Goal: Task Accomplishment & Management: Manage account settings

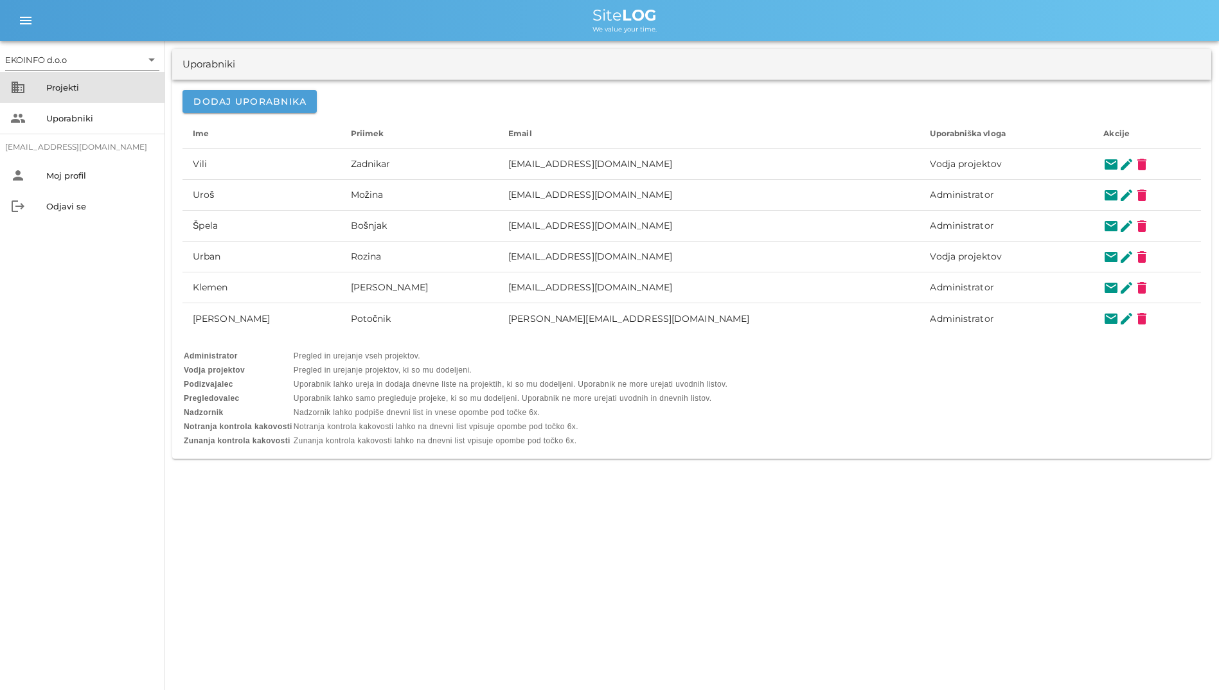
click at [66, 102] on div "business Projekti" at bounding box center [82, 87] width 165 height 31
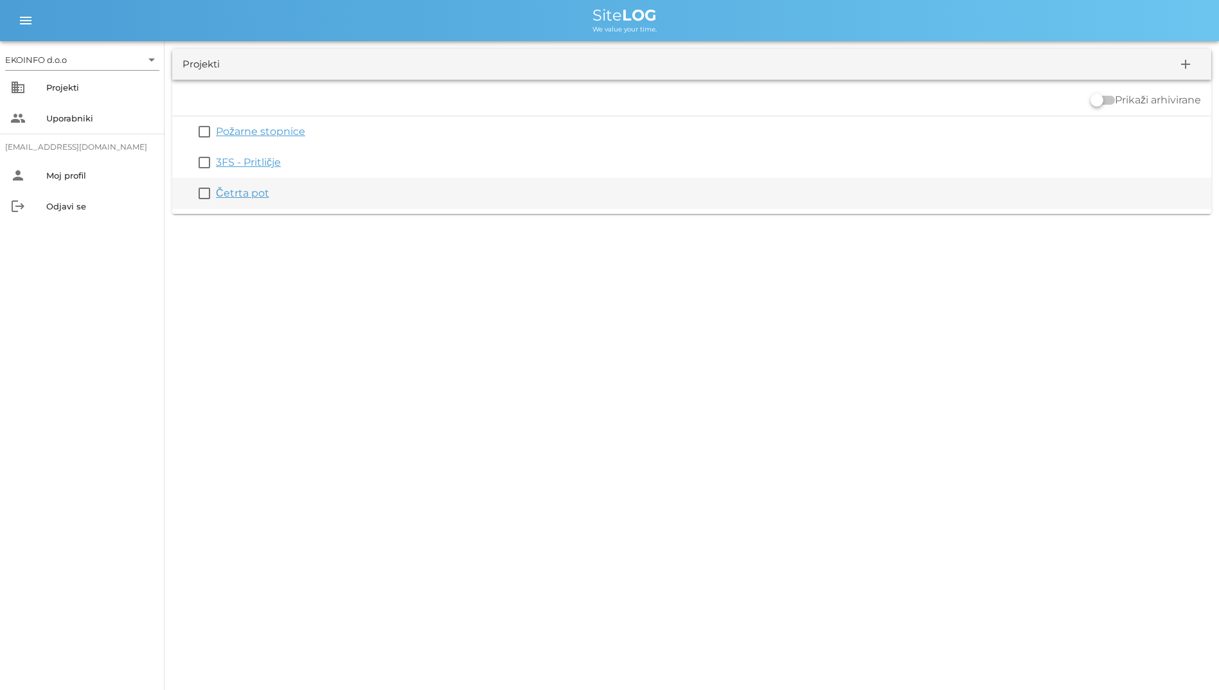
click at [244, 195] on link "Četrta pot" at bounding box center [242, 193] width 53 height 12
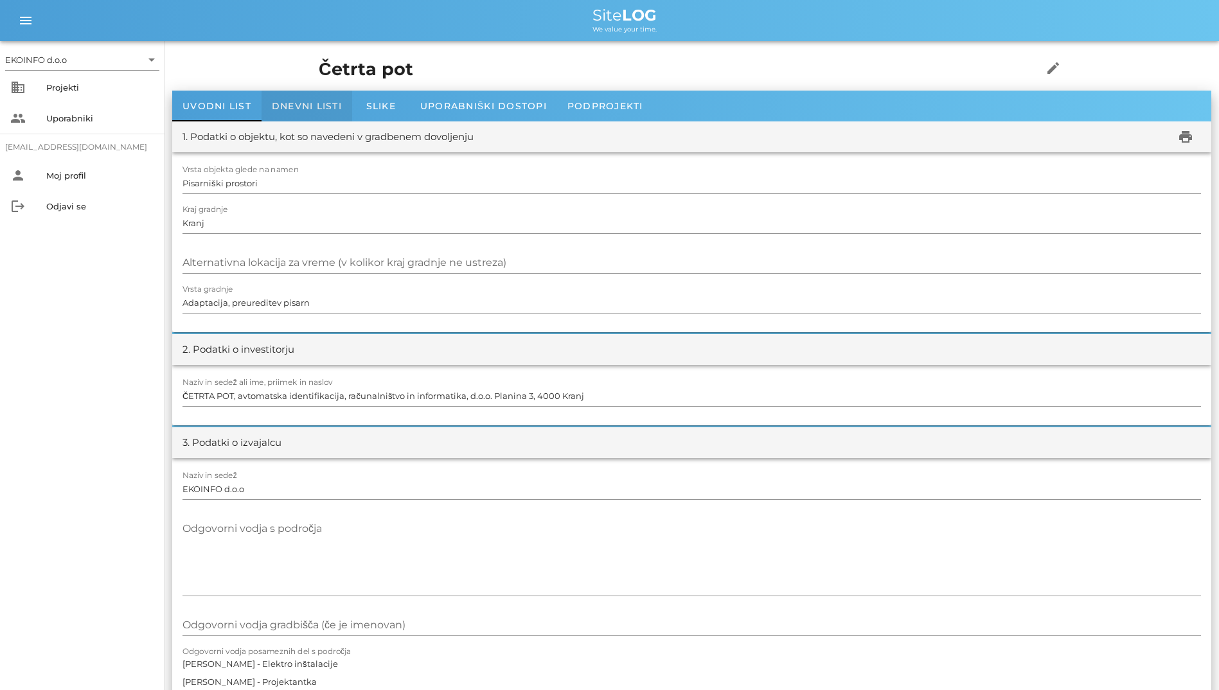
click at [285, 107] on span "Dnevni listi" at bounding box center [307, 106] width 70 height 12
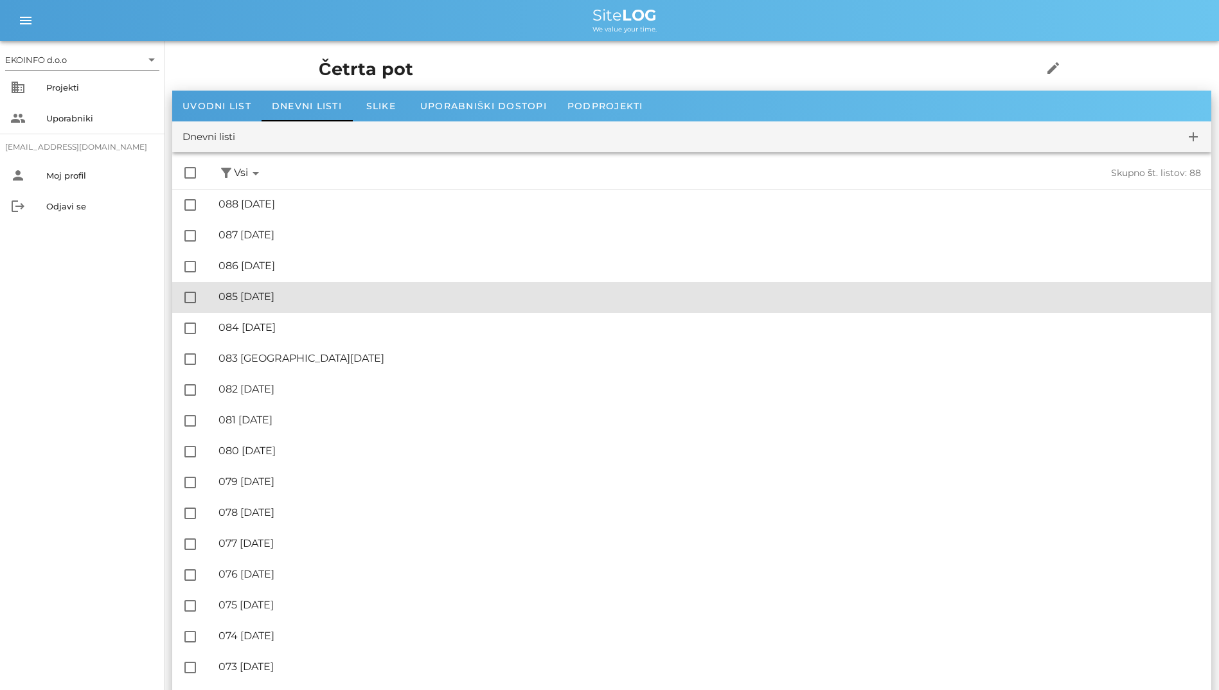
click at [334, 285] on div "🔏 085 [DATE] ✓ Podpisal: Nadzornik ✓ Podpisal: Sestavljalec ✓ Podpisal: Odgovor…" at bounding box center [710, 297] width 983 height 29
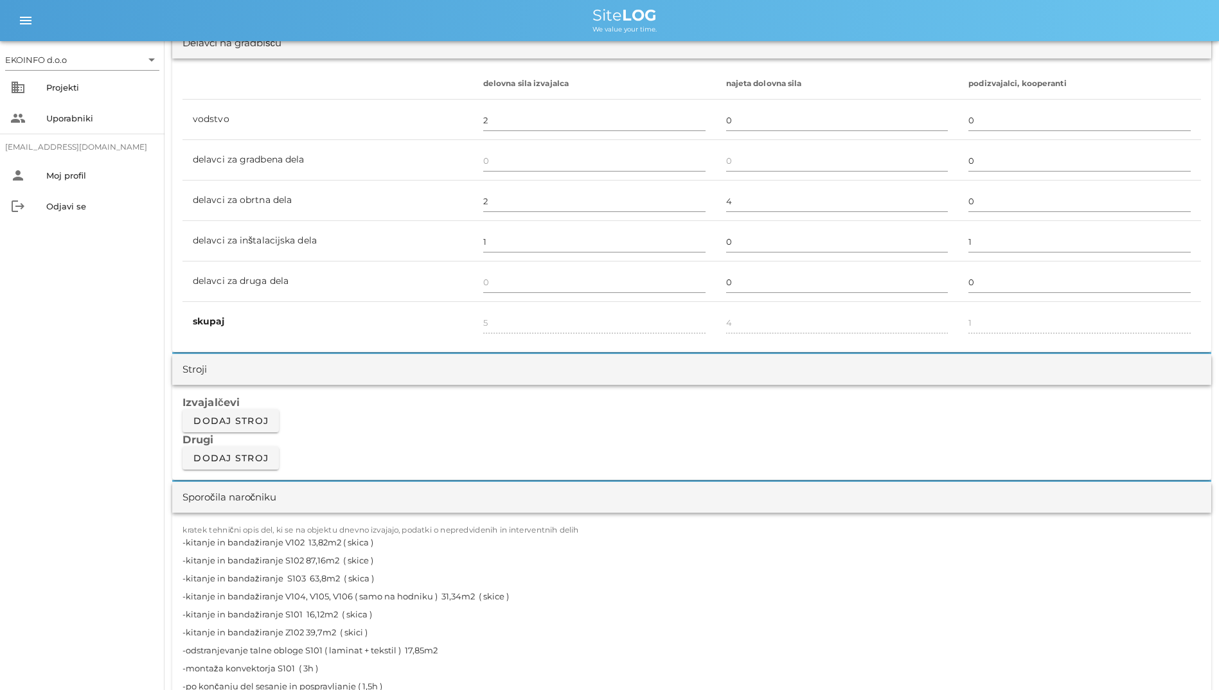
scroll to position [900, 0]
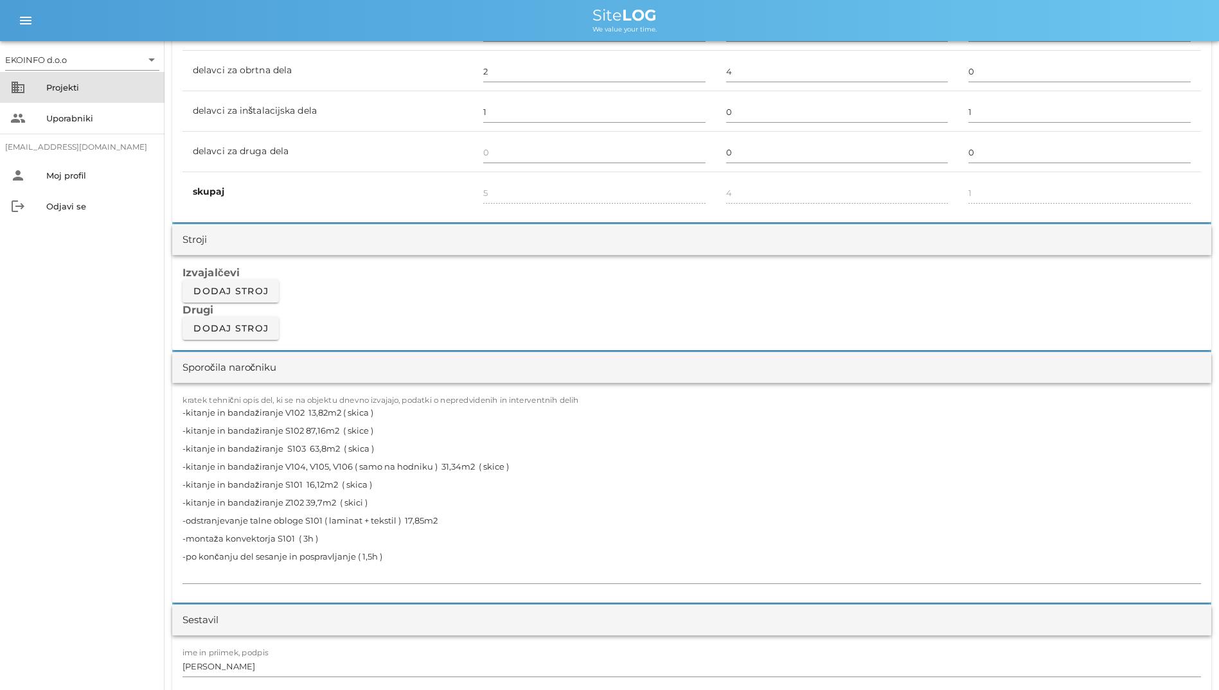
click at [58, 89] on div "Projekti" at bounding box center [100, 87] width 108 height 10
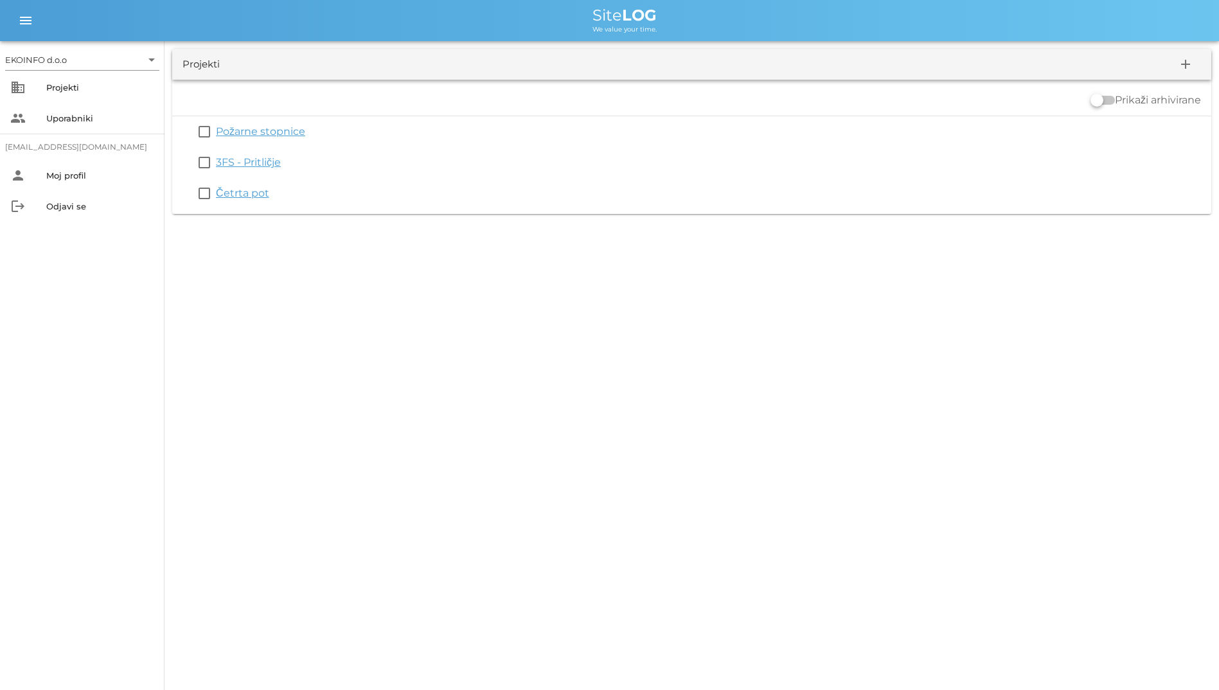
click at [255, 161] on link "3FS - Pritličje" at bounding box center [248, 162] width 65 height 12
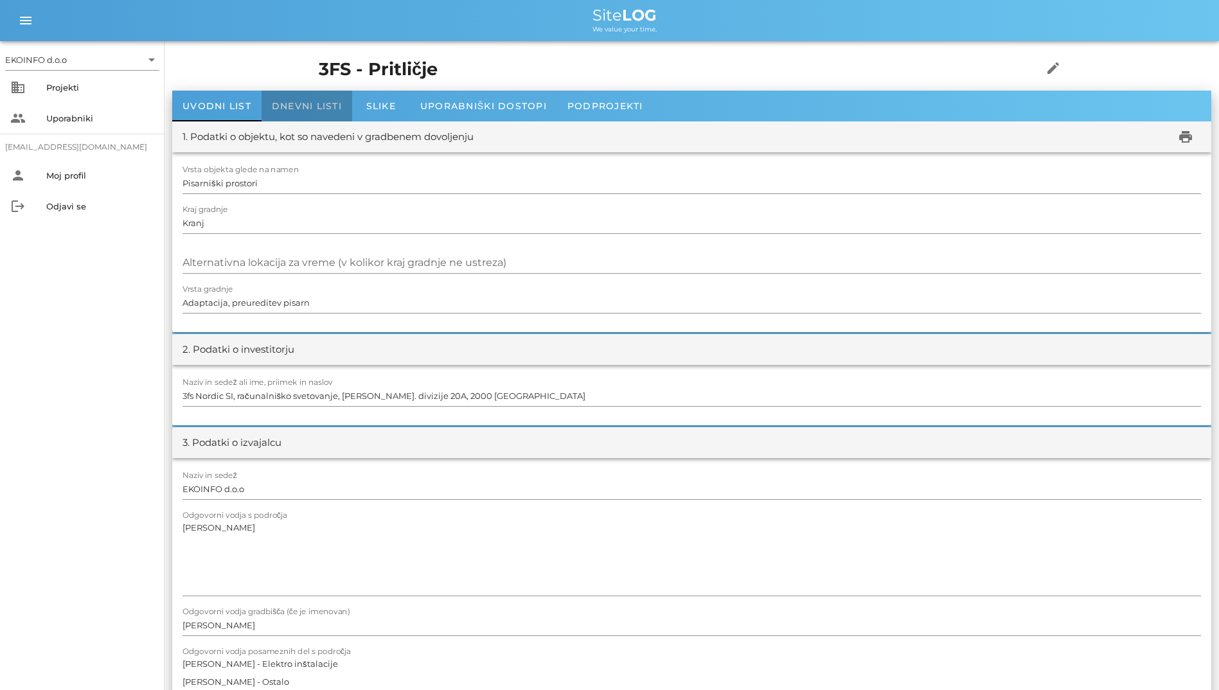
click at [300, 98] on div "Dnevni listi" at bounding box center [307, 106] width 91 height 31
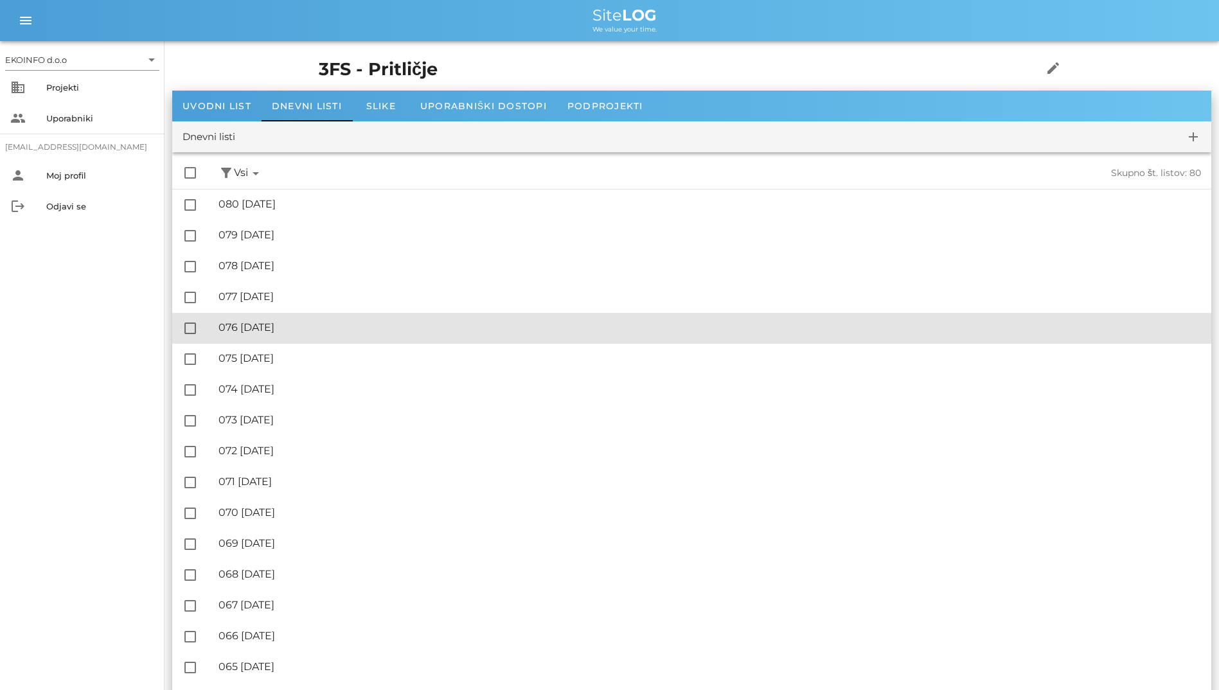
click at [312, 321] on div "🔏 076 [DATE]" at bounding box center [710, 327] width 983 height 12
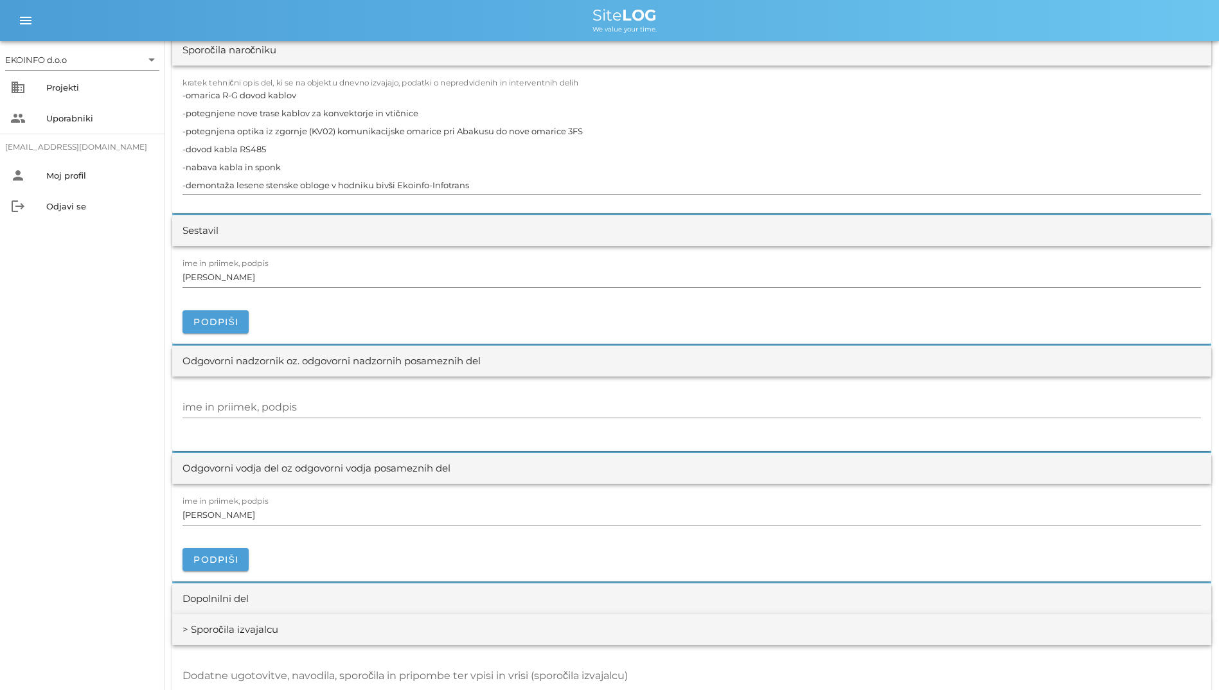
scroll to position [1221, 0]
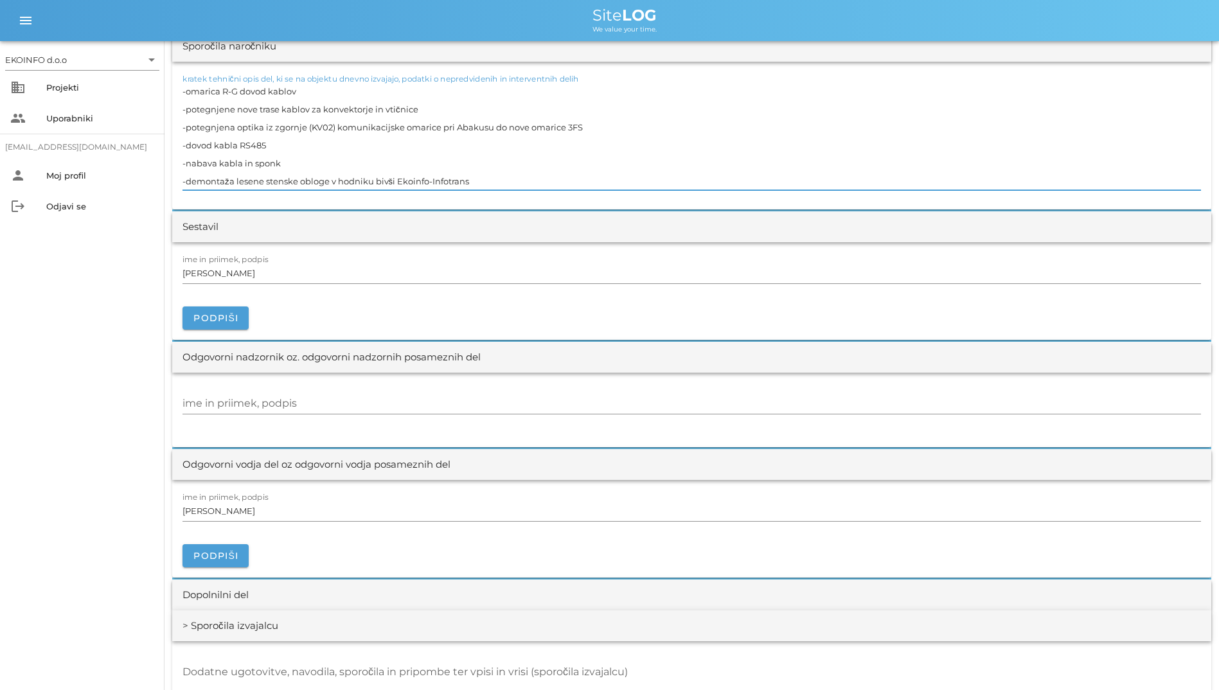
click at [494, 129] on textarea "-omarica R-G dovod kablov -potegnjene nove trase kablov za konvektorje in vtičn…" at bounding box center [692, 136] width 1019 height 108
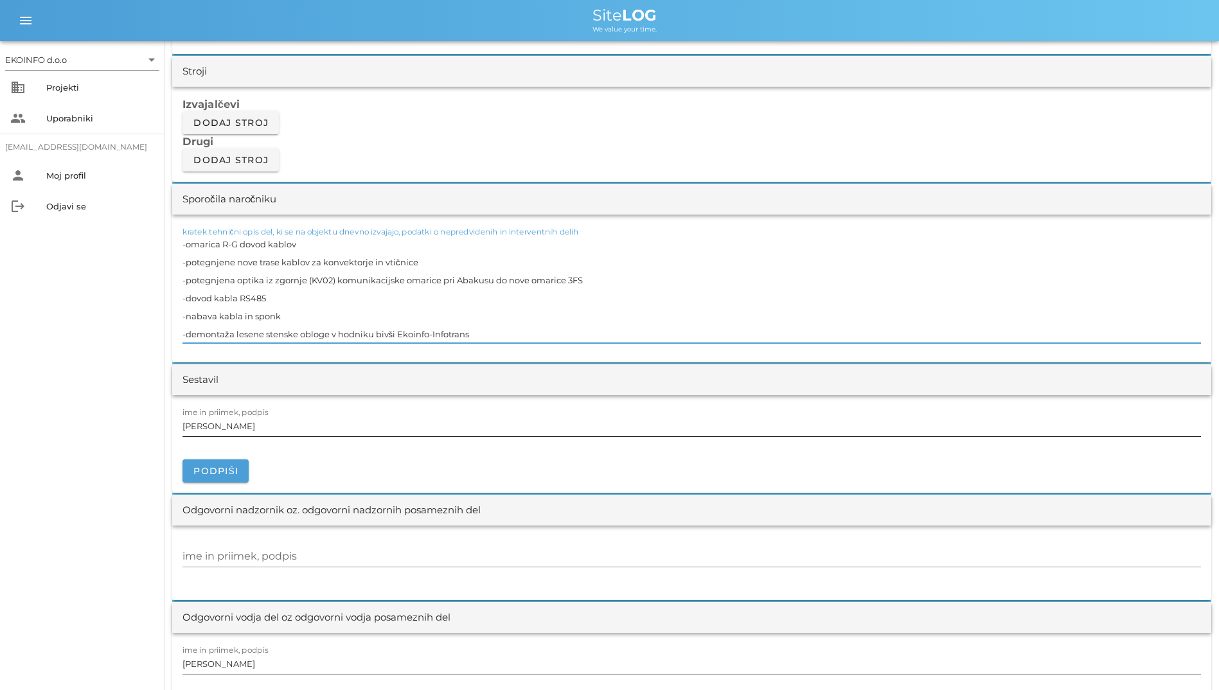
scroll to position [1093, 0]
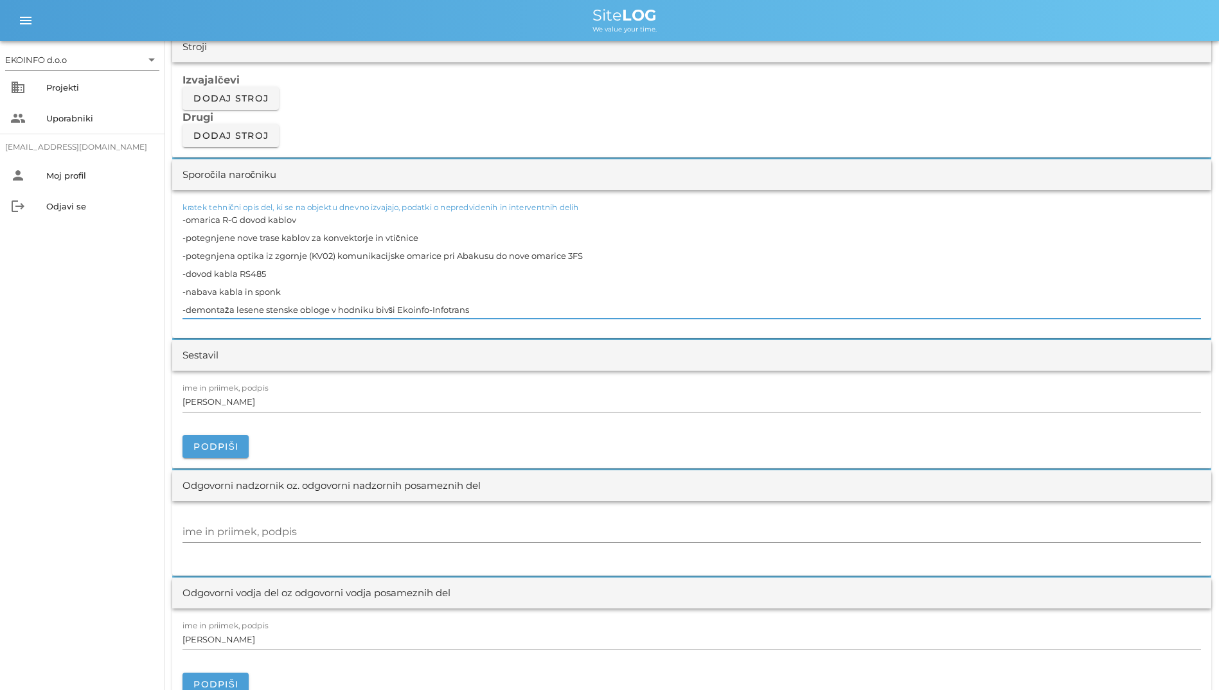
drag, startPoint x: 413, startPoint y: 311, endPoint x: 280, endPoint y: 257, distance: 143.0
click at [280, 257] on textarea "-omarica R-G dovod kablov -potegnjene nove trase kablov za konvektorje in vtičn…" at bounding box center [692, 265] width 1019 height 108
drag, startPoint x: 339, startPoint y: 241, endPoint x: 310, endPoint y: 245, distance: 29.8
click at [310, 245] on textarea "-omarica R-G dovod kablov -potegnjene nove trase kablov za konvektorje in vtičn…" at bounding box center [692, 265] width 1019 height 108
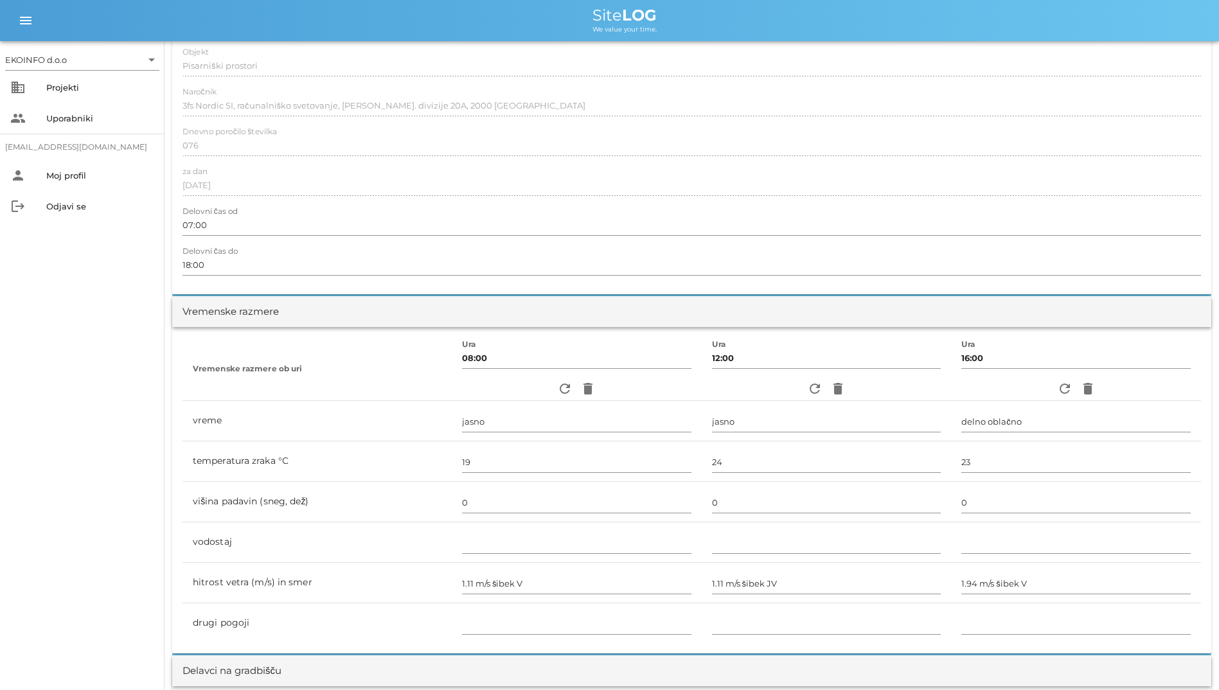
scroll to position [113, 0]
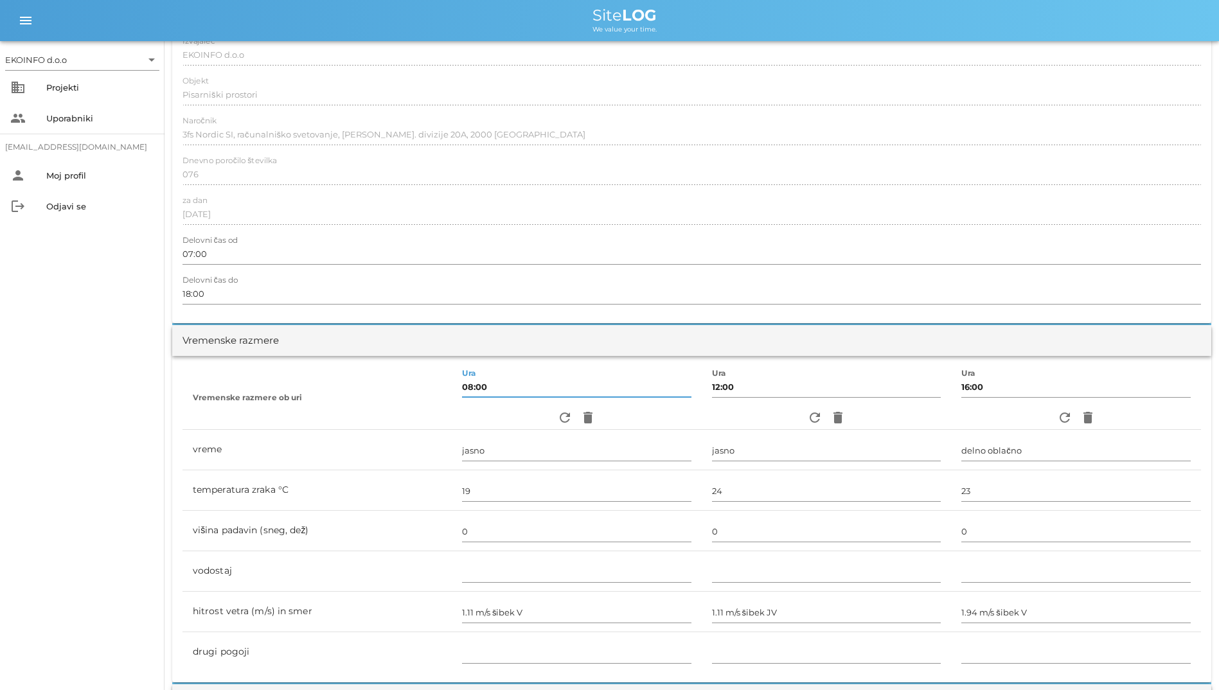
click at [533, 386] on input "08:00" at bounding box center [576, 387] width 229 height 21
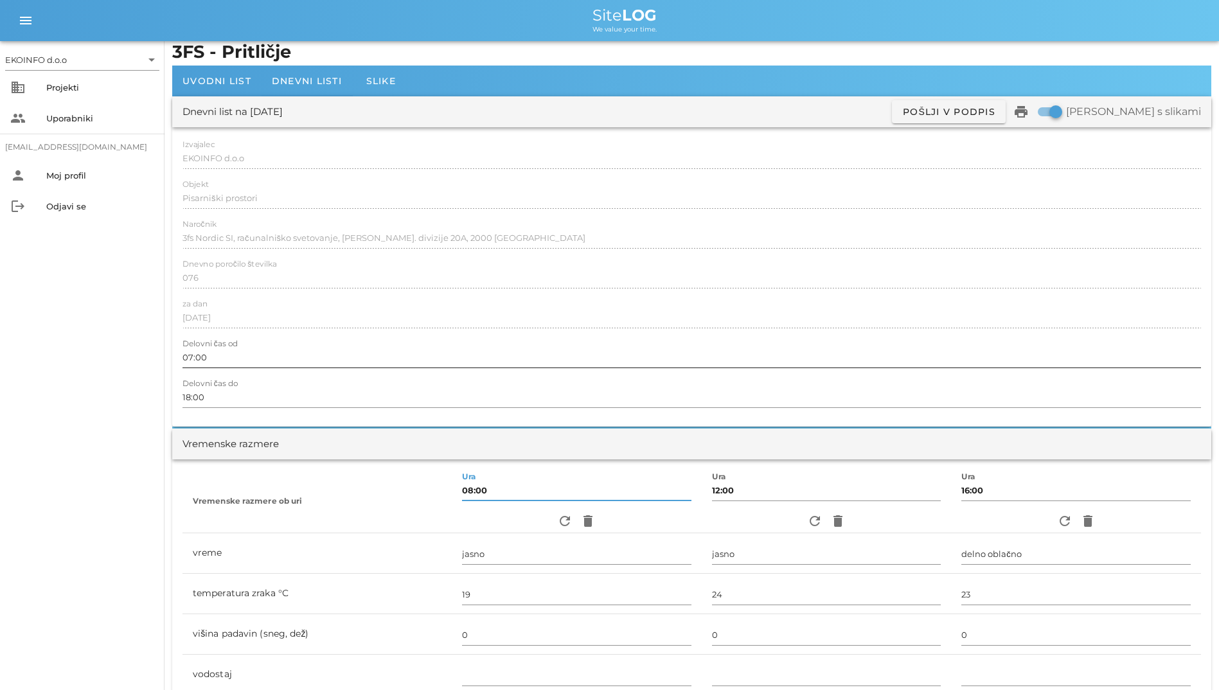
scroll to position [0, 0]
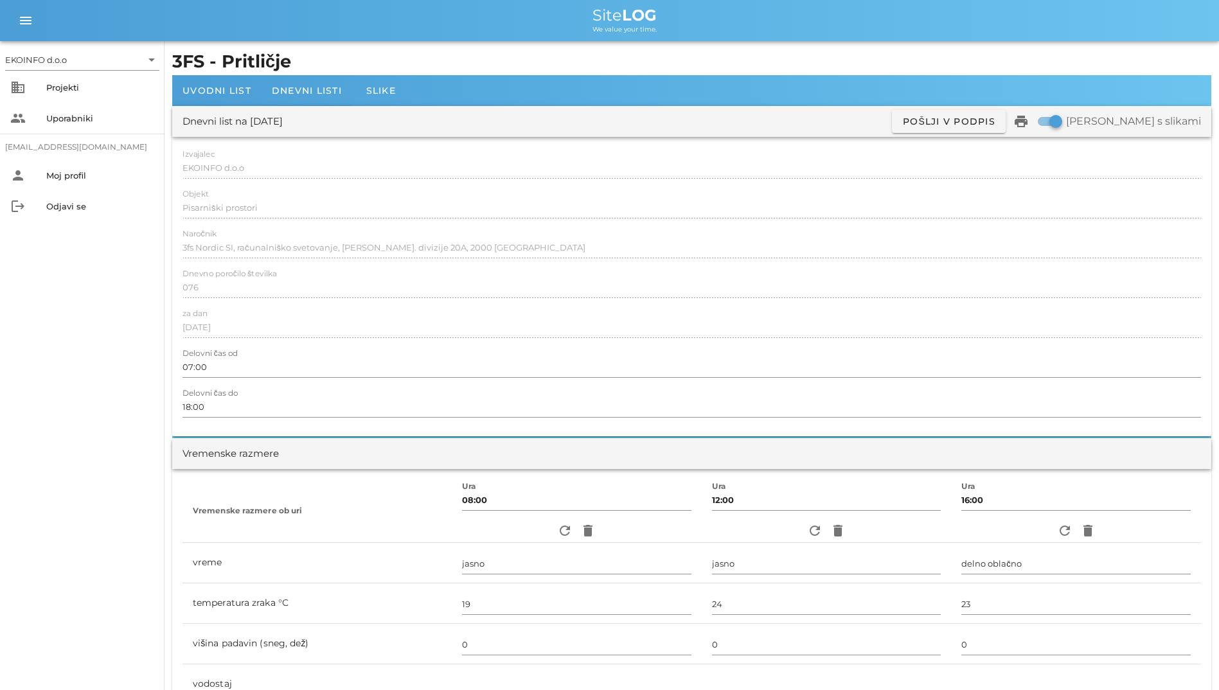
click at [262, 318] on div "Izvajalec EKOINFO d.o.o Objekt Pisarniški prostori Naročnik 3fs Nordic SI, raču…" at bounding box center [691, 287] width 1039 height 300
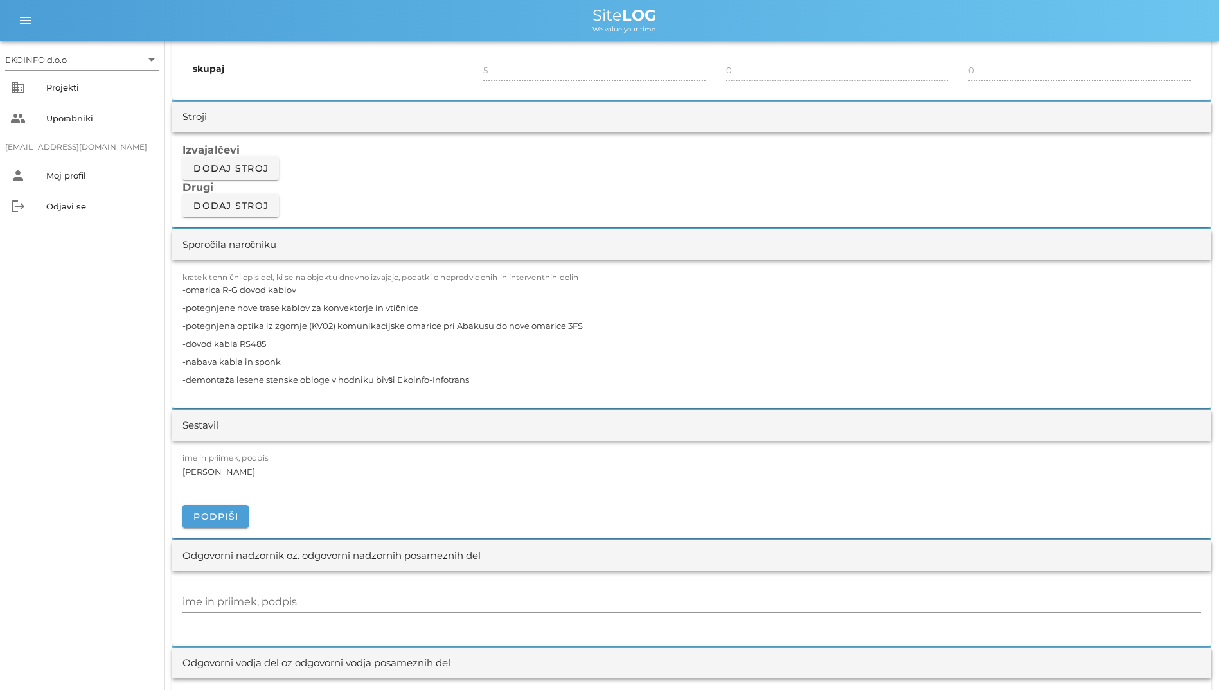
scroll to position [1028, 0]
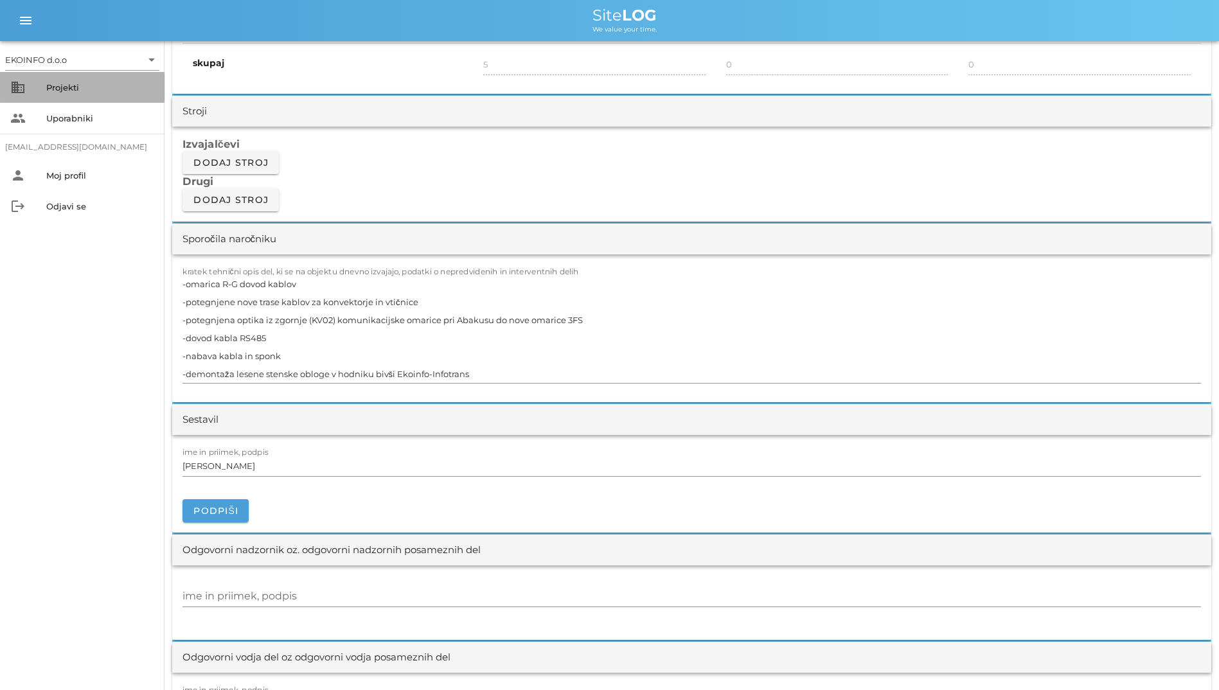
click at [49, 77] on div "Projekti" at bounding box center [100, 87] width 108 height 21
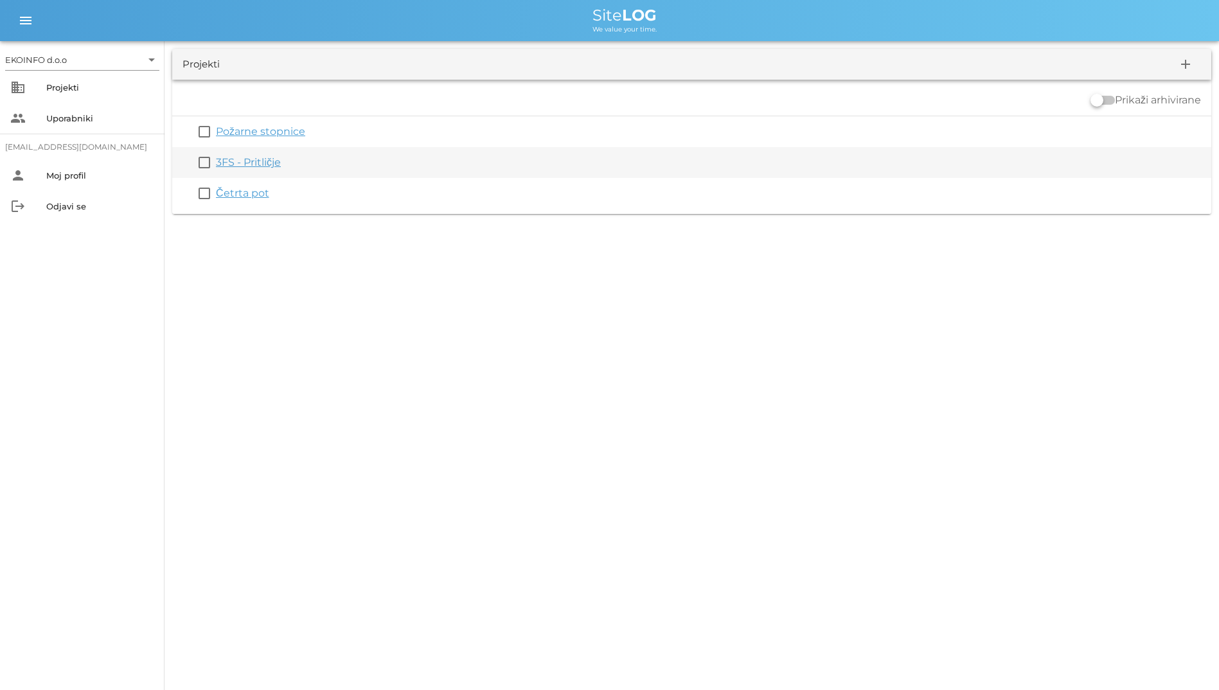
click at [269, 166] on link "3FS - Pritličje" at bounding box center [248, 162] width 65 height 12
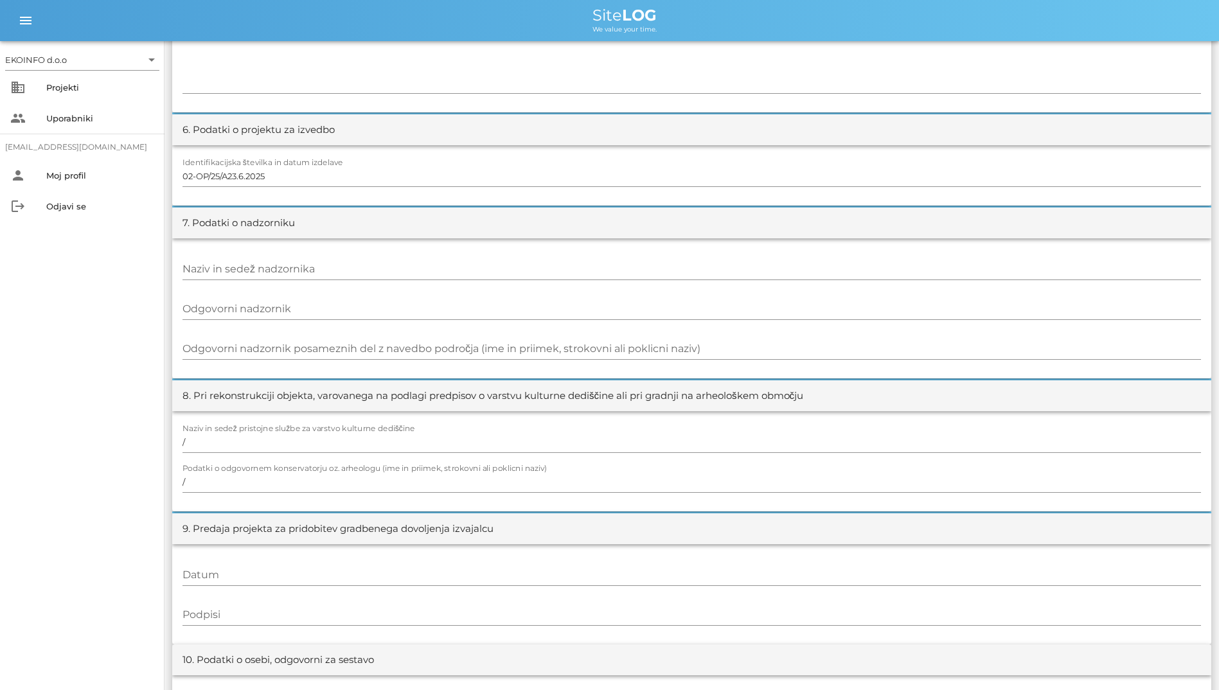
scroll to position [1188, 0]
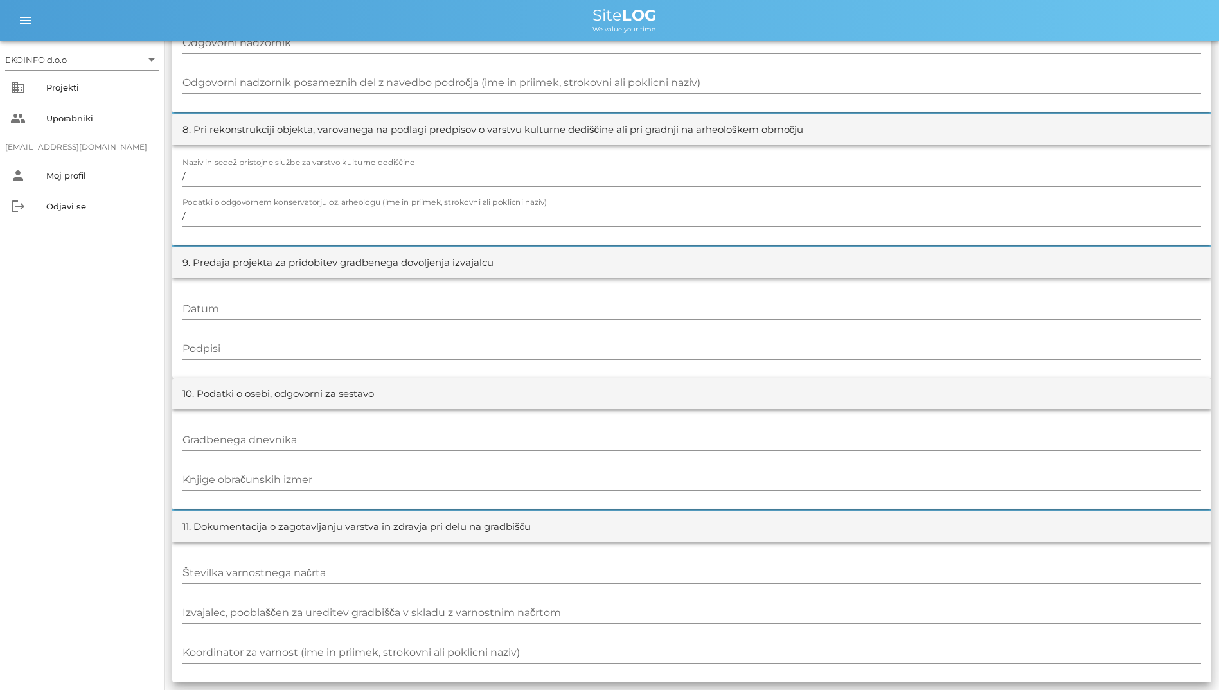
click at [18, 405] on div "EKOINFO d.o.o arrow_drop_down business Projekti people Uporabniki [EMAIL_ADDRES…" at bounding box center [82, 365] width 165 height 649
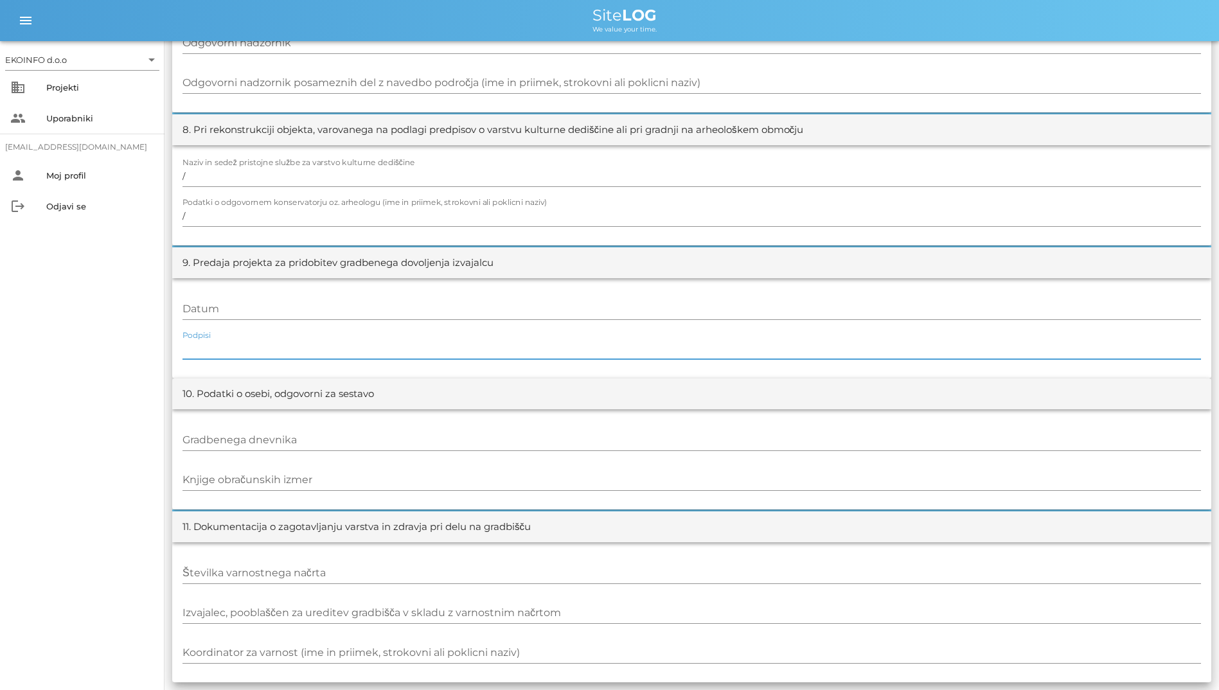
click at [426, 355] on input "Podpisi" at bounding box center [692, 349] width 1019 height 21
click at [319, 327] on div at bounding box center [692, 323] width 1019 height 9
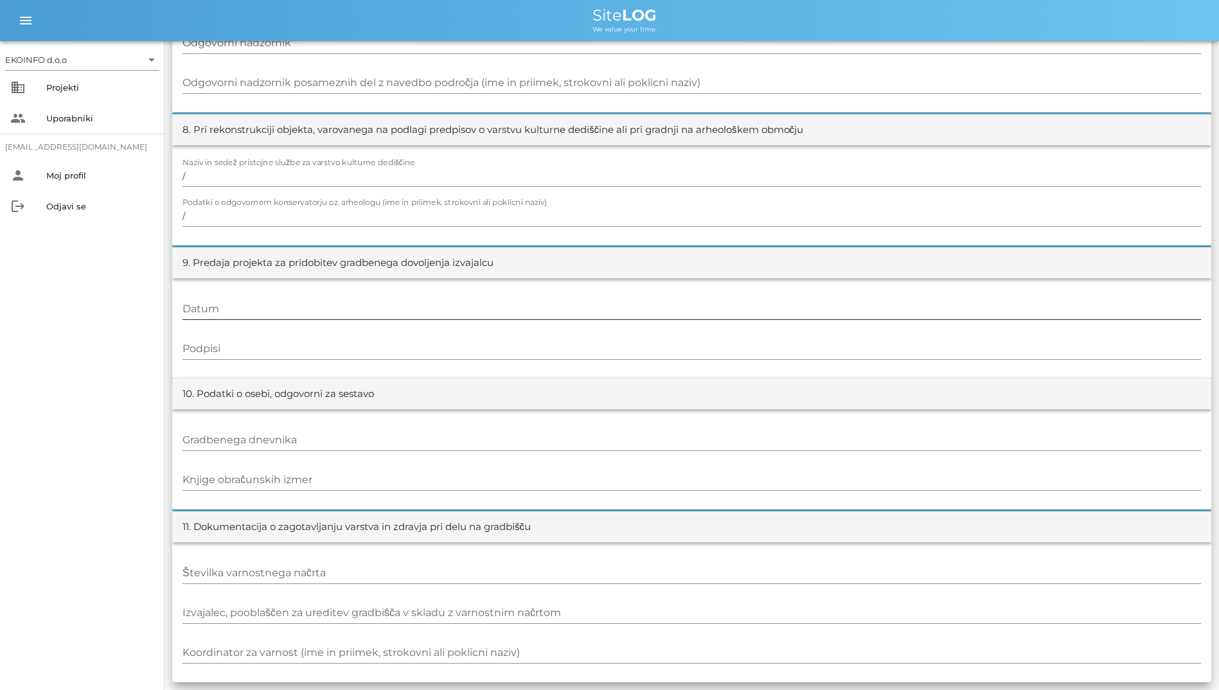
click at [310, 316] on input "Datum" at bounding box center [692, 309] width 1019 height 21
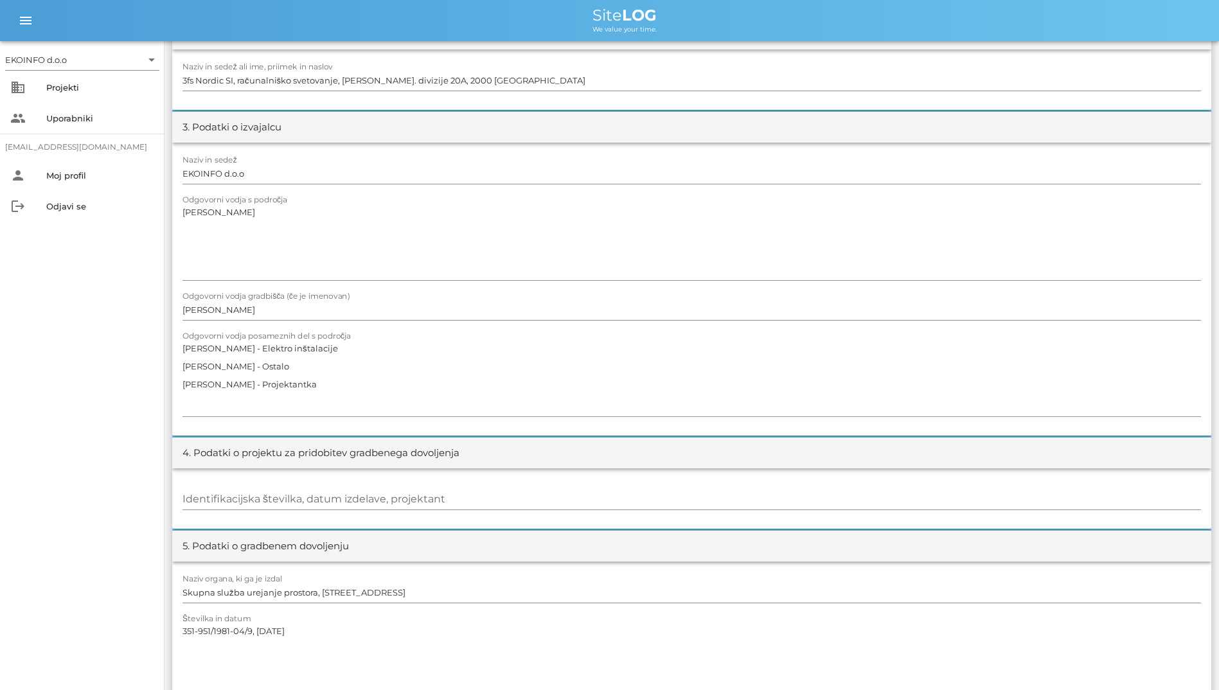
scroll to position [288, 0]
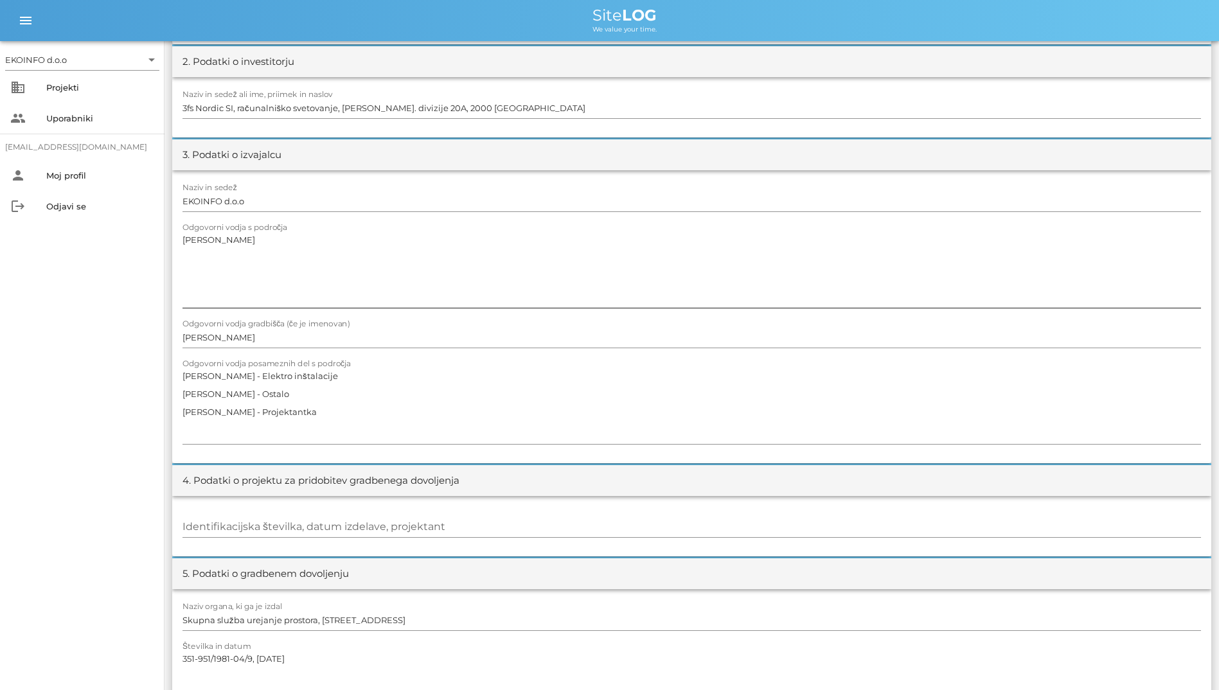
click at [296, 285] on textarea "[PERSON_NAME]" at bounding box center [692, 269] width 1019 height 77
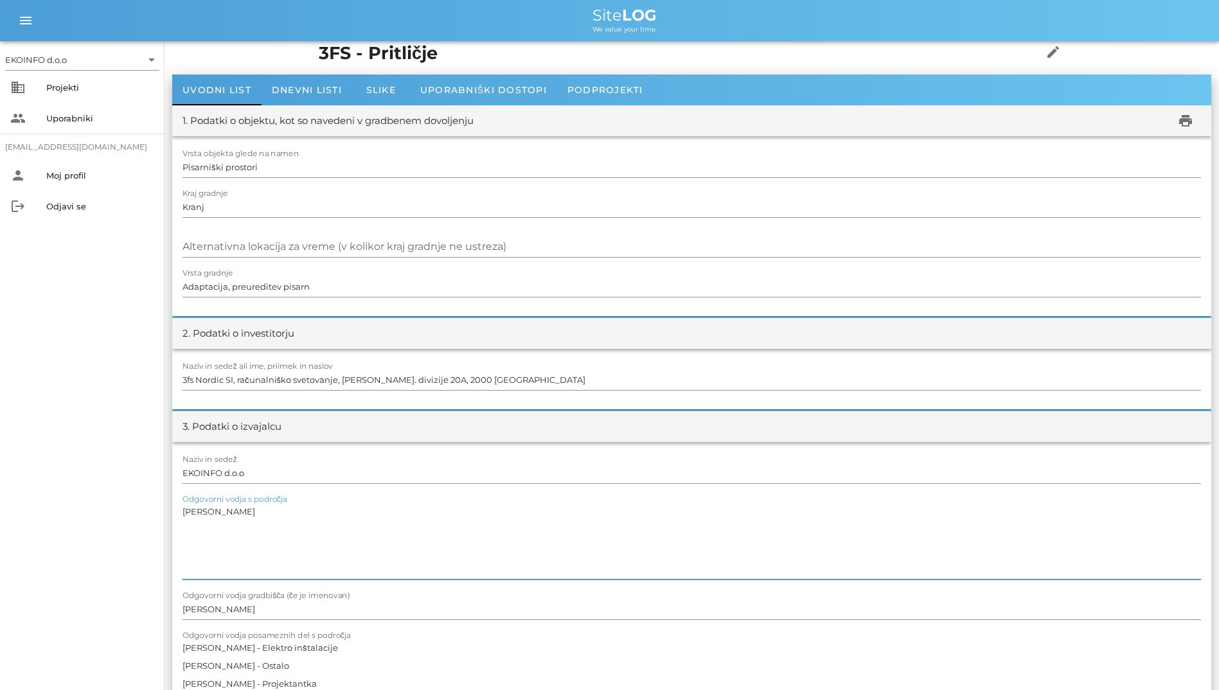
scroll to position [0, 0]
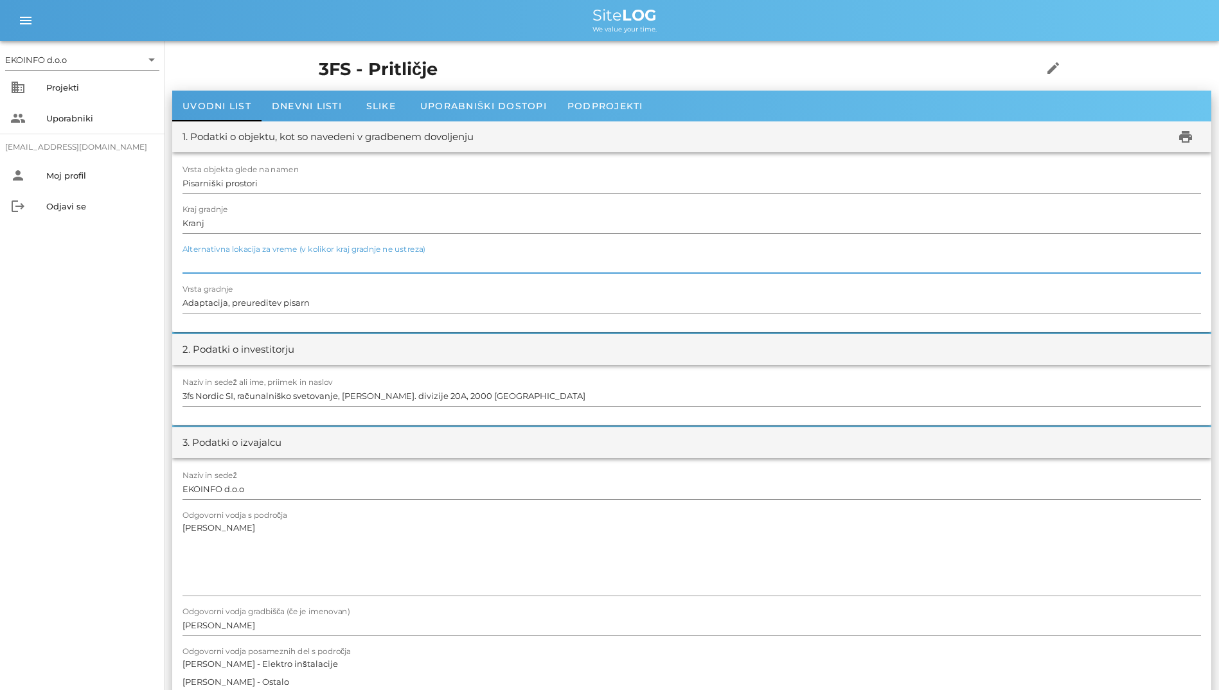
click at [269, 258] on div "Alternativna lokacija za vreme (v kolikor kraj gradnje ne ustreza)" at bounding box center [692, 263] width 1019 height 21
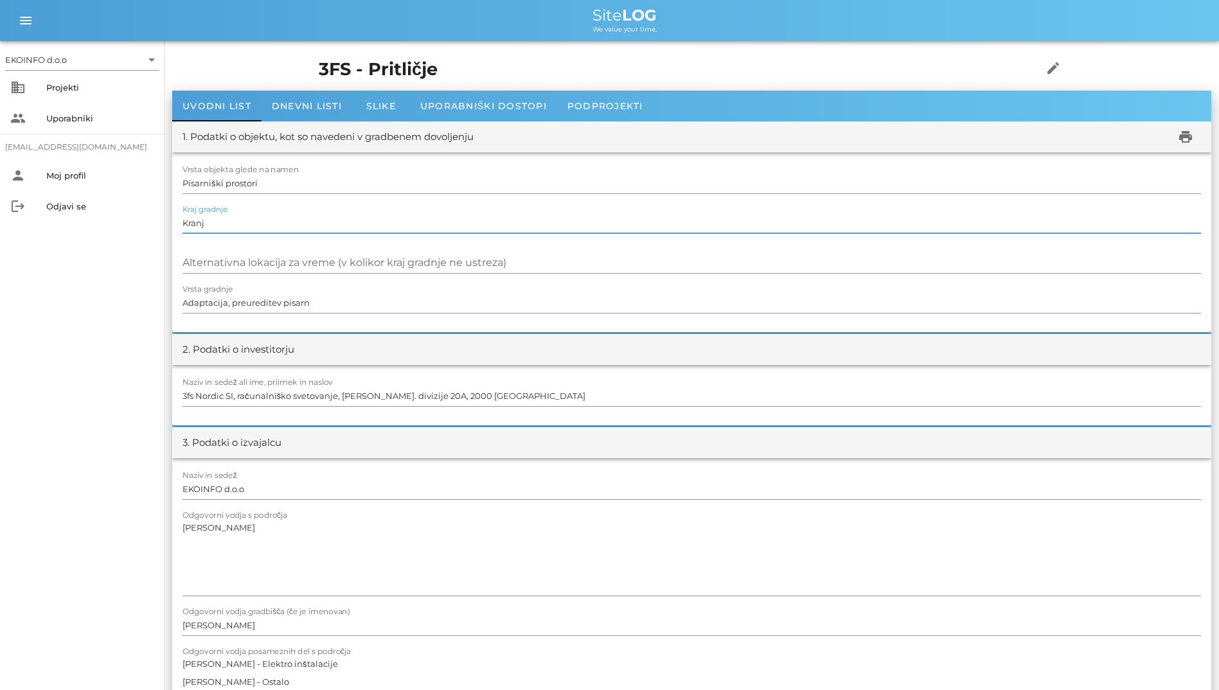
click at [264, 228] on input "Kranj" at bounding box center [692, 223] width 1019 height 21
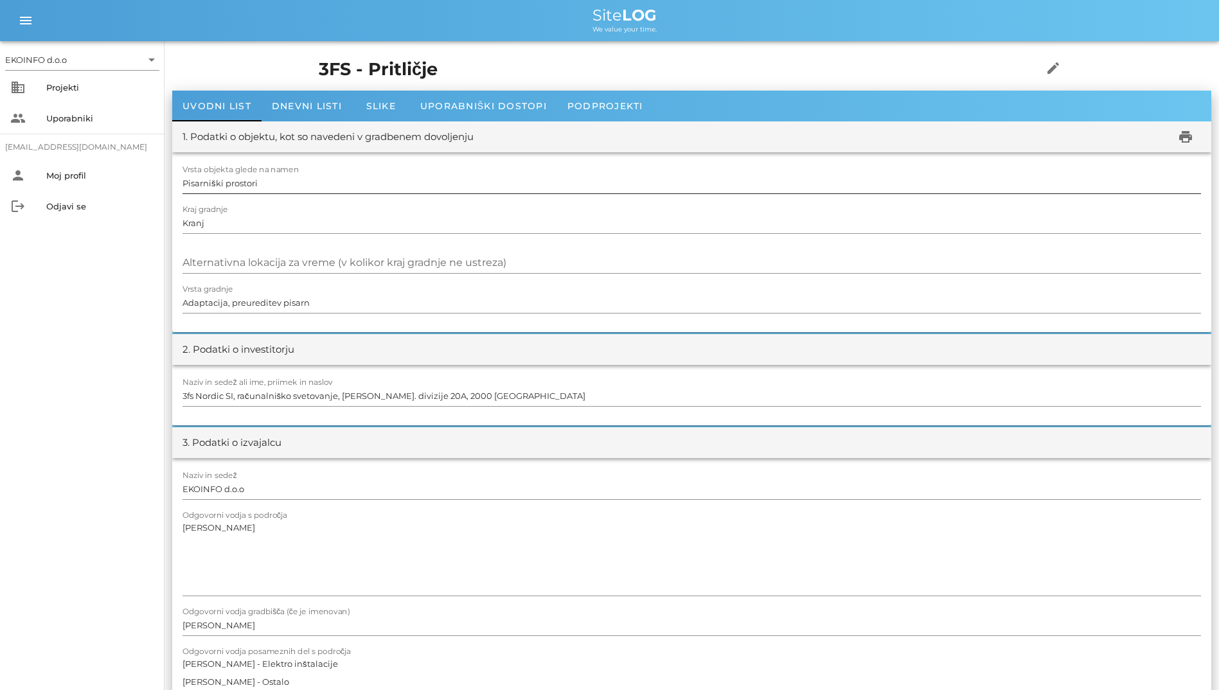
click at [301, 195] on div at bounding box center [692, 197] width 1019 height 9
click at [316, 189] on input "Pisarniški prostori" at bounding box center [692, 183] width 1019 height 21
click at [305, 113] on div "Dnevni listi" at bounding box center [307, 106] width 91 height 31
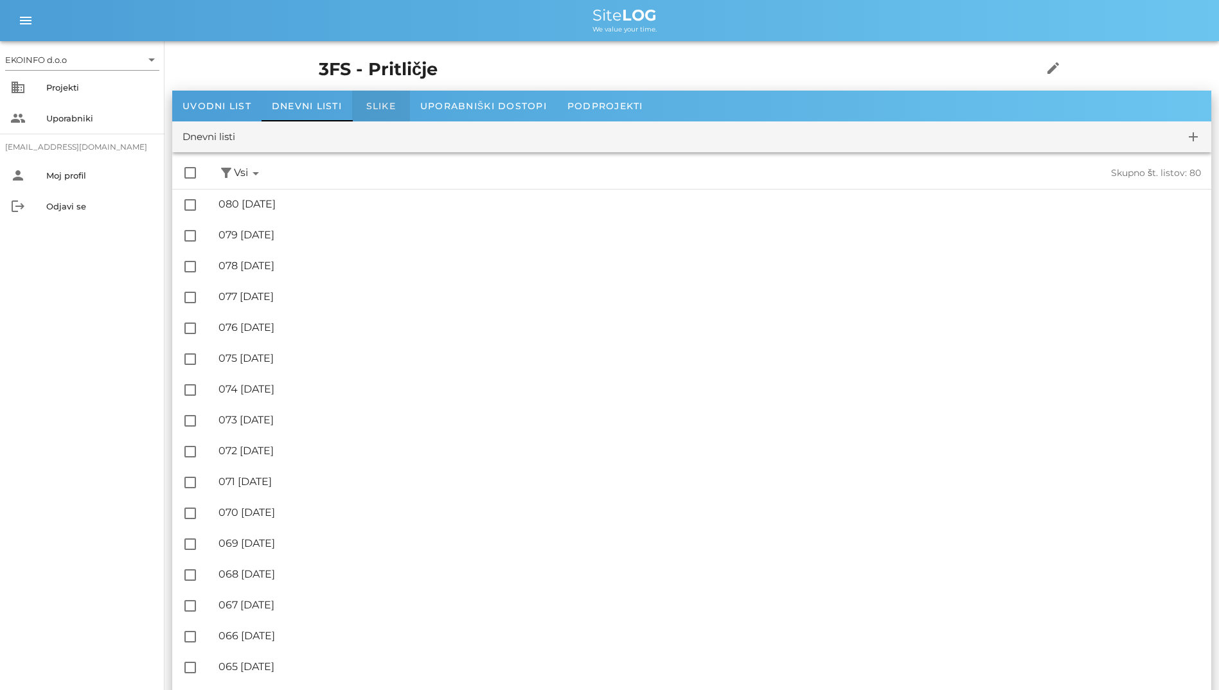
click at [386, 97] on div "Slike" at bounding box center [381, 106] width 58 height 31
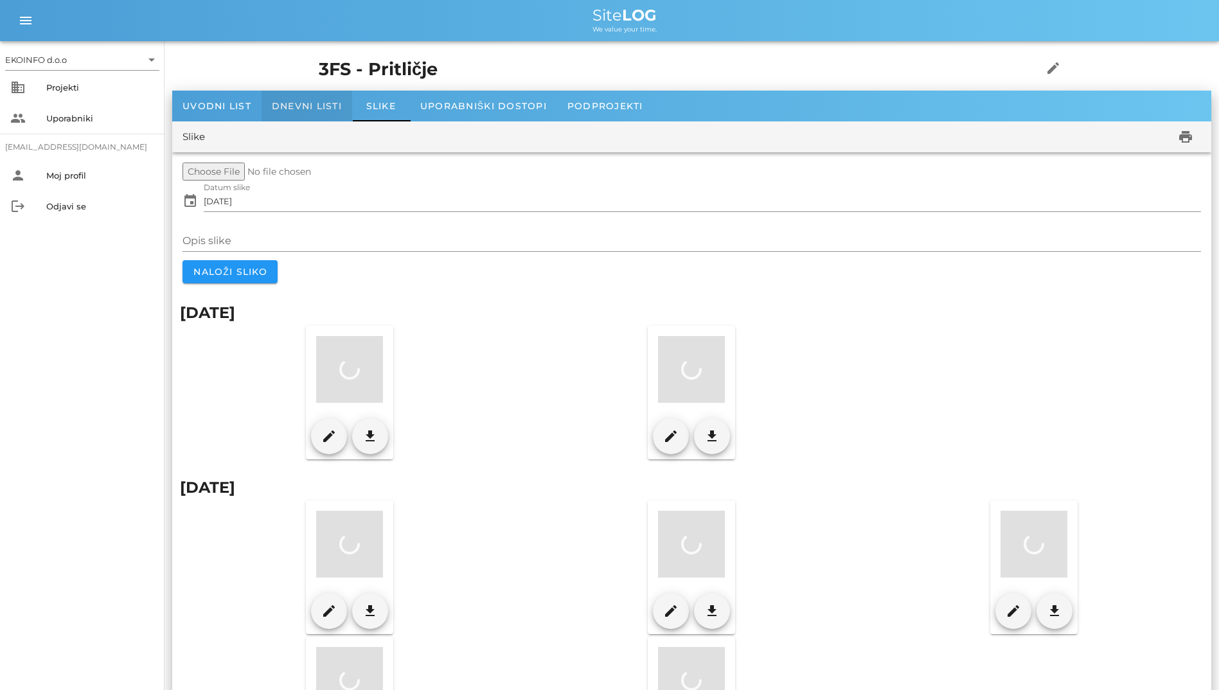
click at [303, 113] on div "Dnevni listi" at bounding box center [307, 106] width 91 height 31
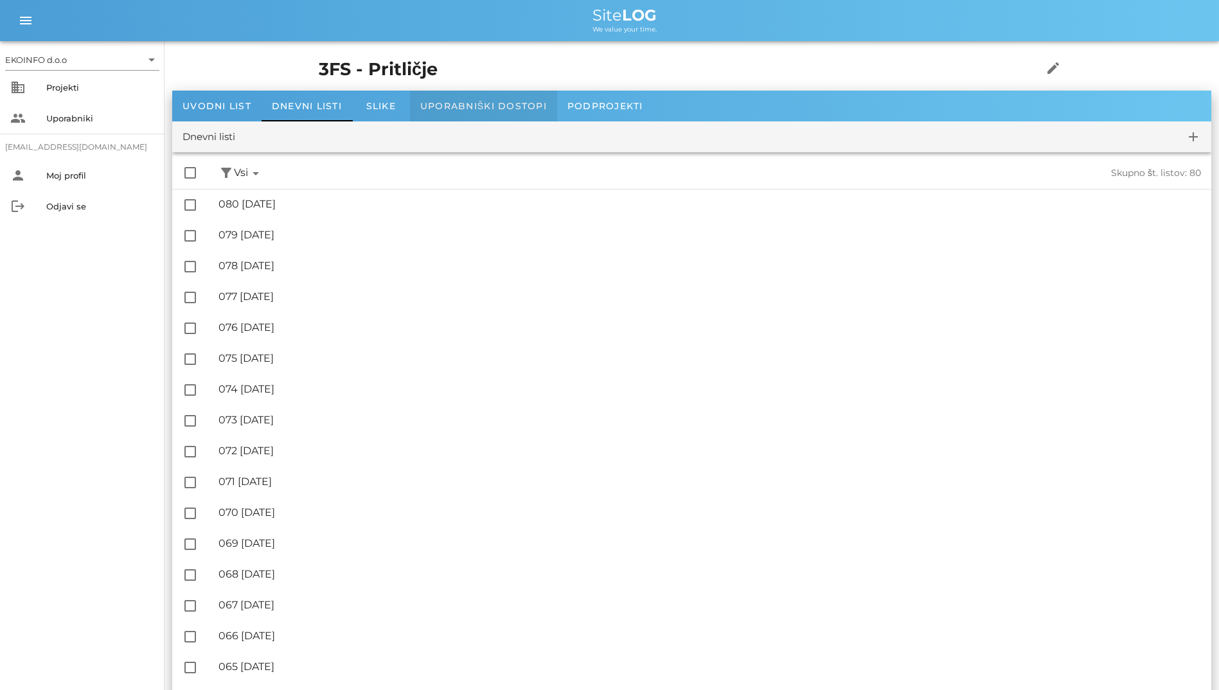
click at [438, 100] on span "Uporabniški dostopi" at bounding box center [483, 106] width 127 height 12
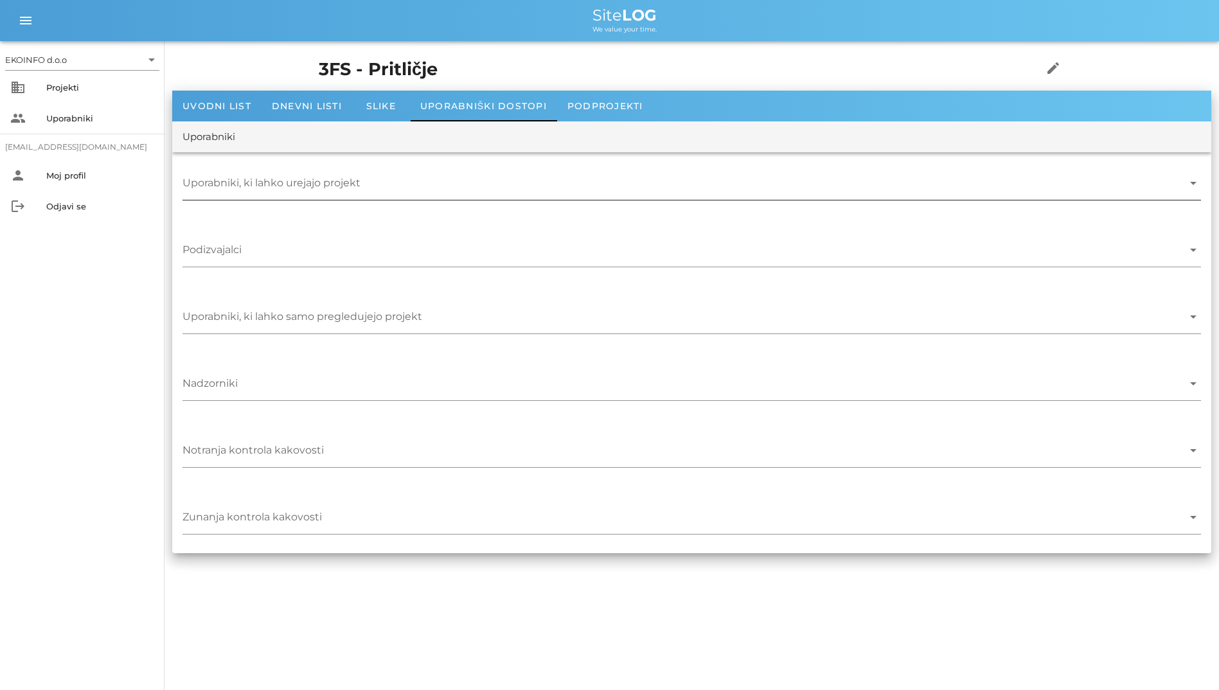
click at [388, 180] on input "Uporabniki, ki lahko urejajo projekt" at bounding box center [683, 186] width 1001 height 21
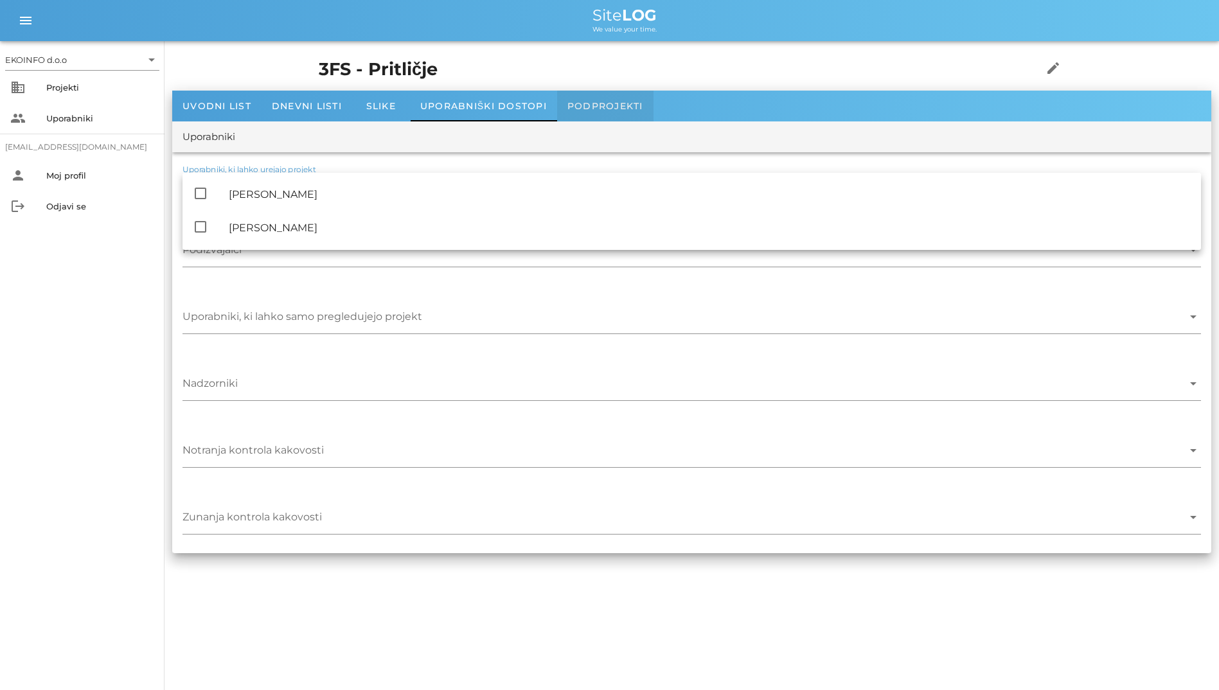
click at [584, 91] on div "Podprojekti" at bounding box center [605, 106] width 96 height 31
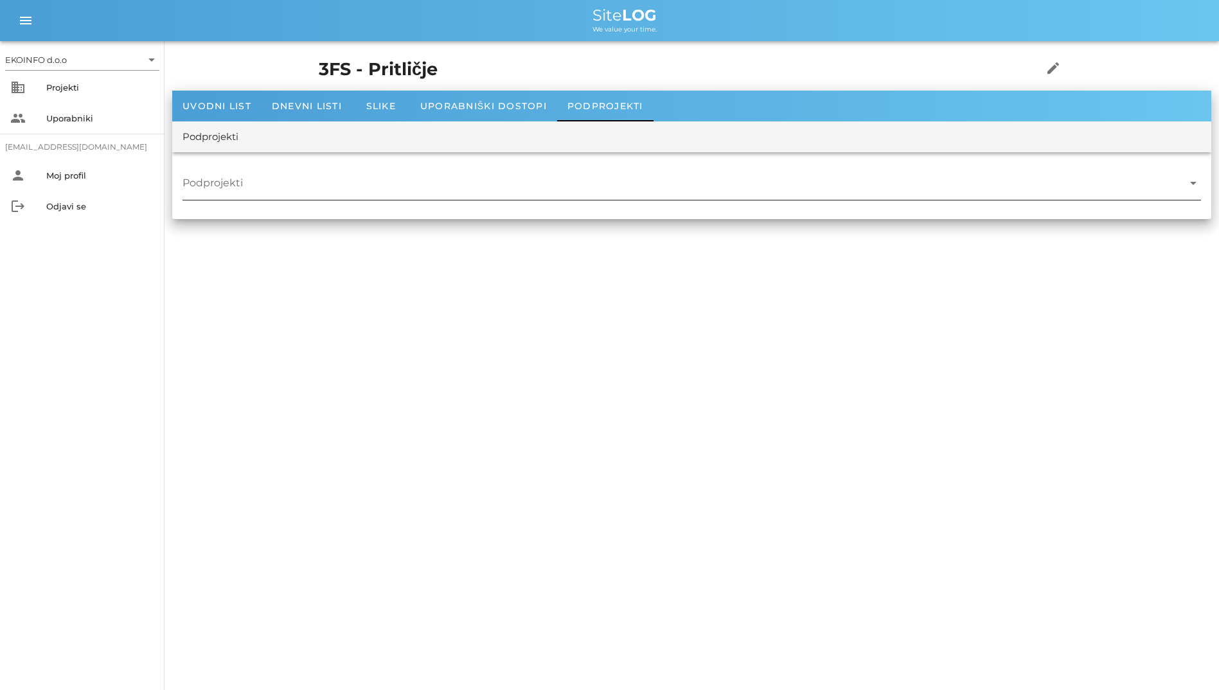
click at [435, 190] on input "Podprojekti" at bounding box center [683, 186] width 1001 height 21
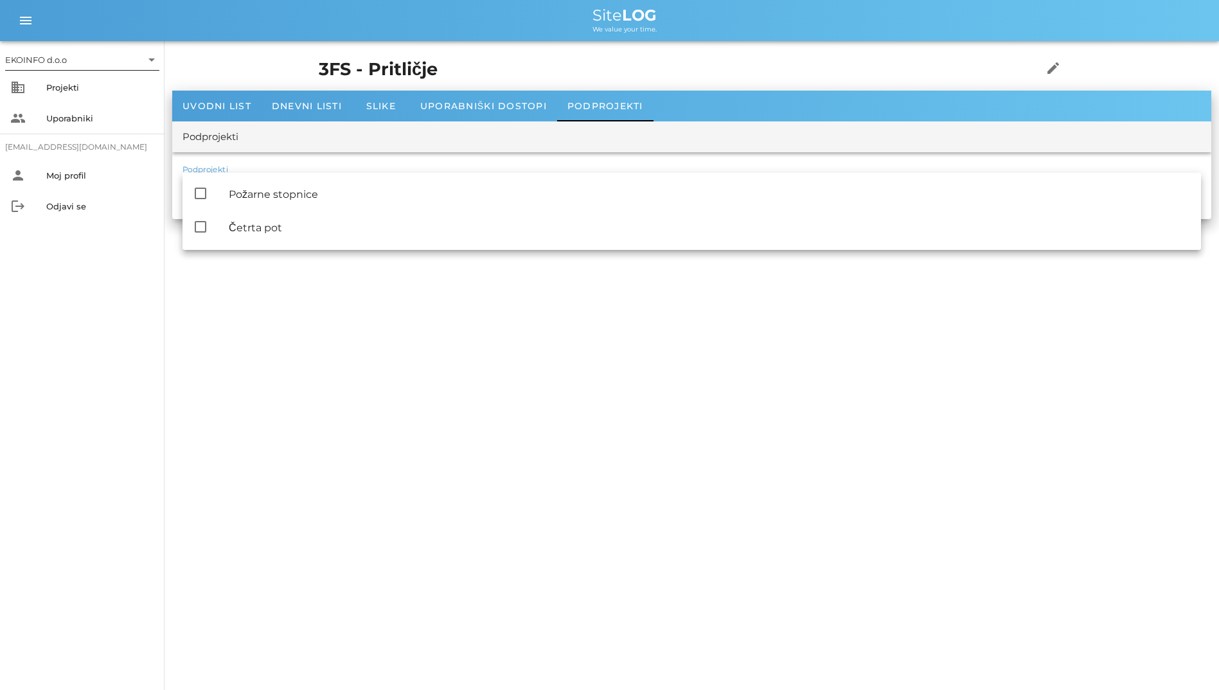
click at [28, 70] on div at bounding box center [82, 74] width 154 height 9
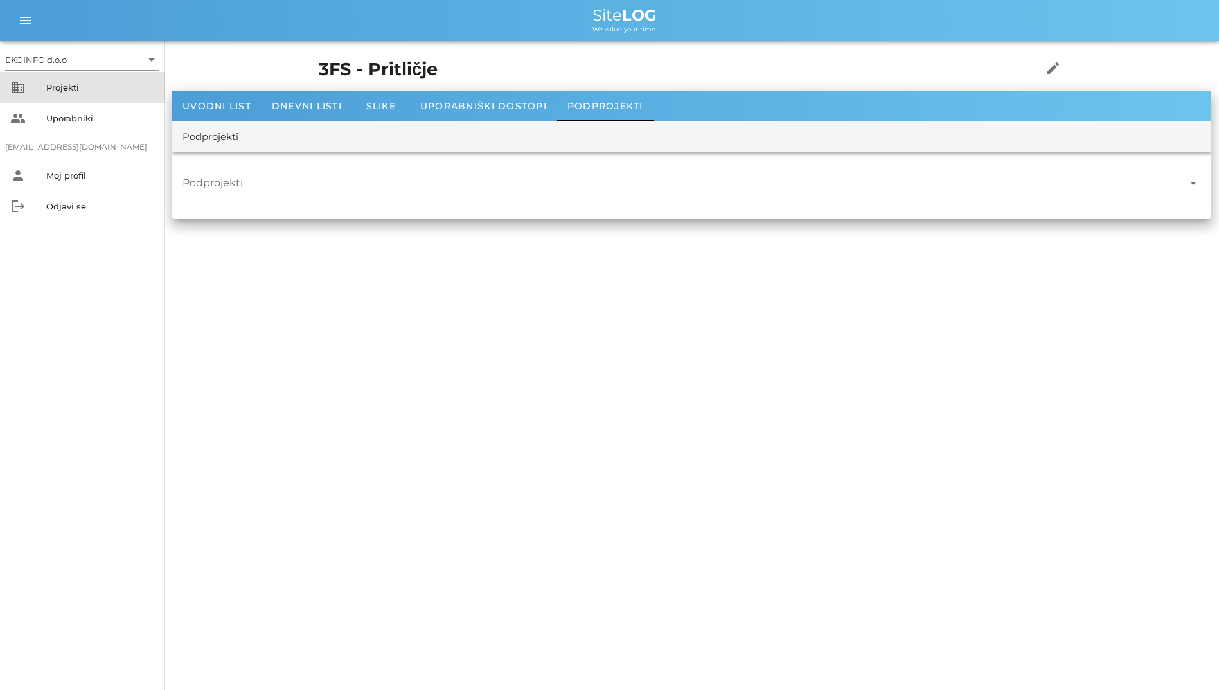
click at [45, 83] on div "business Projekti" at bounding box center [82, 87] width 165 height 31
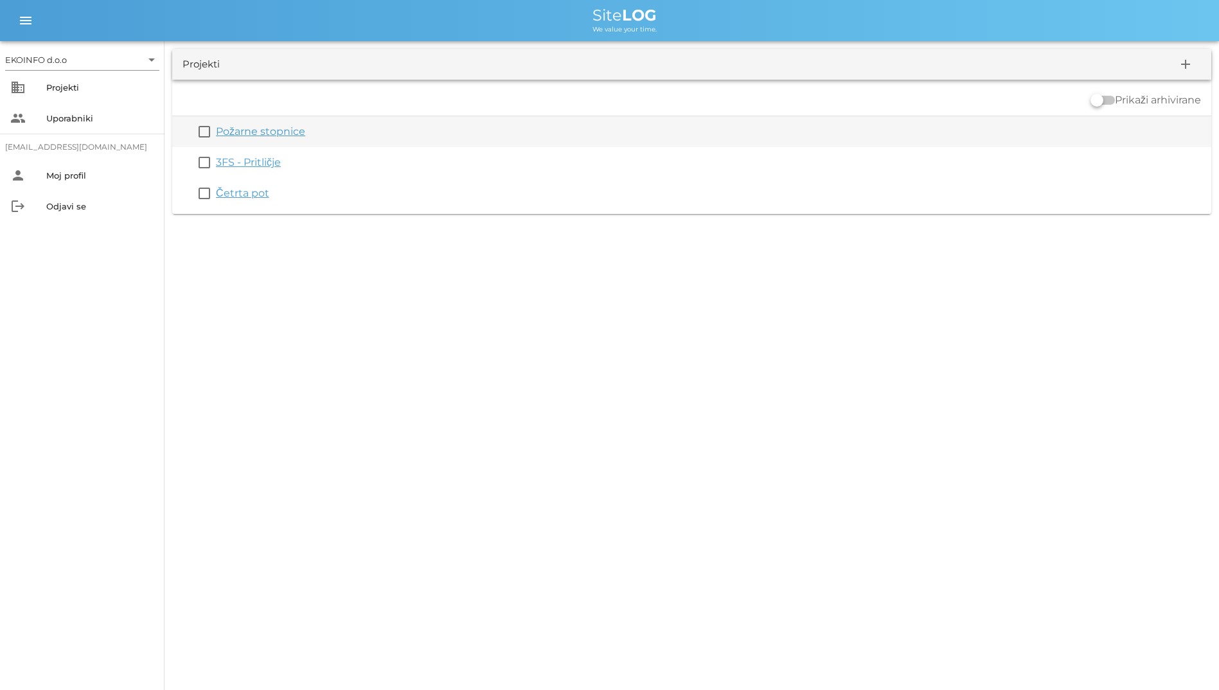
click at [258, 132] on link "Požarne stopnice" at bounding box center [260, 131] width 89 height 12
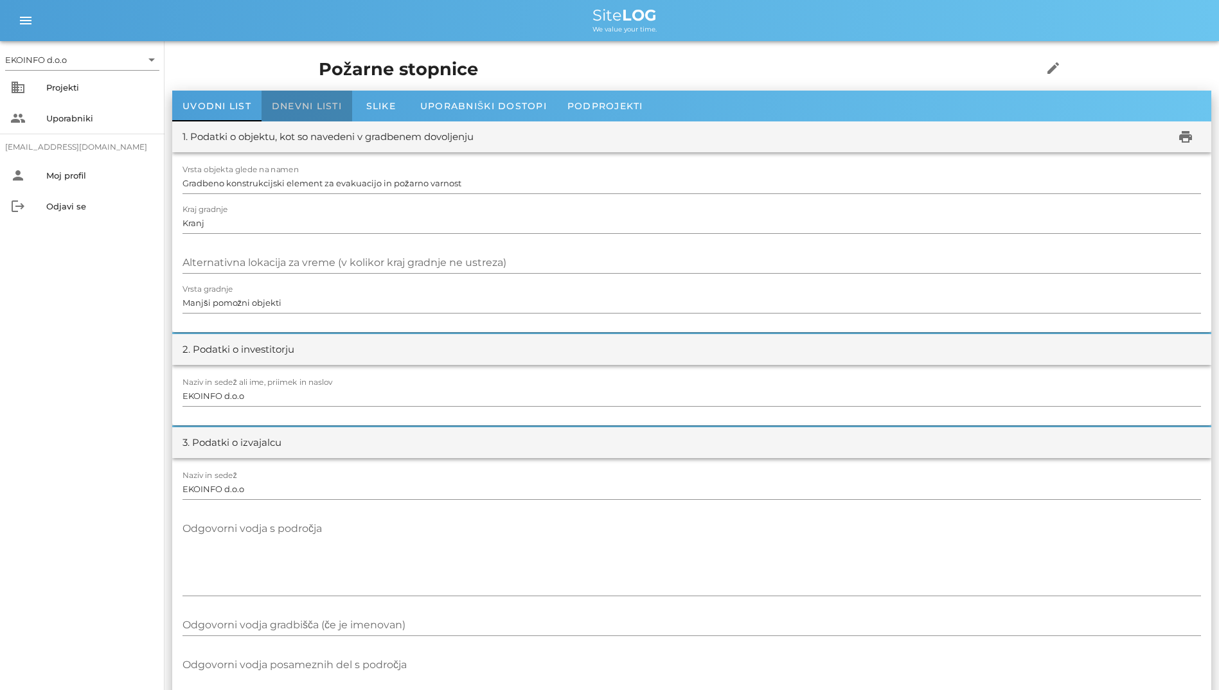
click at [310, 109] on span "Dnevni listi" at bounding box center [307, 106] width 70 height 12
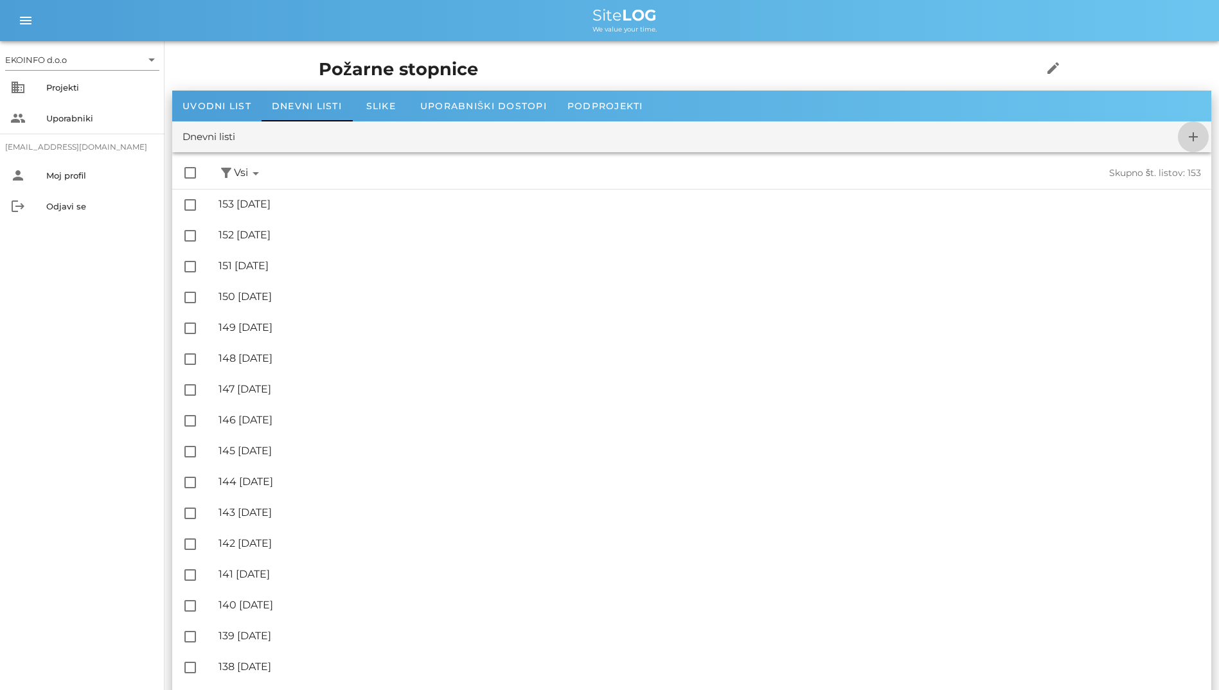
click at [1194, 132] on icon "add" at bounding box center [1193, 136] width 15 height 15
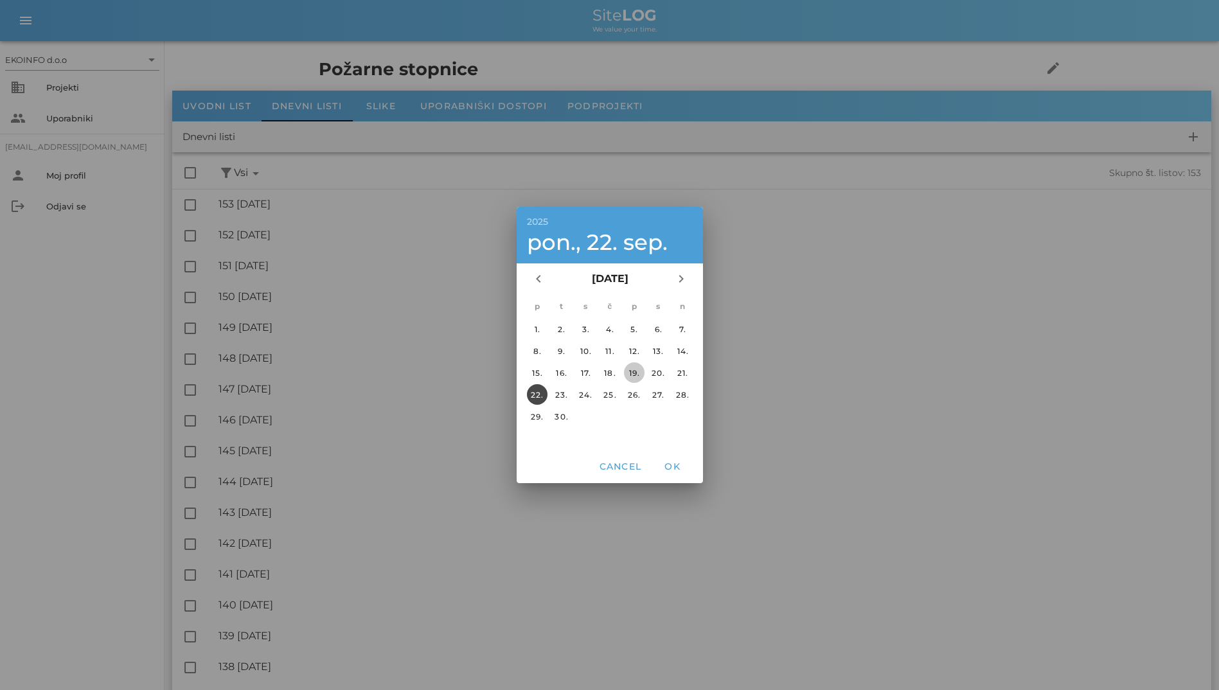
click at [639, 375] on div "19." at bounding box center [633, 373] width 21 height 10
click at [677, 472] on span "OK" at bounding box center [672, 467] width 31 height 12
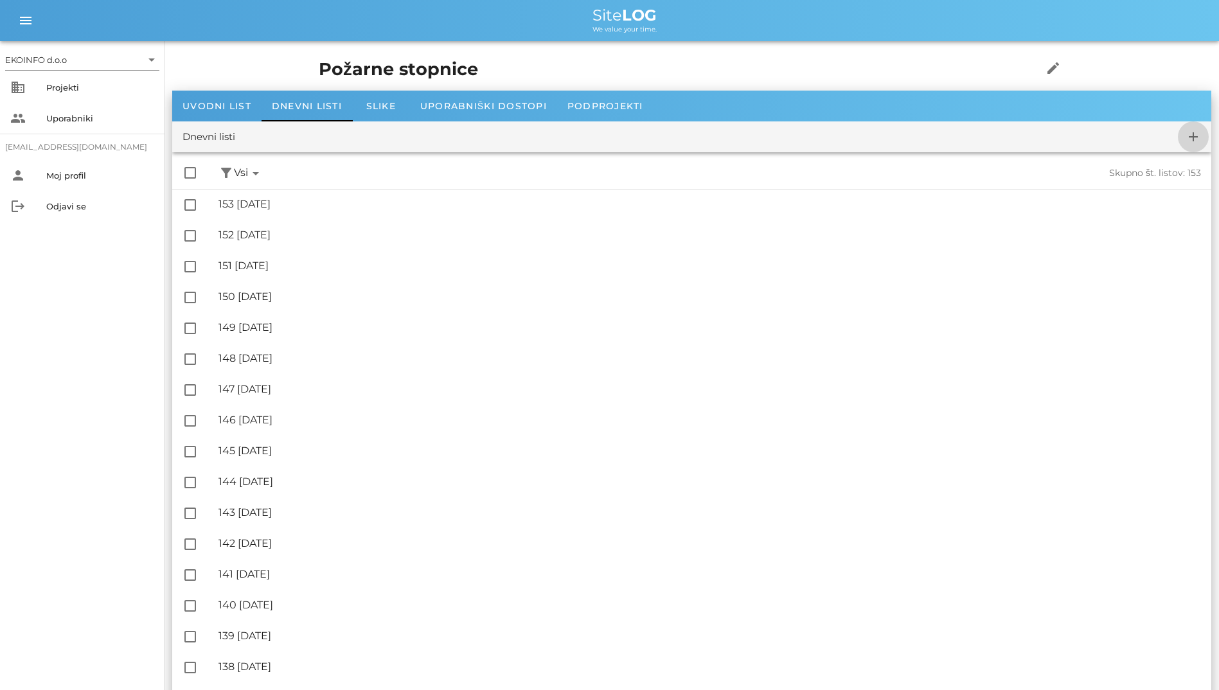
checkbox input "false"
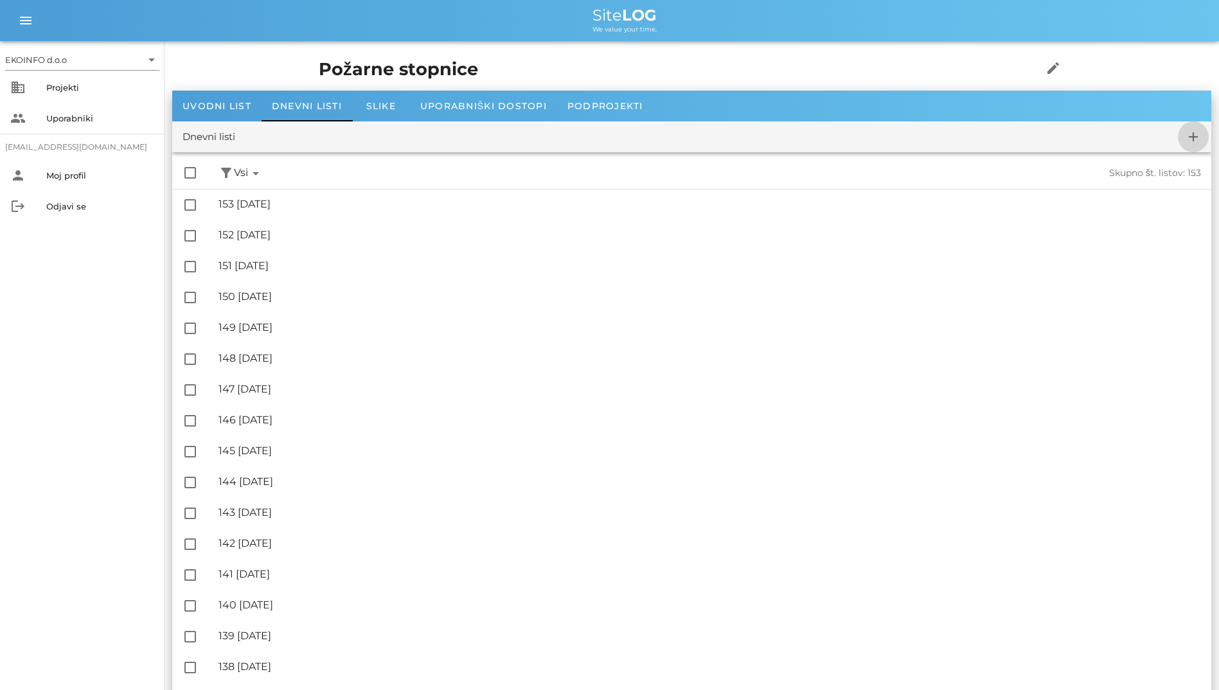
checkbox input "false"
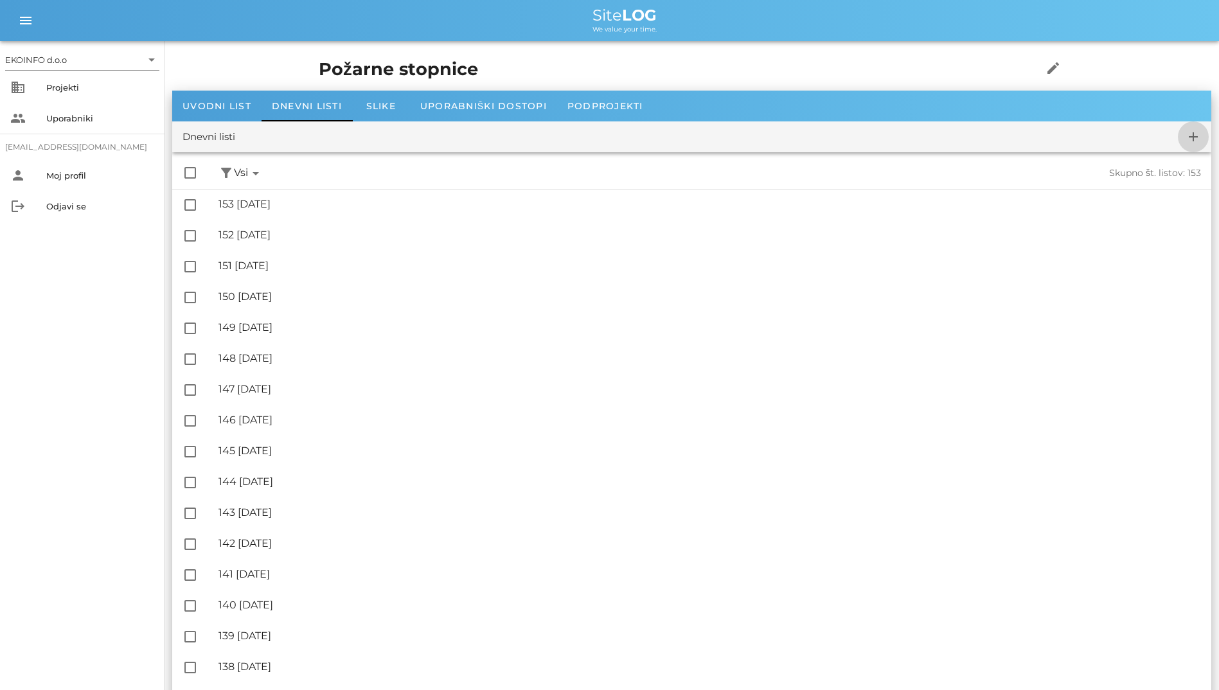
checkbox input "false"
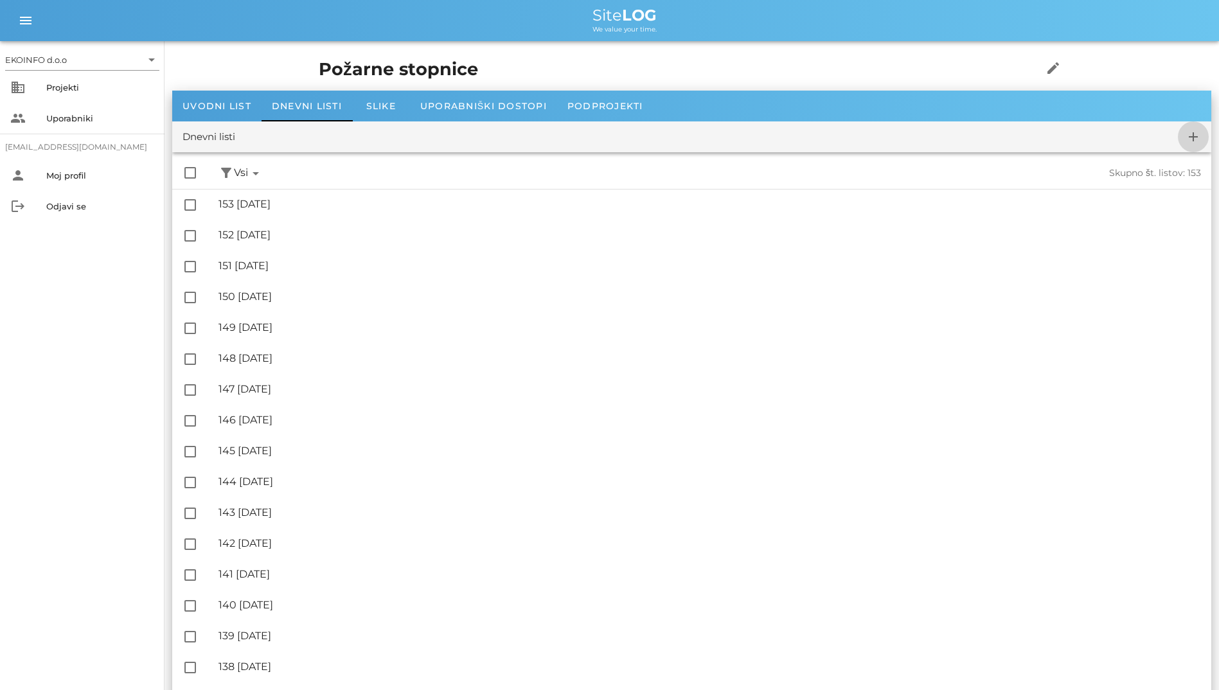
checkbox input "false"
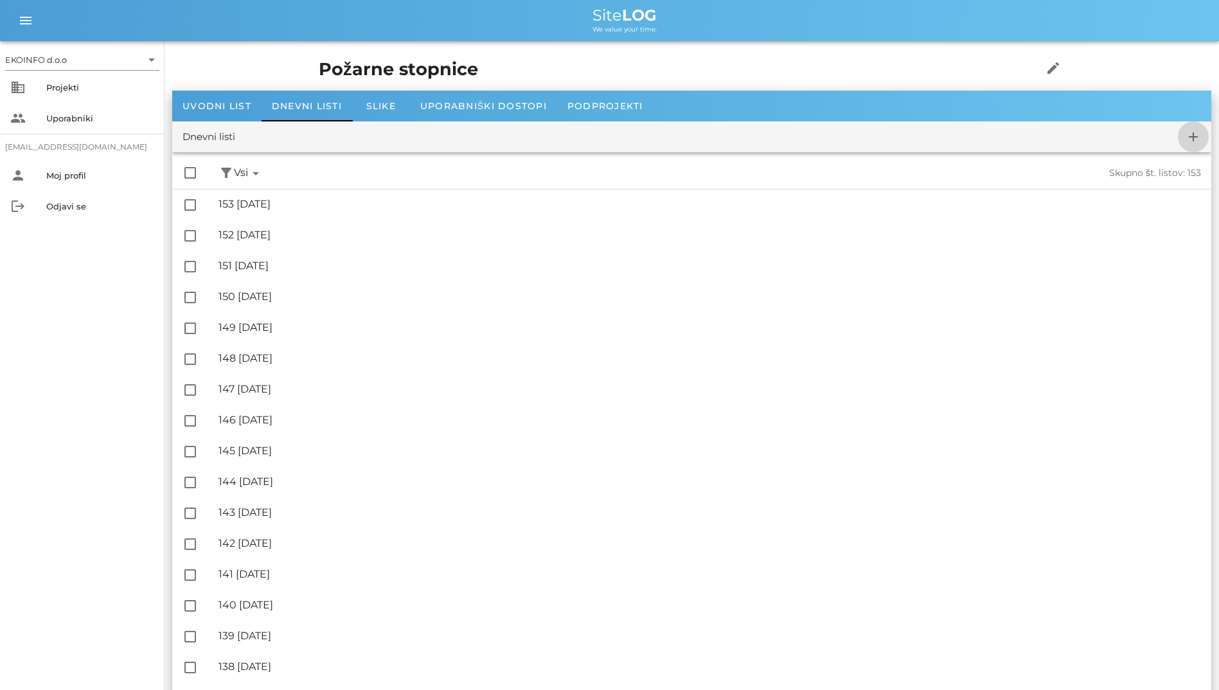
checkbox input "false"
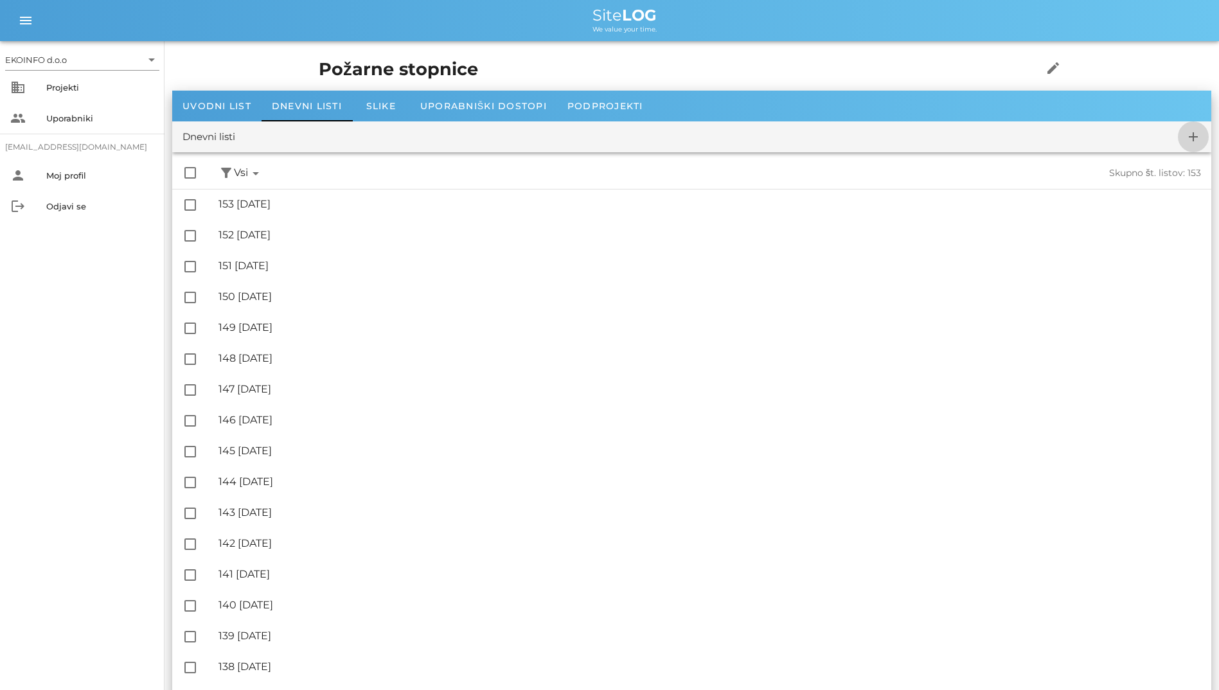
checkbox input "false"
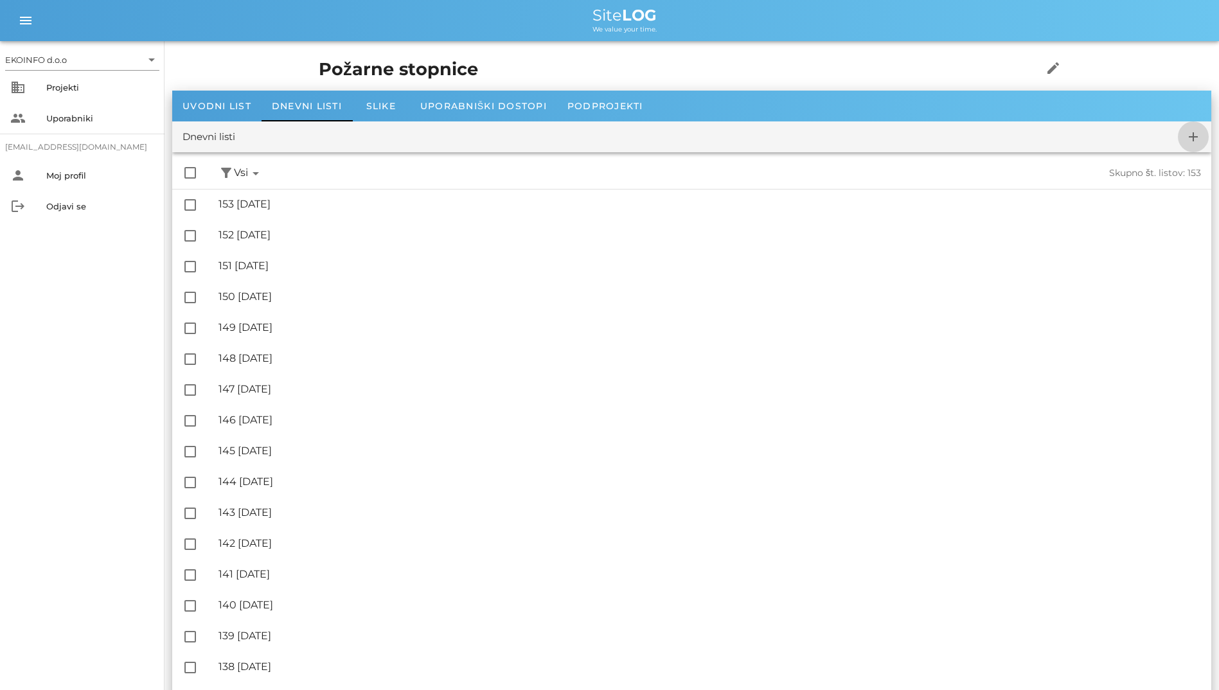
checkbox input "false"
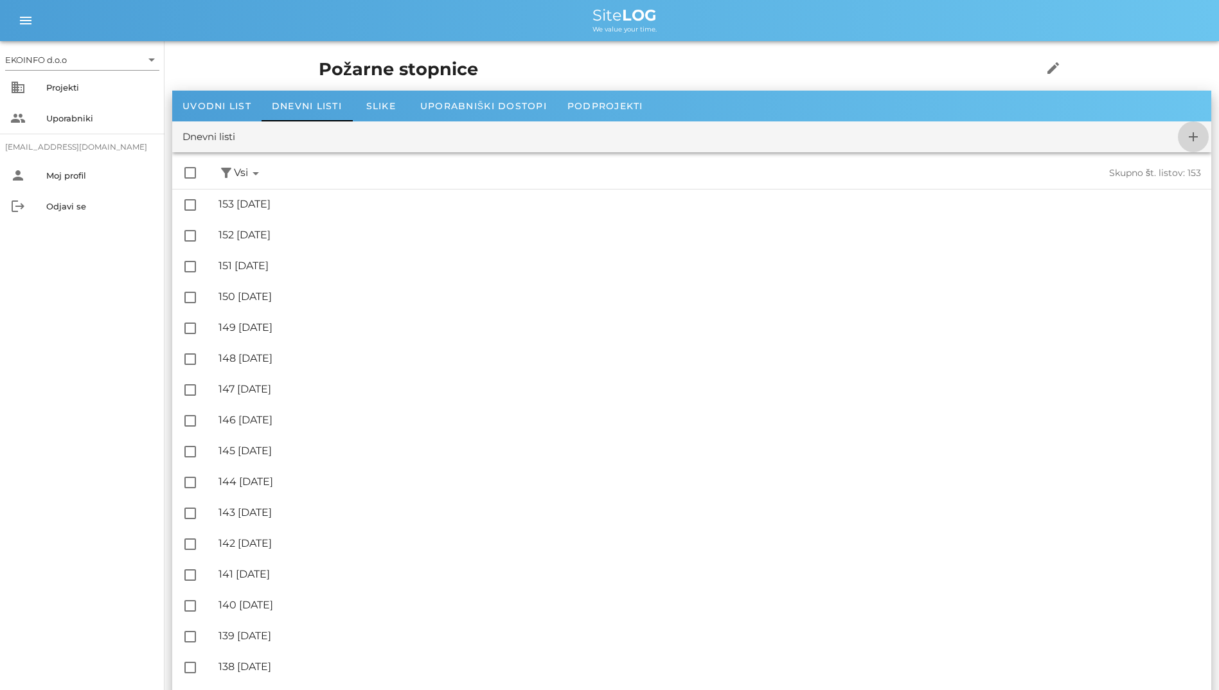
checkbox input "false"
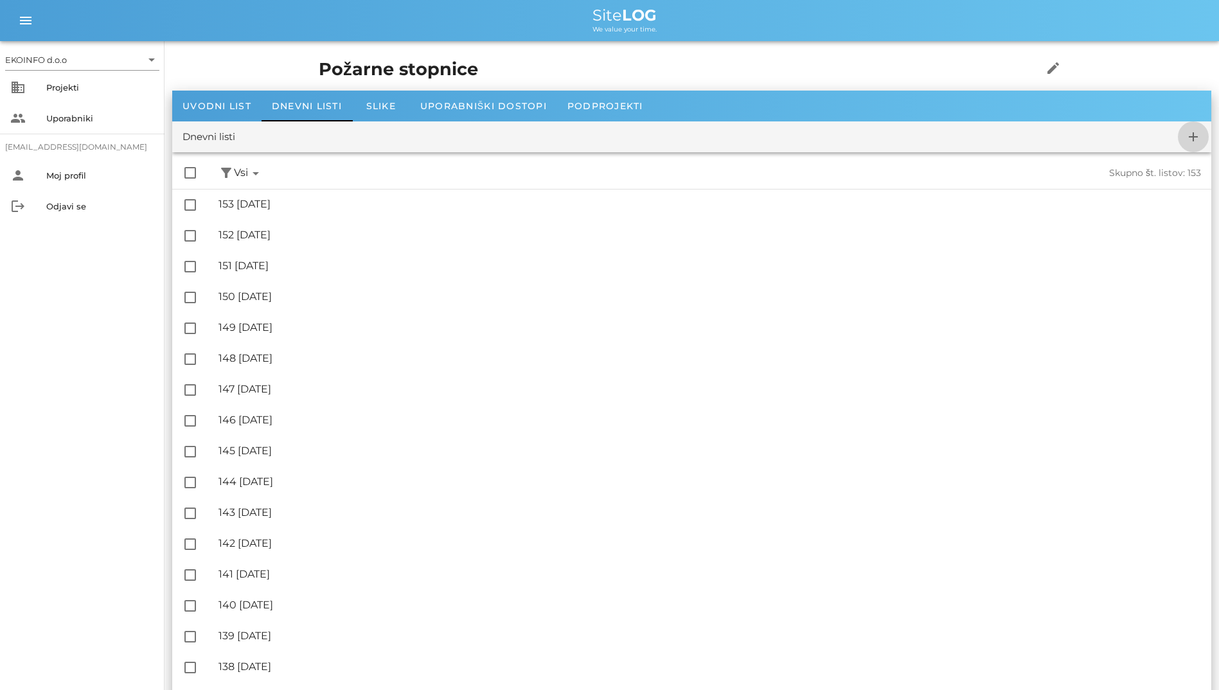
checkbox input "false"
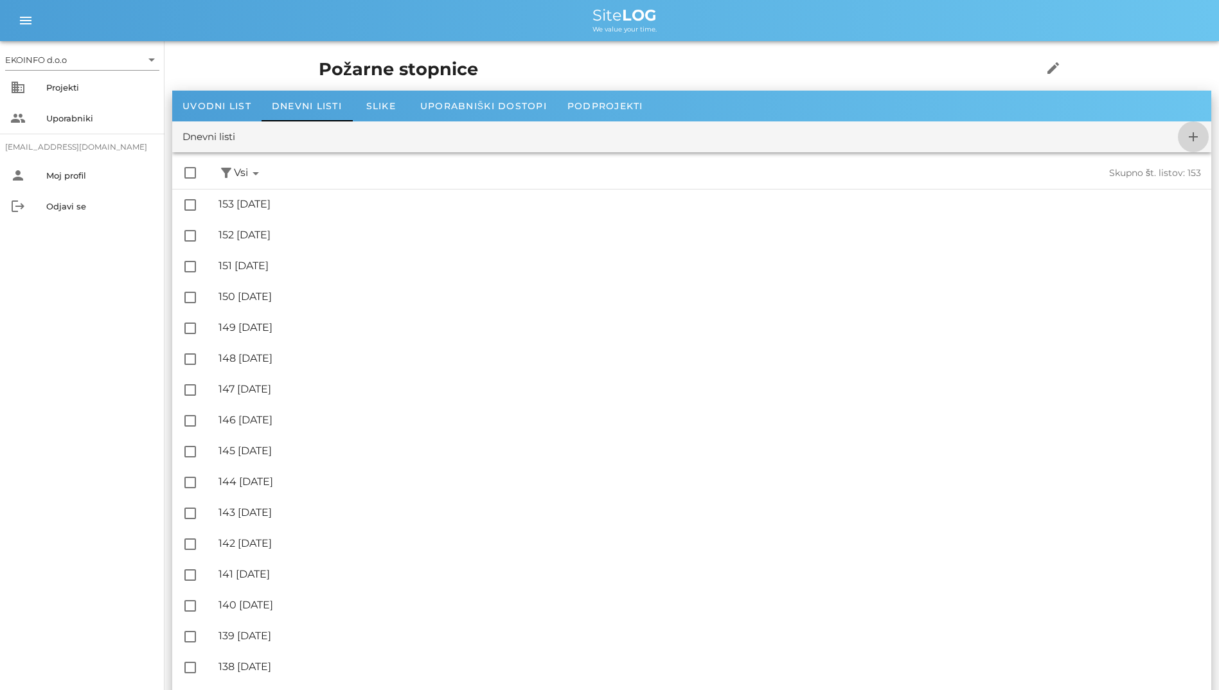
checkbox input "false"
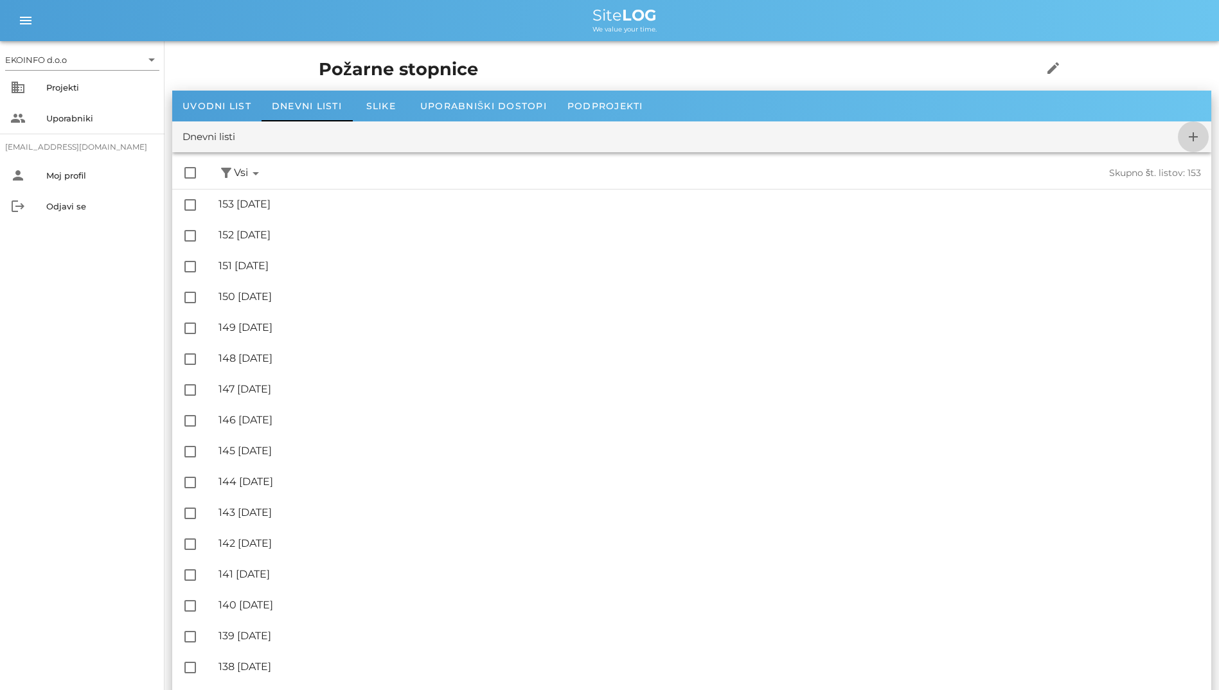
checkbox input "false"
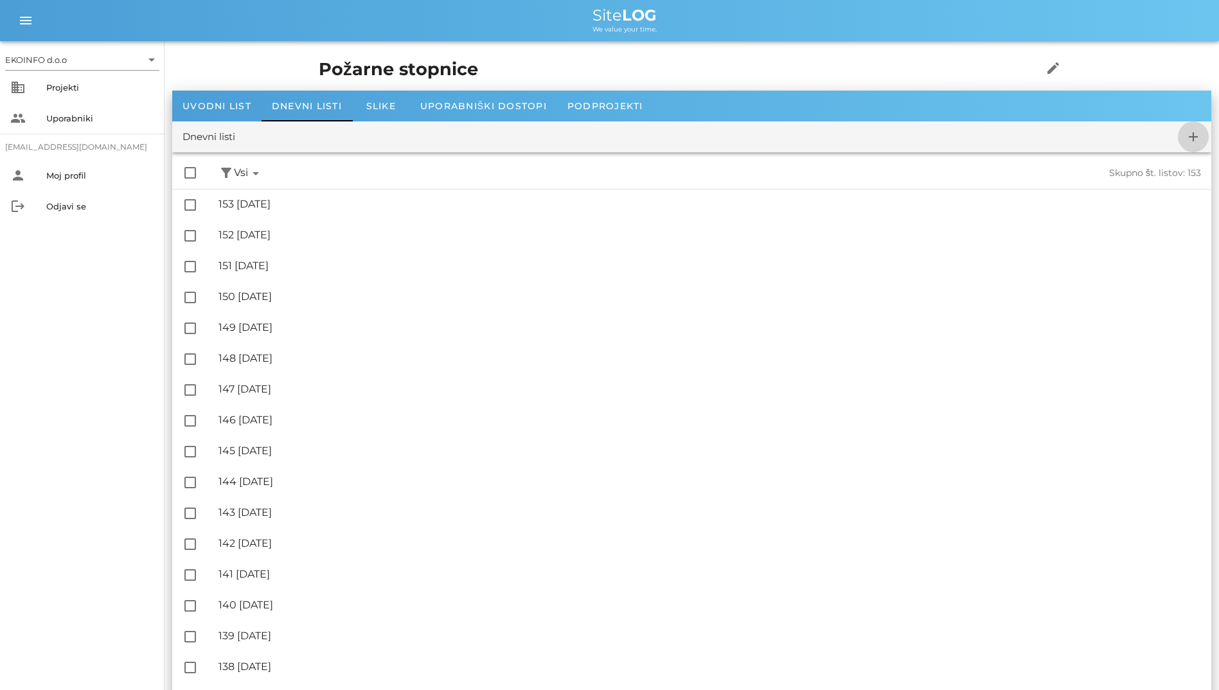
checkbox input "false"
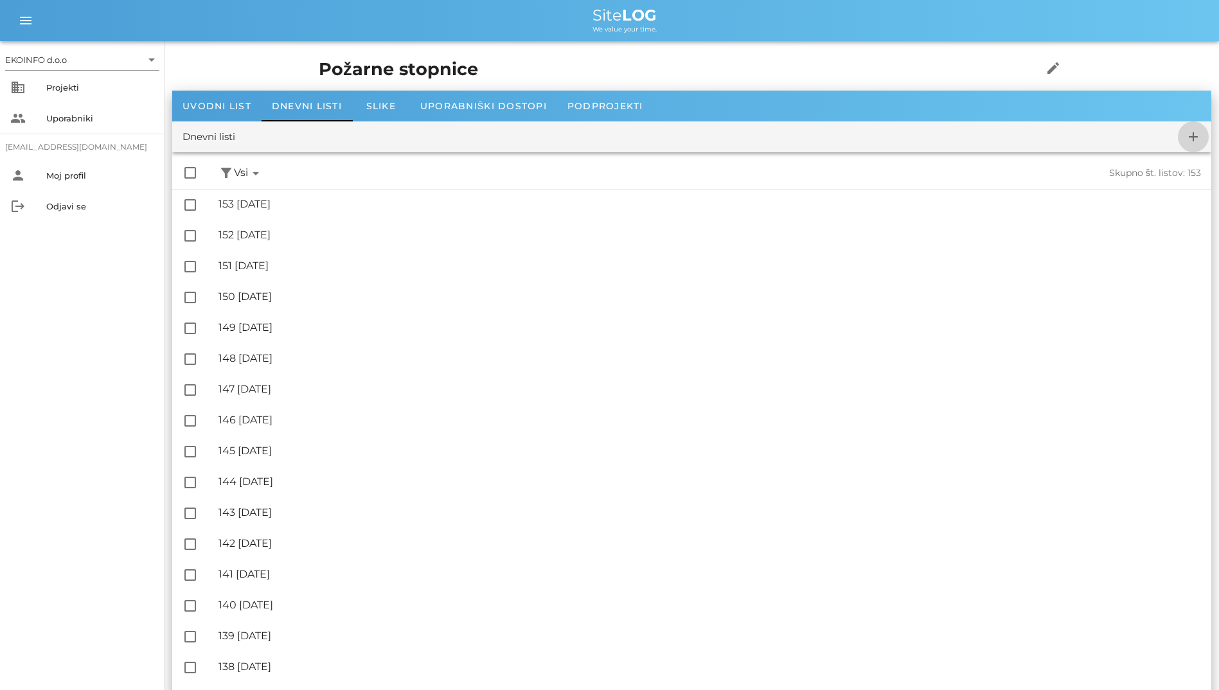
checkbox input "false"
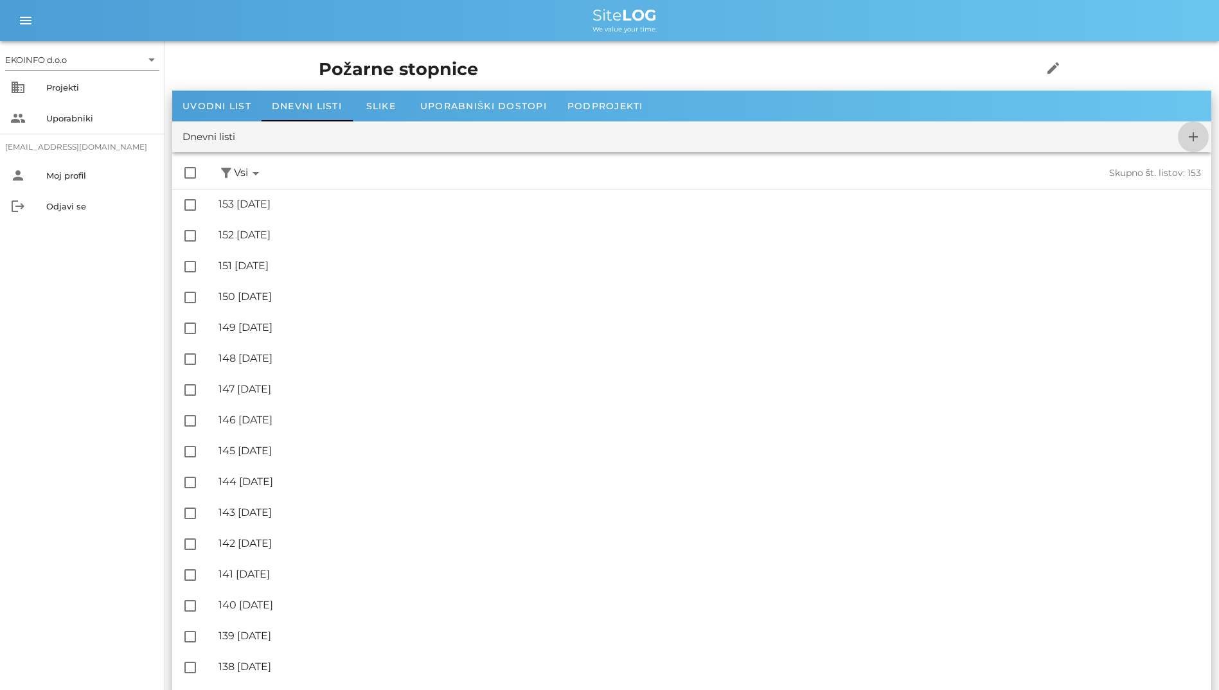
checkbox input "false"
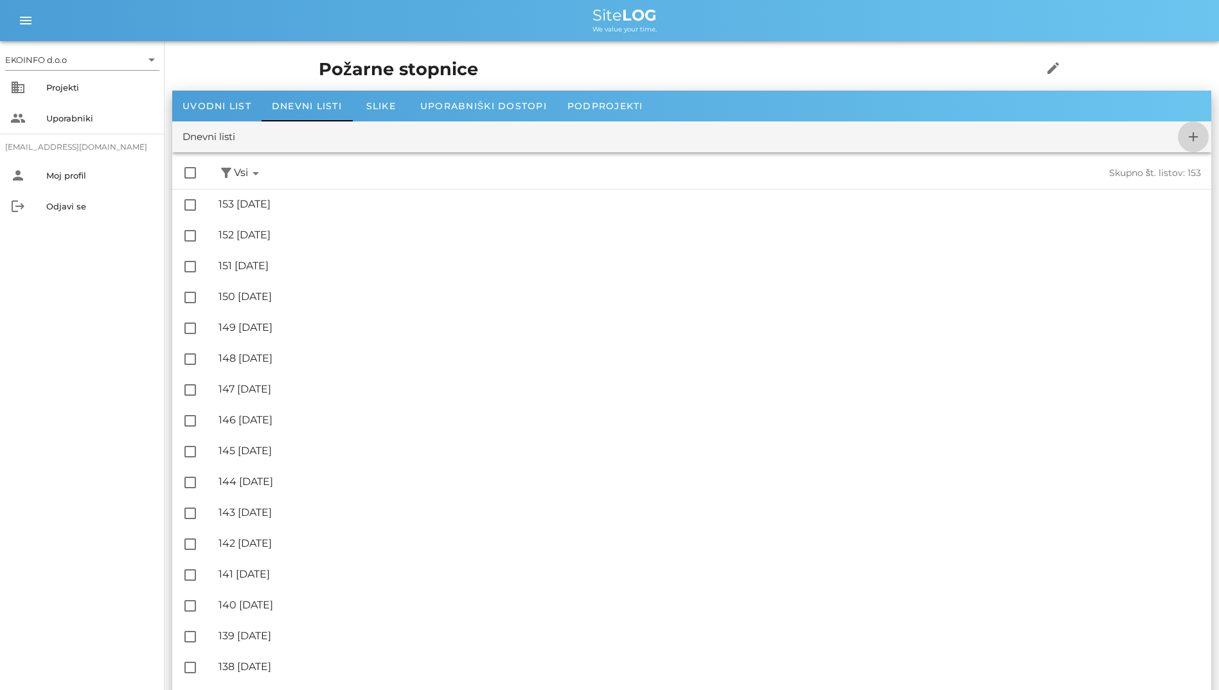
checkbox input "false"
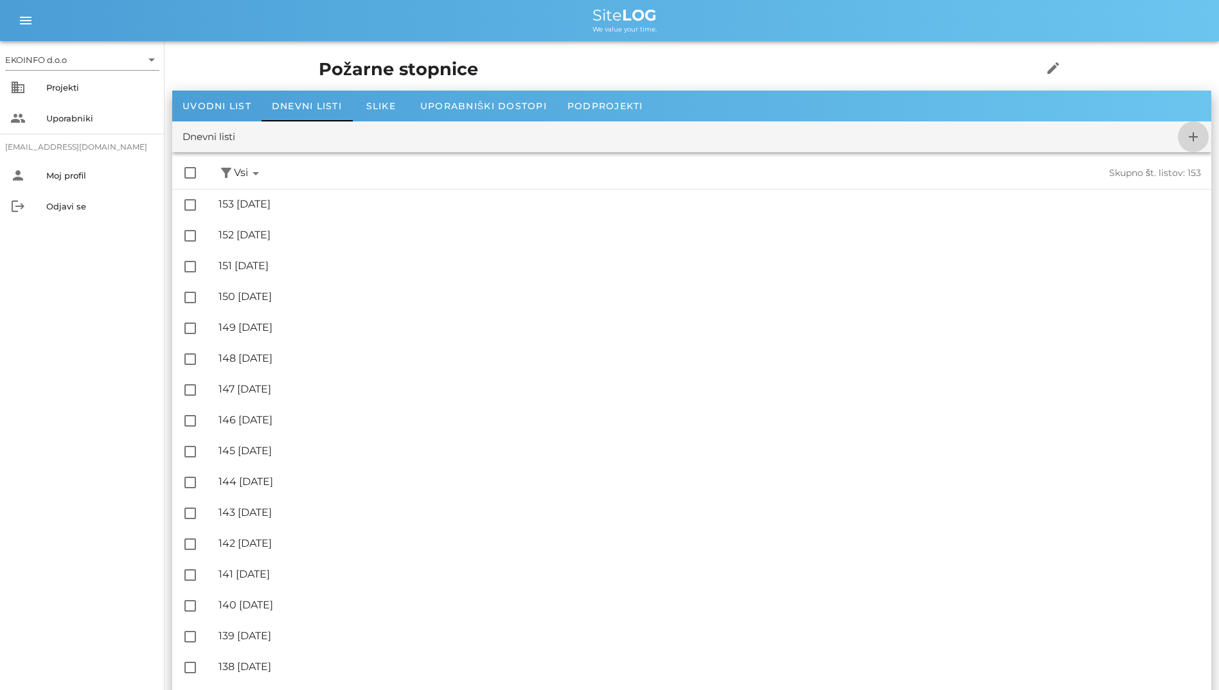
checkbox input "false"
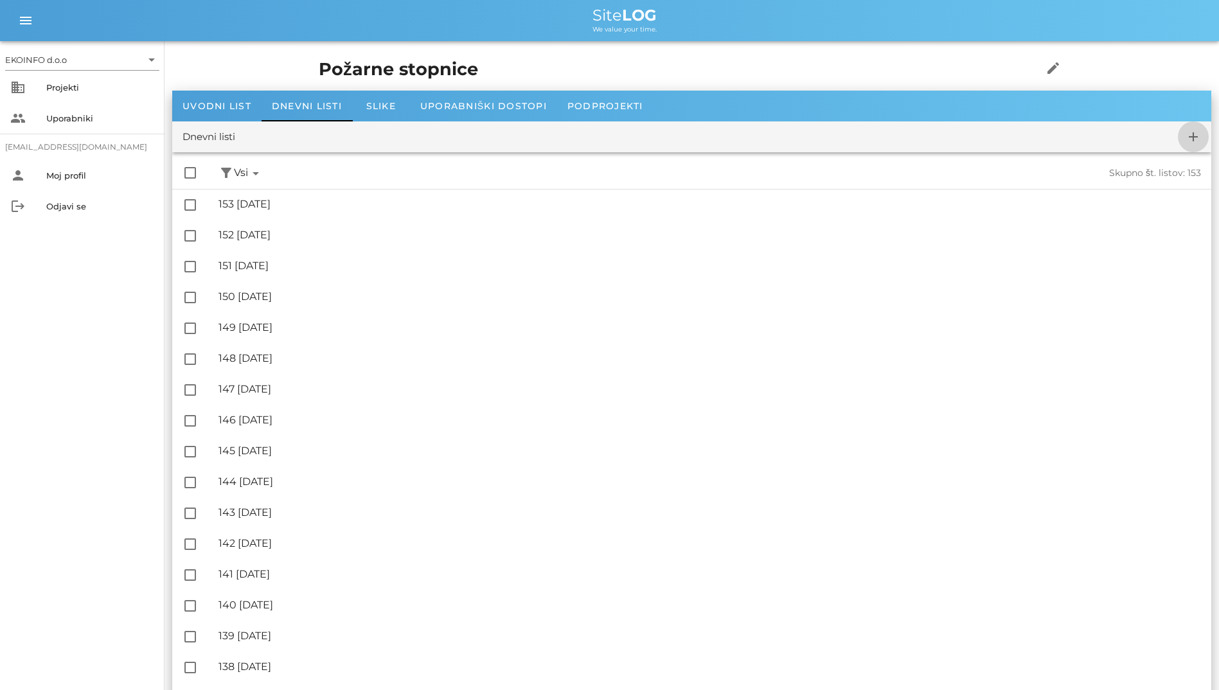
checkbox input "false"
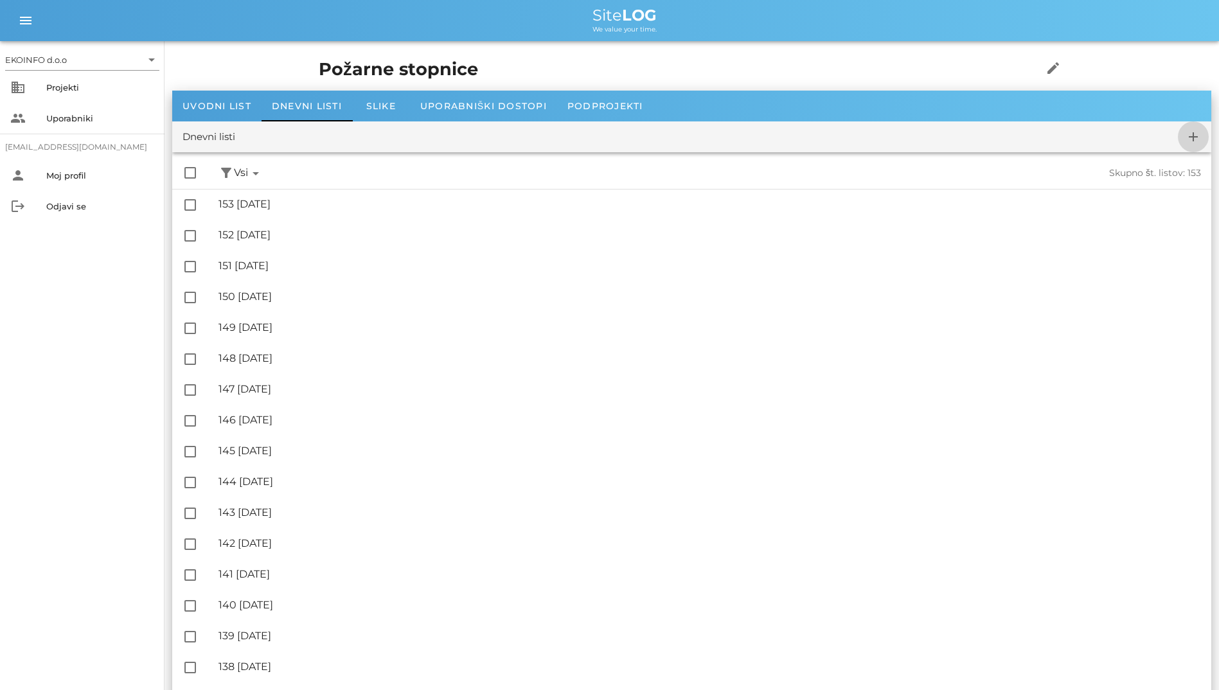
checkbox input "false"
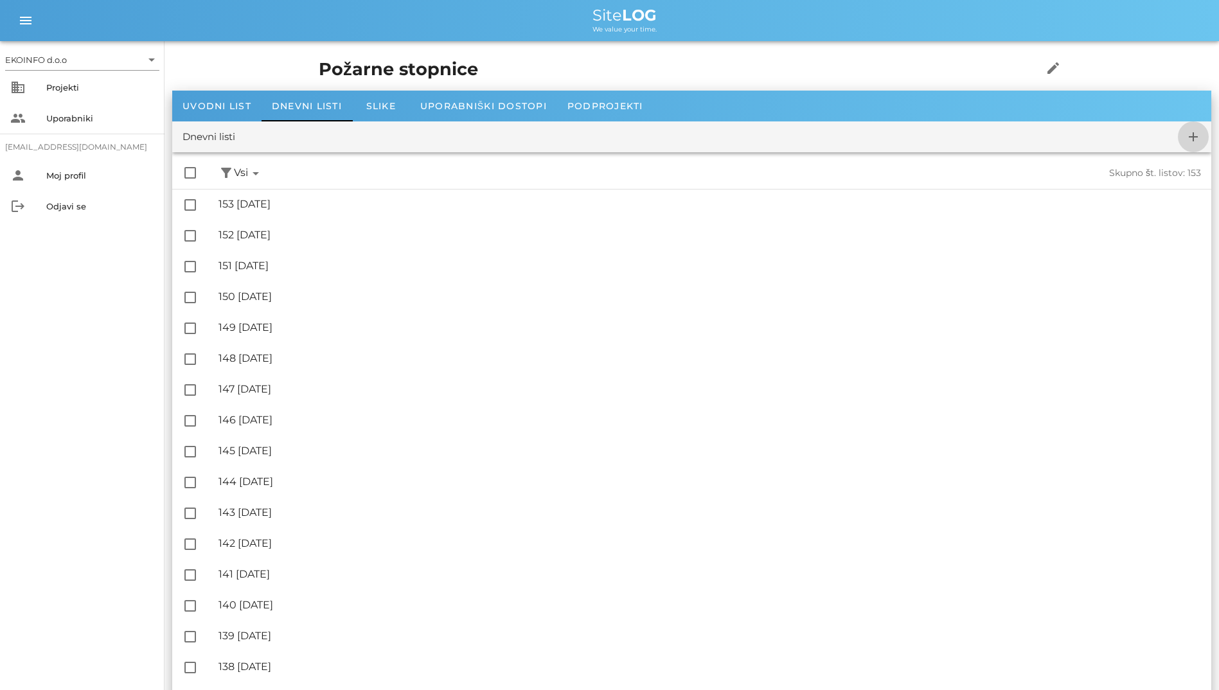
checkbox input "false"
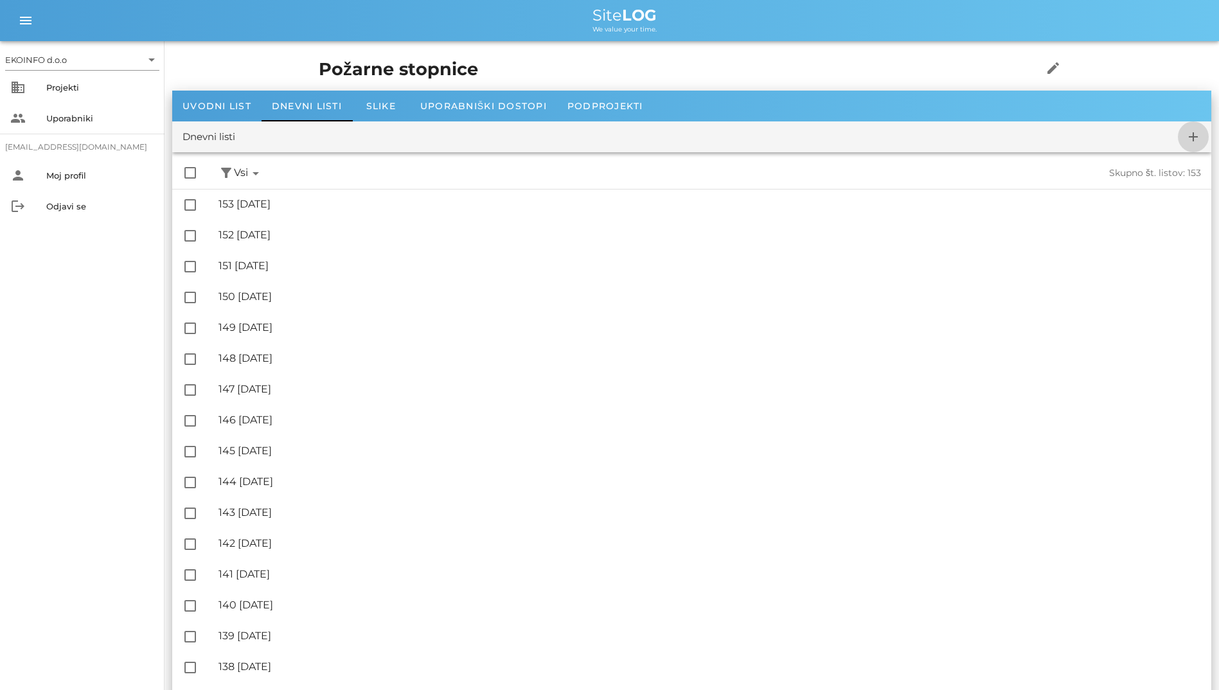
checkbox input "false"
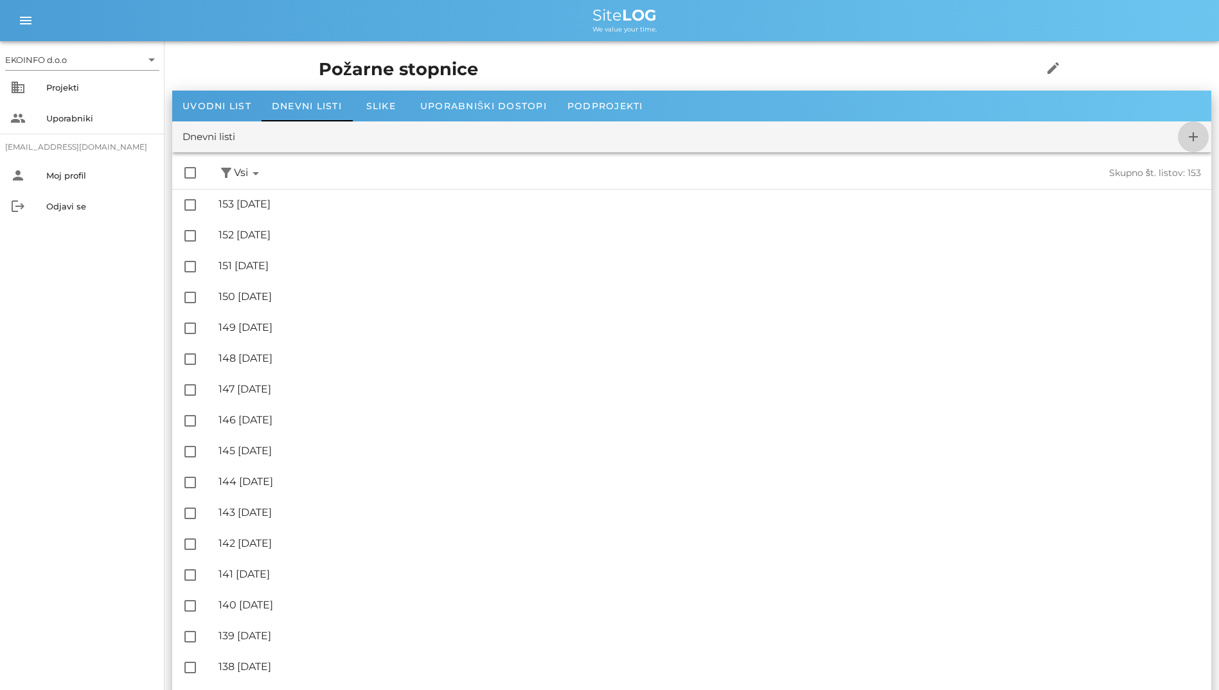
checkbox input "false"
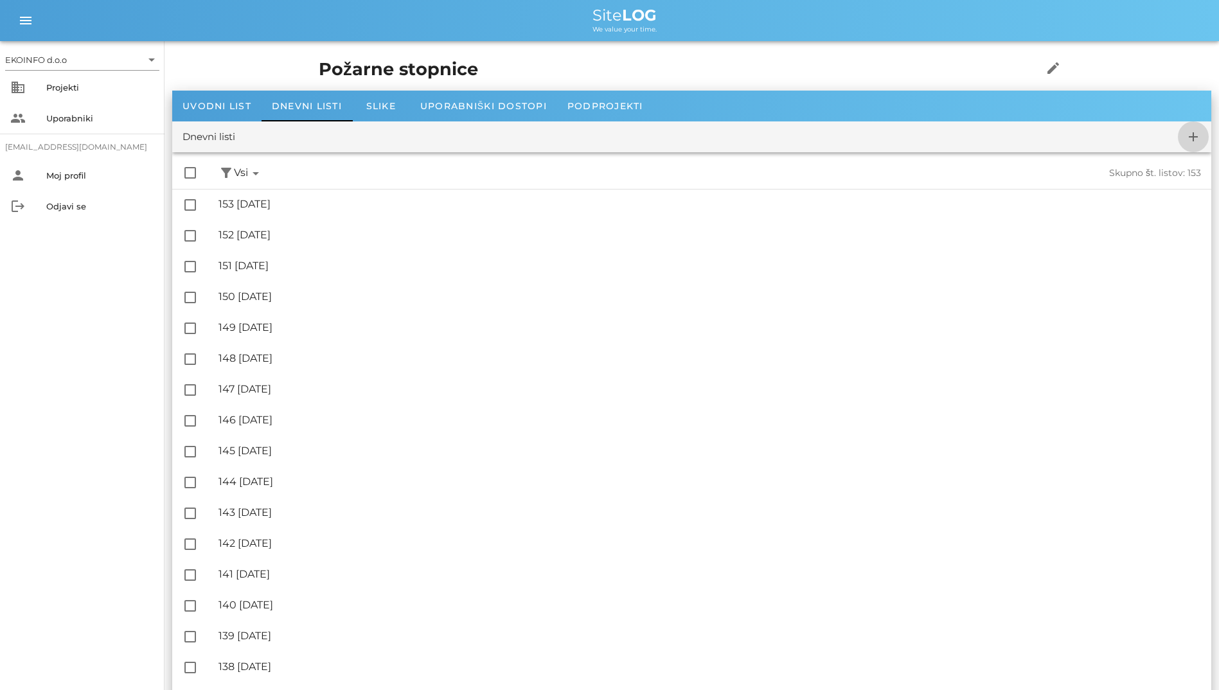
checkbox input "false"
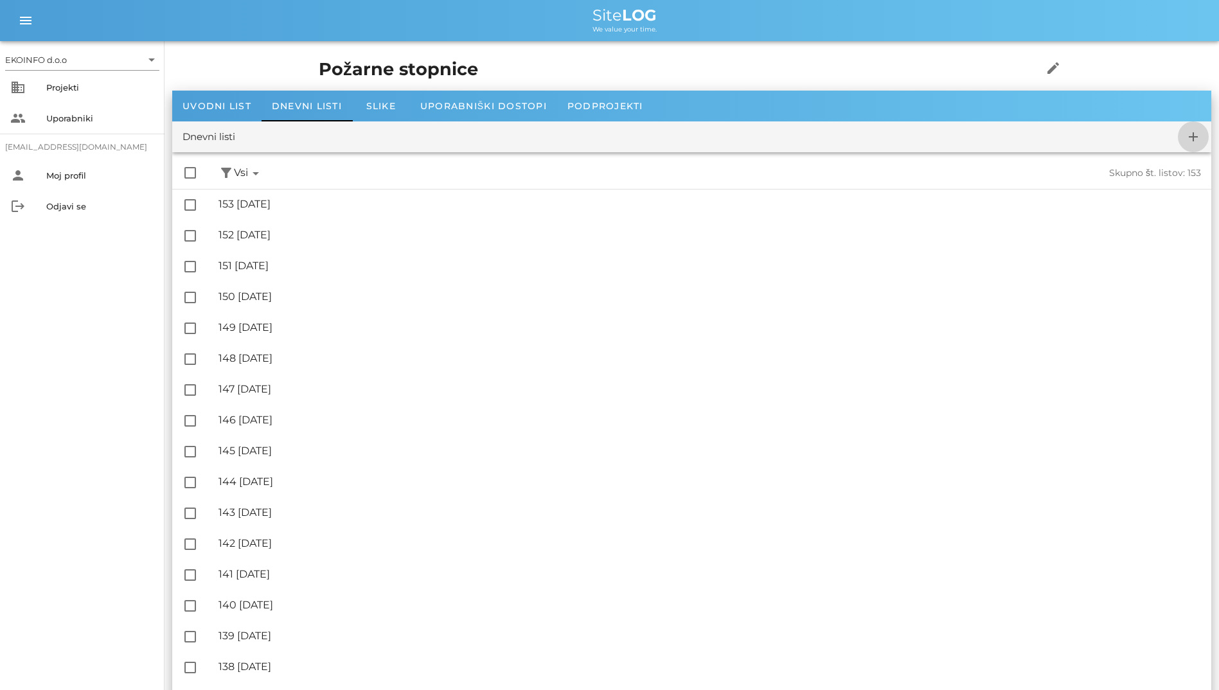
checkbox input "false"
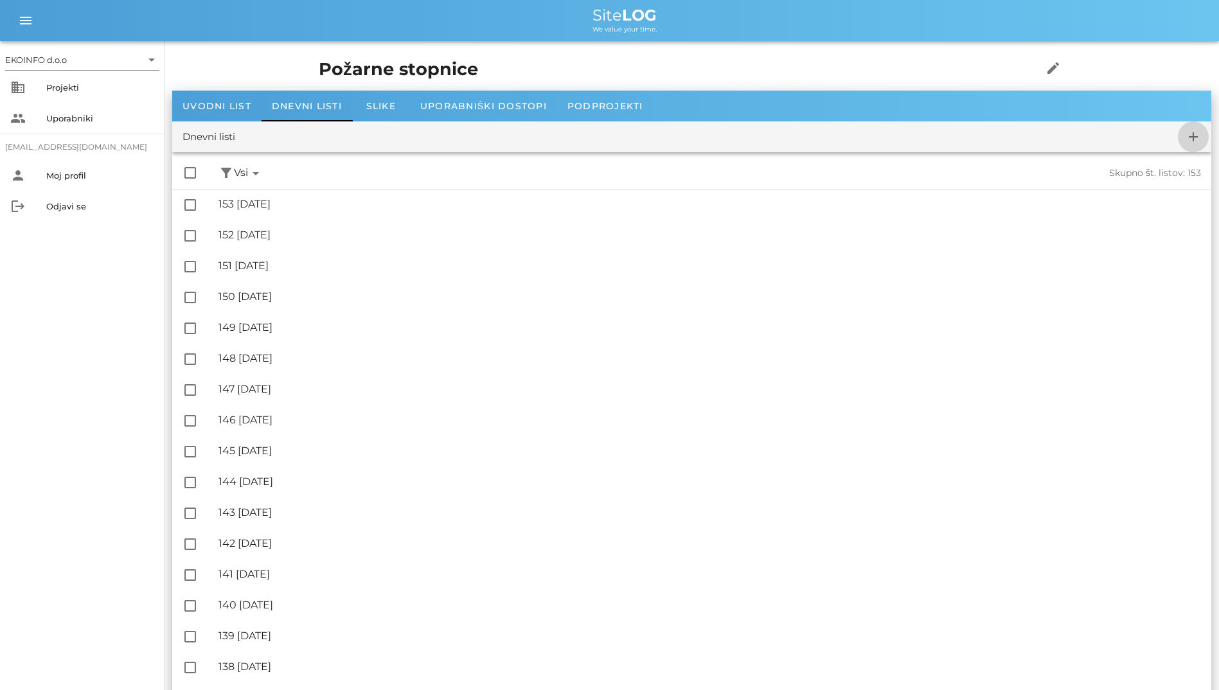
checkbox input "false"
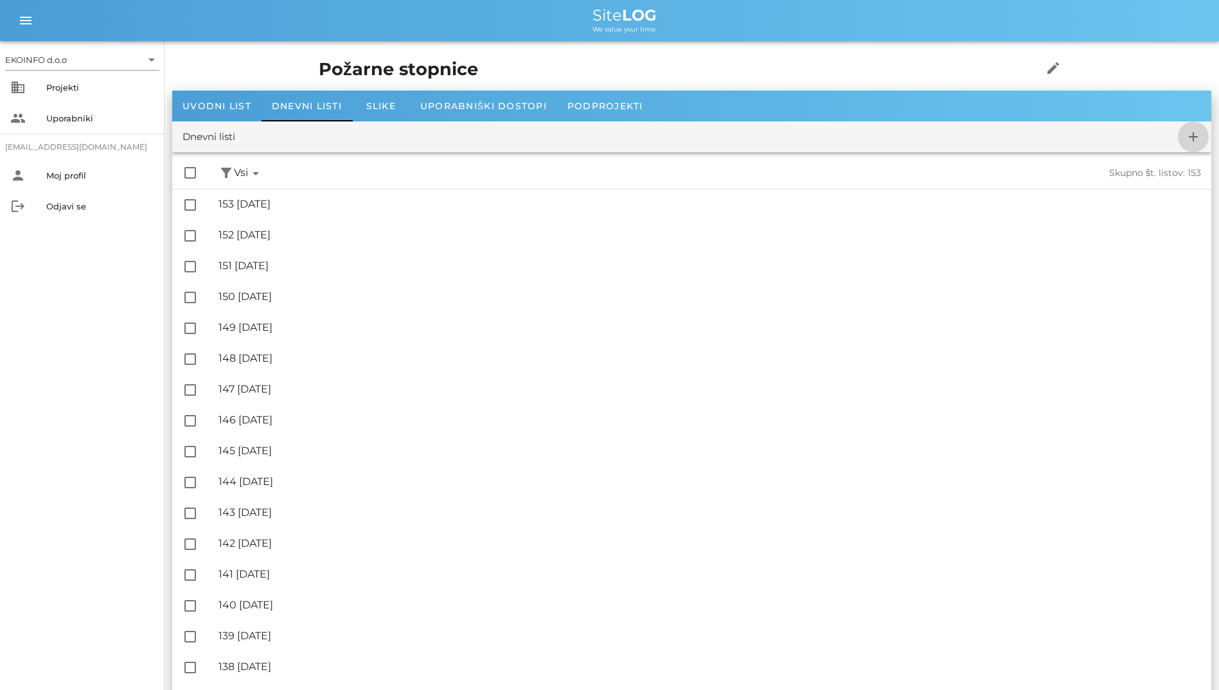
checkbox input "false"
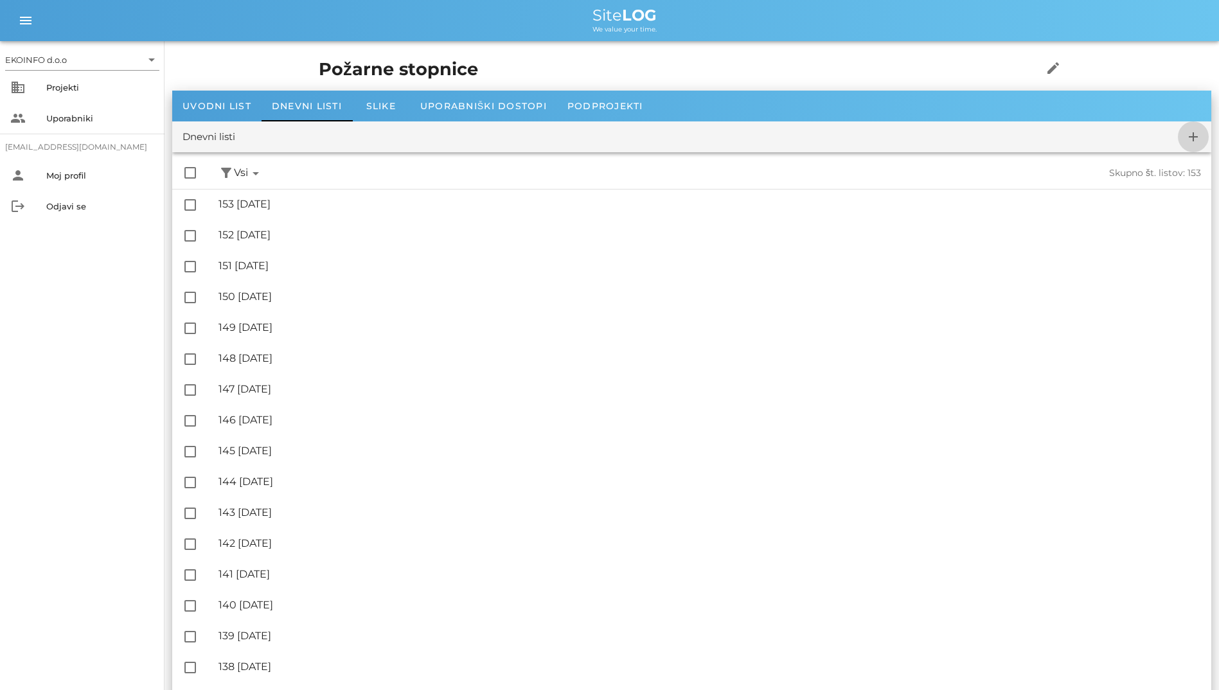
checkbox input "false"
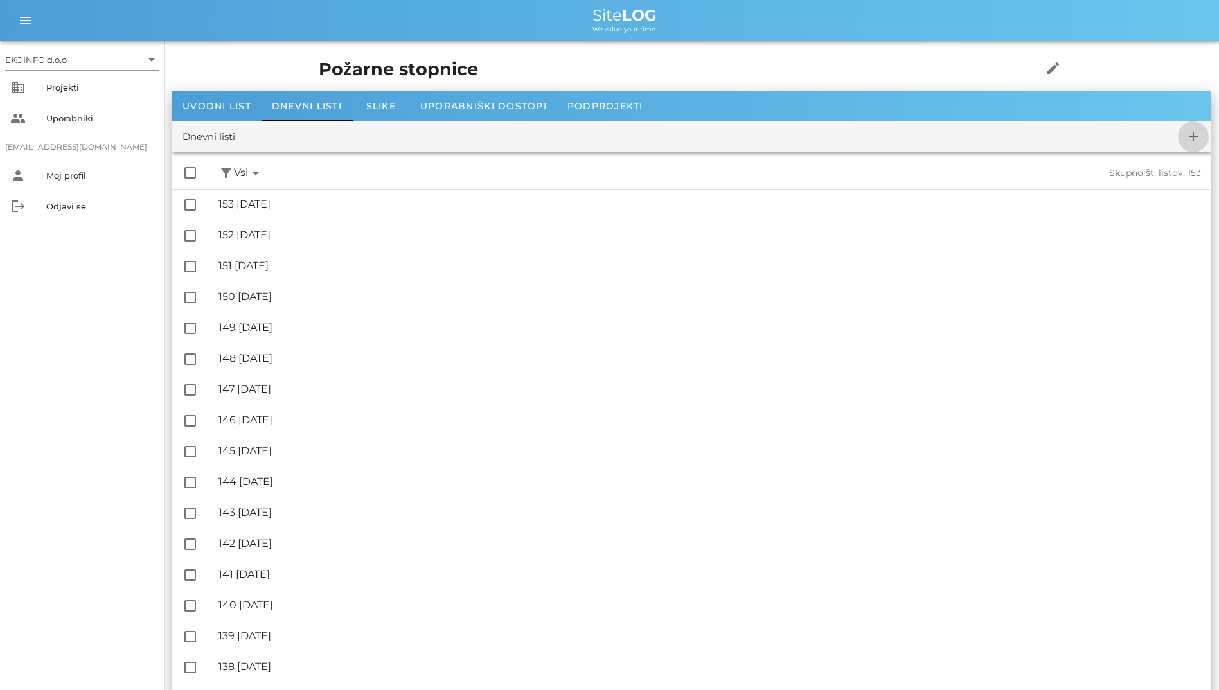
checkbox input "false"
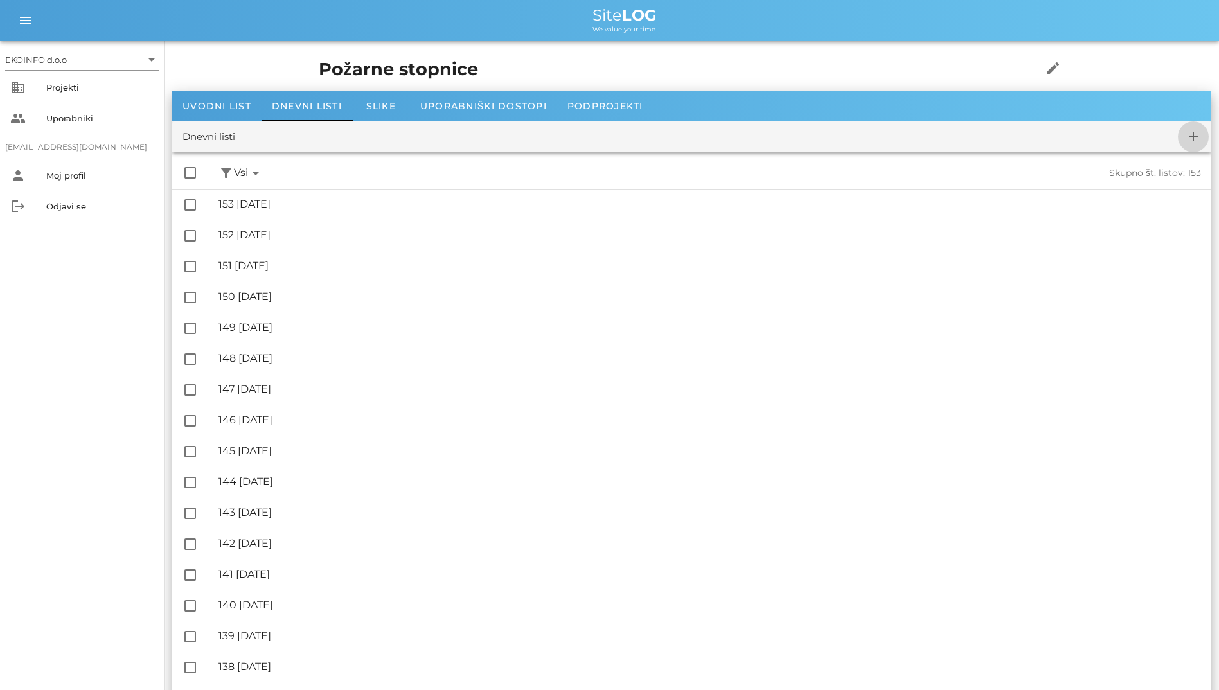
checkbox input "false"
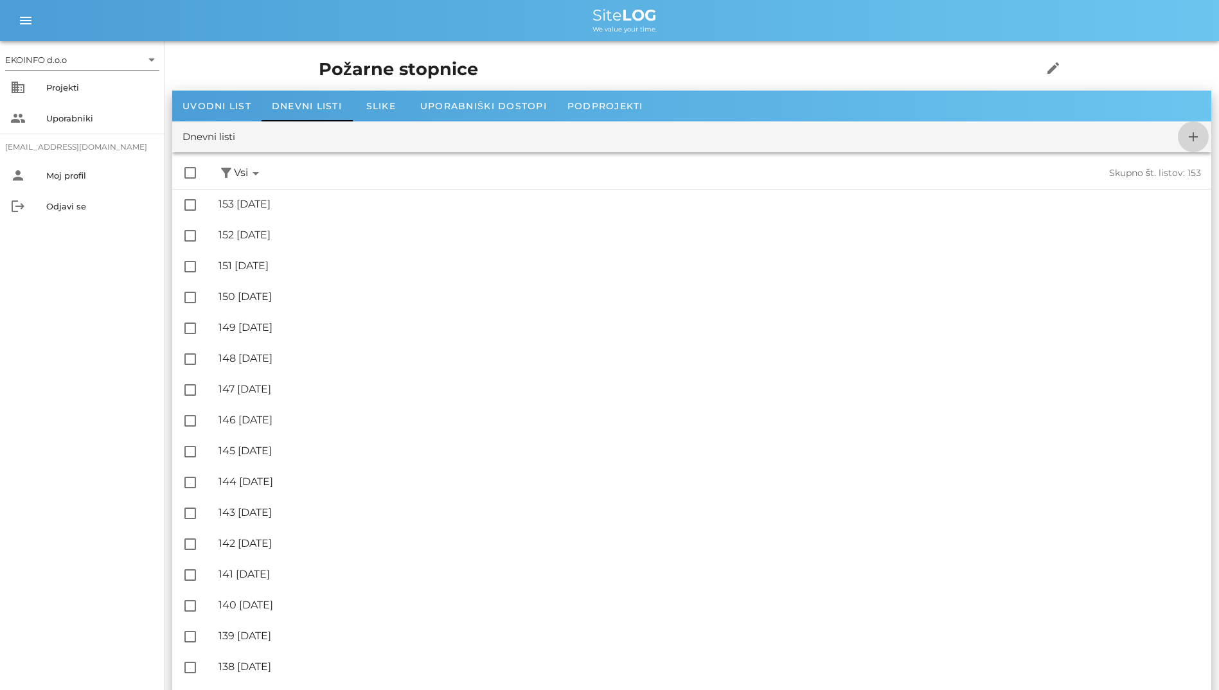
checkbox input "false"
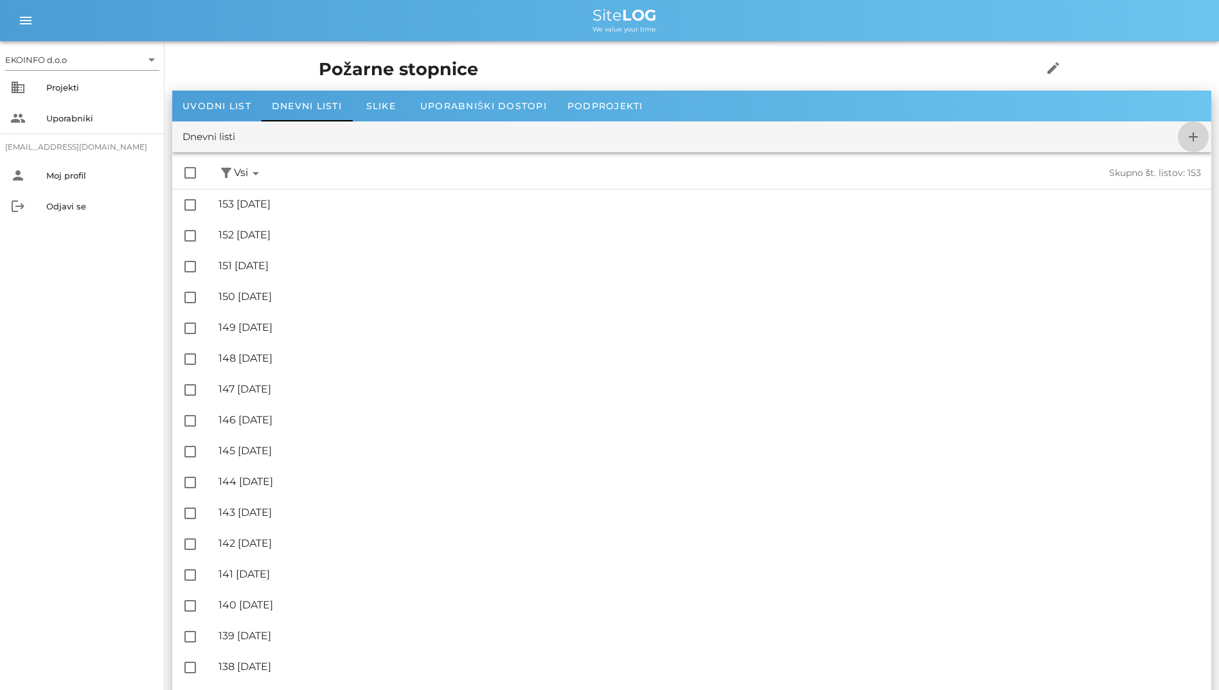
checkbox input "false"
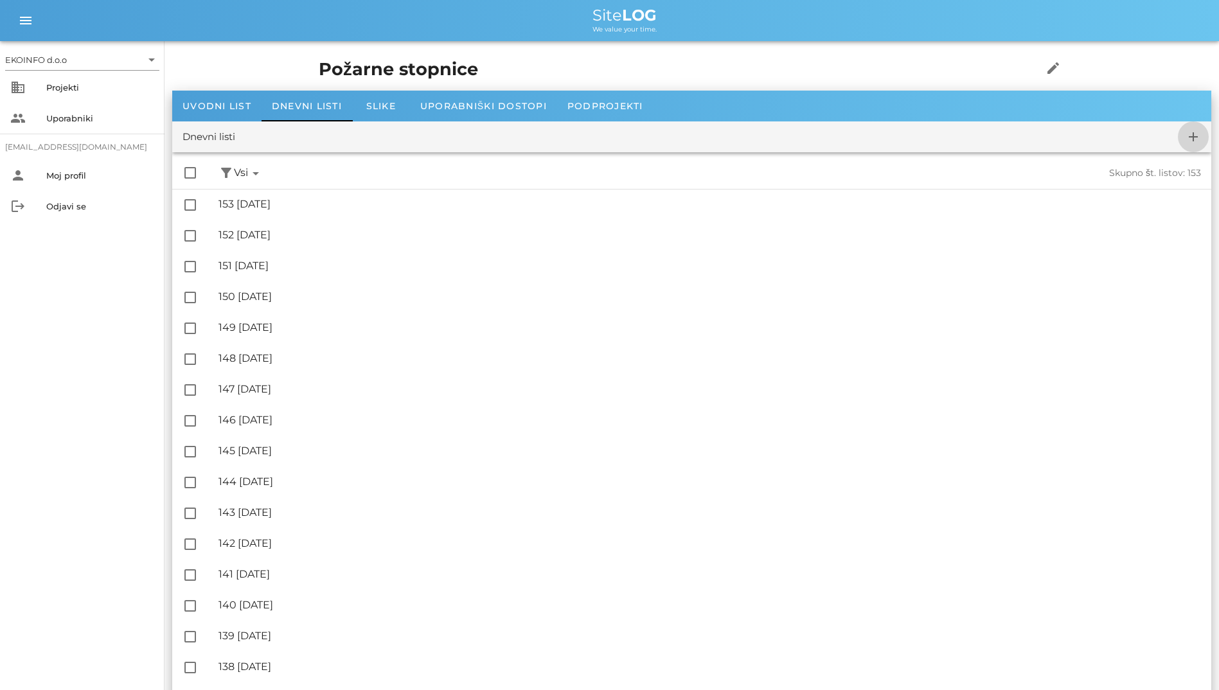
checkbox input "false"
click at [1196, 138] on icon "add" at bounding box center [1193, 136] width 15 height 15
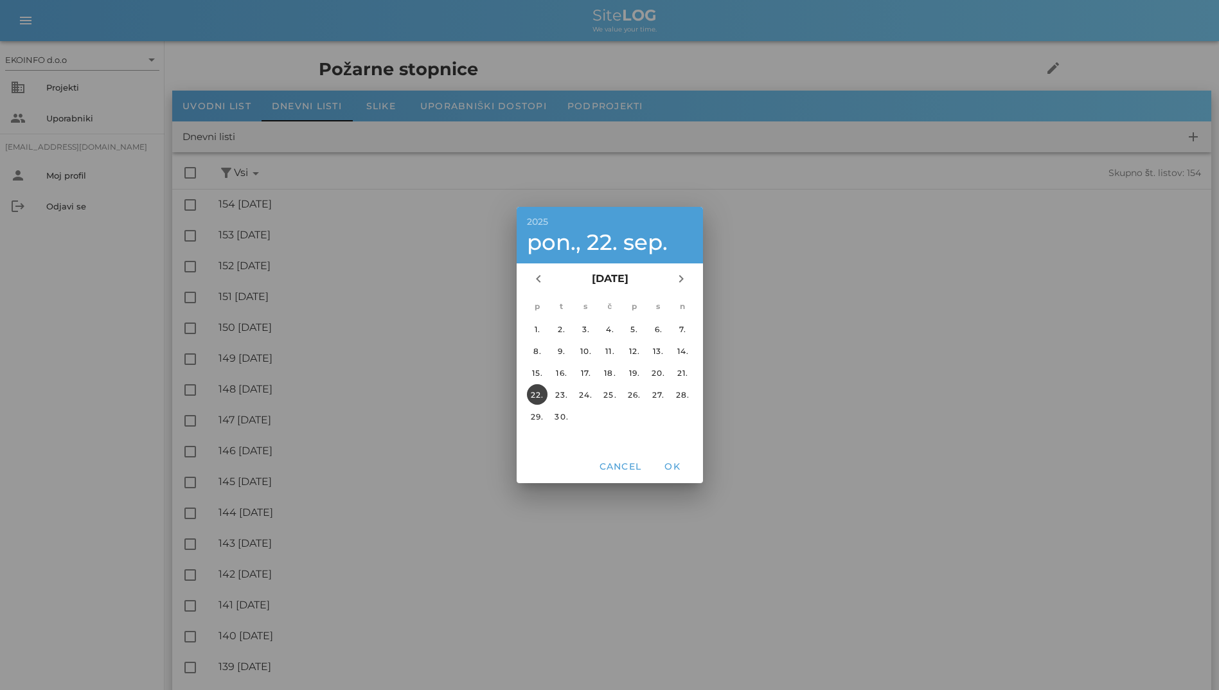
click at [539, 389] on button "22." at bounding box center [536, 394] width 21 height 21
click at [675, 472] on span "OK" at bounding box center [672, 467] width 31 height 12
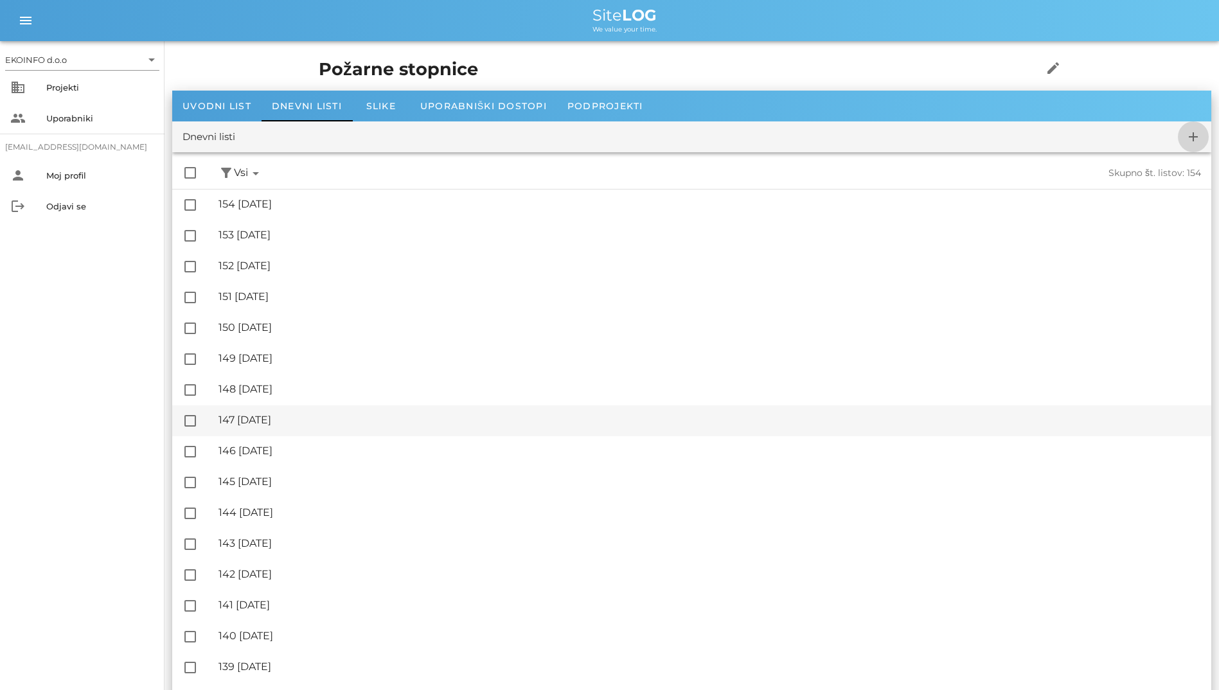
checkbox input "false"
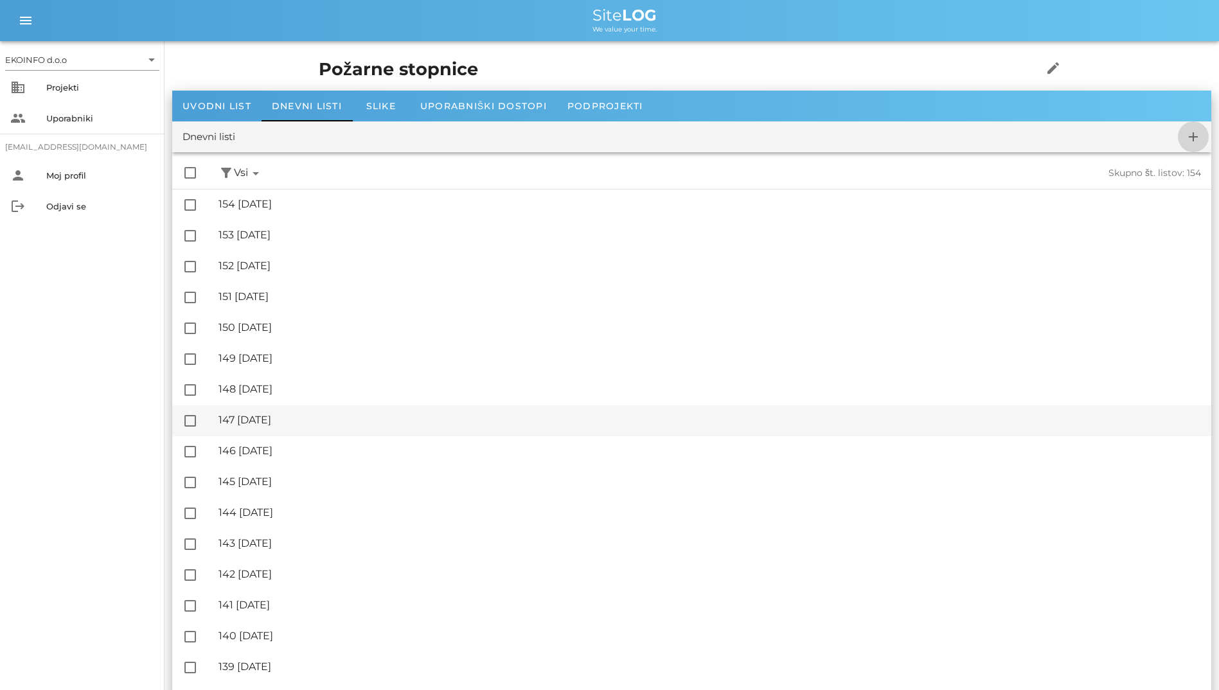
checkbox input "false"
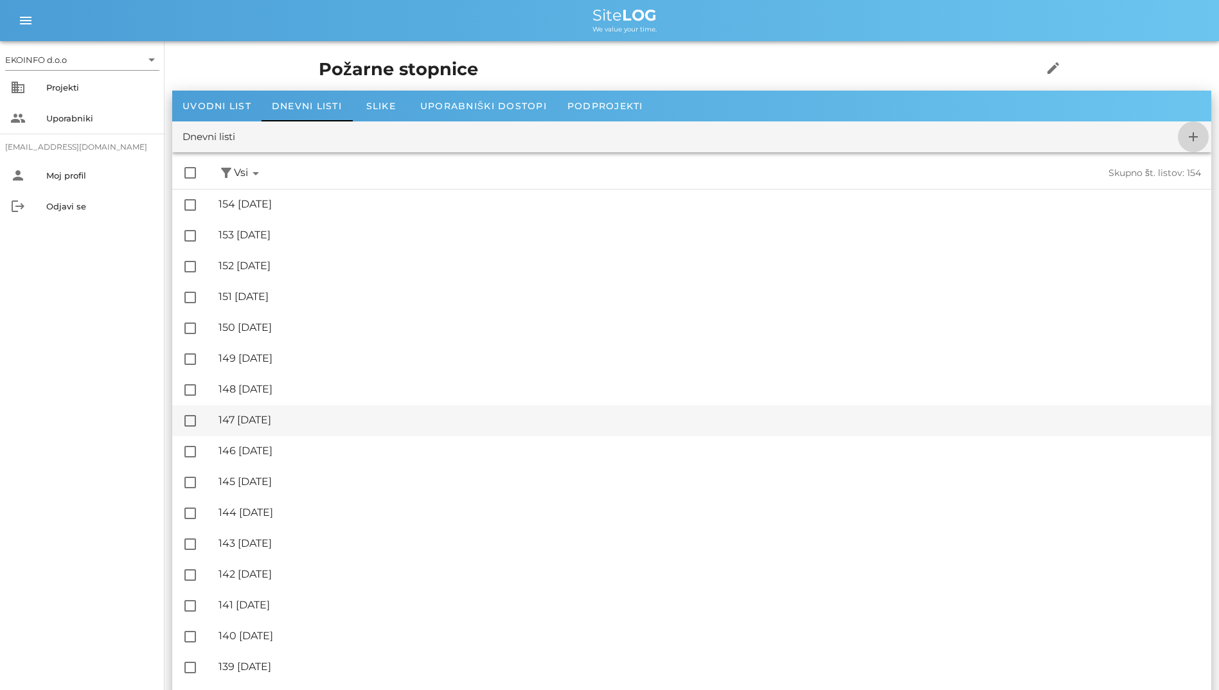
checkbox input "false"
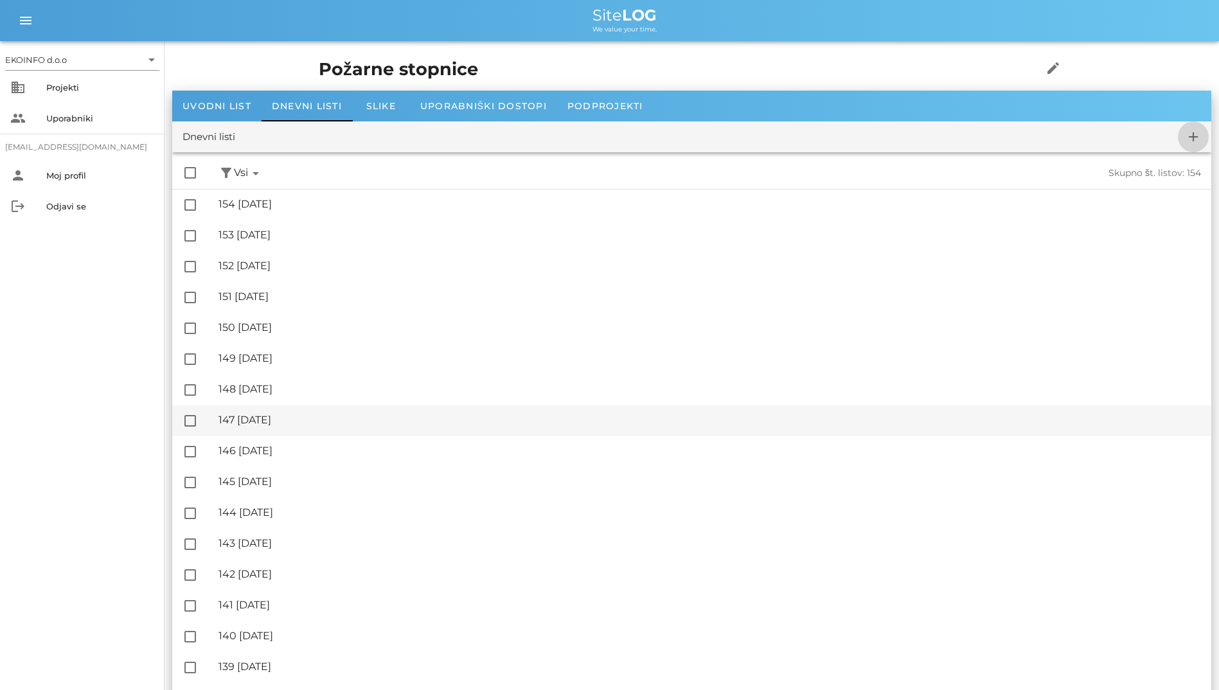
checkbox input "false"
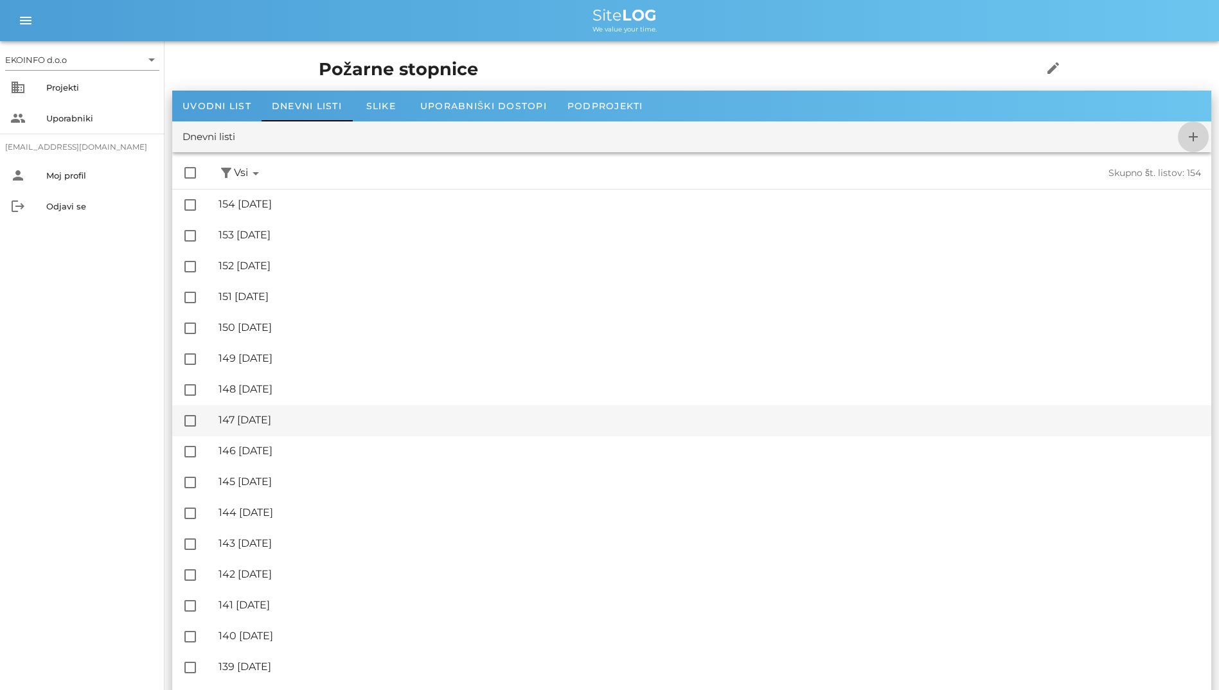
checkbox input "false"
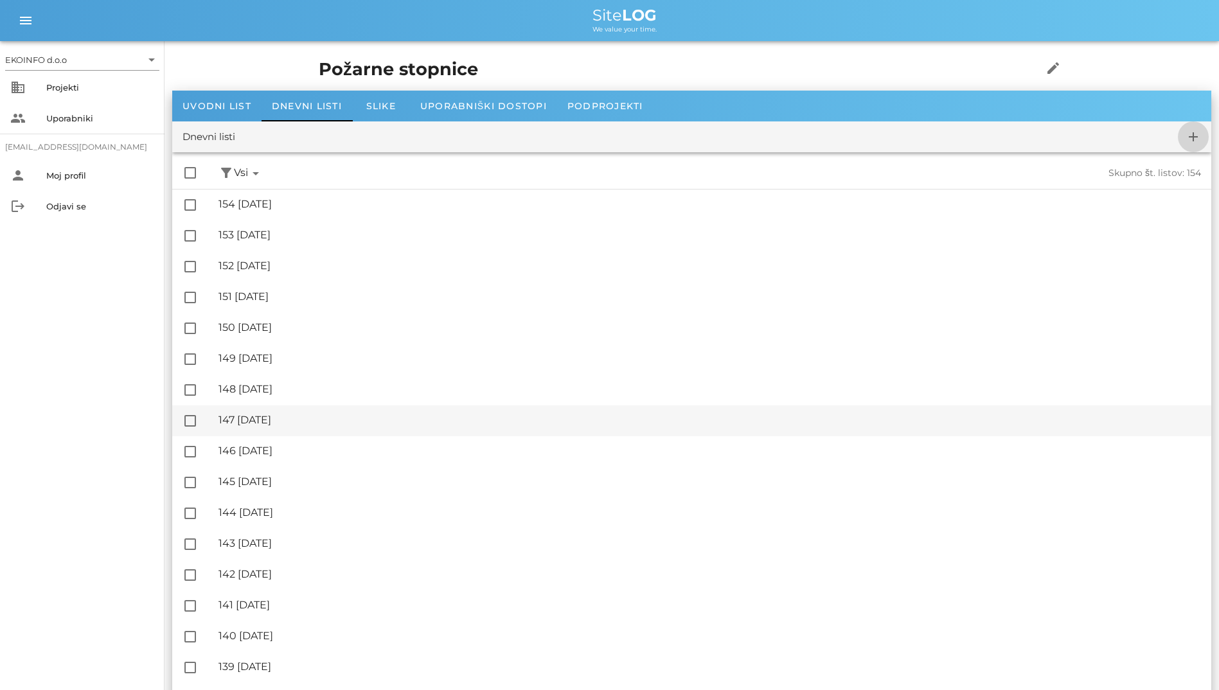
checkbox input "false"
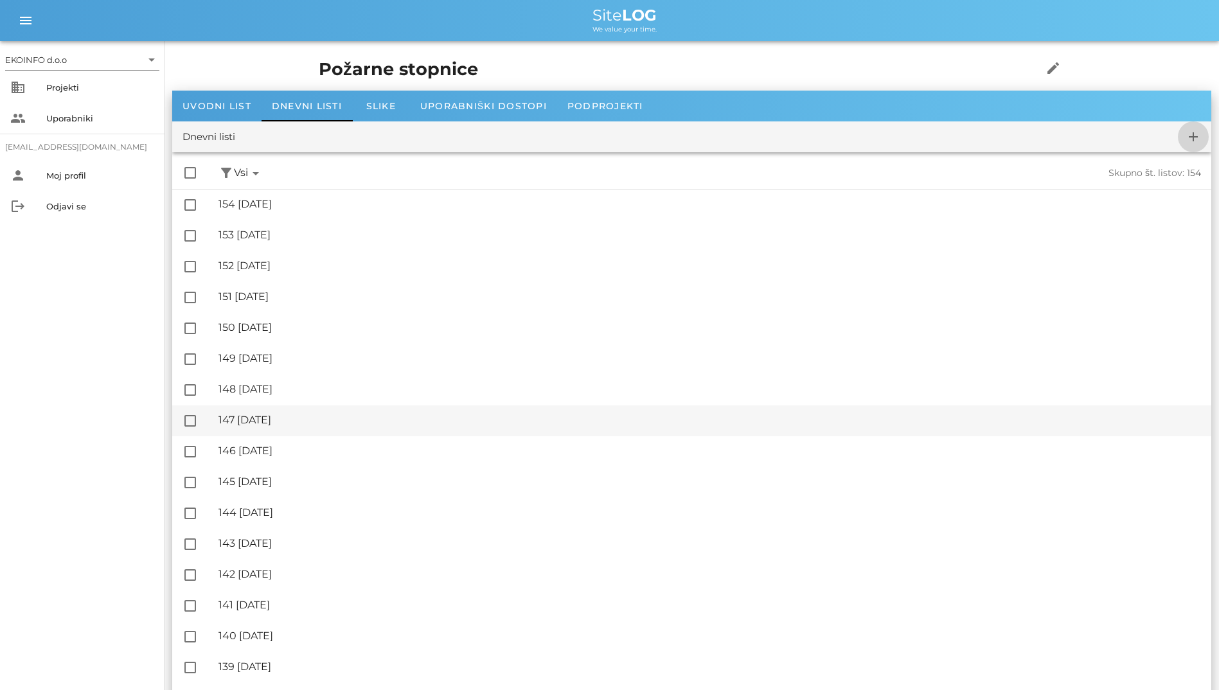
checkbox input "false"
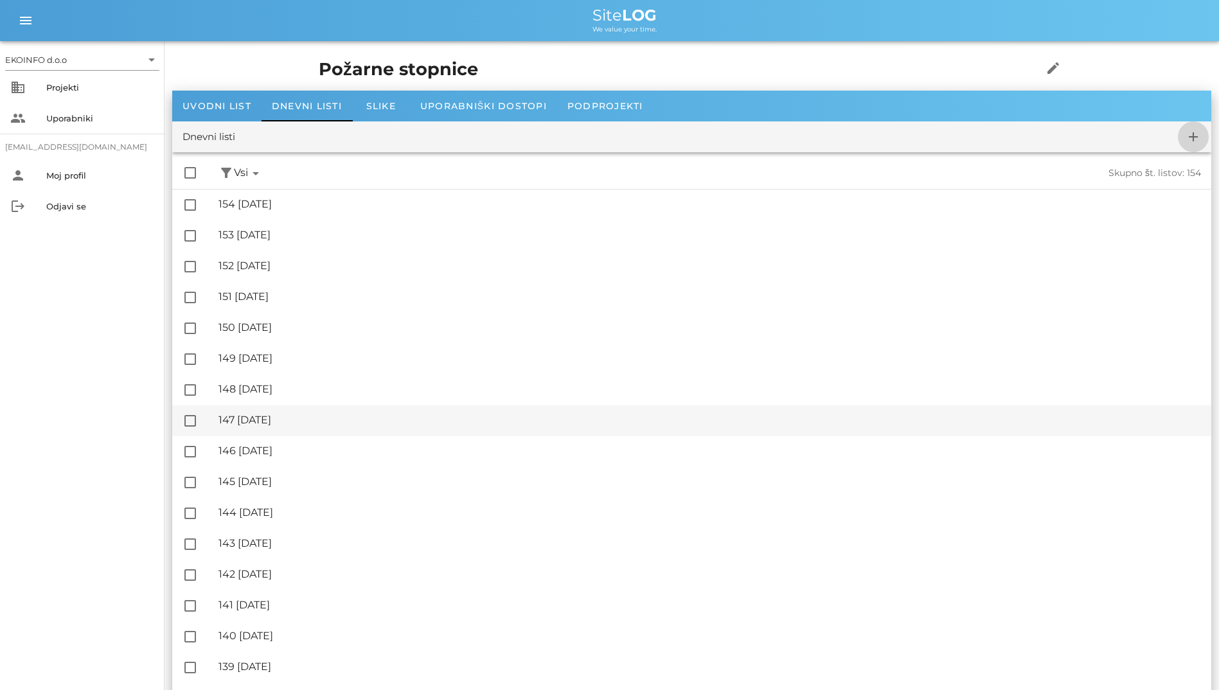
checkbox input "false"
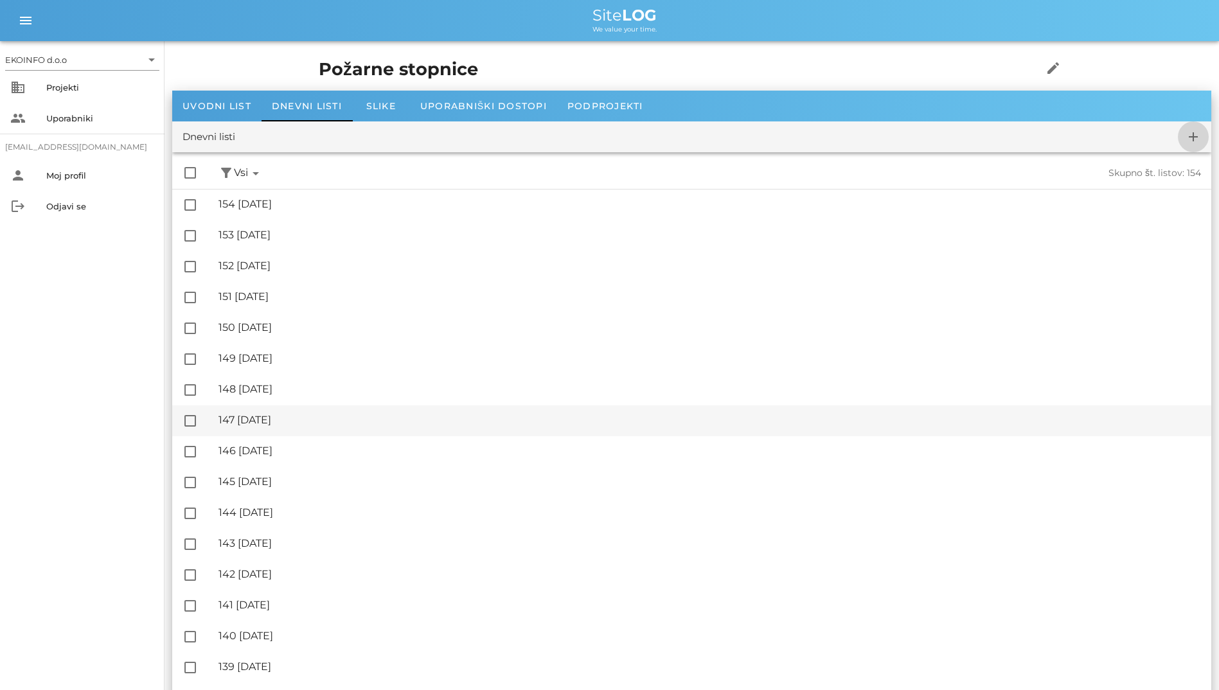
checkbox input "false"
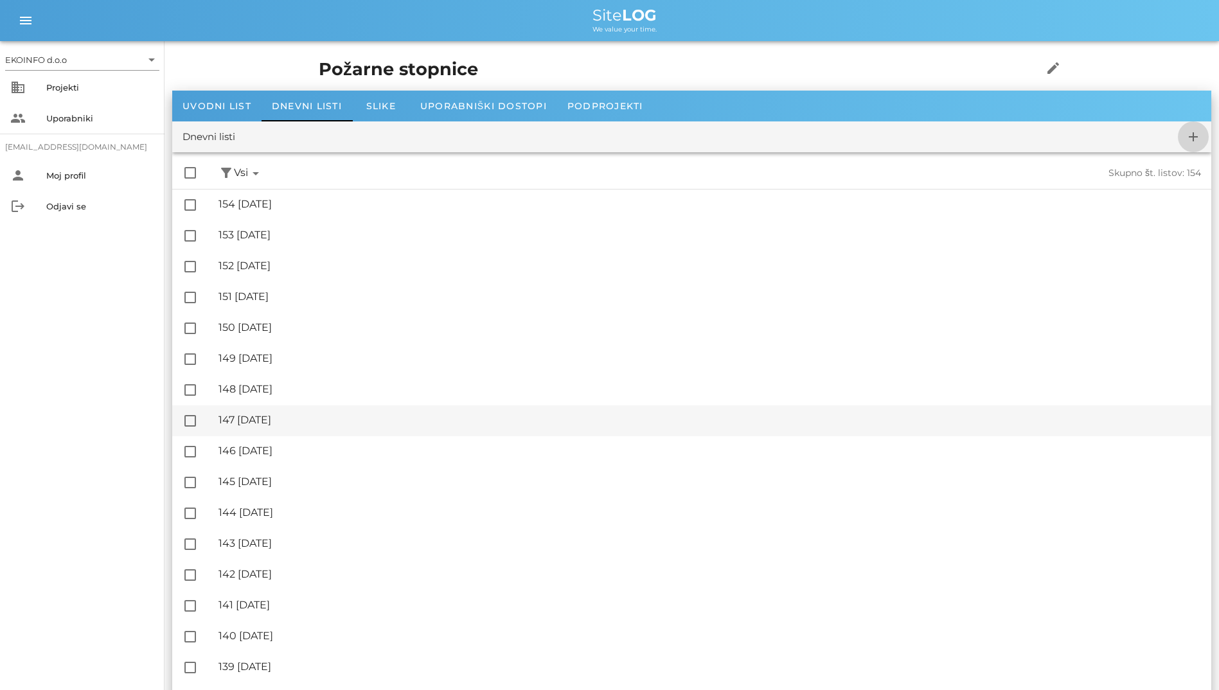
checkbox input "false"
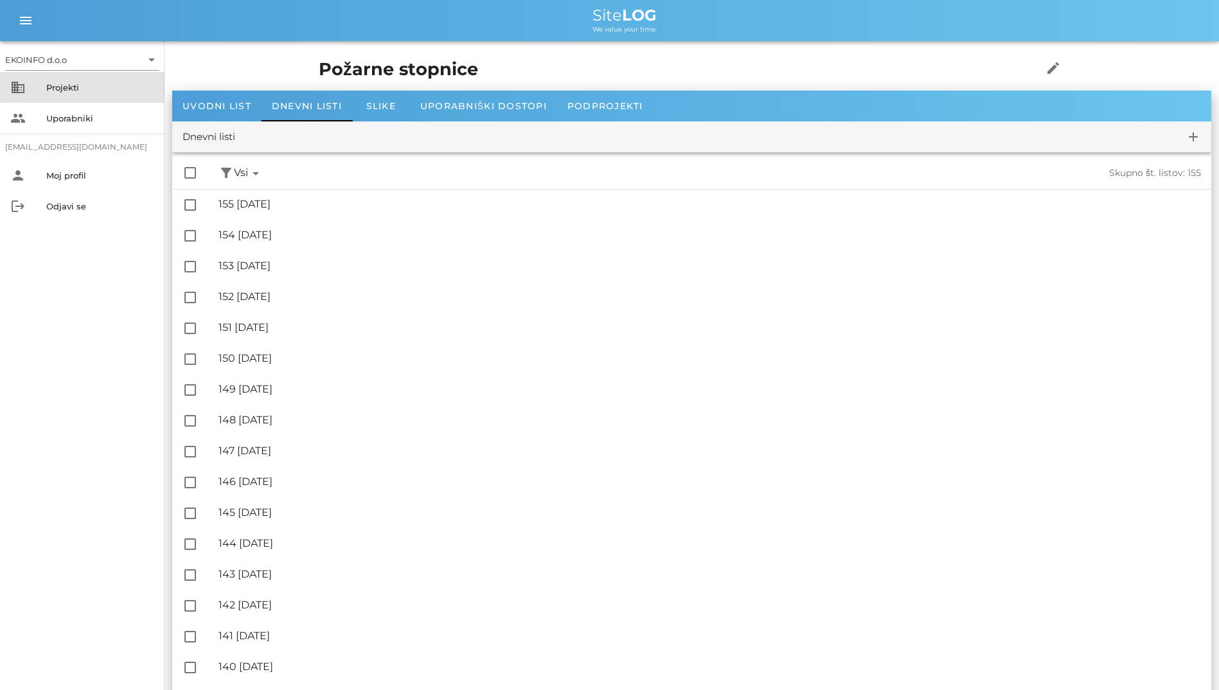
click at [94, 93] on div "Projekti" at bounding box center [100, 87] width 108 height 21
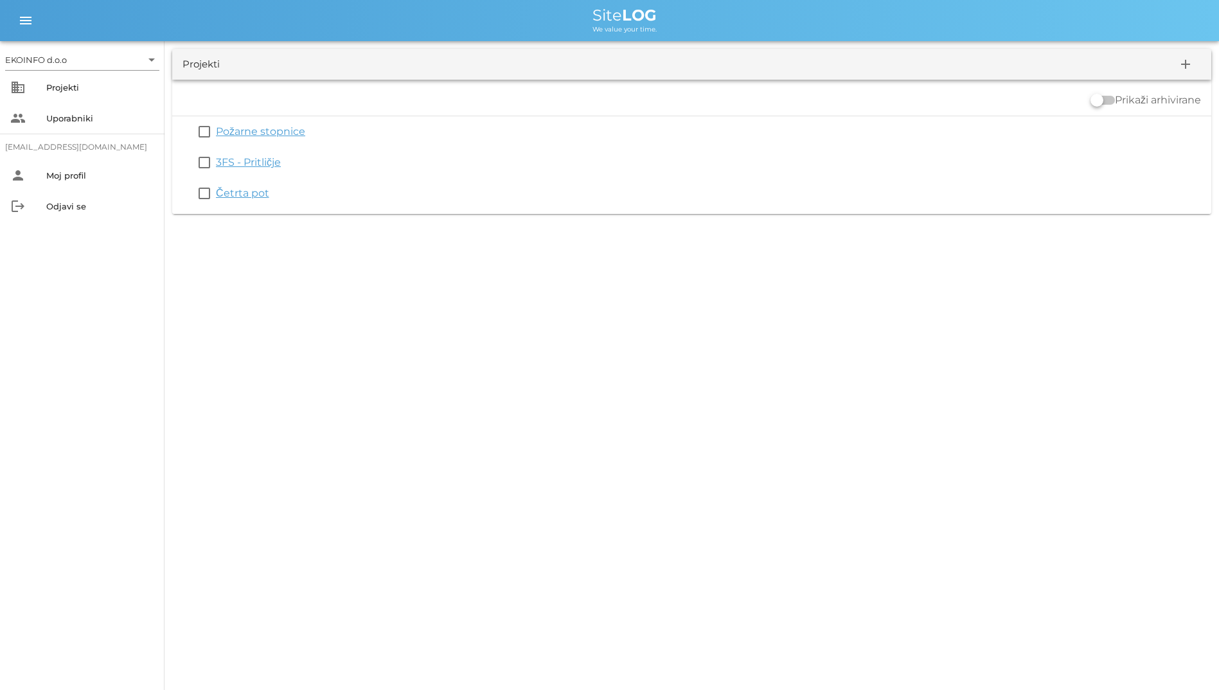
click at [204, 72] on div "Projekti add" at bounding box center [691, 64] width 1039 height 31
click at [74, 85] on div "Projekti" at bounding box center [100, 87] width 108 height 10
click at [39, 83] on div "business Projekti" at bounding box center [82, 87] width 165 height 31
click at [0, 380] on html "EKOINFO d.o.o arrow_drop_down business Projekti people Uporabniki [EMAIL_ADDRES…" at bounding box center [609, 345] width 1219 height 690
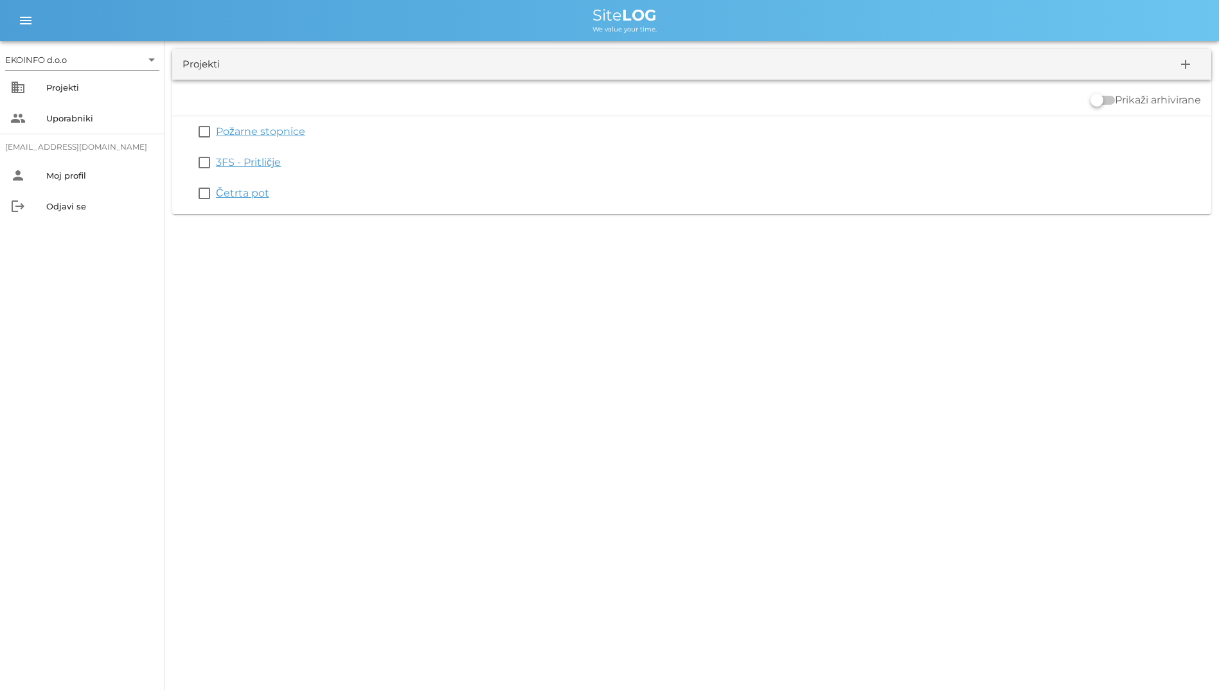
click at [665, 377] on div "EKOINFO d.o.o arrow_drop_down business Projekti people Uporabniki [EMAIL_ADDRES…" at bounding box center [609, 345] width 1219 height 690
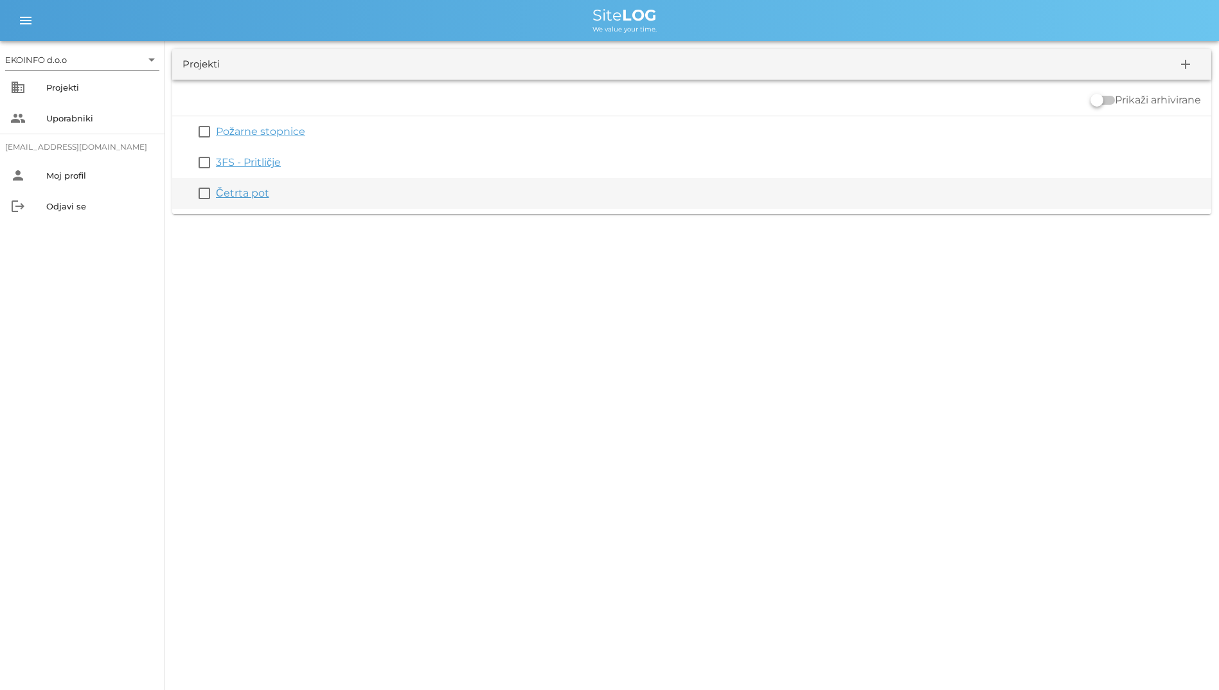
click at [236, 194] on link "Četrta pot" at bounding box center [242, 193] width 53 height 12
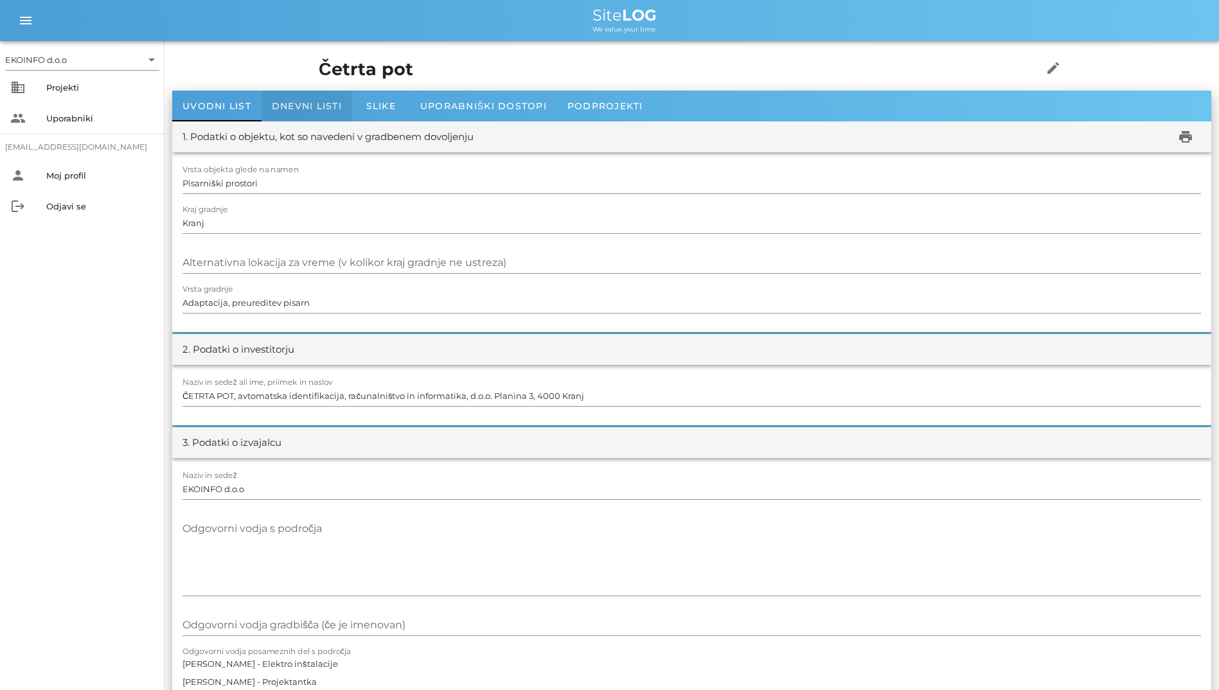
click at [288, 96] on div "Dnevni listi" at bounding box center [307, 106] width 91 height 31
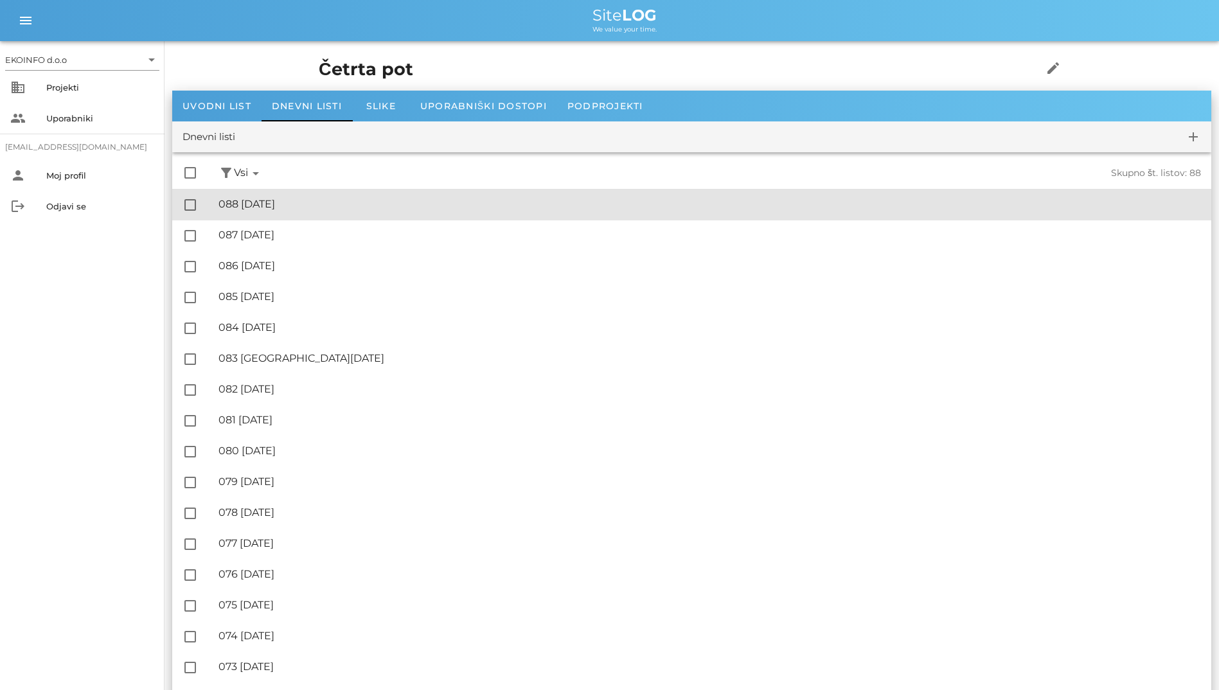
click at [364, 206] on div "🔏 088 [DATE]" at bounding box center [710, 204] width 983 height 12
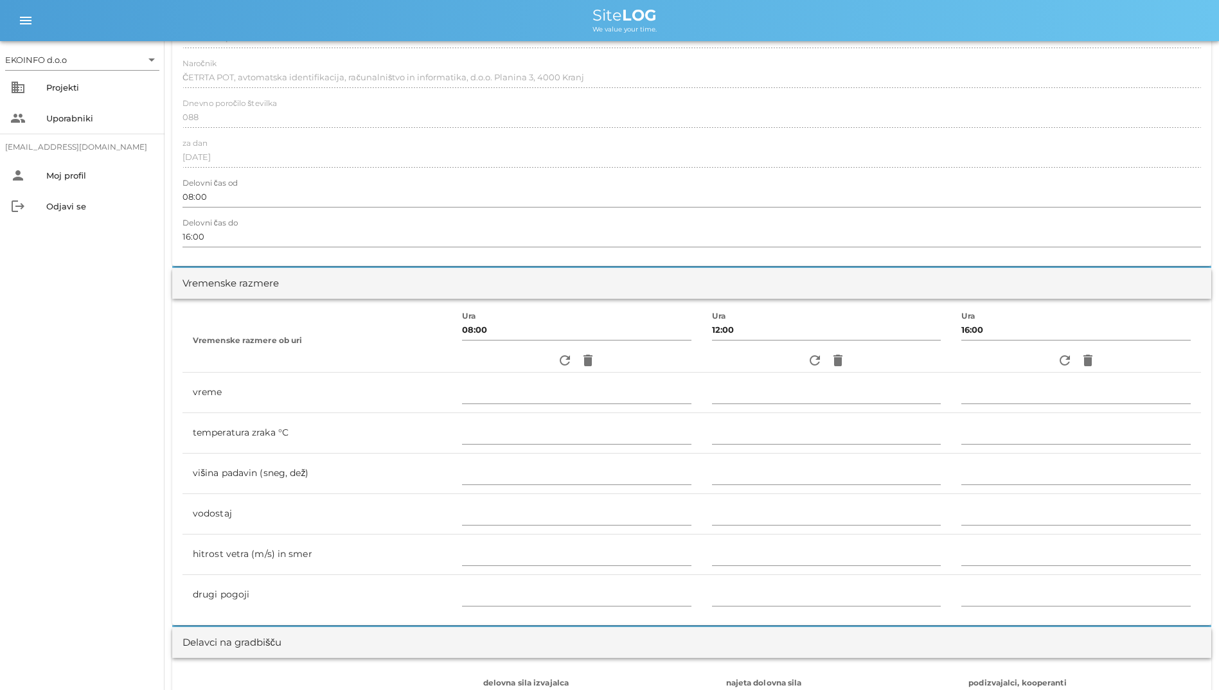
scroll to position [193, 0]
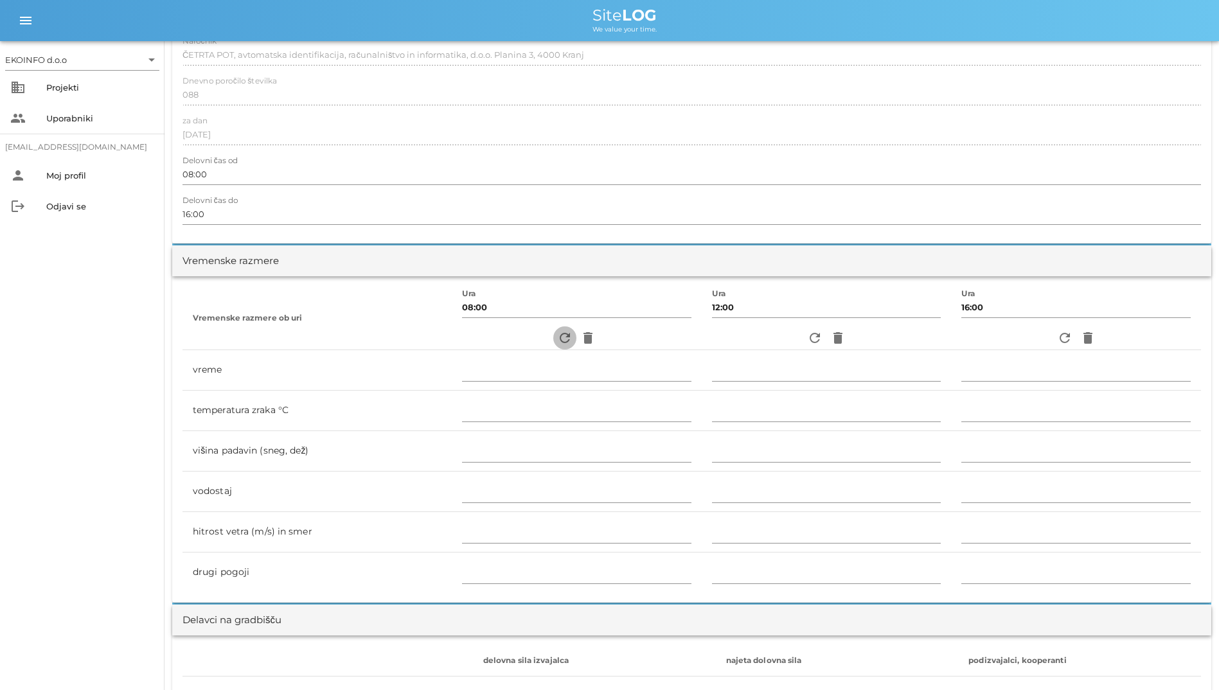
click at [562, 332] on icon "refresh" at bounding box center [564, 337] width 15 height 15
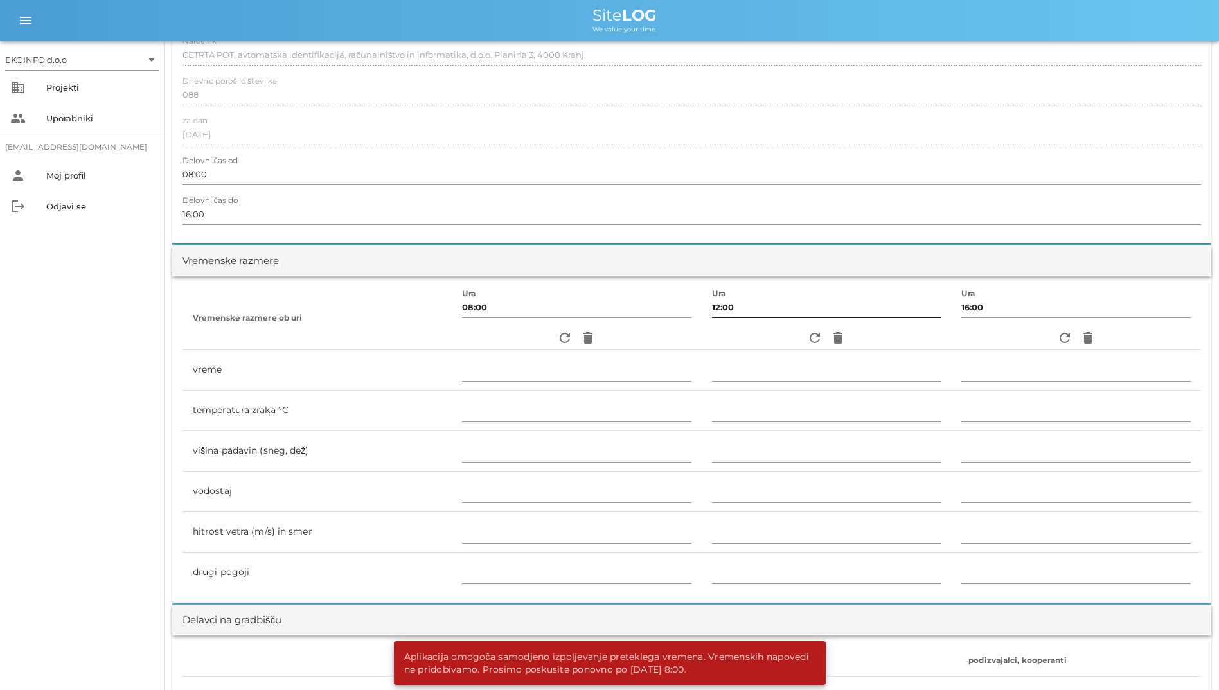
scroll to position [0, 0]
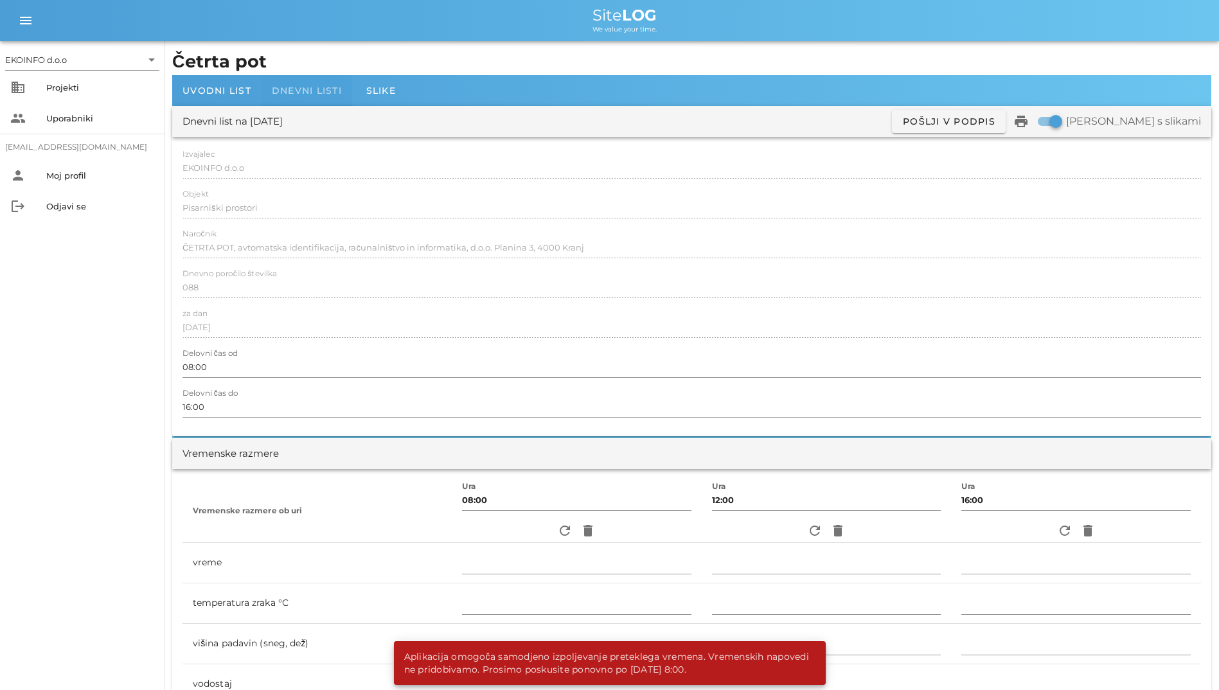
click at [307, 88] on span "Dnevni listi" at bounding box center [307, 91] width 70 height 12
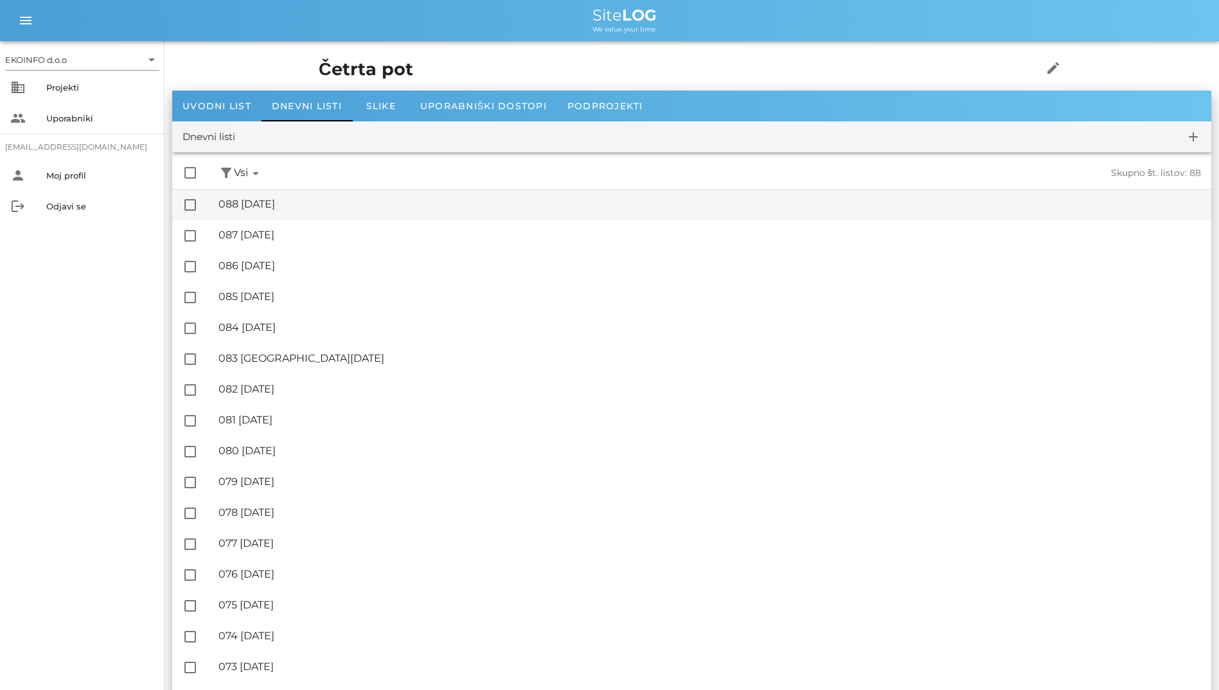
scroll to position [64, 0]
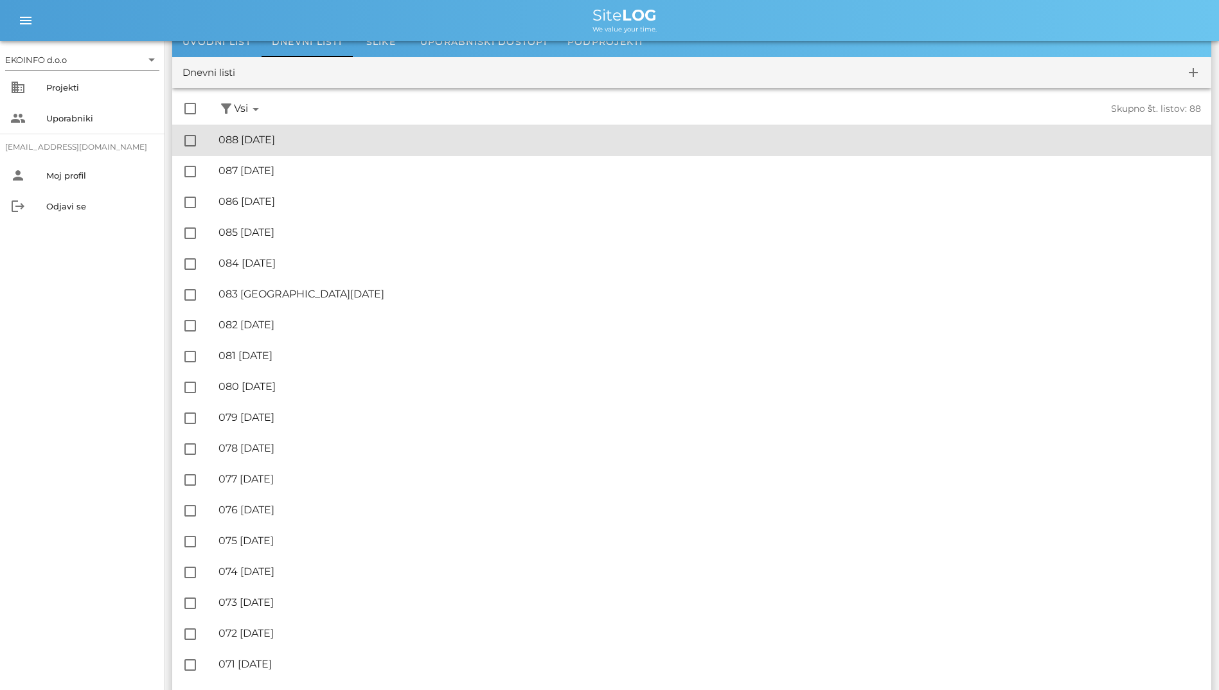
click at [336, 148] on div "🔏 088 [DATE] ✓ Podpisal: Nadzornik ✓ Podpisal: Sestavljalec ✓ Podpisal: Odgovor…" at bounding box center [710, 140] width 983 height 29
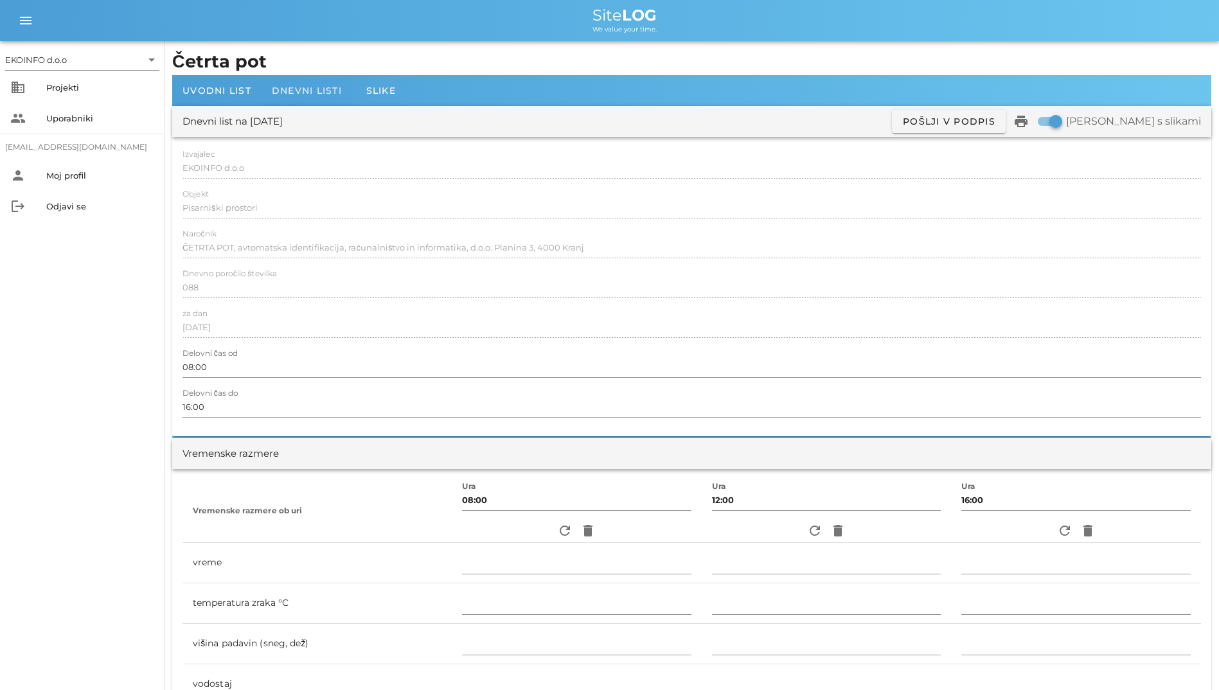
click at [296, 94] on span "Dnevni listi" at bounding box center [307, 91] width 70 height 12
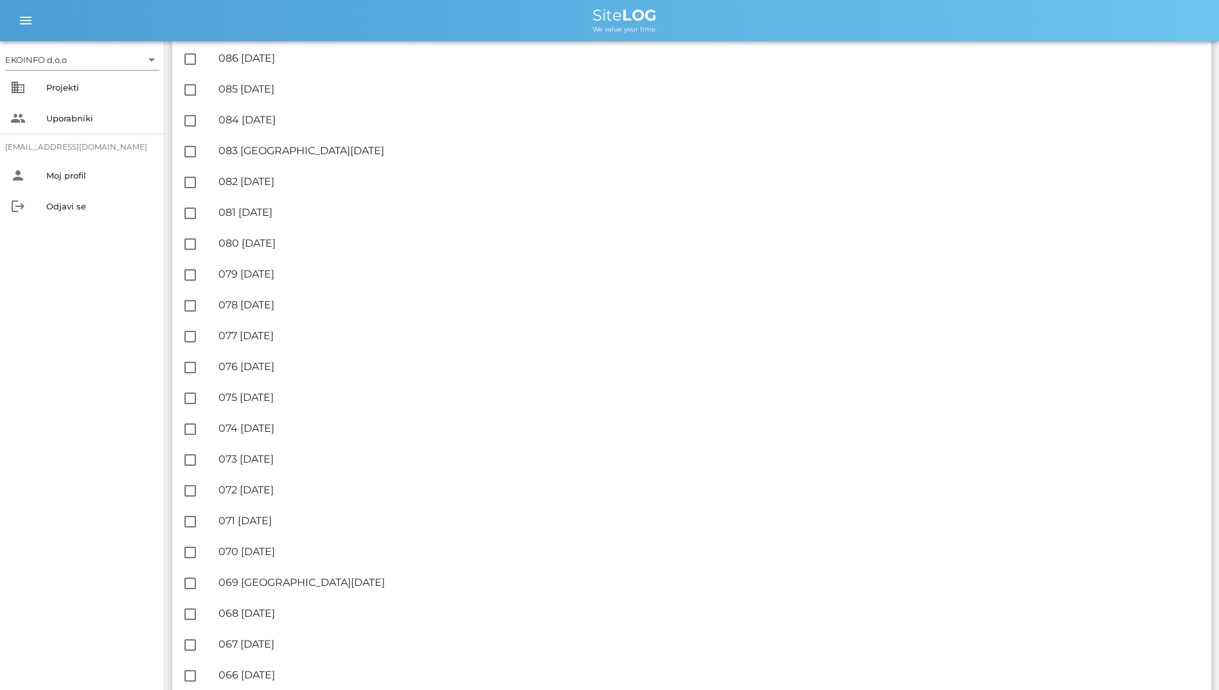
scroll to position [321, 0]
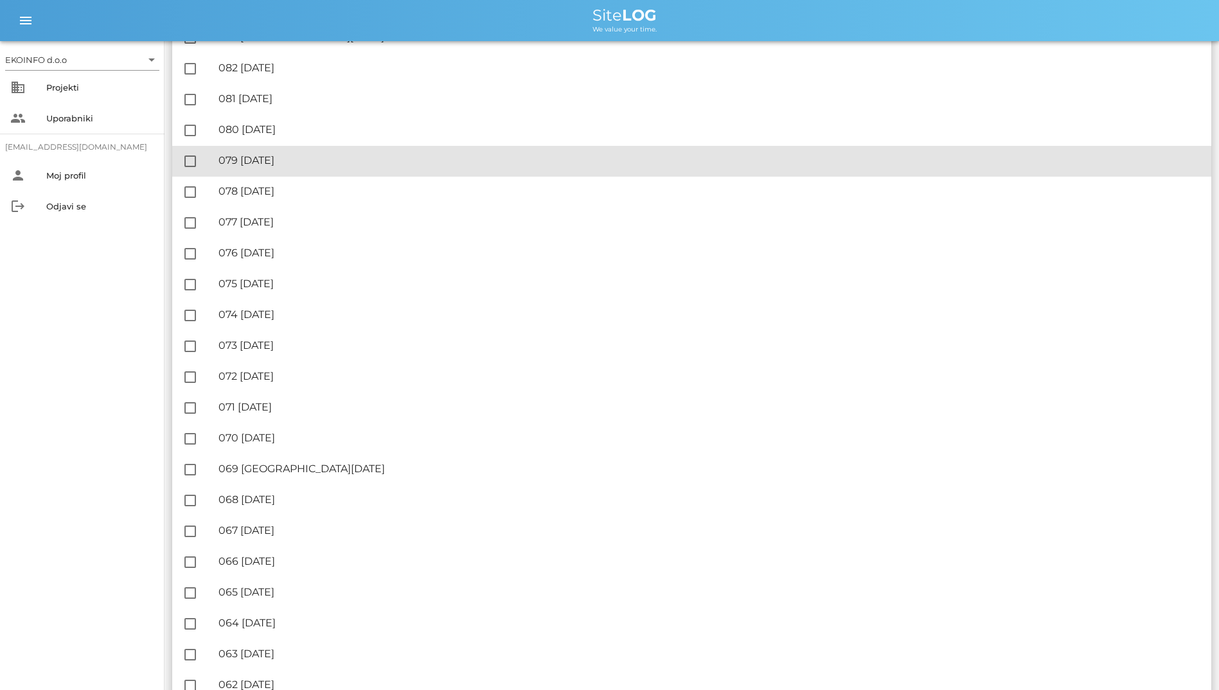
click at [319, 161] on div "🔏 079 [DATE]" at bounding box center [710, 160] width 983 height 12
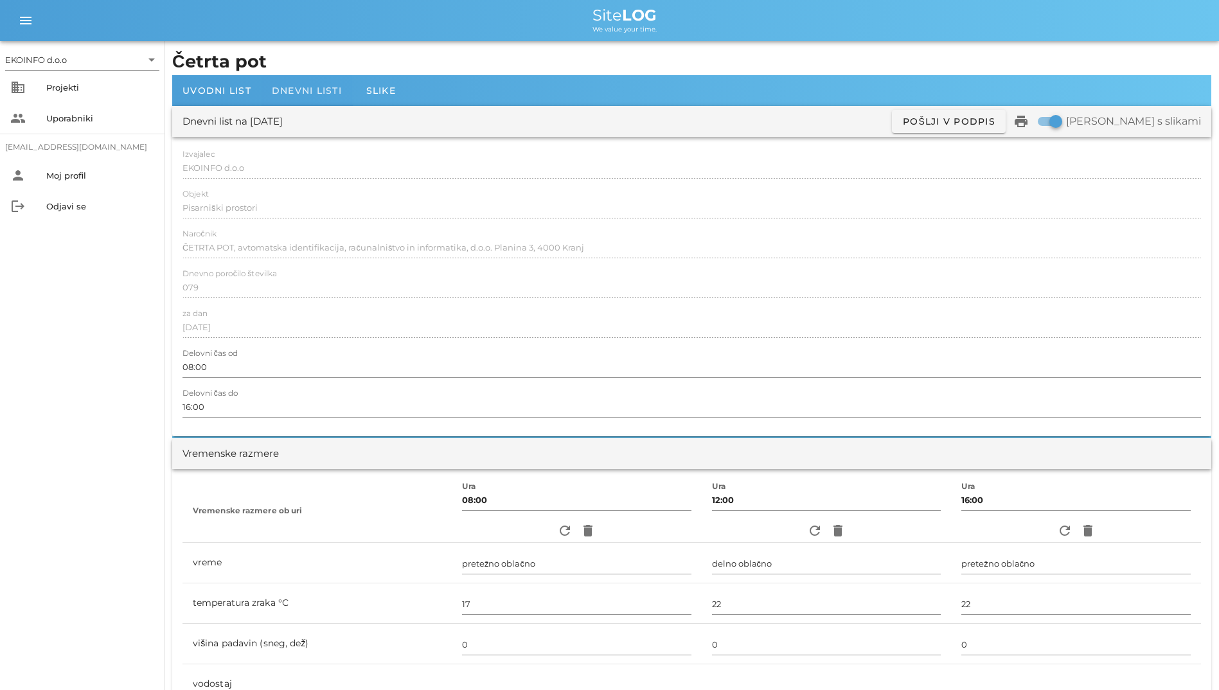
click at [276, 98] on div "Dnevni listi" at bounding box center [307, 90] width 91 height 31
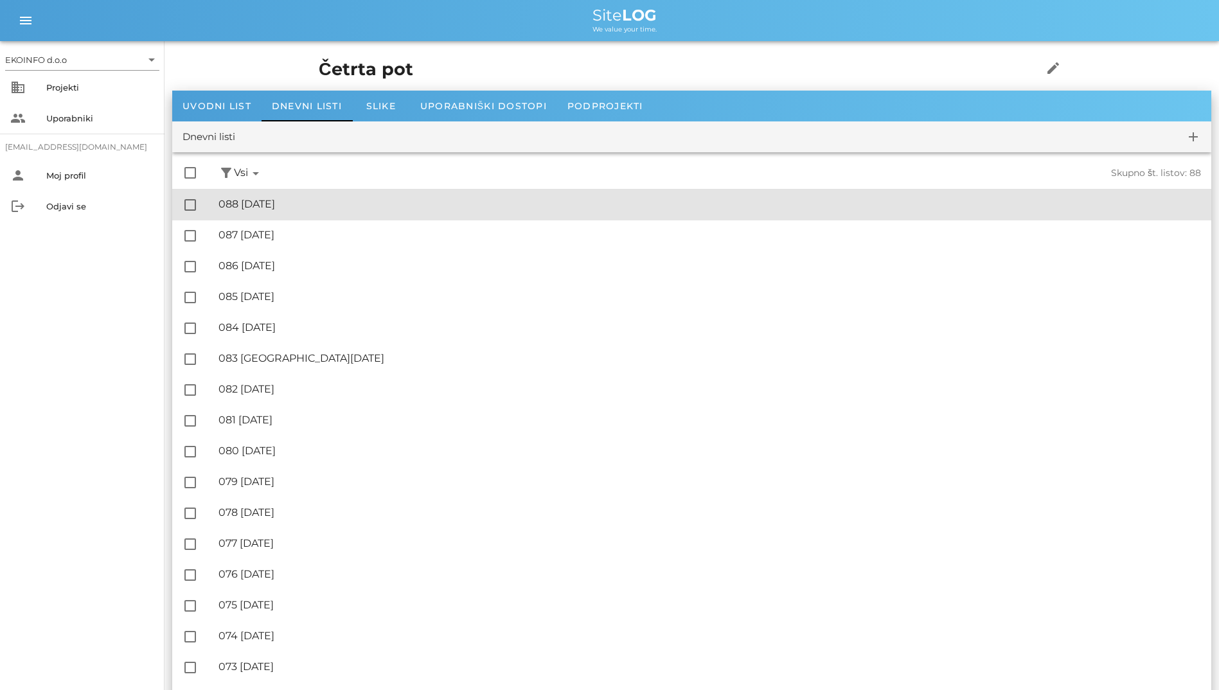
click at [354, 201] on div "🔏 088 [DATE]" at bounding box center [710, 204] width 983 height 12
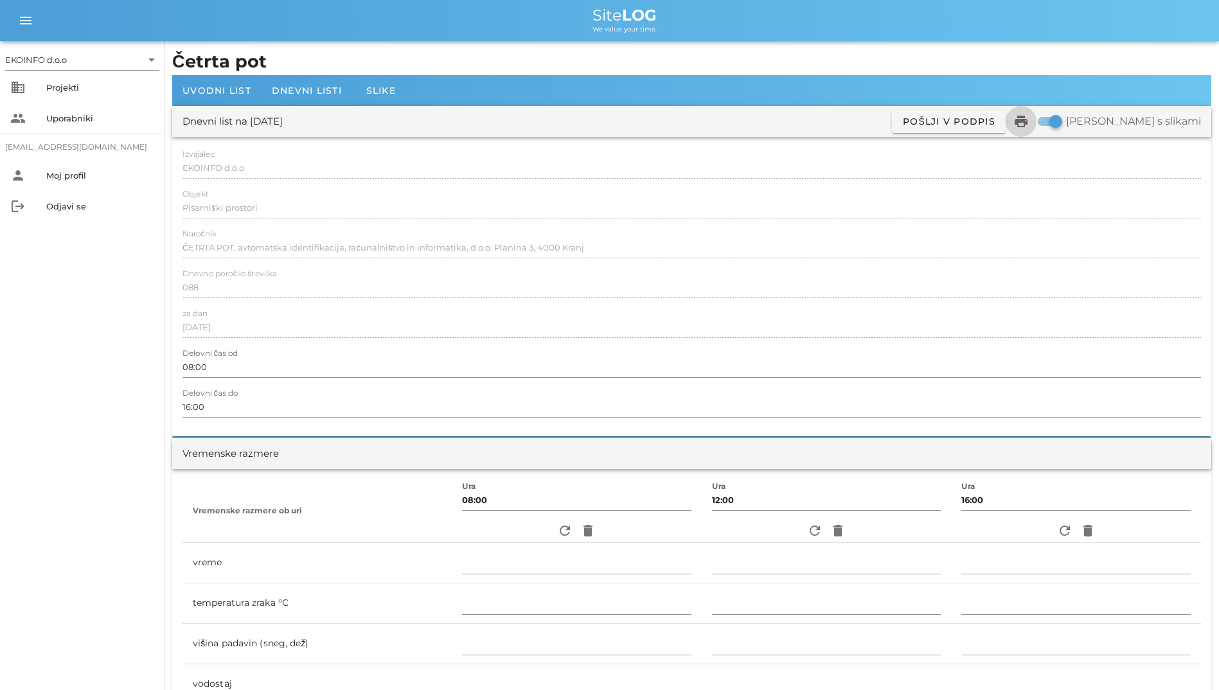
click at [1029, 117] on icon "print" at bounding box center [1021, 121] width 15 height 15
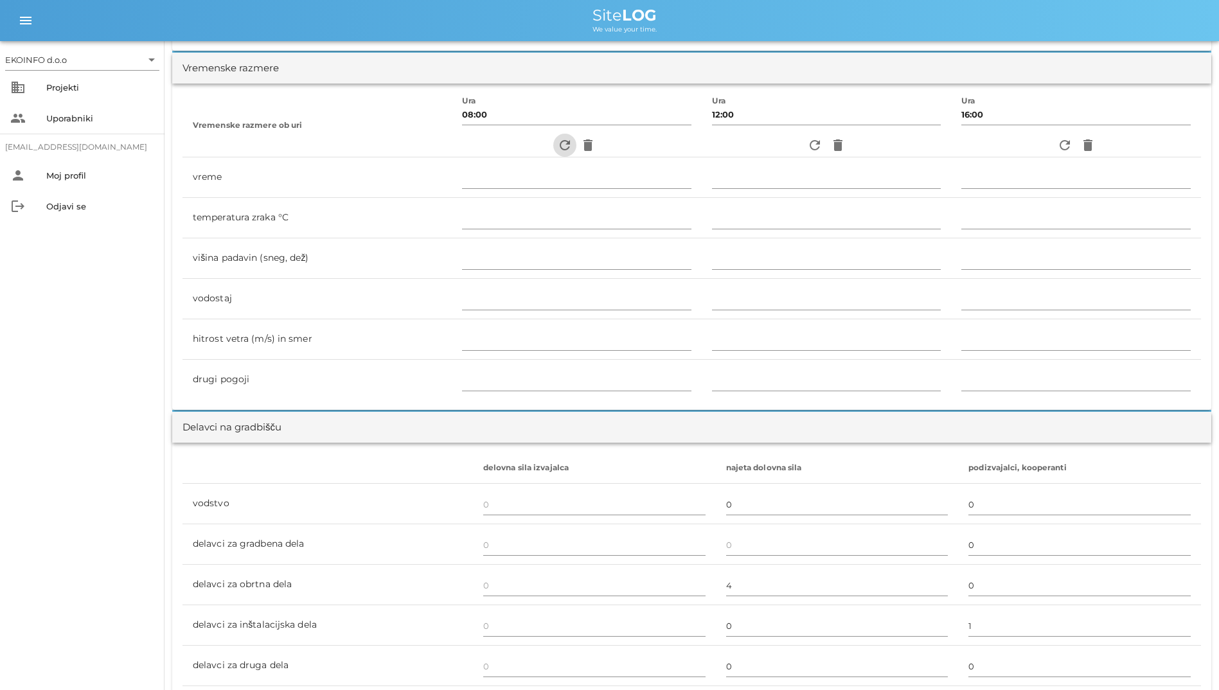
click at [557, 143] on icon "refresh" at bounding box center [564, 145] width 15 height 15
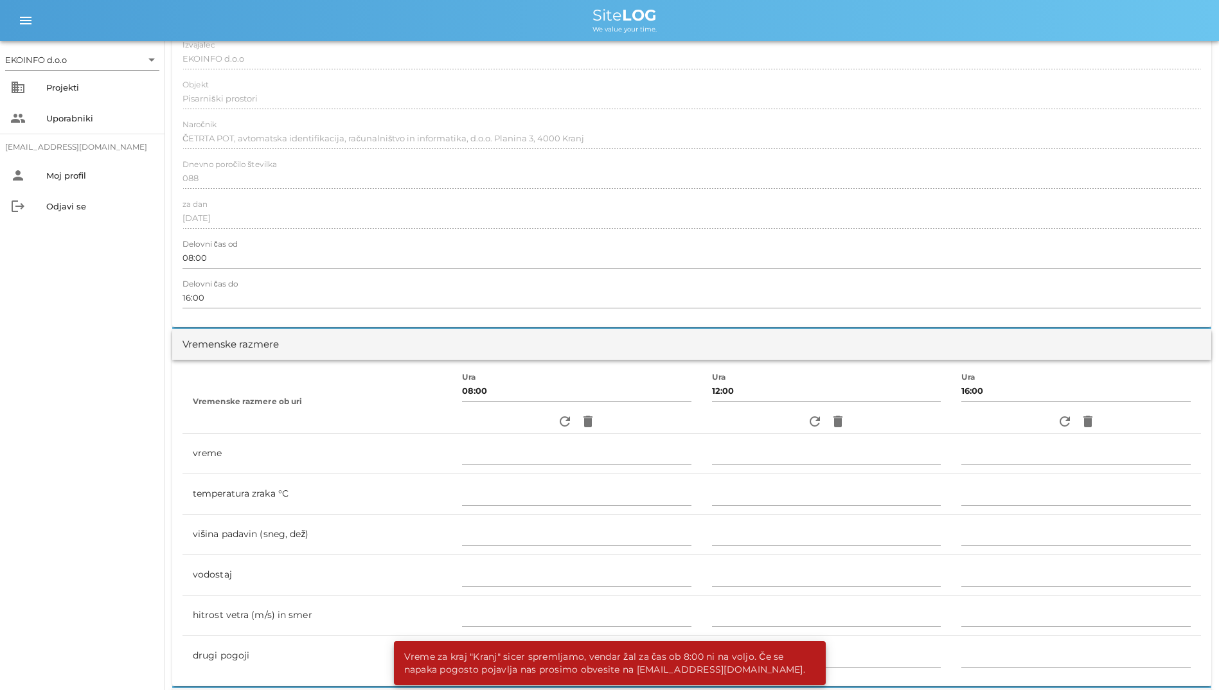
scroll to position [0, 0]
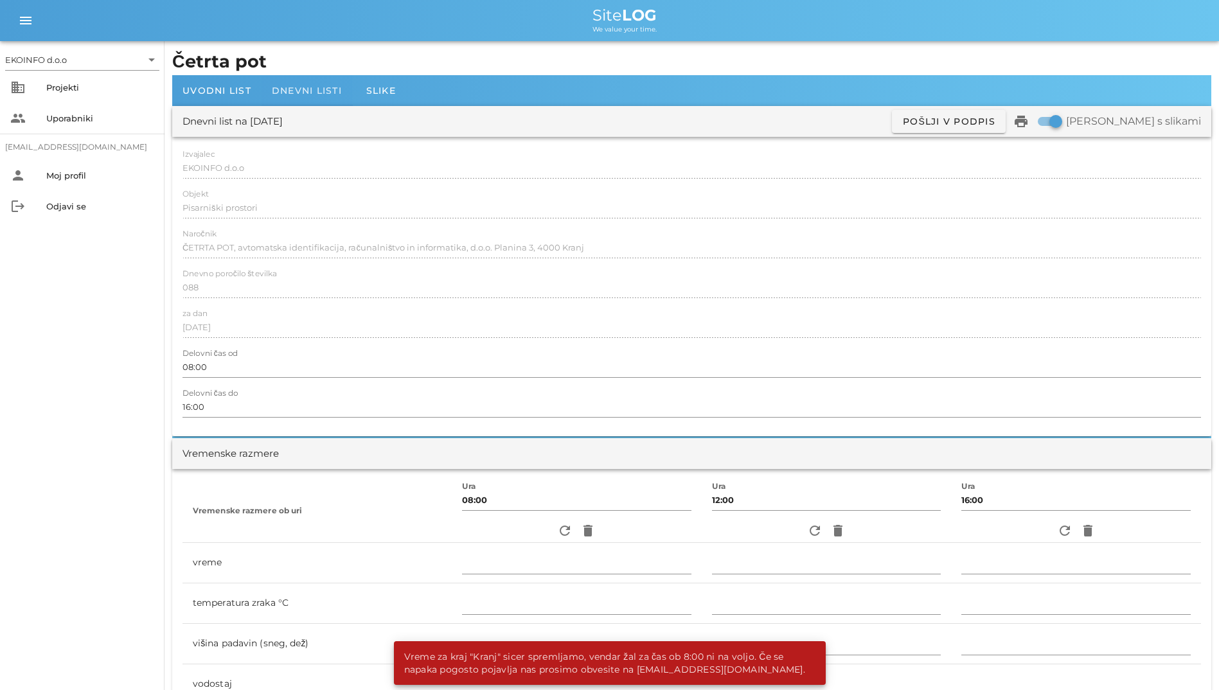
click at [322, 100] on div "Dnevni listi" at bounding box center [307, 90] width 91 height 31
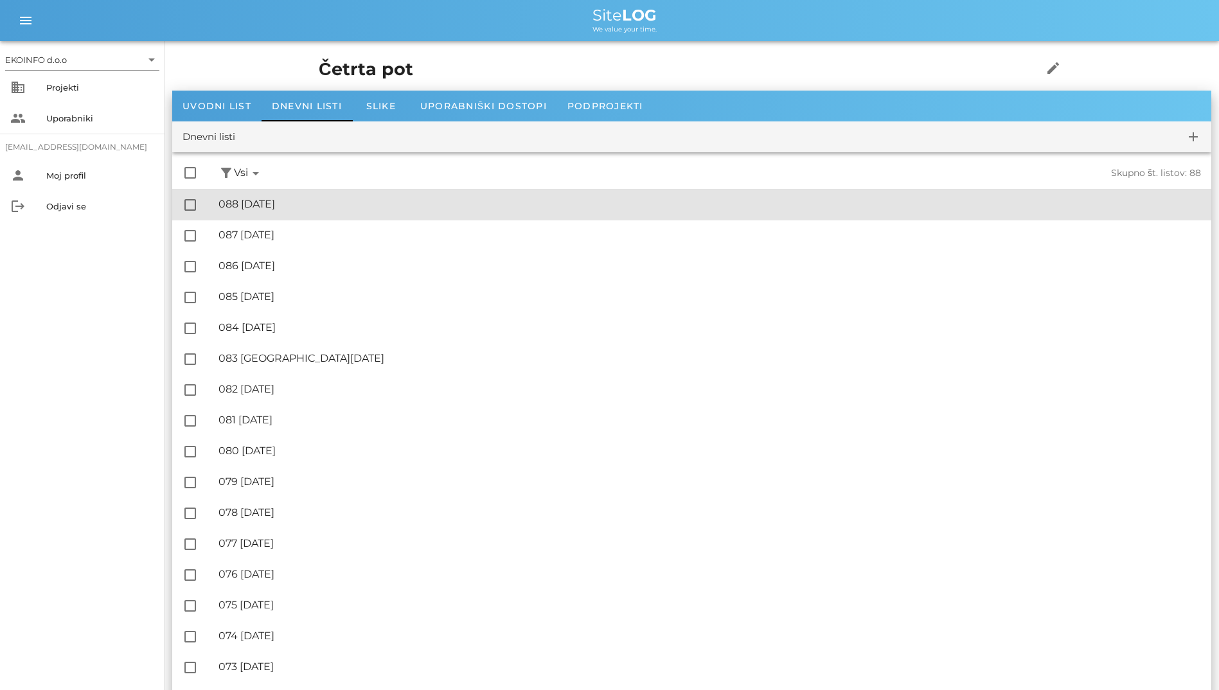
click at [426, 211] on div "🔏 088 [DATE] ✓ Podpisal: Nadzornik ✓ Podpisal: Sestavljalec ✓ Podpisal: Odgovor…" at bounding box center [710, 204] width 983 height 29
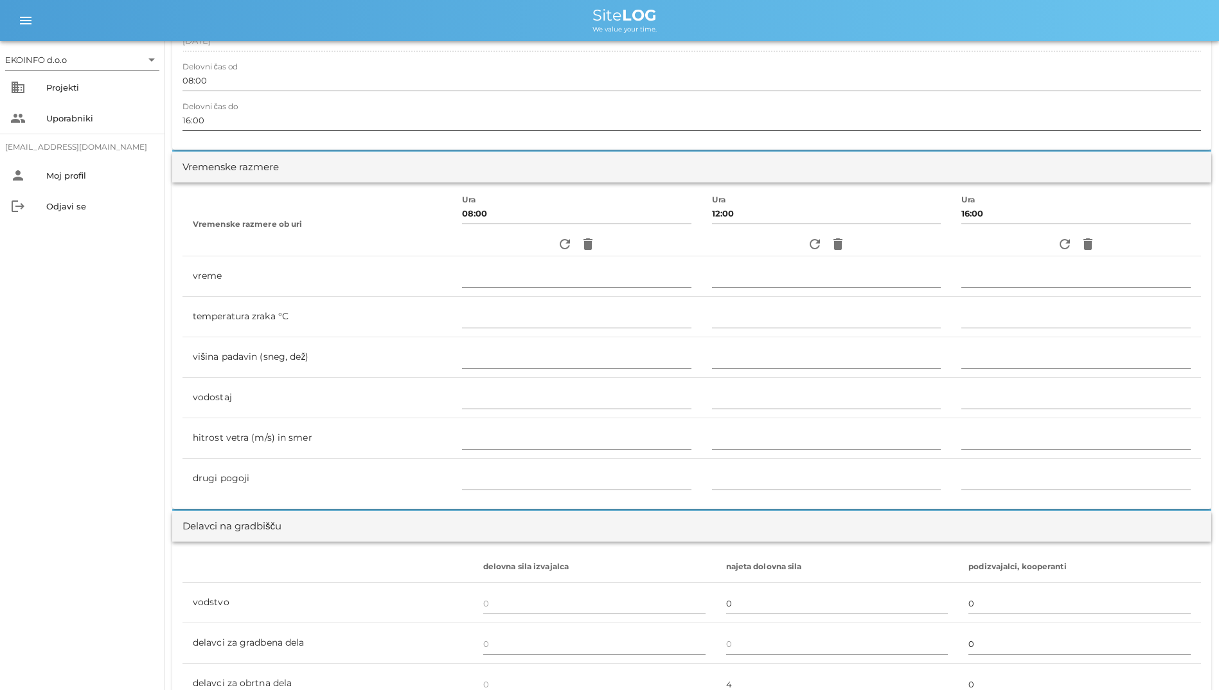
scroll to position [321, 0]
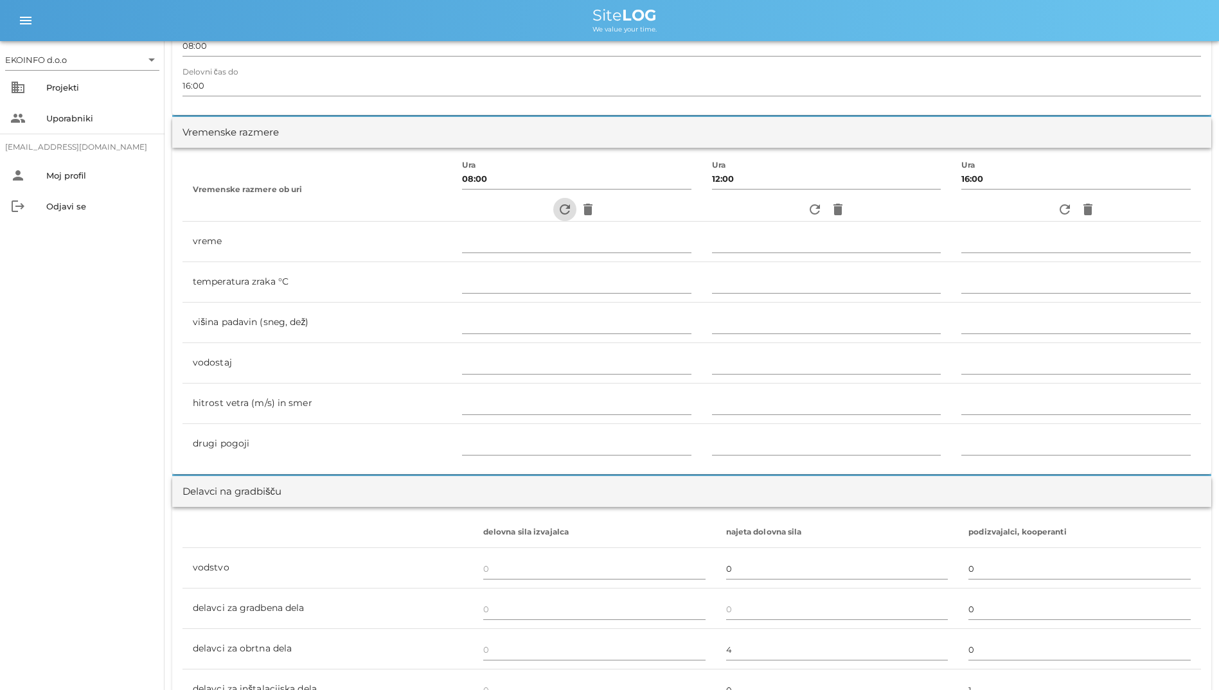
click at [554, 199] on button "refresh" at bounding box center [564, 209] width 23 height 23
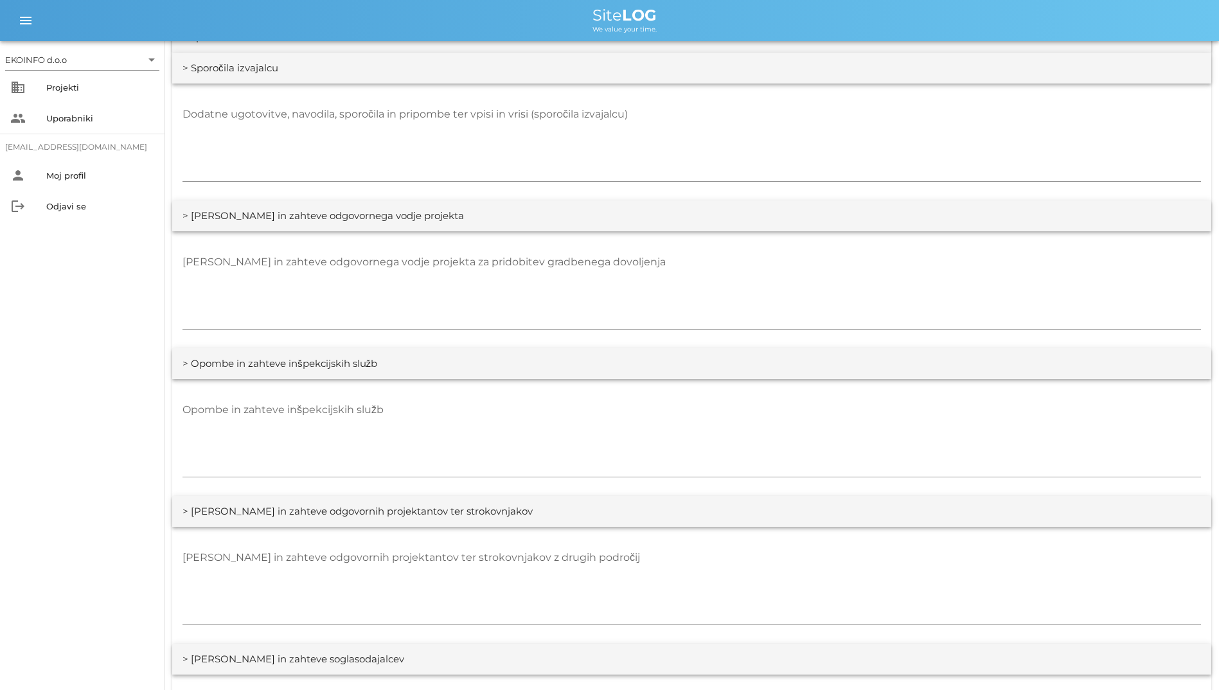
scroll to position [1735, 0]
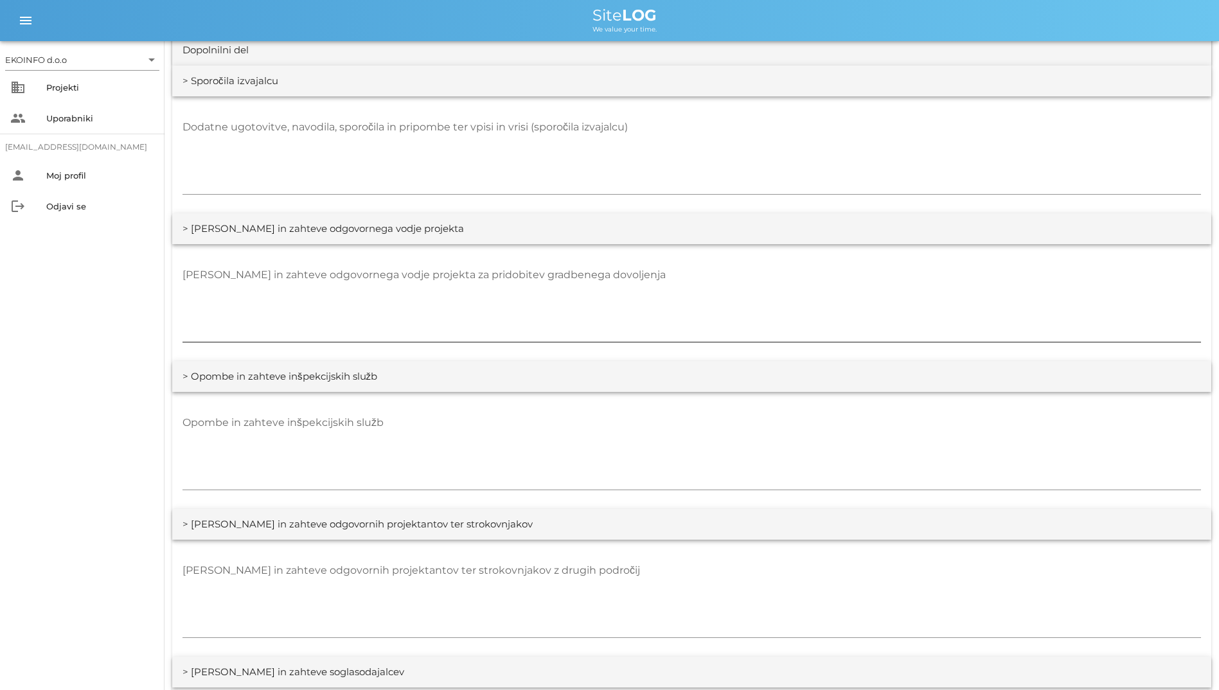
click at [933, 269] on textarea "[PERSON_NAME] in zahteve odgovornega vodje projekta za pridobitev gradbenega do…" at bounding box center [692, 303] width 1019 height 77
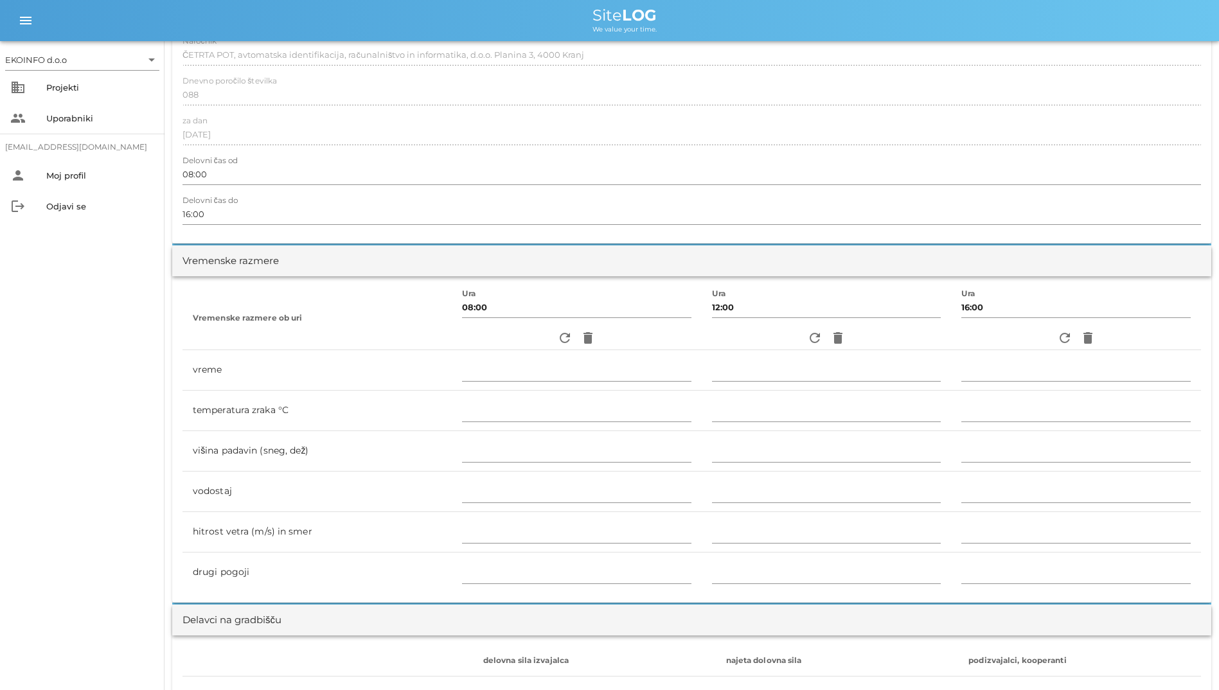
scroll to position [0, 0]
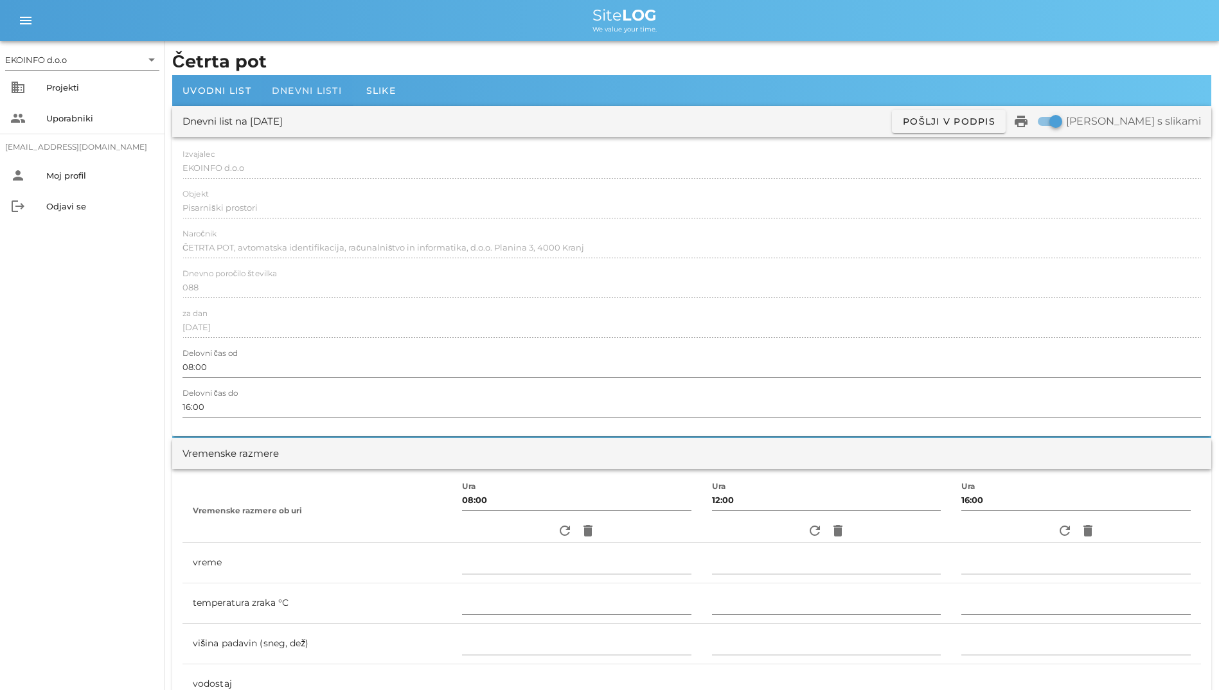
click at [308, 81] on div "Dnevni listi" at bounding box center [307, 90] width 91 height 31
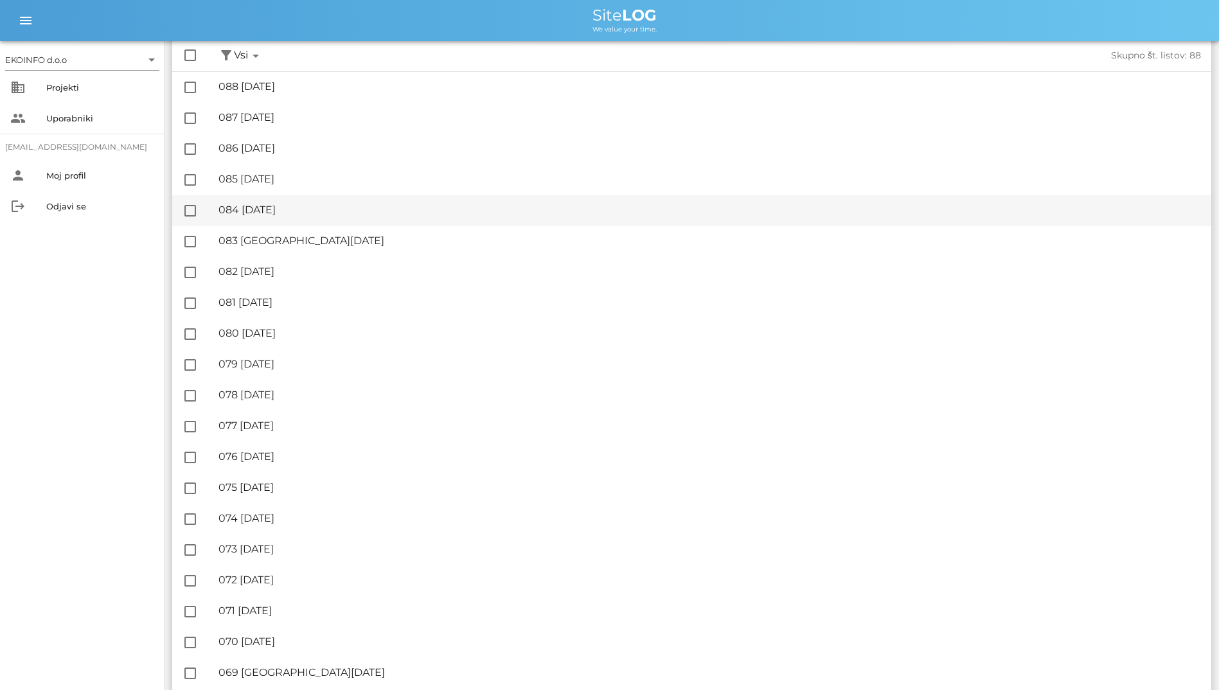
scroll to position [129, 0]
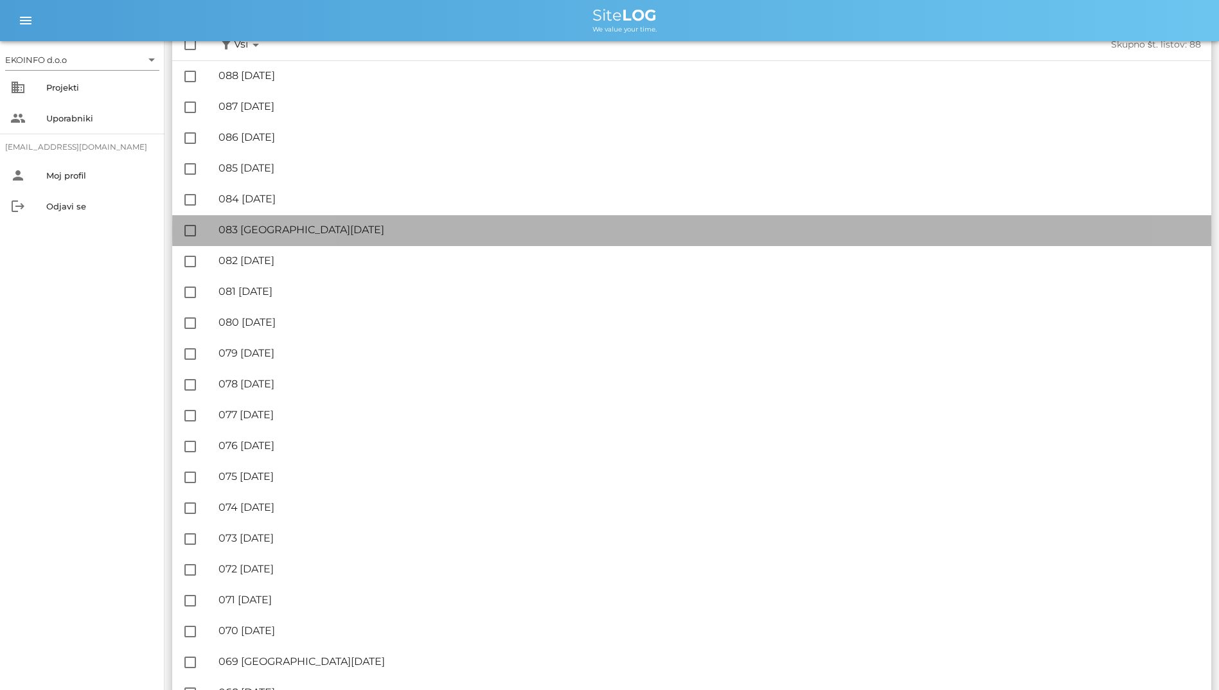
click at [361, 220] on div "🔏 083 [DATE] ✓ Podpisal: Nadzornik ✓ Podpisal: Sestavljalec ✓ Podpisal: Odgovor…" at bounding box center [710, 230] width 983 height 29
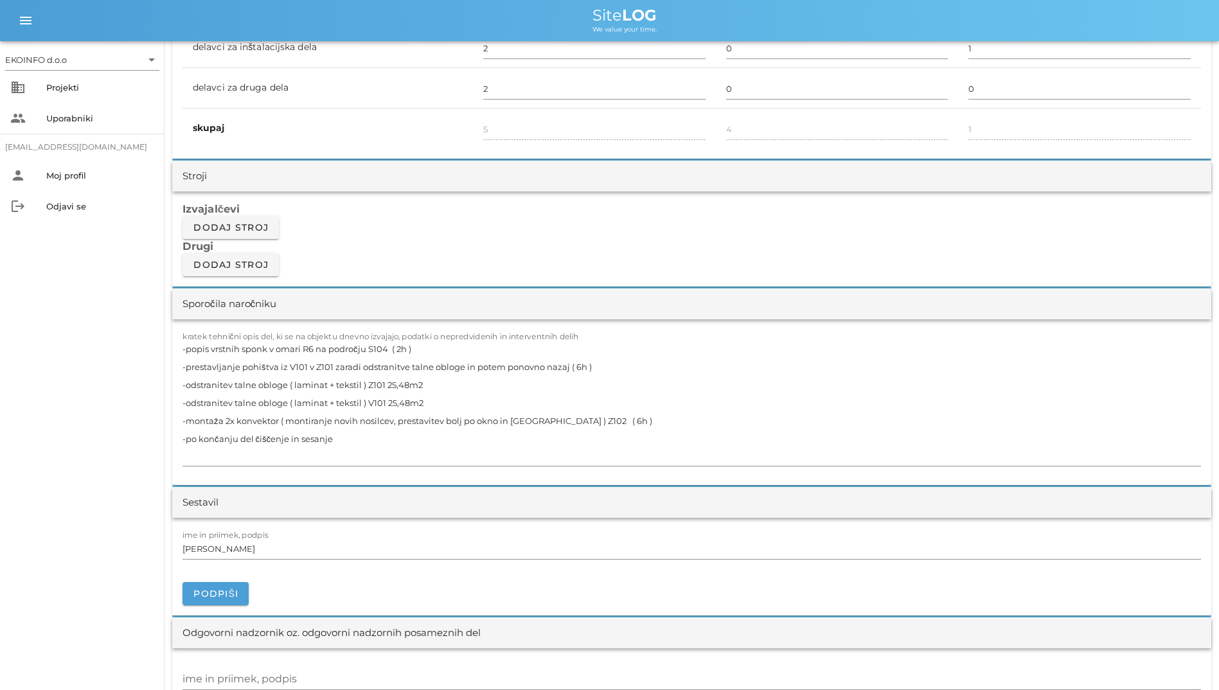
scroll to position [964, 0]
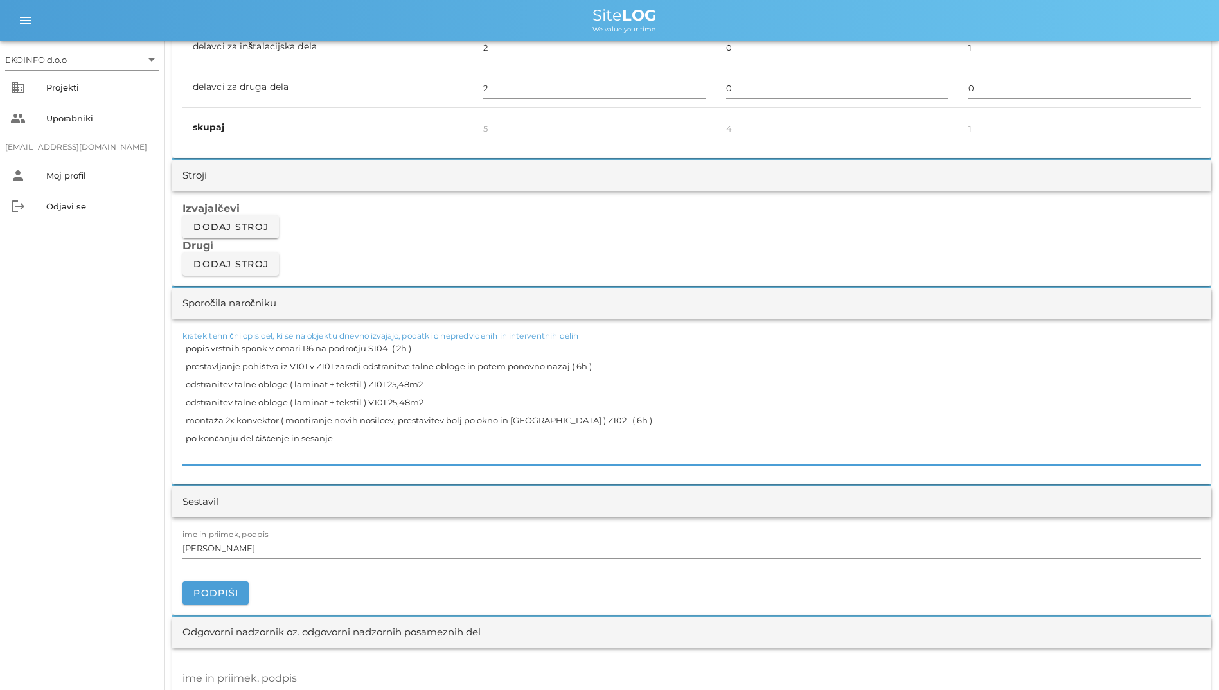
click at [452, 342] on textarea "-popis vrstnih sponk v omari R6 na področju S104 ( 2h ) -prestavljanje pohištva…" at bounding box center [692, 402] width 1019 height 126
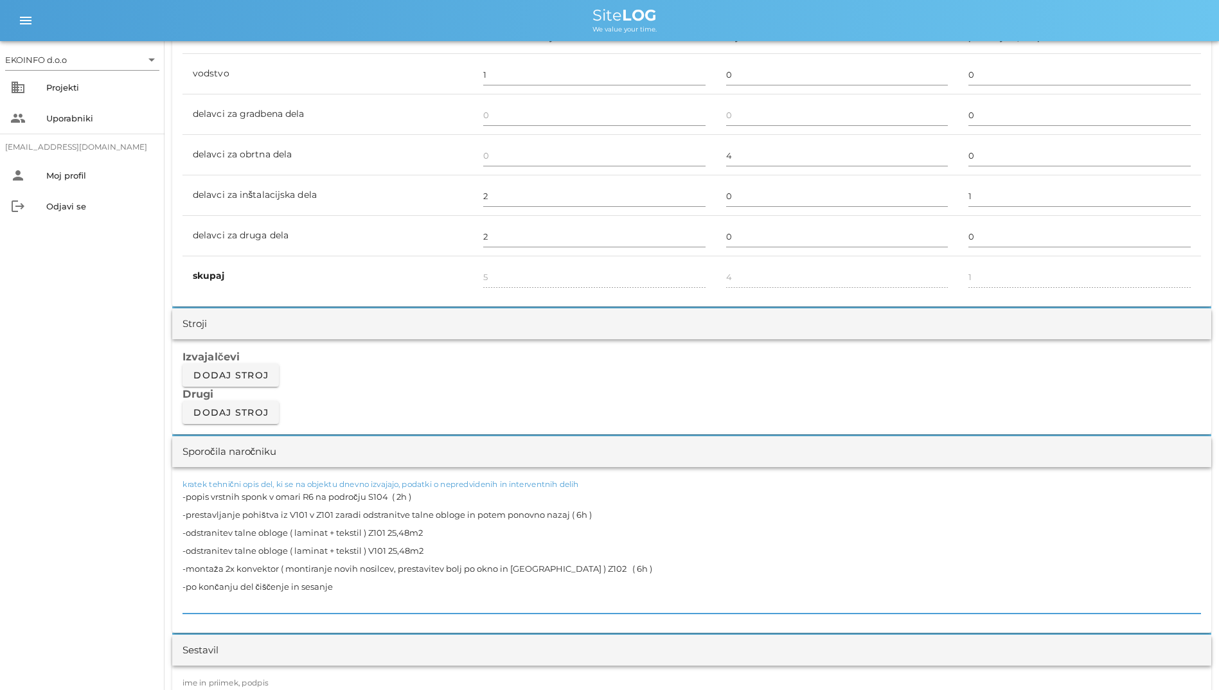
scroll to position [514, 0]
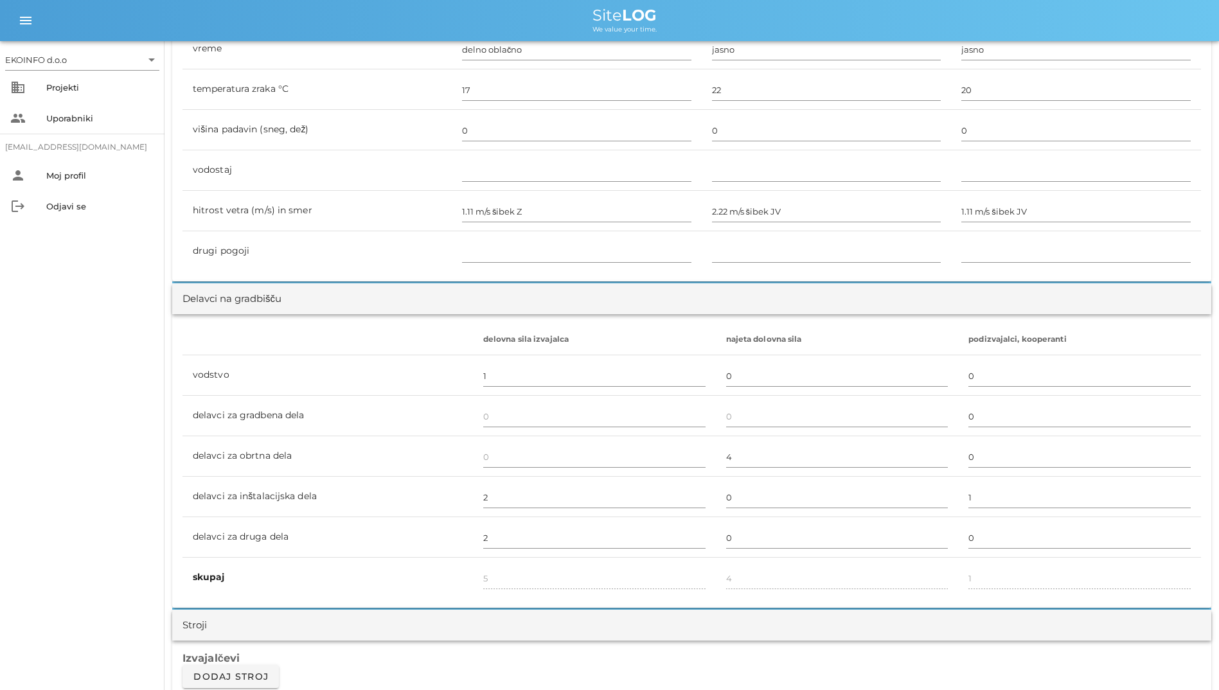
click at [483, 275] on div "Vremenske razmere ob uri Ura 08:00 refresh delete Ura 12:00 refresh delete Ura …" at bounding box center [691, 118] width 1039 height 327
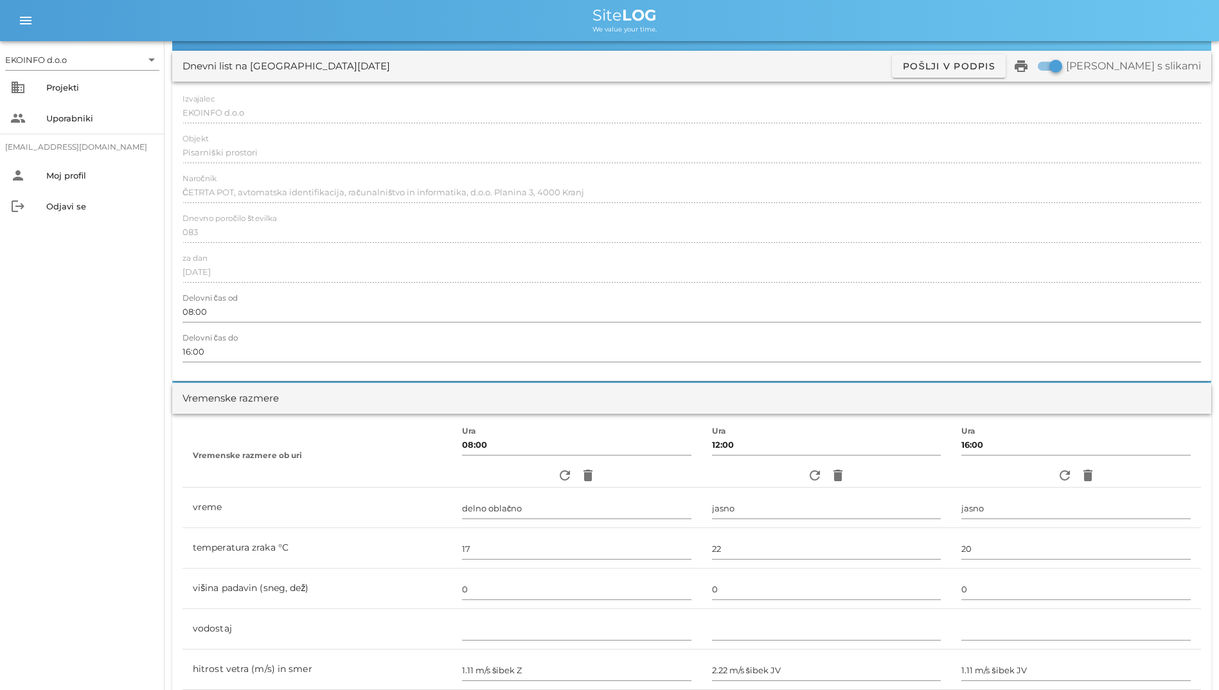
scroll to position [0, 0]
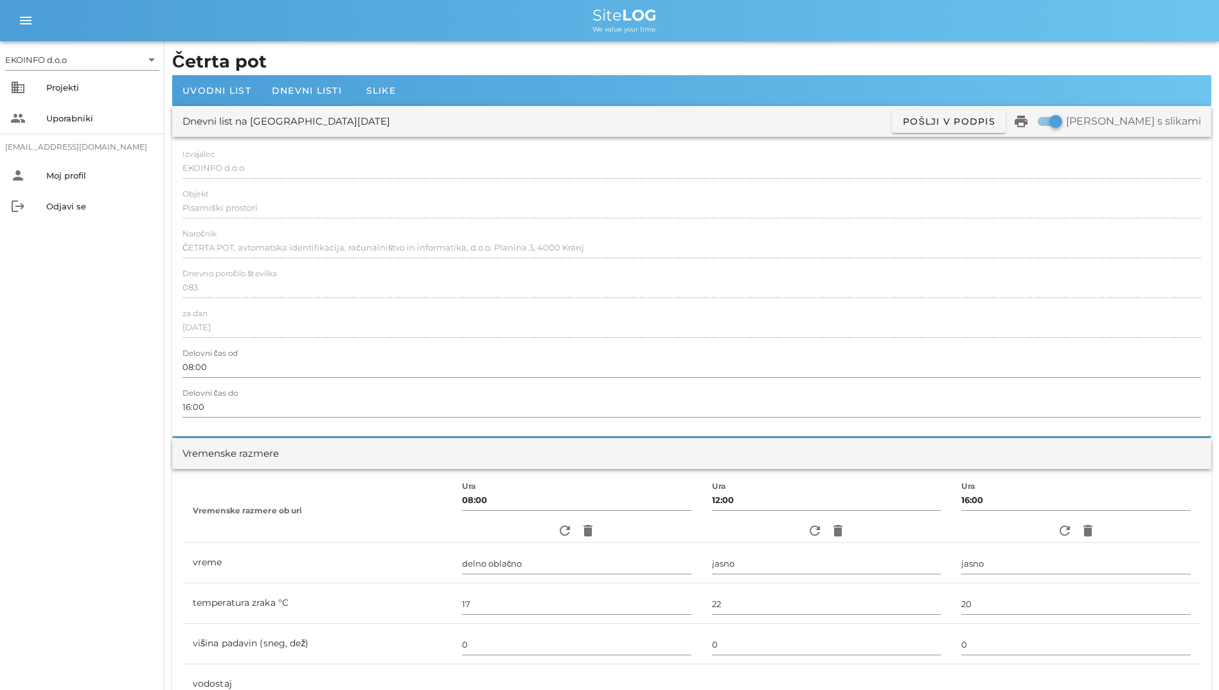
click at [454, 54] on h1 "Četrta pot" at bounding box center [691, 62] width 1039 height 26
drag, startPoint x: 301, startPoint y: 60, endPoint x: 276, endPoint y: 50, distance: 27.1
click at [276, 50] on h1 "Četrta pot" at bounding box center [691, 62] width 1039 height 26
click at [211, 60] on h1 "Četrta pot" at bounding box center [691, 62] width 1039 height 26
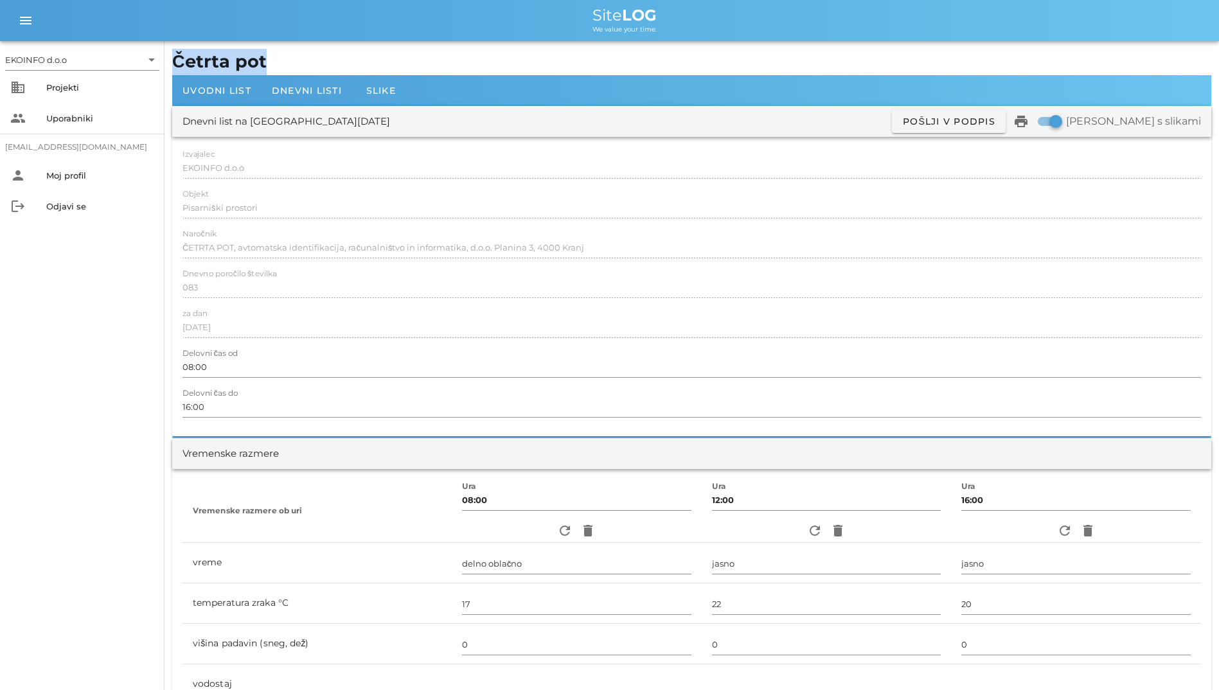
click at [211, 60] on h1 "Četrta pot" at bounding box center [691, 62] width 1039 height 26
click at [602, 22] on span "Site LOG" at bounding box center [625, 15] width 64 height 19
click at [303, 78] on div "Dnevni listi" at bounding box center [307, 90] width 91 height 31
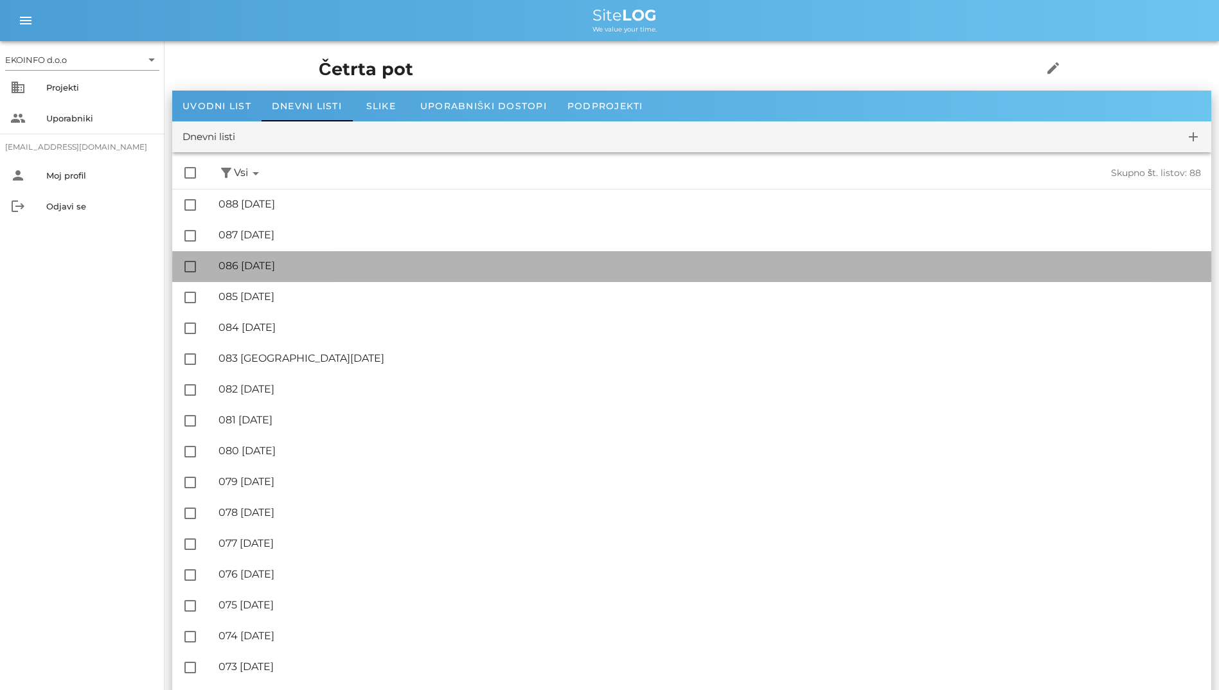
click at [282, 264] on div "🔏 086 [DATE]" at bounding box center [710, 266] width 983 height 12
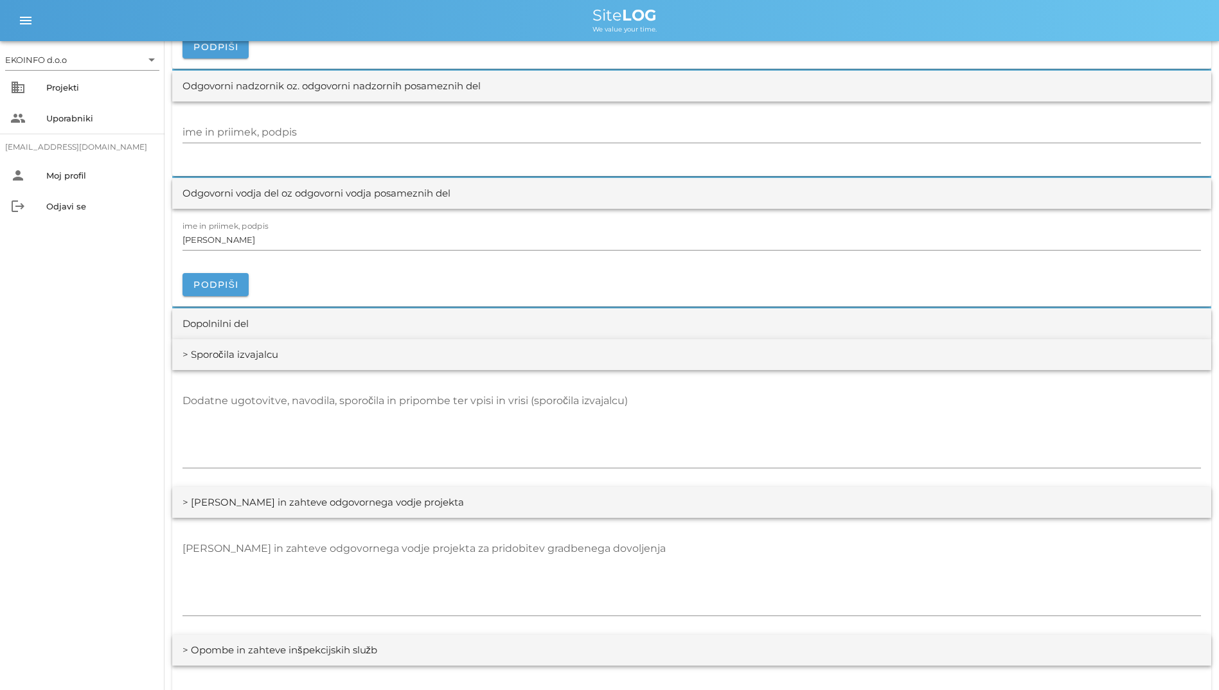
scroll to position [1671, 0]
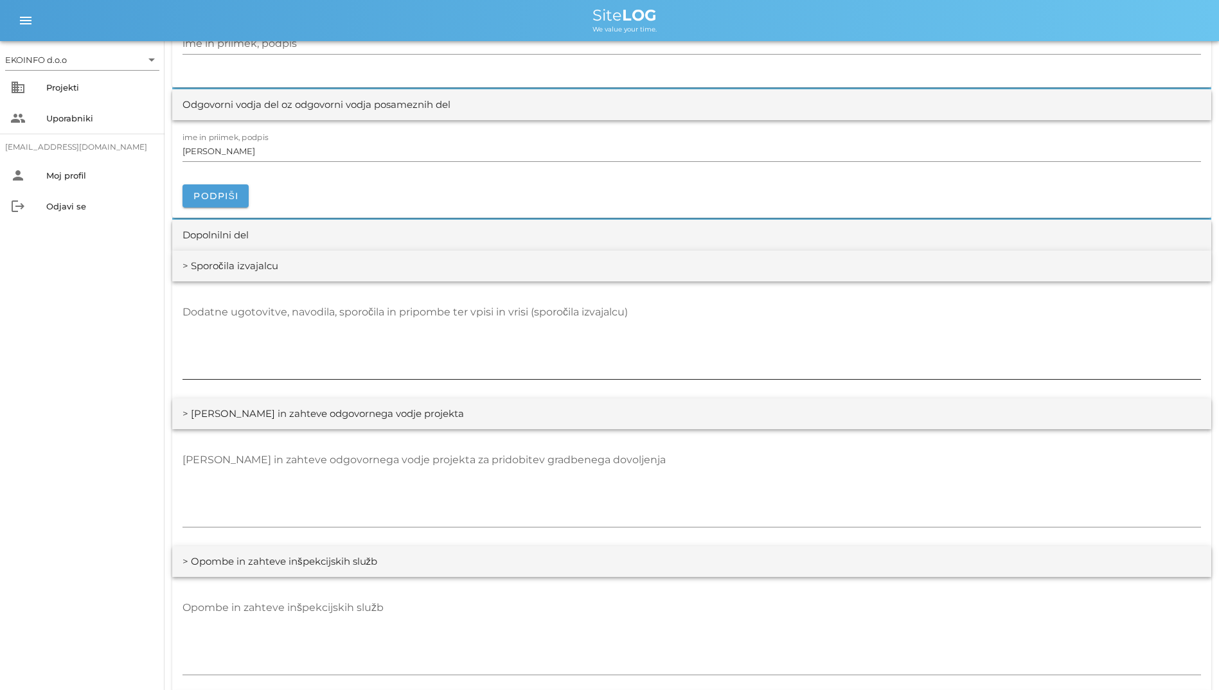
click at [483, 317] on textarea "Dodatne ugotovitve, navodila, sporočila in pripombe ter vpisi in vrisi (sporoči…" at bounding box center [692, 340] width 1019 height 77
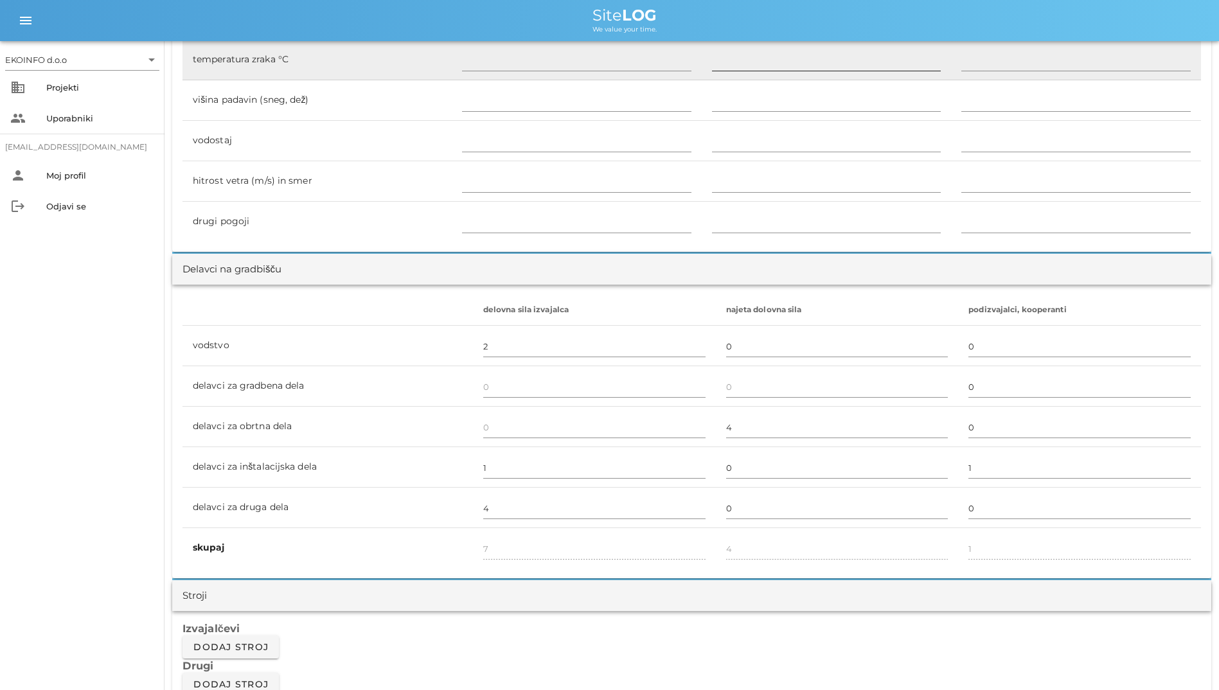
scroll to position [589, 0]
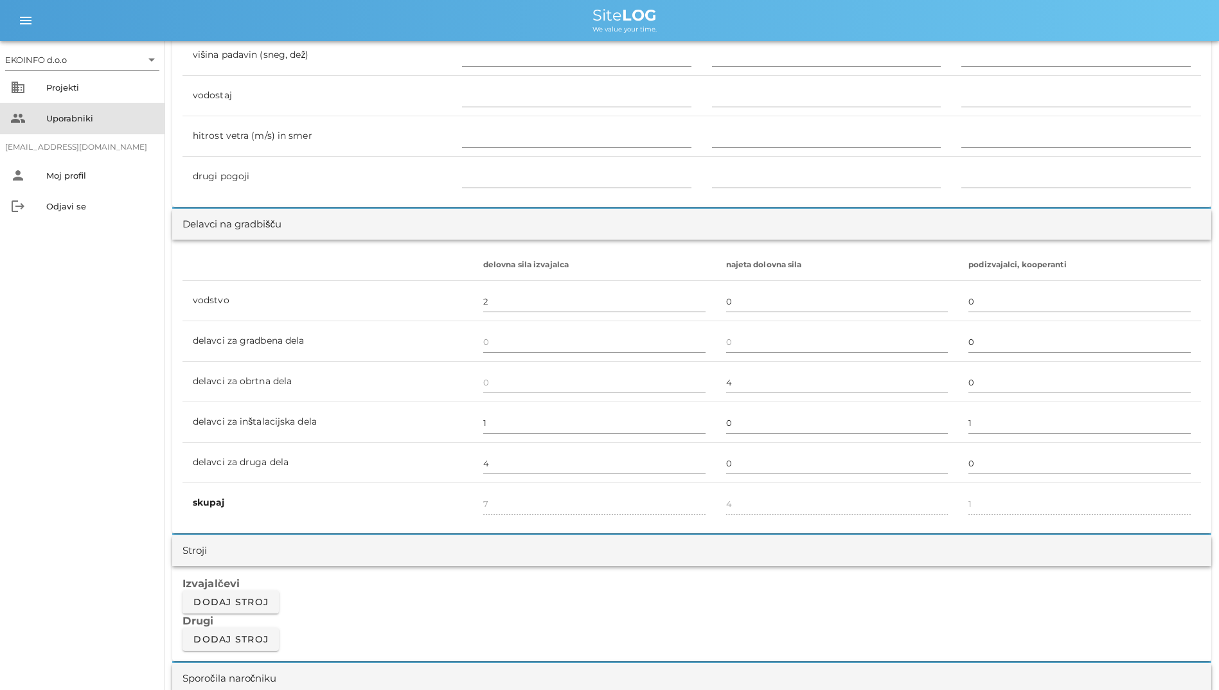
click at [80, 121] on div "Uporabniki" at bounding box center [100, 118] width 108 height 10
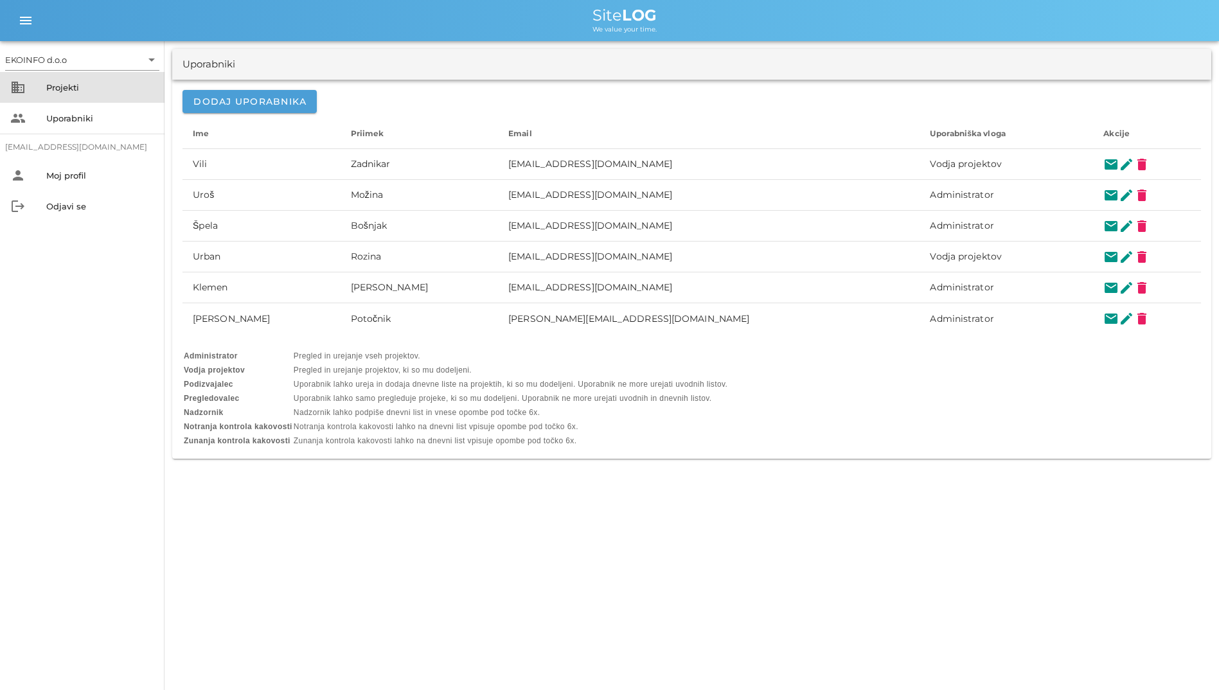
click at [125, 85] on div "Projekti" at bounding box center [100, 87] width 108 height 10
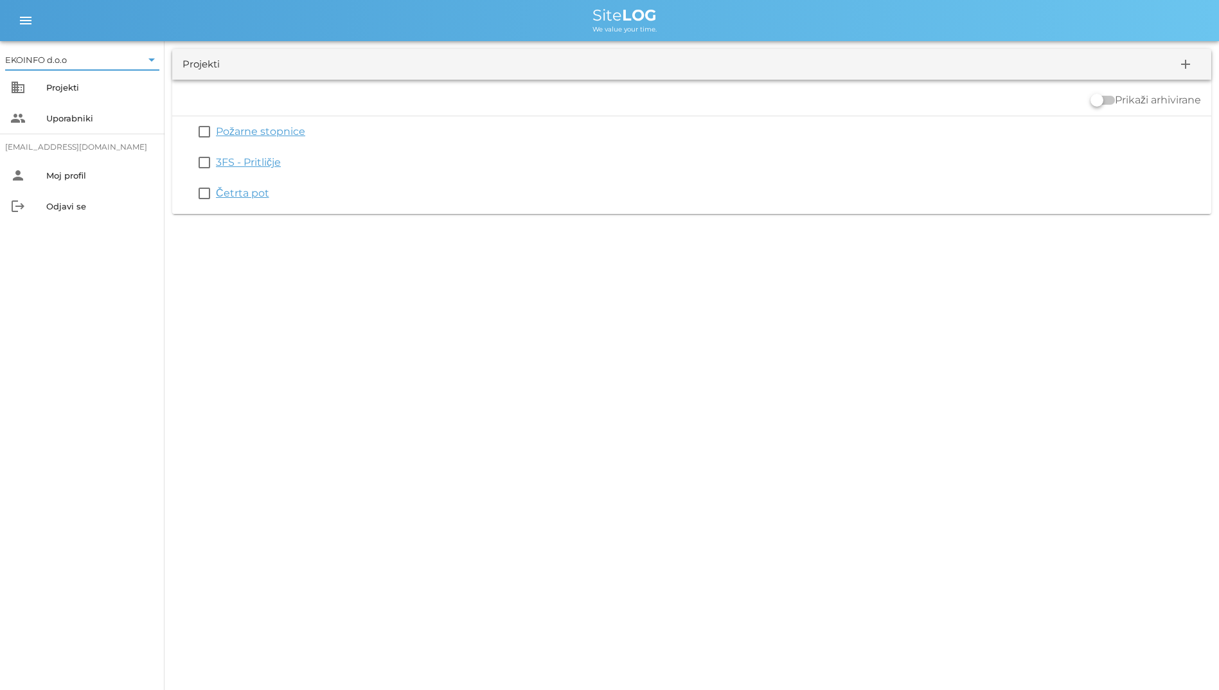
click at [120, 56] on input "text" at bounding box center [105, 59] width 72 height 21
click at [120, 67] on div "EKOINFO d.o.o" at bounding box center [85, 70] width 134 height 12
drag, startPoint x: 649, startPoint y: 18, endPoint x: 690, endPoint y: 31, distance: 43.3
click at [690, 31] on div "Site LOG We value your time." at bounding box center [624, 21] width 1169 height 26
click at [509, 21] on div "Site LOG" at bounding box center [624, 15] width 1169 height 15
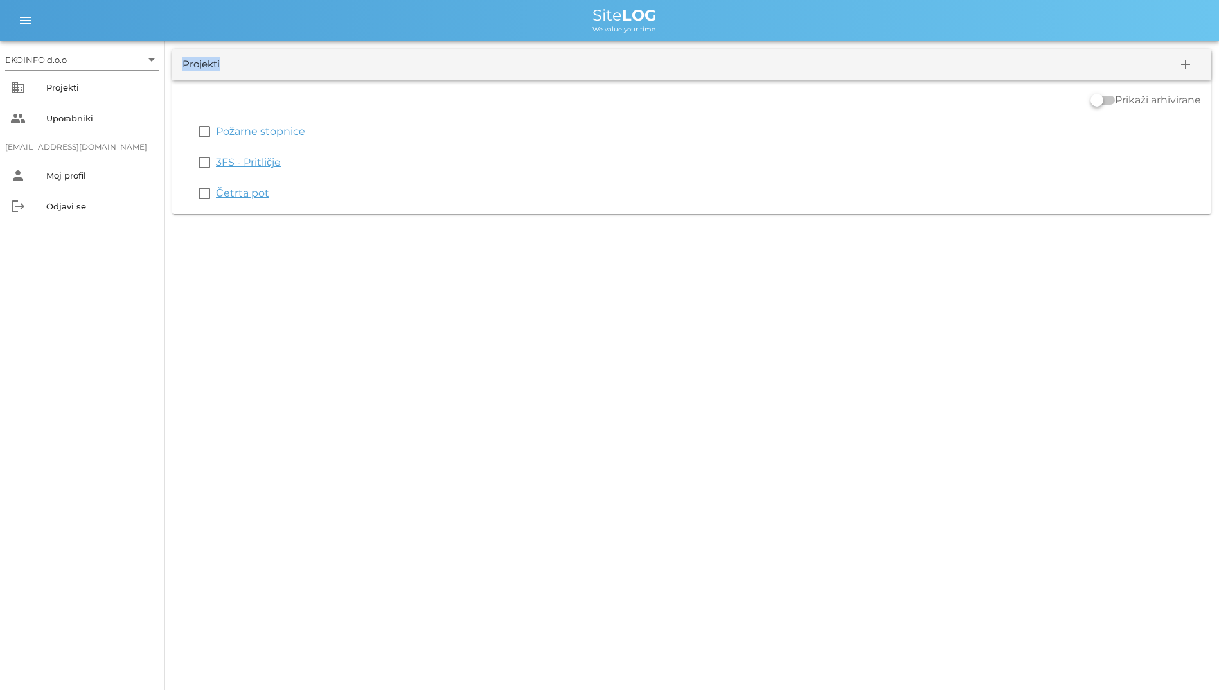
drag, startPoint x: 181, startPoint y: 59, endPoint x: 226, endPoint y: 72, distance: 46.2
click at [226, 72] on div "Projekti add" at bounding box center [691, 64] width 1039 height 31
drag, startPoint x: 226, startPoint y: 72, endPoint x: 246, endPoint y: 166, distance: 95.9
click at [246, 166] on link "3FS - Pritličje" at bounding box center [248, 162] width 65 height 12
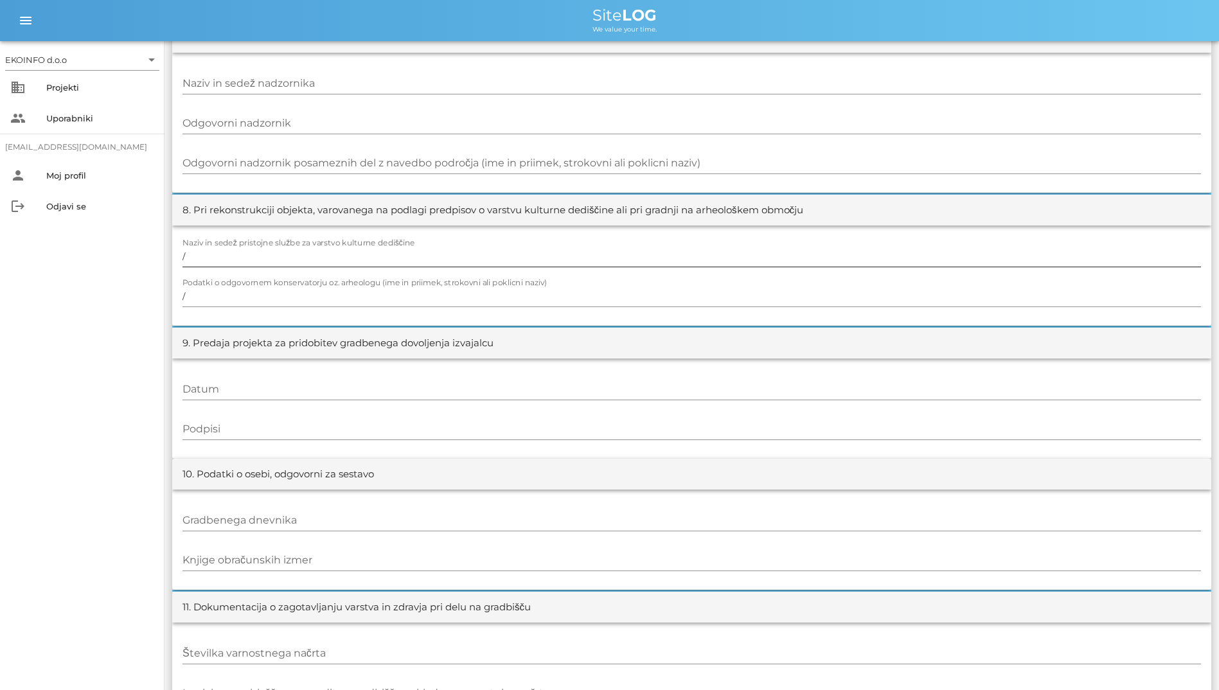
scroll to position [1188, 0]
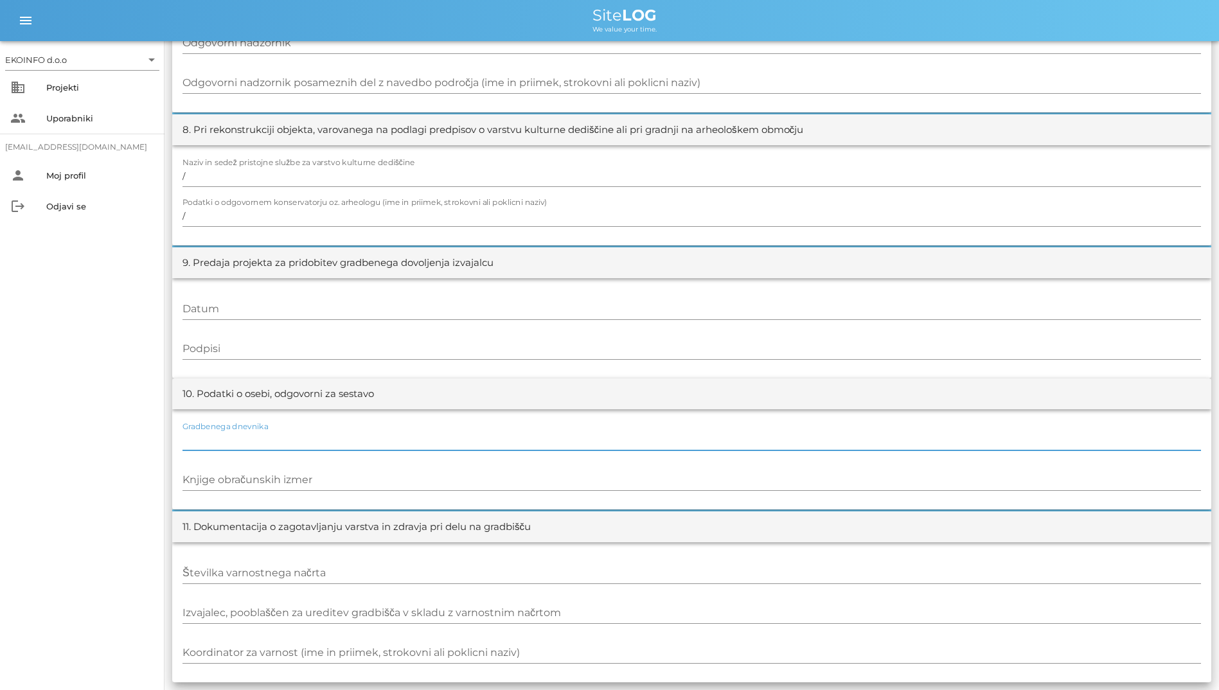
drag, startPoint x: 310, startPoint y: 444, endPoint x: 196, endPoint y: 401, distance: 122.2
click at [196, 401] on div "10. Podatki o osebi, odgovorni za sestavo Gradbenega dnevnika Knjige obračunski…" at bounding box center [691, 444] width 1039 height 131
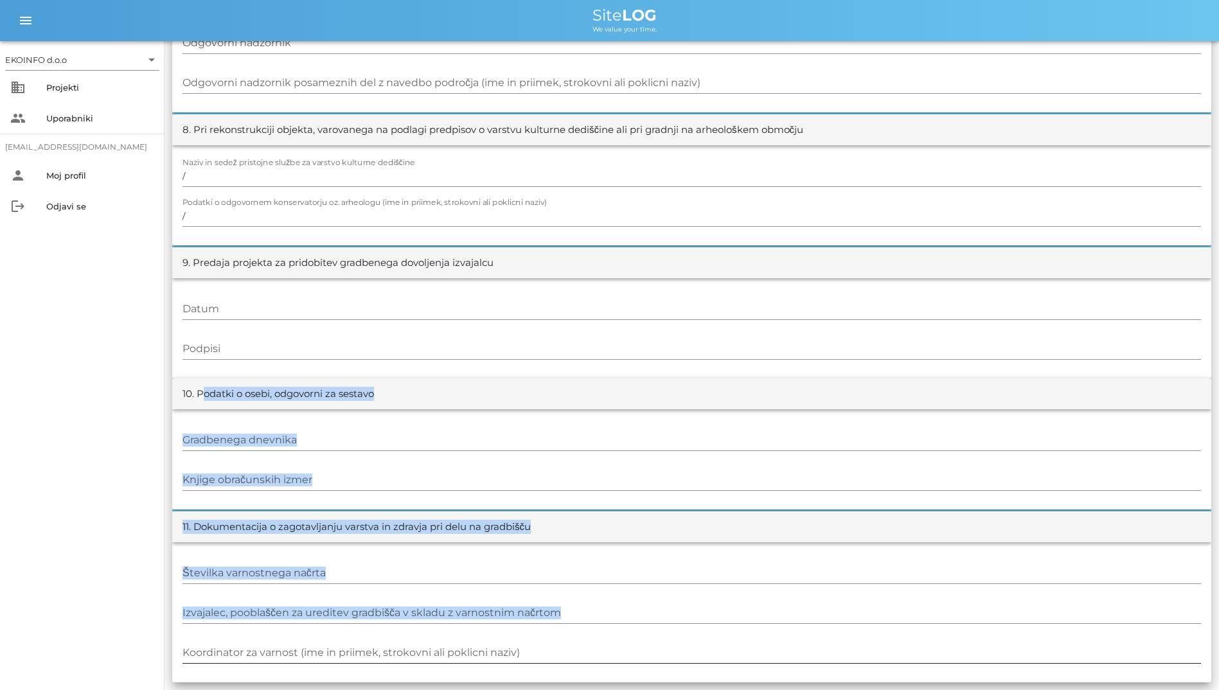
drag, startPoint x: 197, startPoint y: 393, endPoint x: 578, endPoint y: 649, distance: 459.4
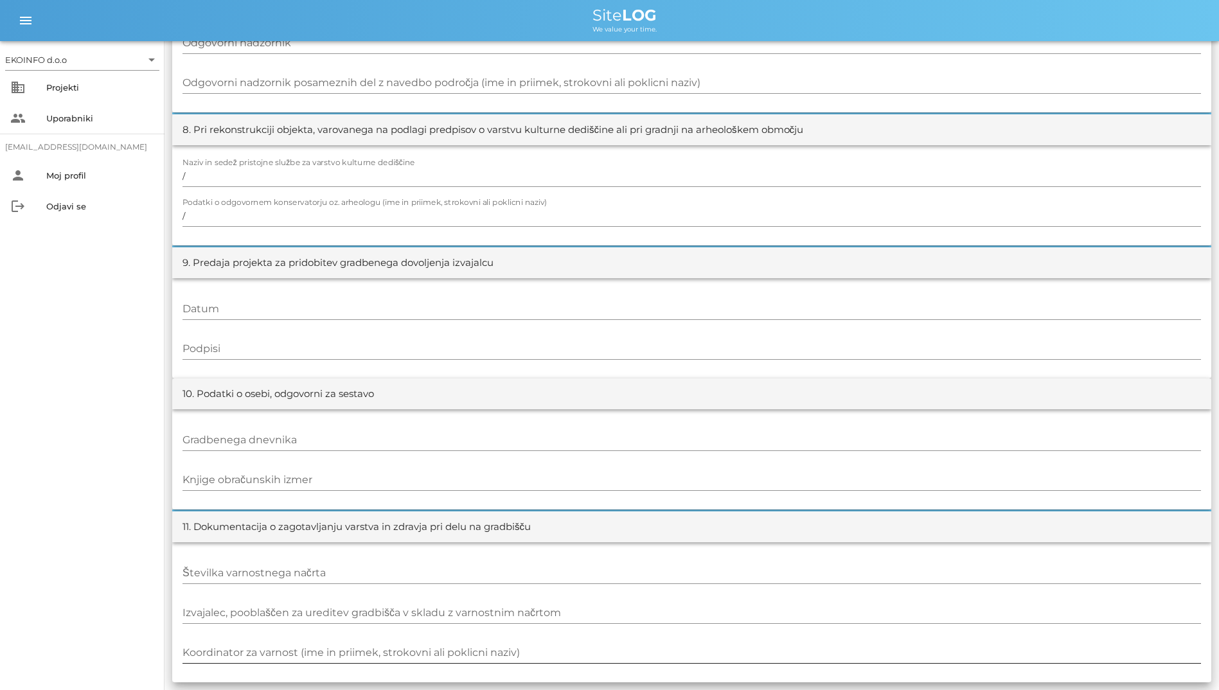
click at [321, 670] on div at bounding box center [692, 667] width 1019 height 9
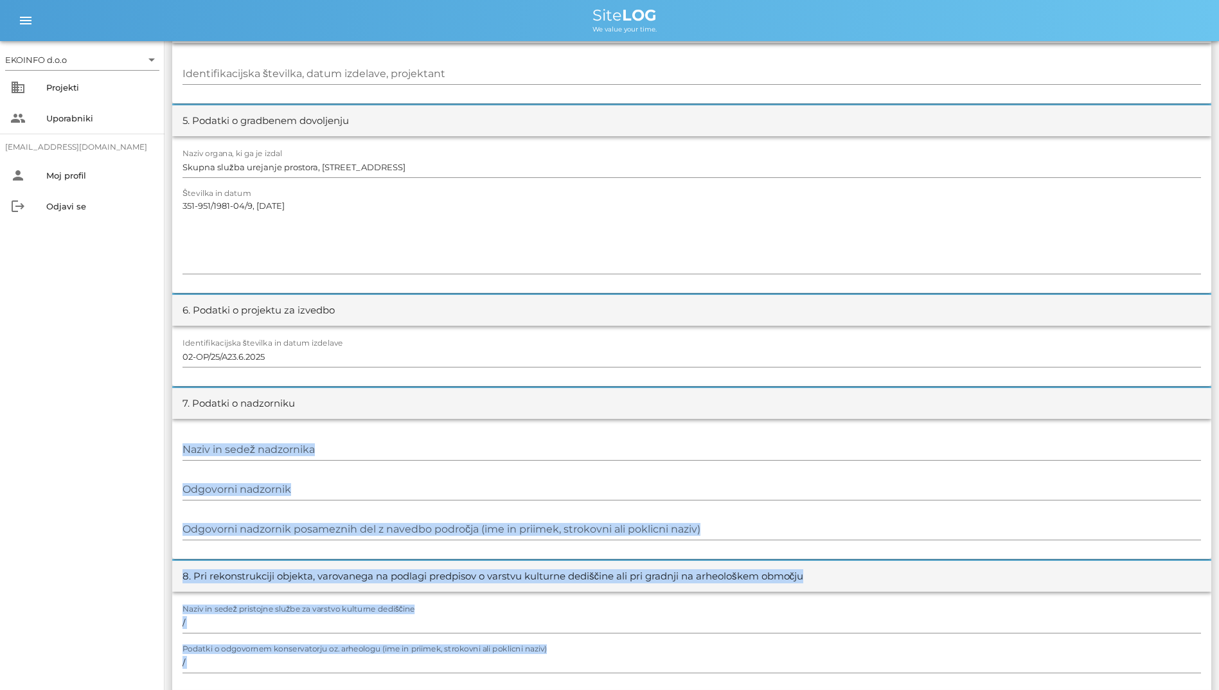
scroll to position [738, 0]
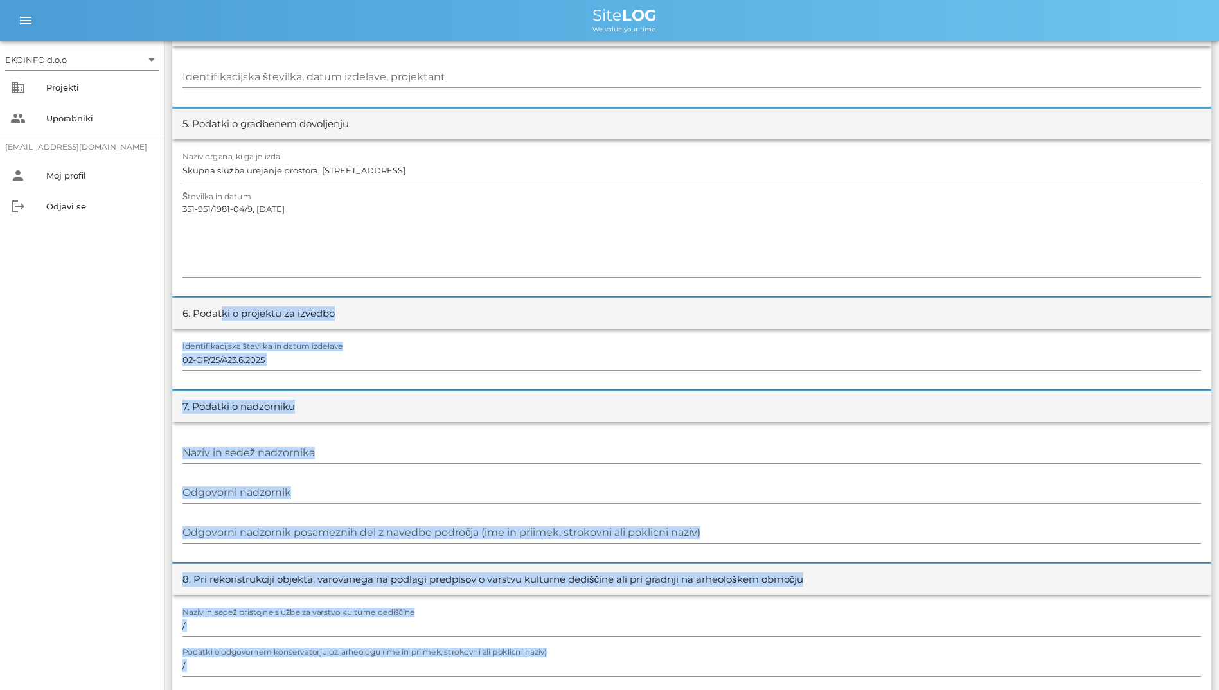
drag, startPoint x: 319, startPoint y: 668, endPoint x: 219, endPoint y: 316, distance: 366.1
click at [219, 316] on form "1. Podatki o objektu, kot so navedeni v gradbenem dovoljenju print Vrsta objekt…" at bounding box center [691, 258] width 1039 height 1749
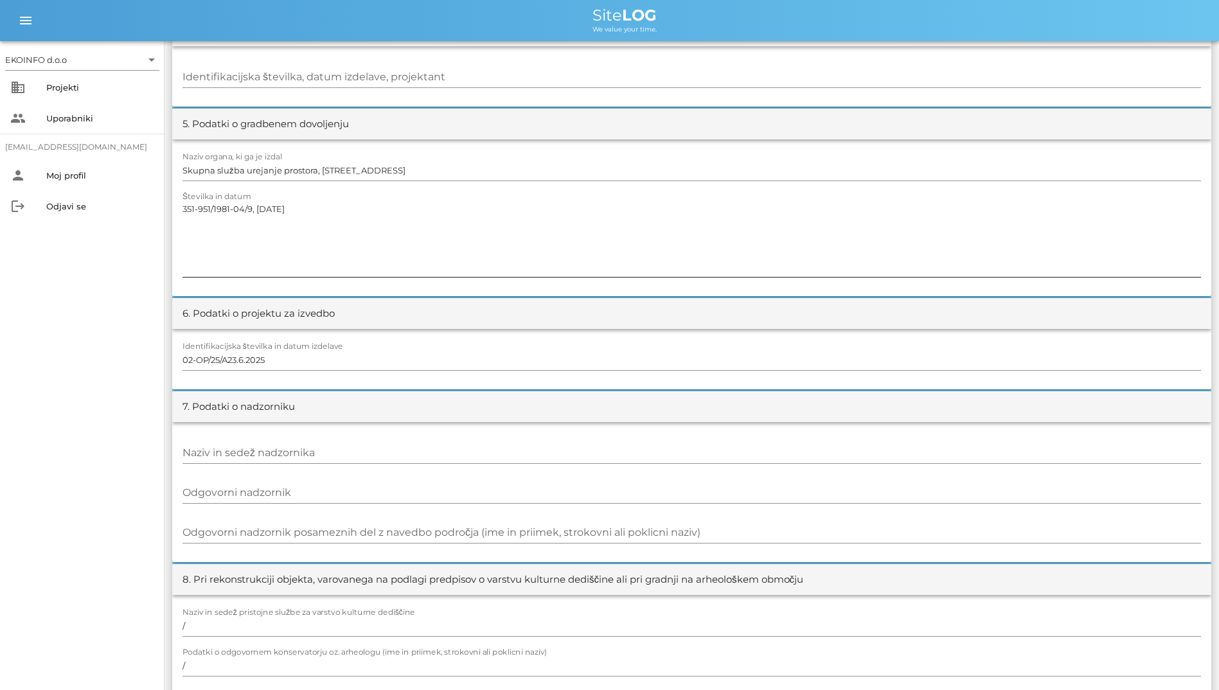
drag, startPoint x: 219, startPoint y: 316, endPoint x: 183, endPoint y: 252, distance: 74.0
click at [183, 252] on textarea "351-951/1981-04/9, [DATE]" at bounding box center [692, 238] width 1019 height 77
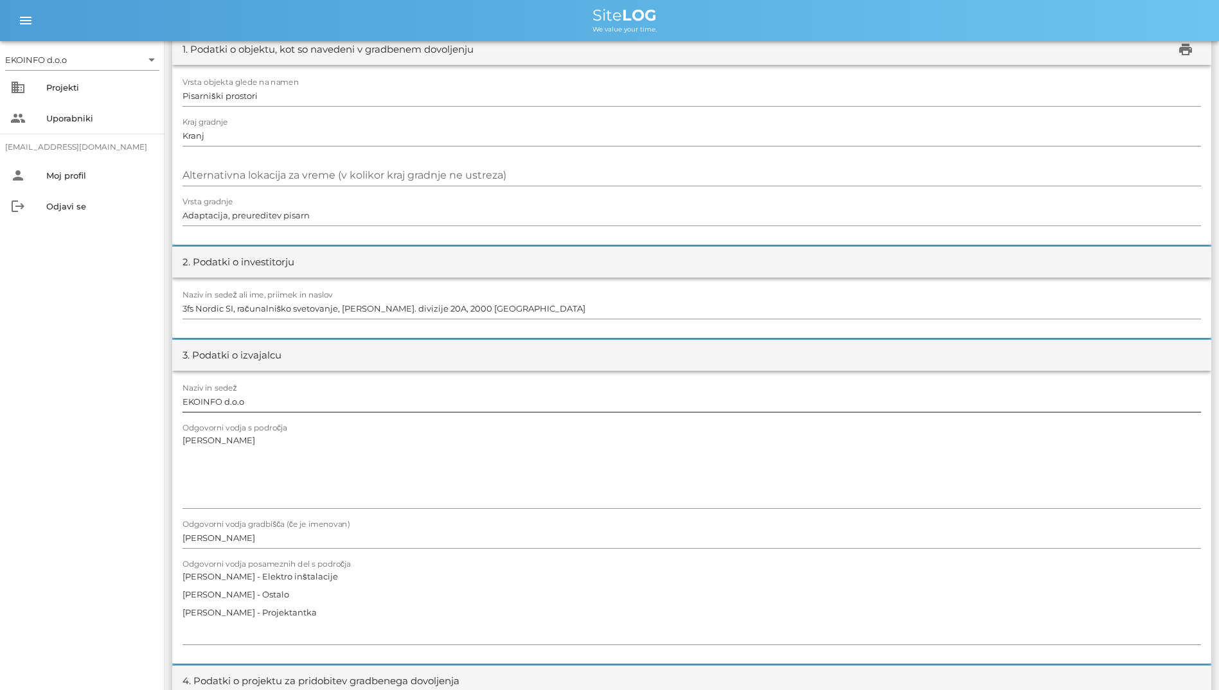
scroll to position [31, 0]
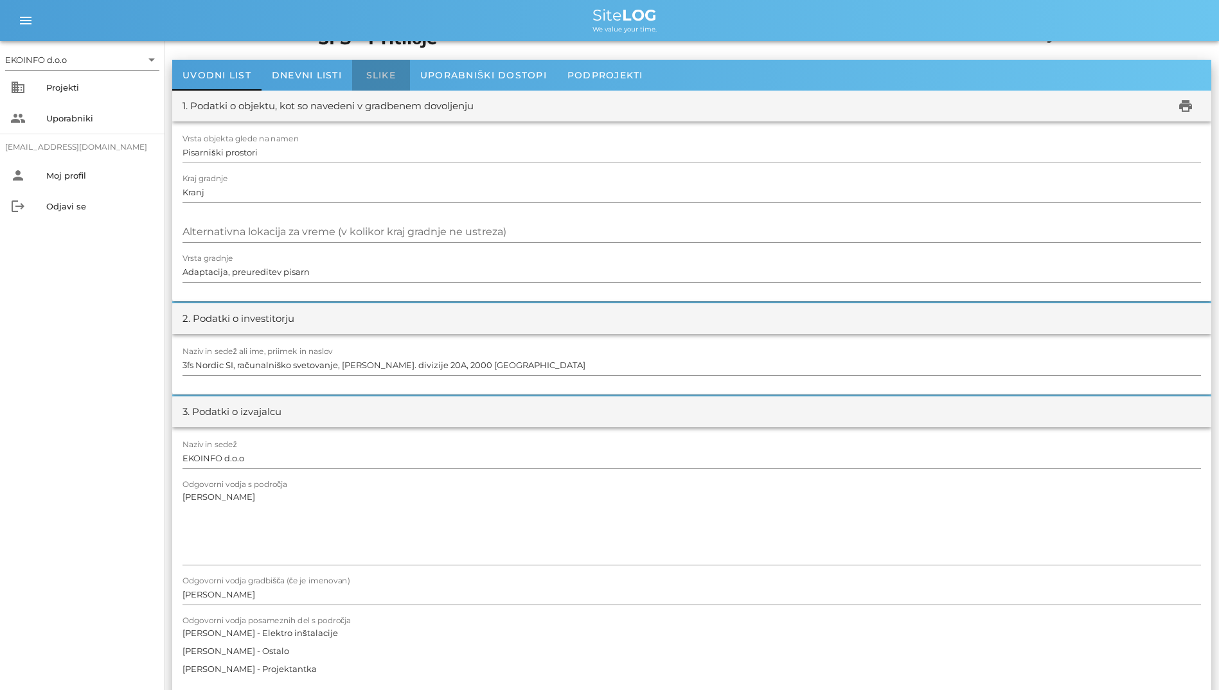
click at [370, 84] on div "Slike" at bounding box center [381, 75] width 58 height 31
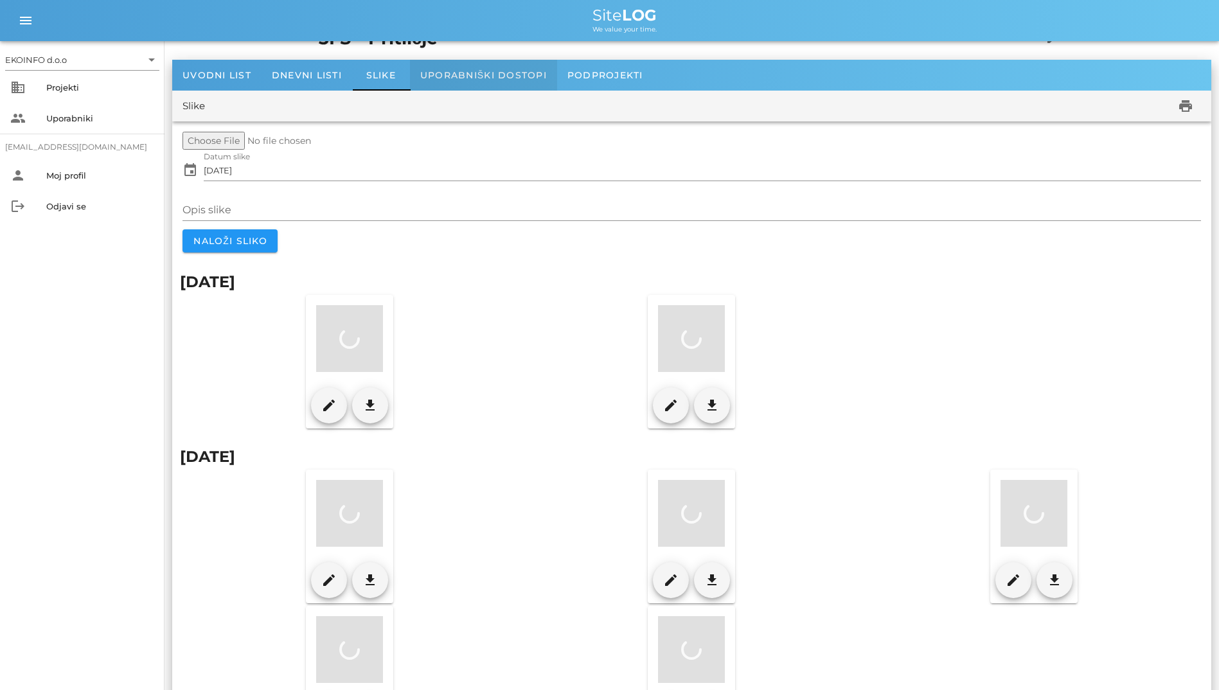
click at [443, 80] on span "Uporabniški dostopi" at bounding box center [483, 75] width 127 height 12
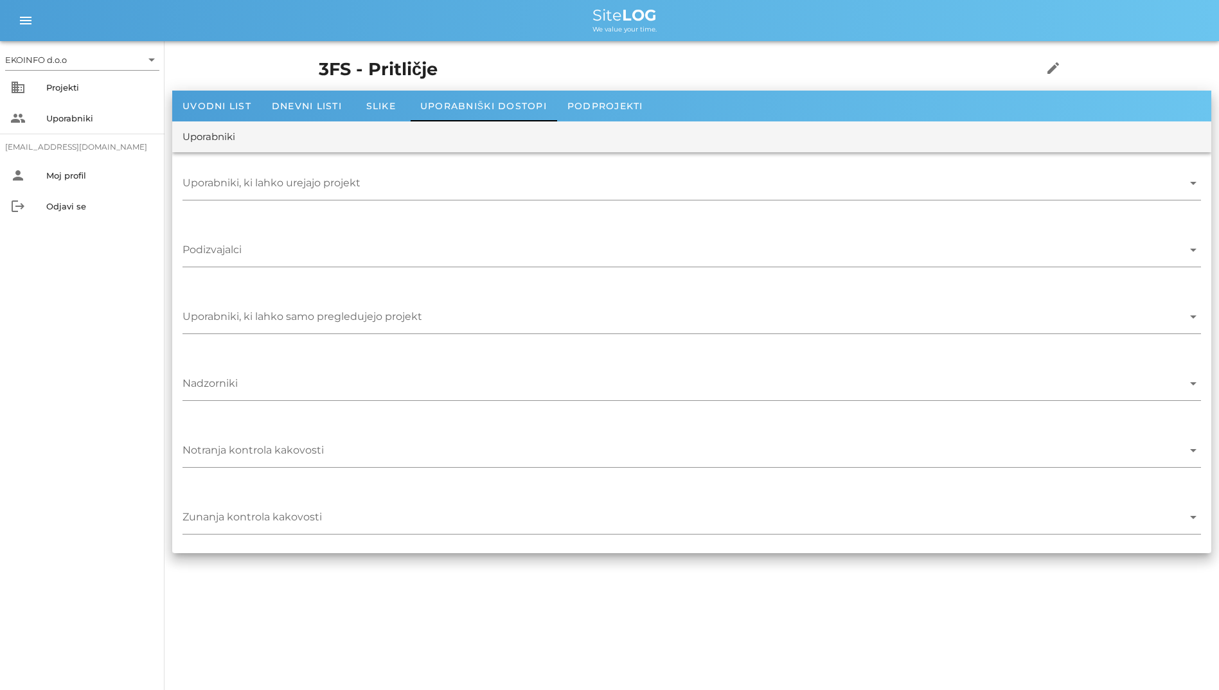
click at [309, 91] on div "Uvodni list Dnevni listi Slike Uporabniški dostopi Podprojekti" at bounding box center [691, 106] width 1039 height 31
click at [315, 106] on span "Dnevni listi" at bounding box center [307, 106] width 70 height 12
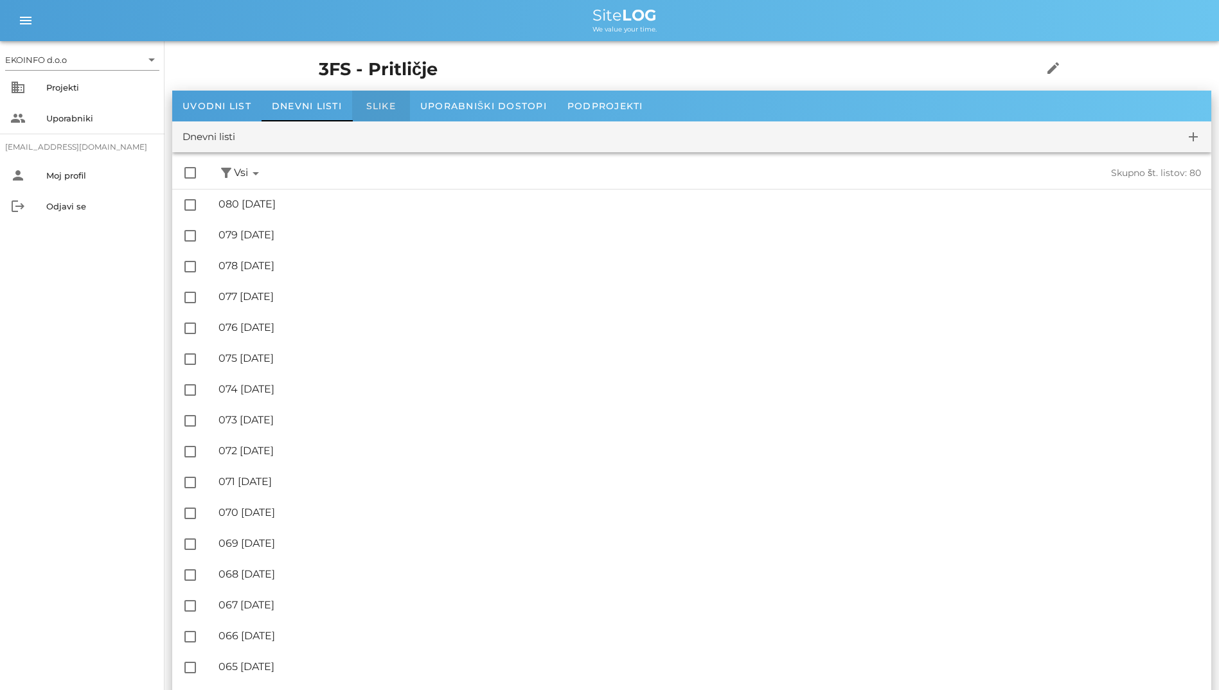
click at [385, 112] on div "Slike" at bounding box center [381, 106] width 58 height 31
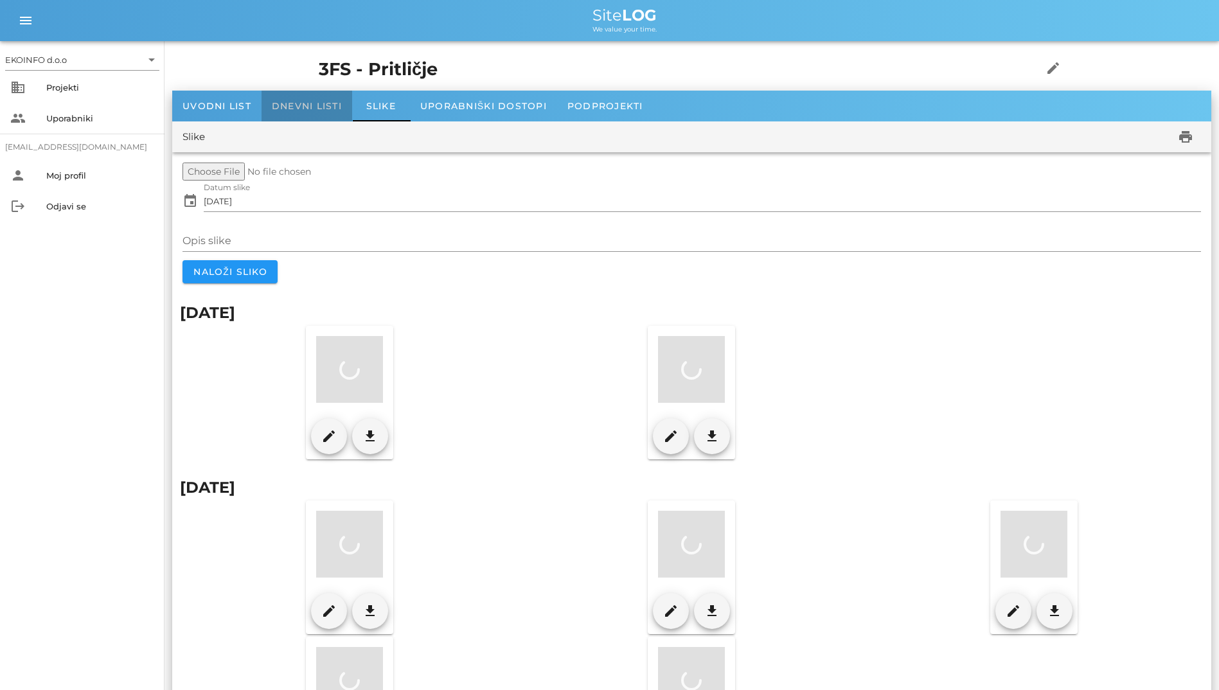
click at [332, 114] on div "Dnevni listi" at bounding box center [307, 106] width 91 height 31
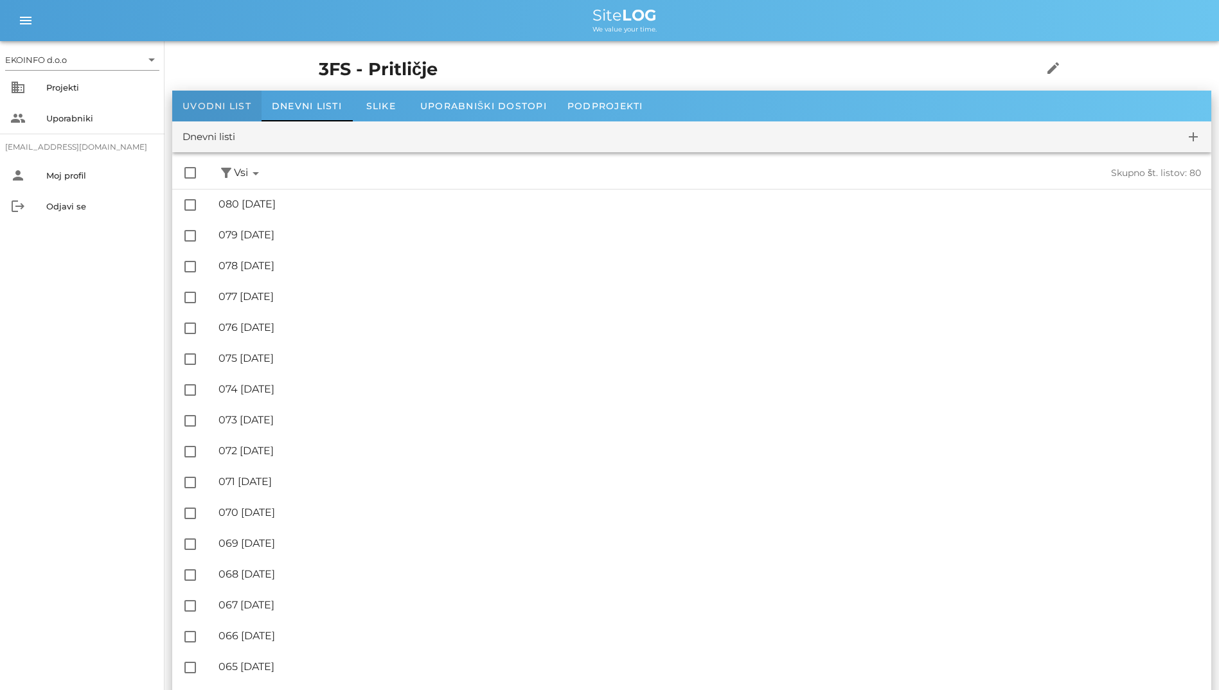
click at [220, 102] on span "Uvodni list" at bounding box center [217, 106] width 69 height 12
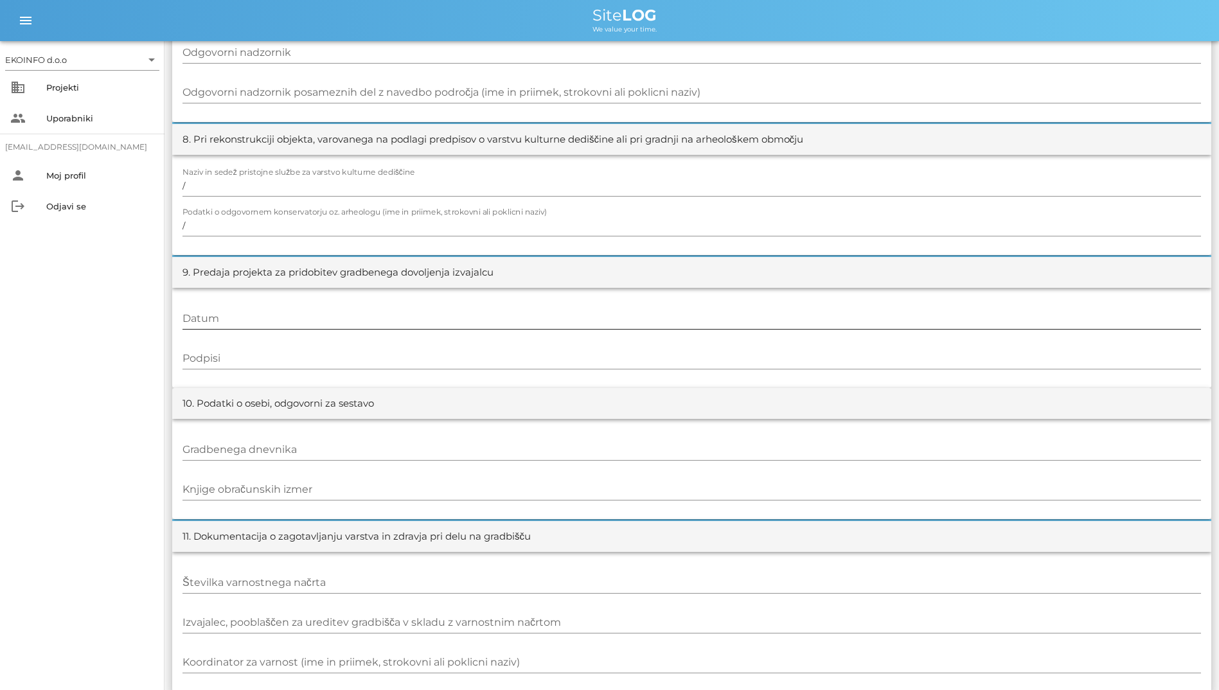
scroll to position [1188, 0]
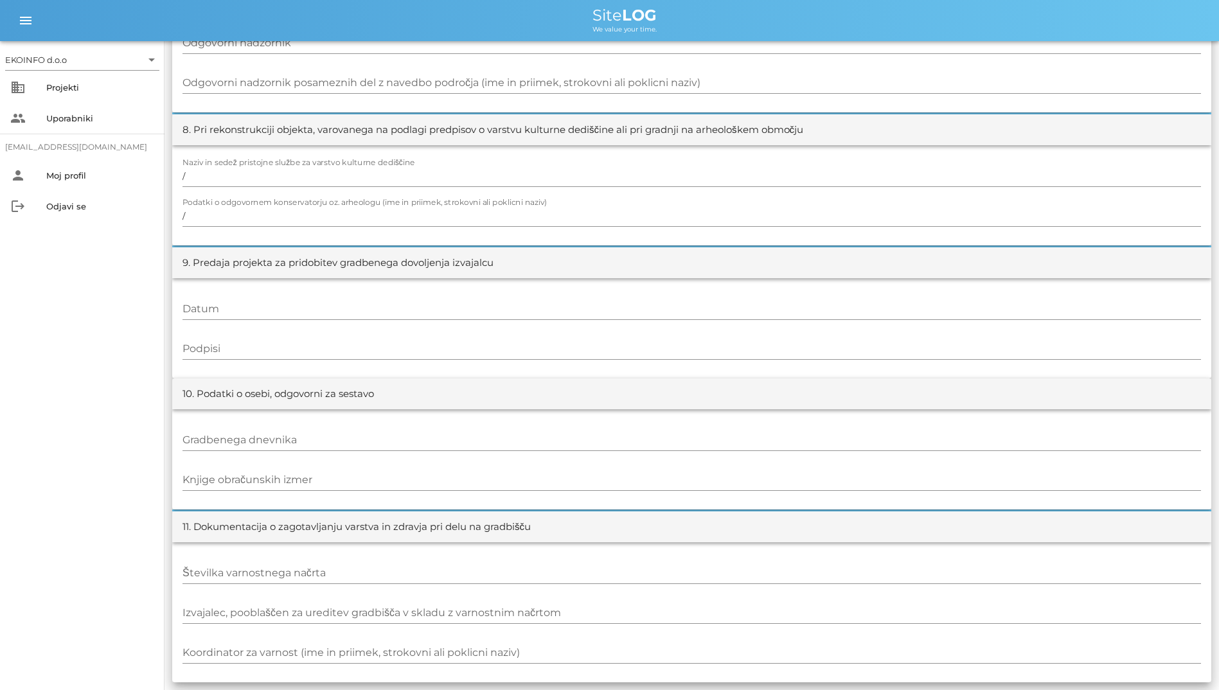
click at [3, 388] on div "EKOINFO d.o.o arrow_drop_down business Projekti people Uporabniki [EMAIL_ADDRES…" at bounding box center [82, 365] width 165 height 649
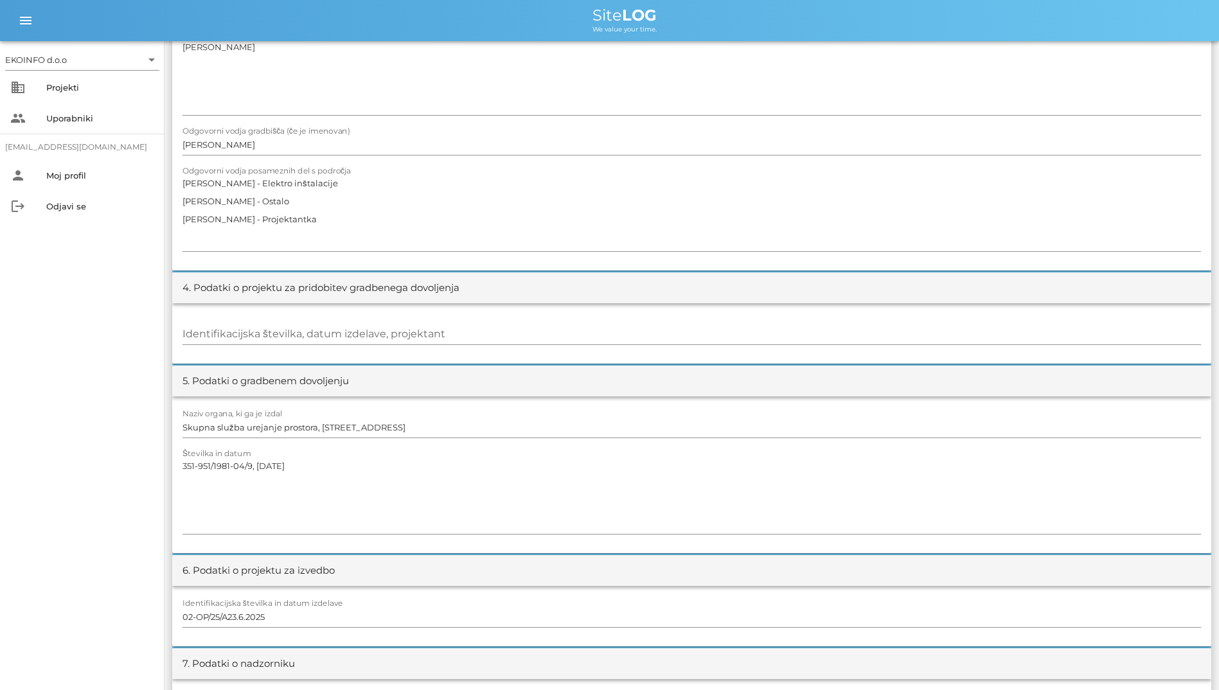
scroll to position [417, 0]
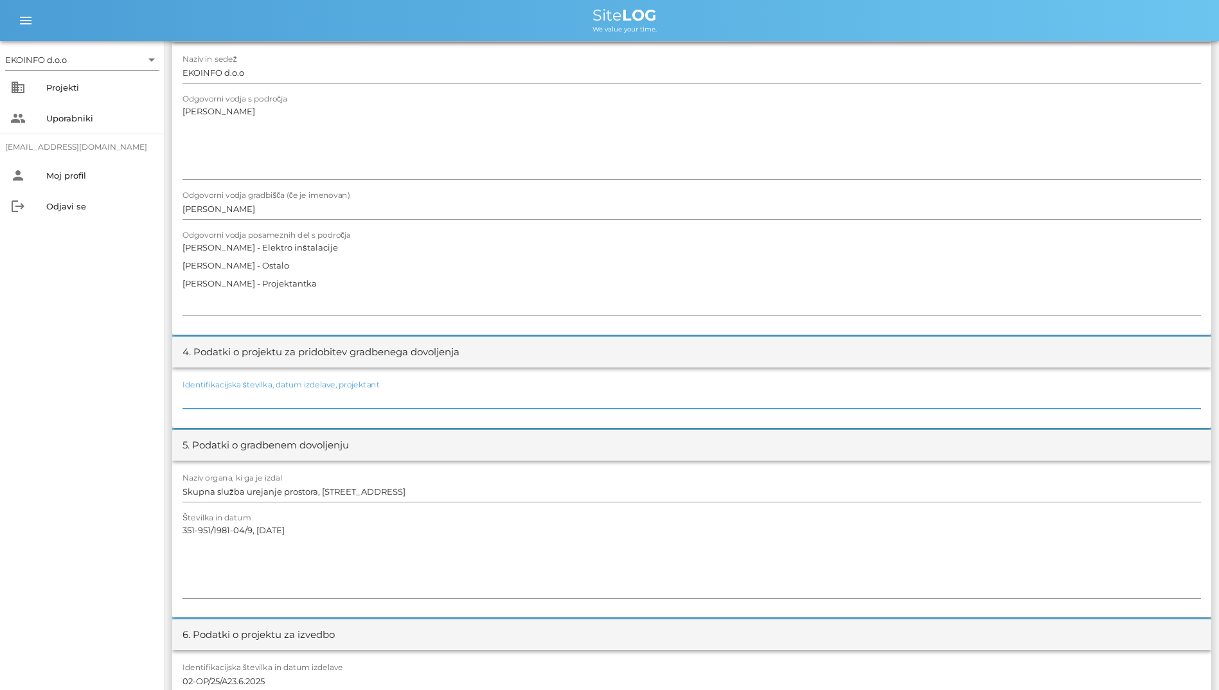
click at [224, 399] on input "Identifikacijska številka, datum izdelave, projektant" at bounding box center [692, 398] width 1019 height 21
click at [127, 386] on div "EKOINFO d.o.o arrow_drop_down business Projekti people Uporabniki [EMAIL_ADDRES…" at bounding box center [82, 365] width 165 height 649
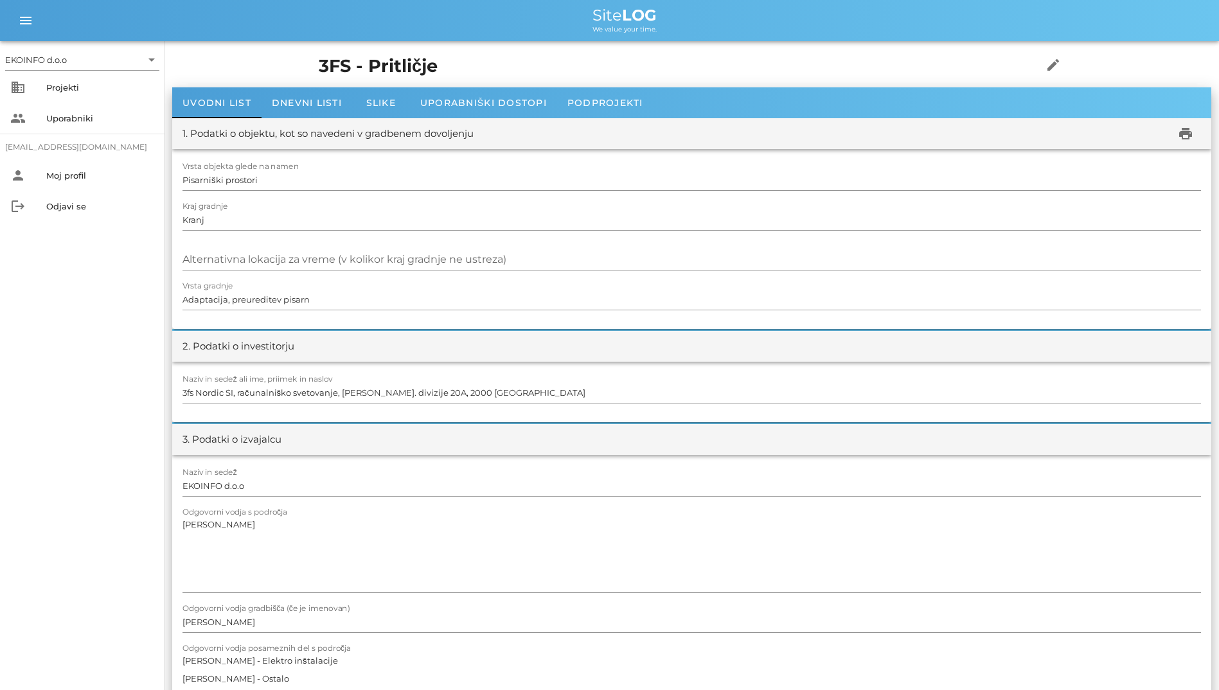
scroll to position [0, 0]
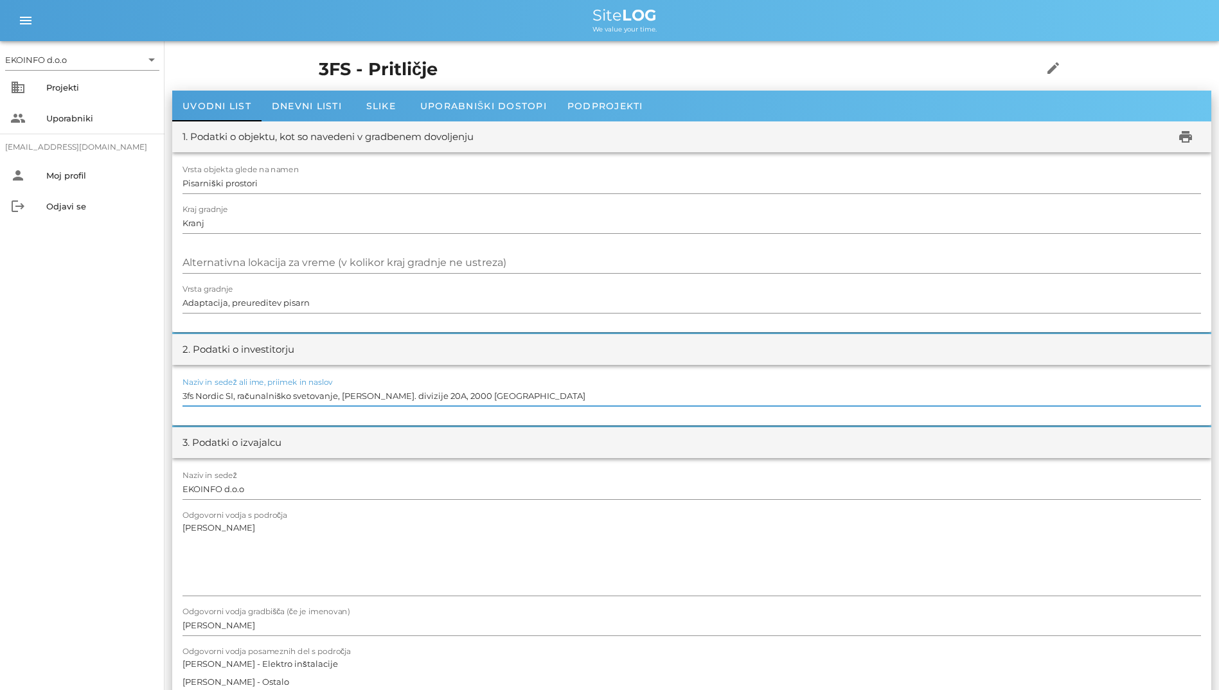
click at [250, 399] on input "3fs Nordic SI, računalniško svetovanje, [PERSON_NAME]. divizije 20A, 2000 [GEOG…" at bounding box center [692, 396] width 1019 height 21
click at [209, 396] on input "3fs Nordic SI, računalniško svetovanje, [PERSON_NAME]. divizije 20A, 2000 [GEOG…" at bounding box center [692, 396] width 1019 height 21
drag, startPoint x: 209, startPoint y: 396, endPoint x: 188, endPoint y: 398, distance: 20.7
click at [188, 398] on input "3fs Nordic SI, računalniško svetovanje, [PERSON_NAME]. divizije 20A, 2000 [GEOG…" at bounding box center [692, 396] width 1019 height 21
click at [332, 107] on span "Dnevni listi" at bounding box center [307, 106] width 70 height 12
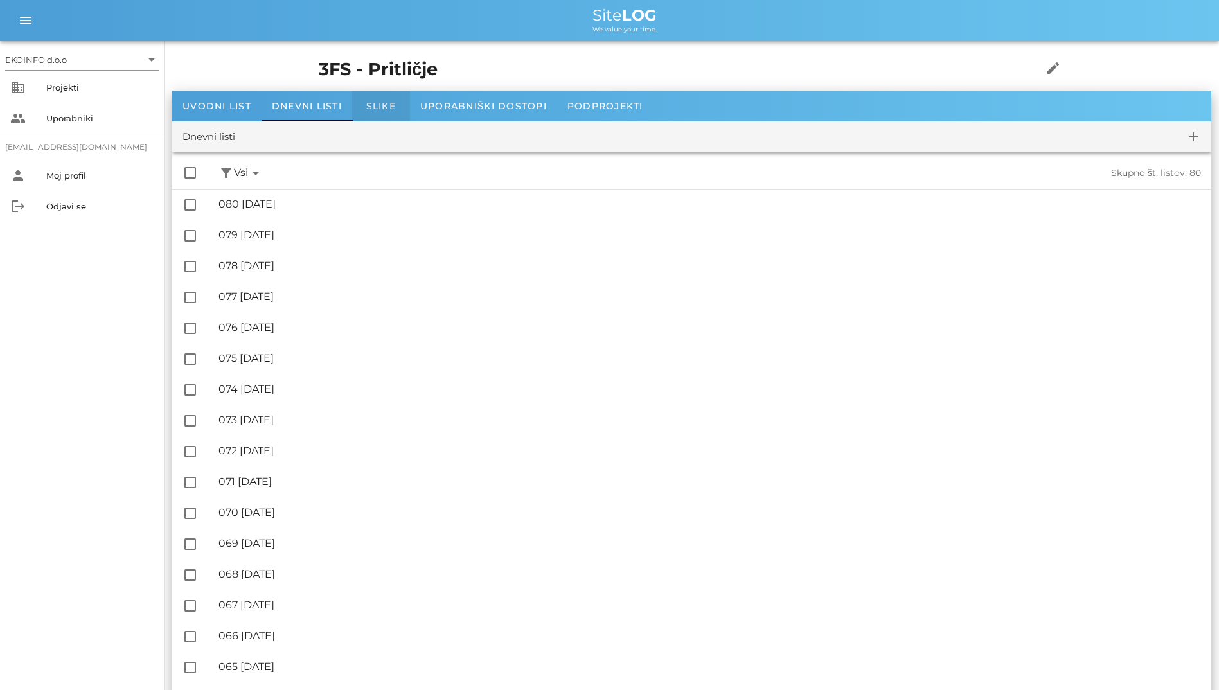
click at [379, 109] on span "Slike" at bounding box center [381, 106] width 30 height 12
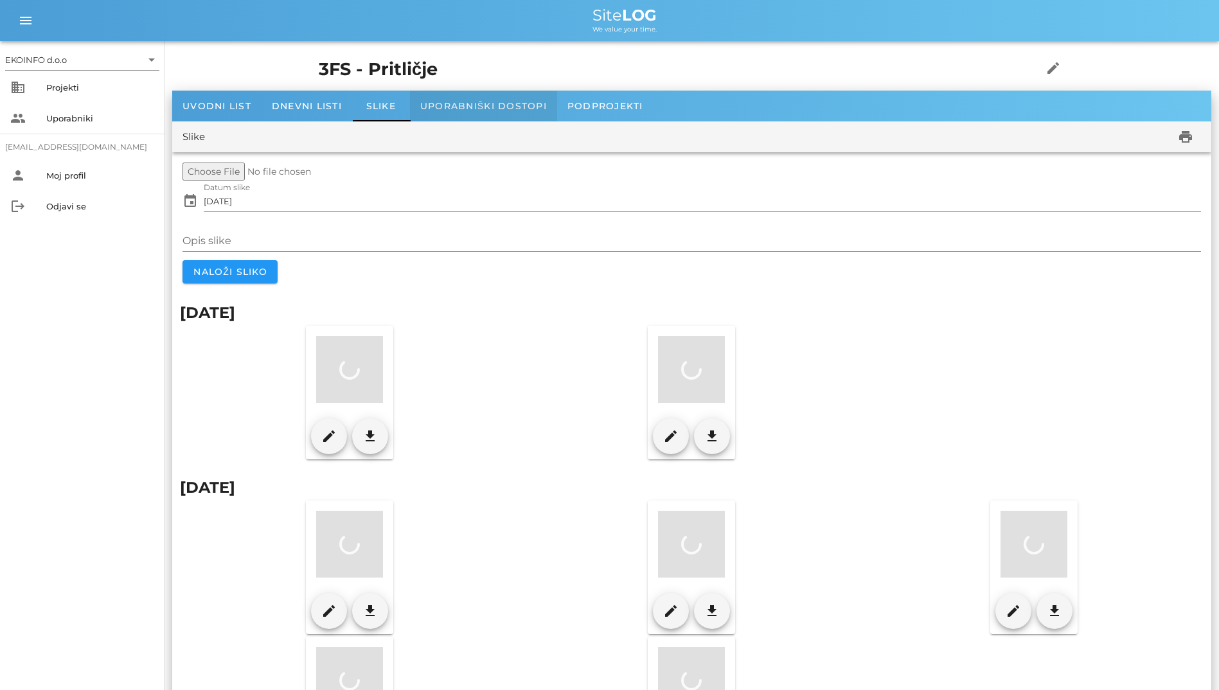
click at [430, 109] on span "Uporabniški dostopi" at bounding box center [483, 106] width 127 height 12
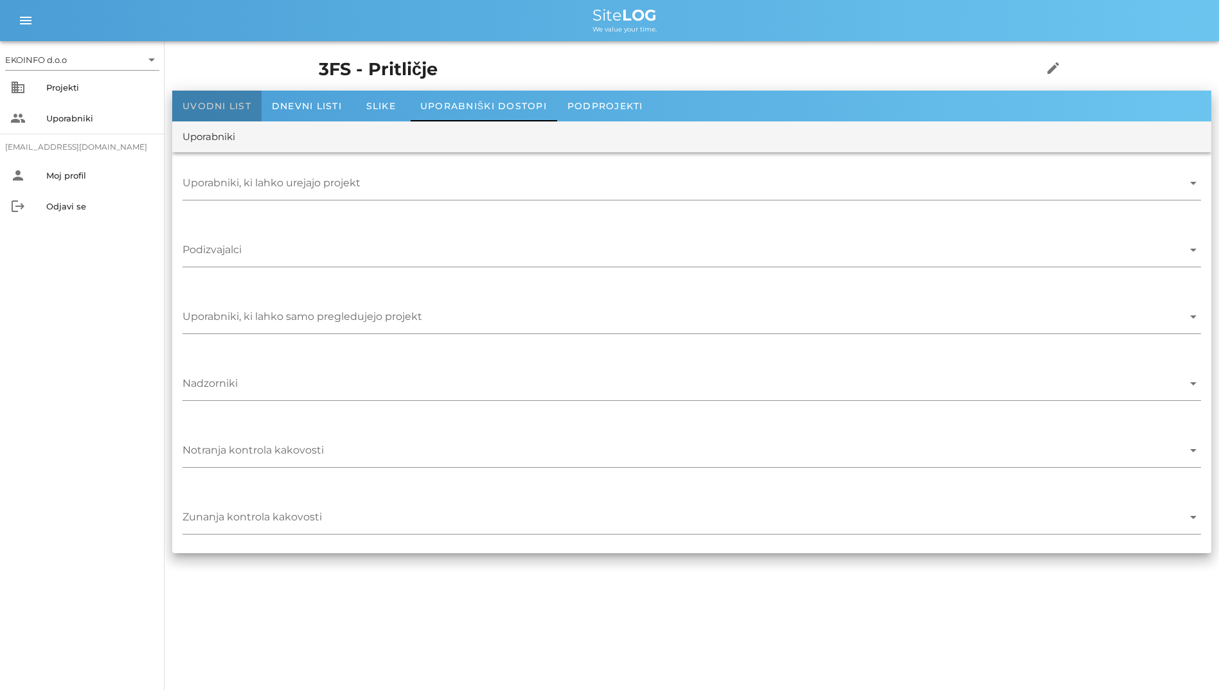
click at [220, 112] on div "Uvodni list" at bounding box center [216, 106] width 89 height 31
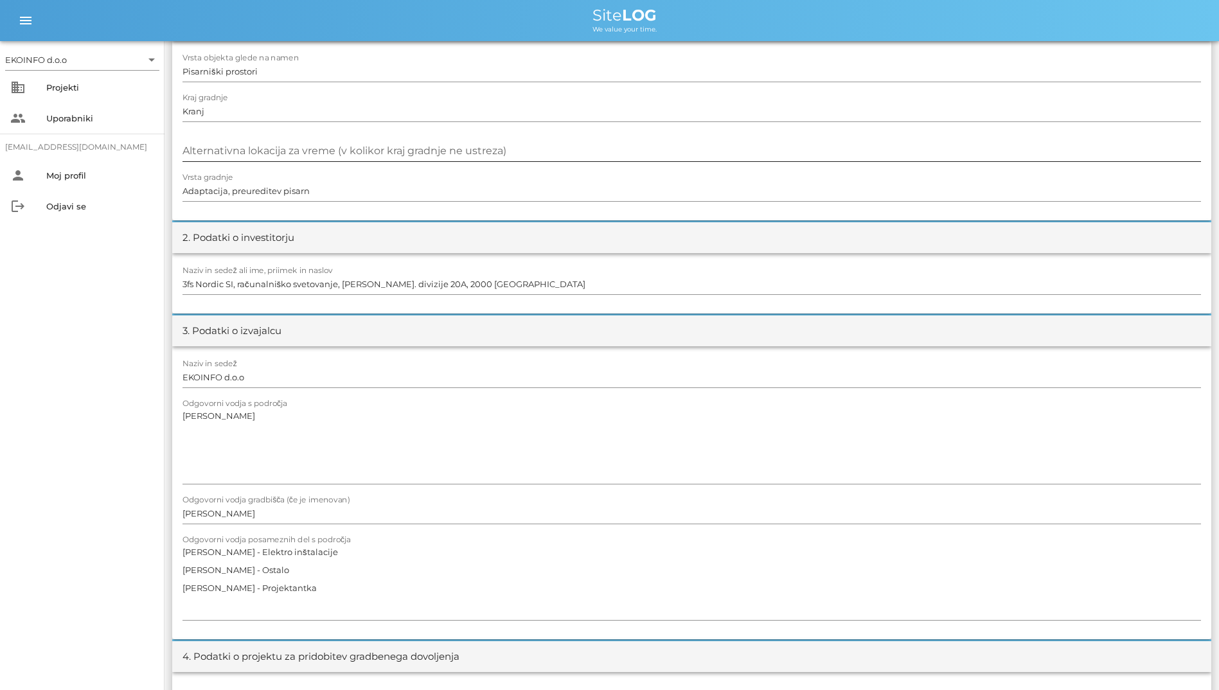
scroll to position [450, 0]
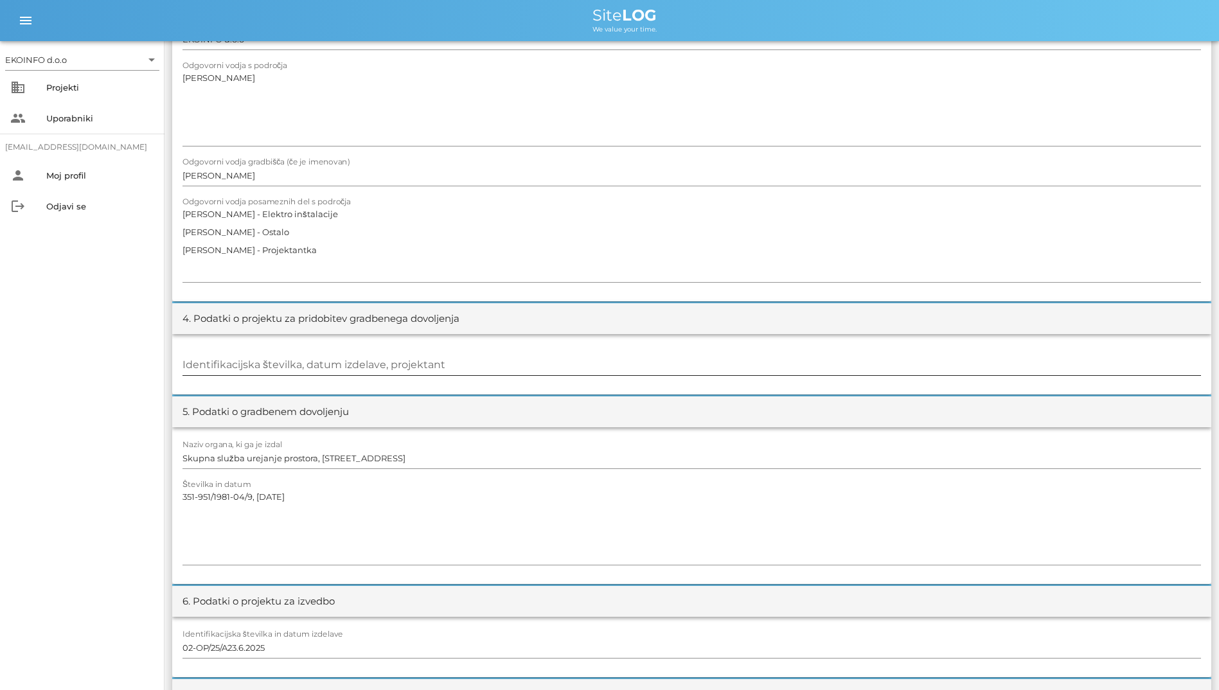
click at [433, 381] on div at bounding box center [692, 379] width 1019 height 9
click at [436, 370] on input "Identifikacijska številka, datum izdelave, projektant" at bounding box center [692, 365] width 1019 height 21
click at [475, 311] on div "4. Podatki o projektu za pridobitev gradbenega dovoljenja" at bounding box center [691, 318] width 1039 height 31
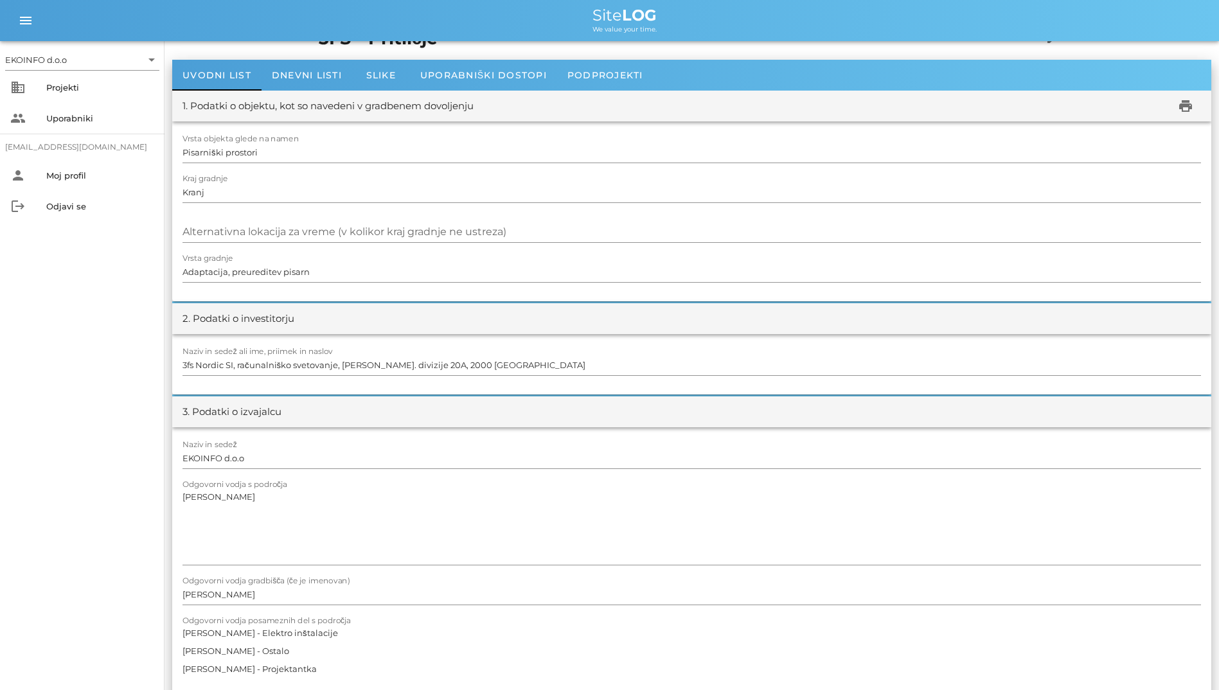
scroll to position [0, 0]
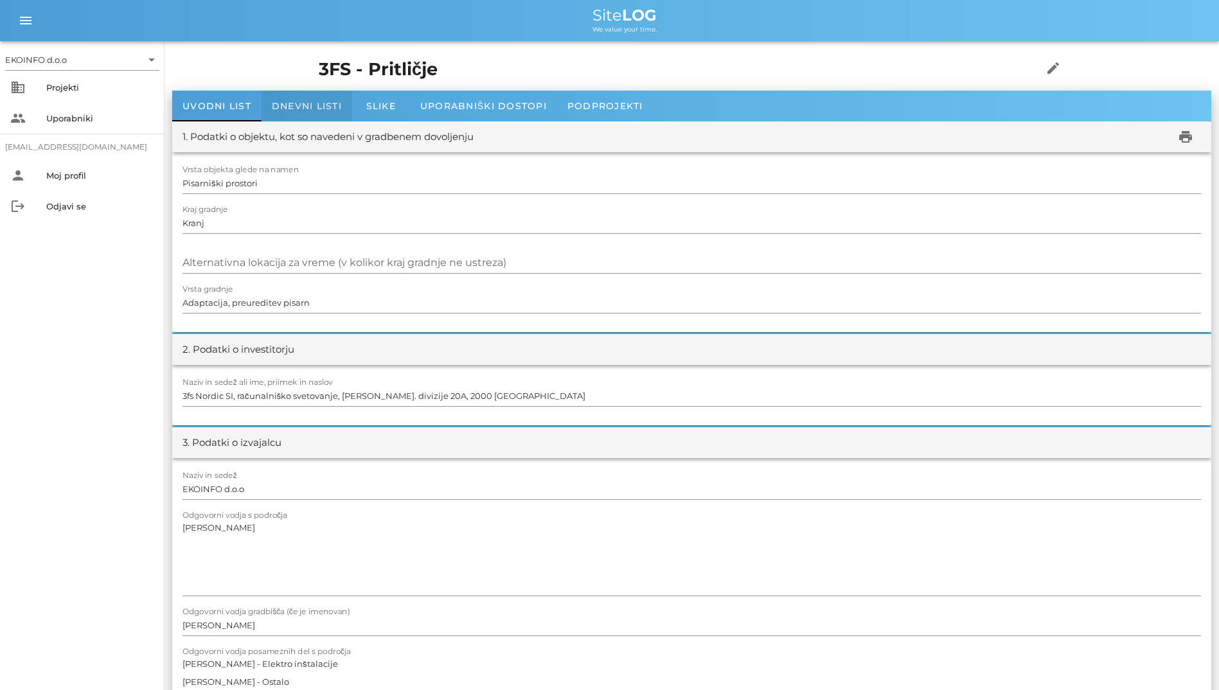
click at [331, 103] on span "Dnevni listi" at bounding box center [307, 106] width 70 height 12
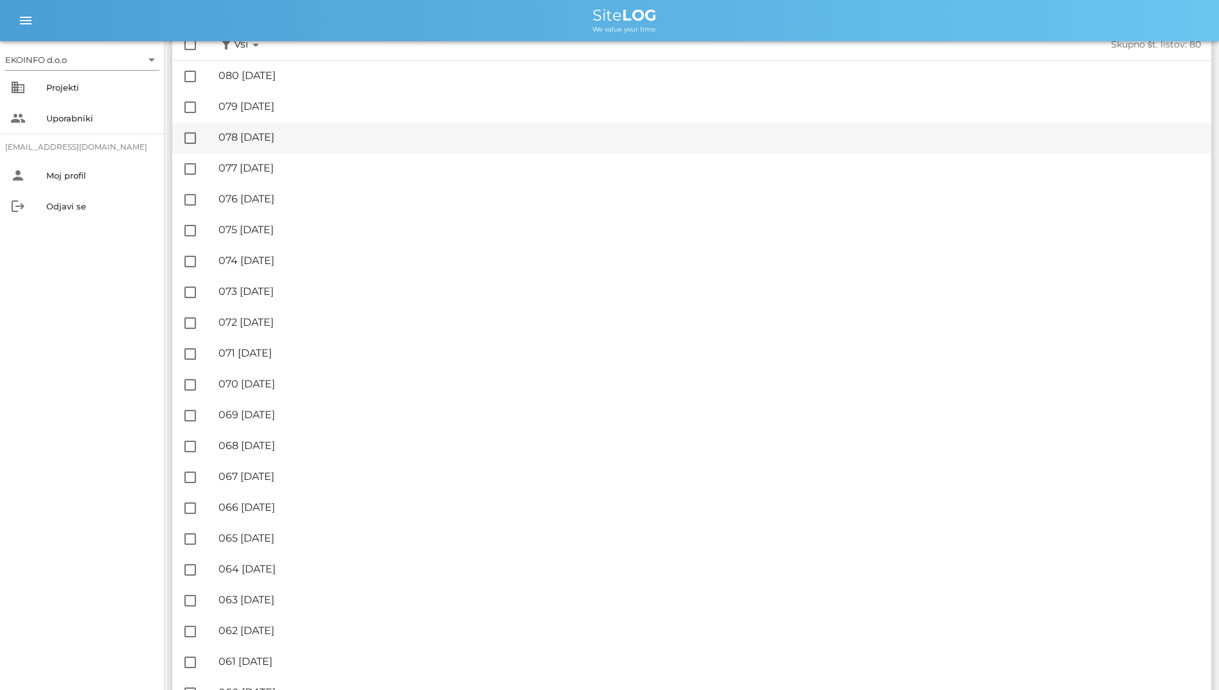
scroll to position [64, 0]
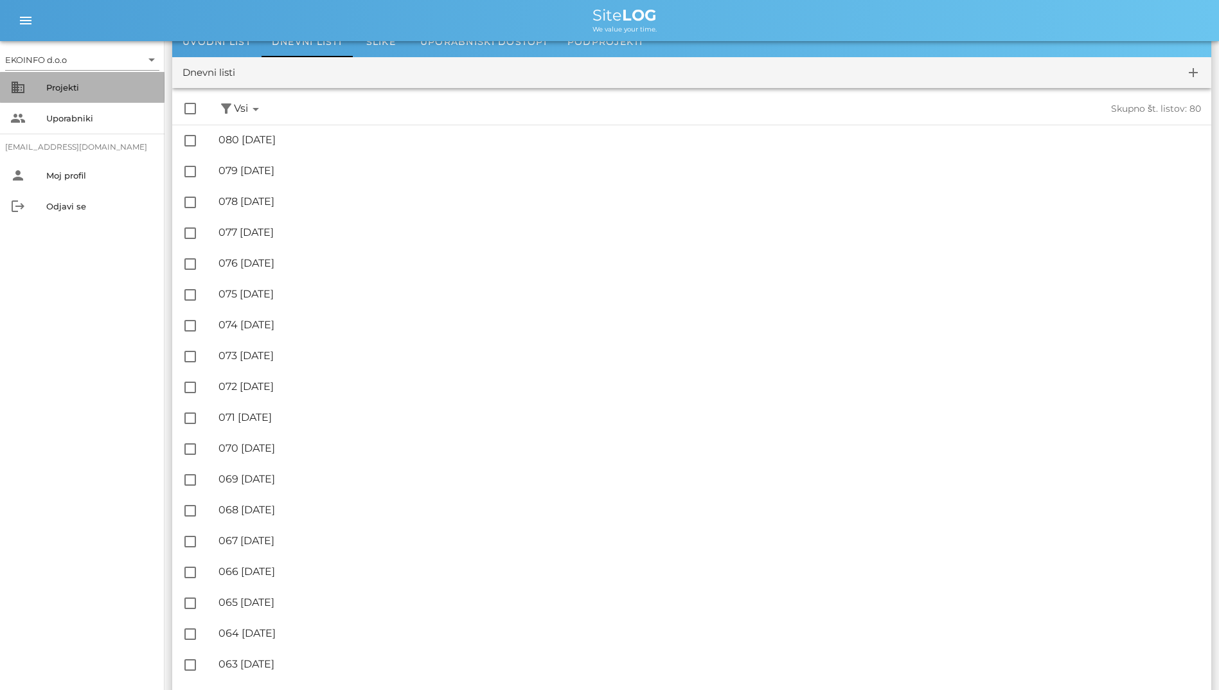
click at [100, 94] on div "Projekti" at bounding box center [100, 87] width 108 height 21
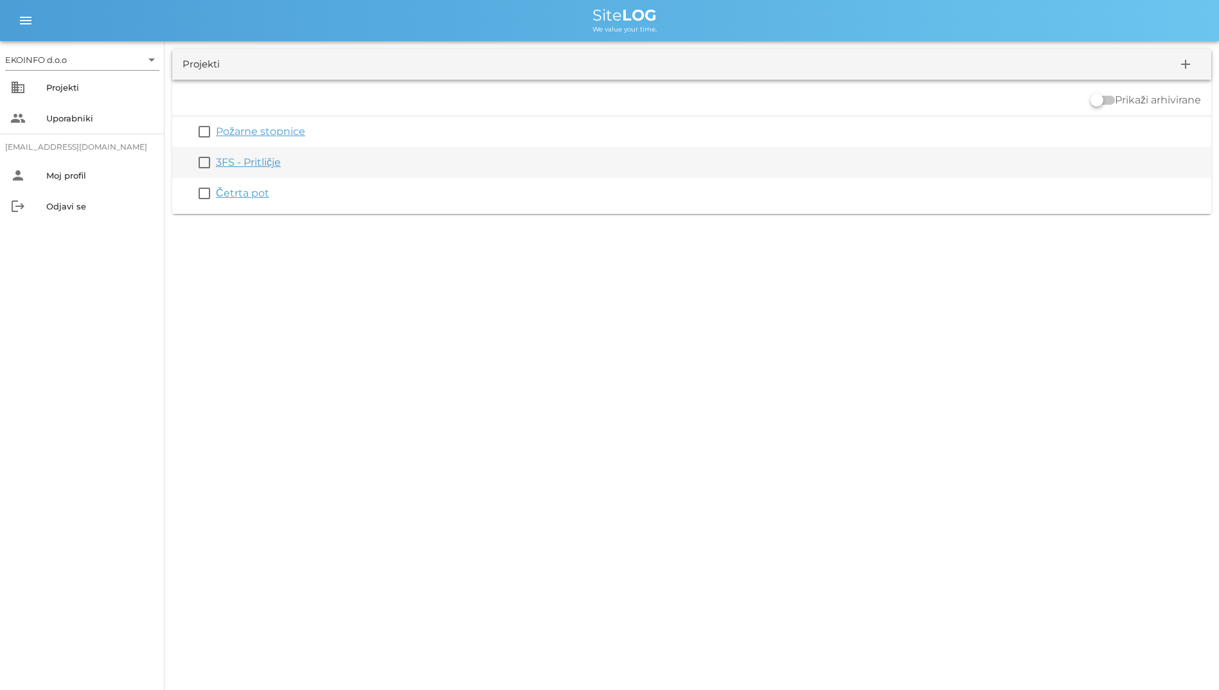
click at [271, 154] on div "check_box_outline_blank 3FS - Pritličje" at bounding box center [691, 162] width 1039 height 31
click at [262, 156] on link "3FS - Pritličje" at bounding box center [248, 162] width 65 height 12
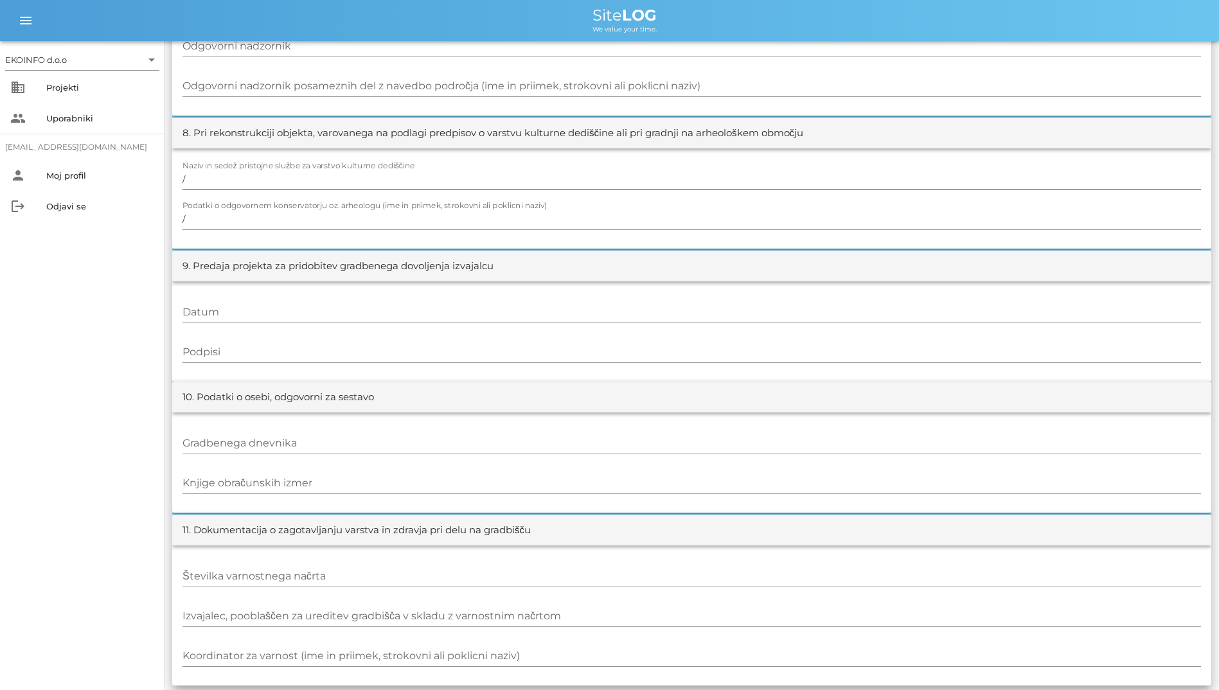
scroll to position [1188, 0]
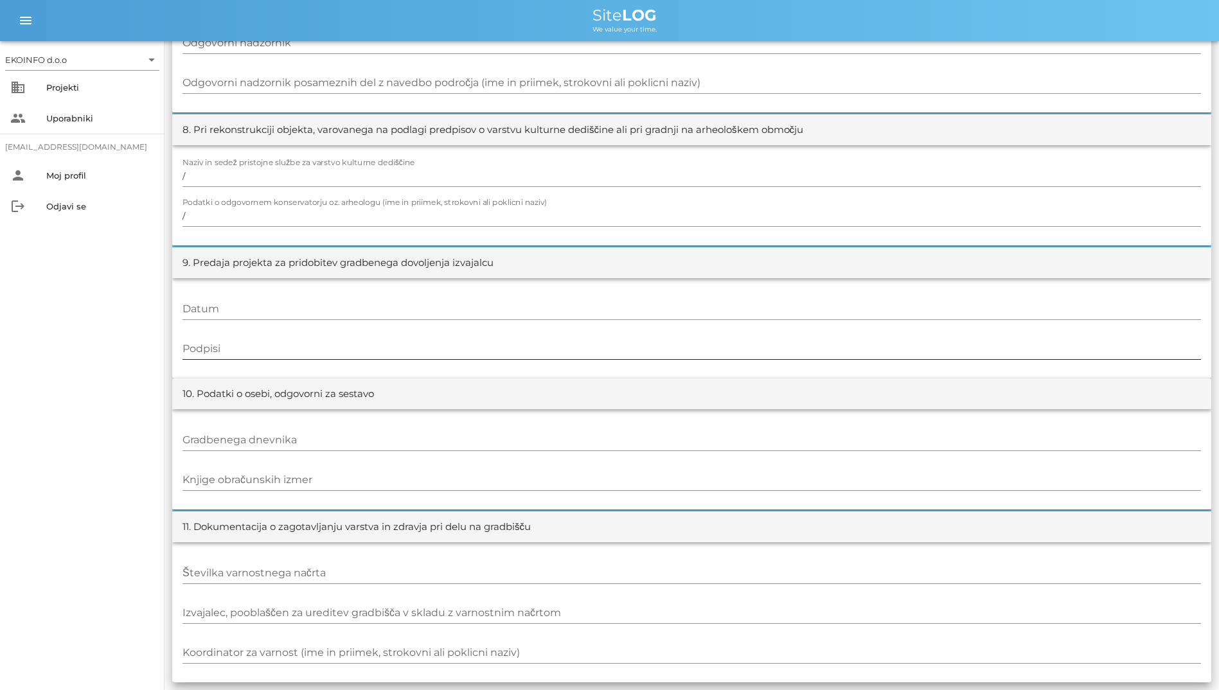
click at [548, 356] on input "Podpisi" at bounding box center [692, 349] width 1019 height 21
click at [567, 436] on input "Gradbenega dnevnika" at bounding box center [692, 440] width 1019 height 21
click at [586, 485] on input "Knjige obračunskih izmer" at bounding box center [692, 480] width 1019 height 21
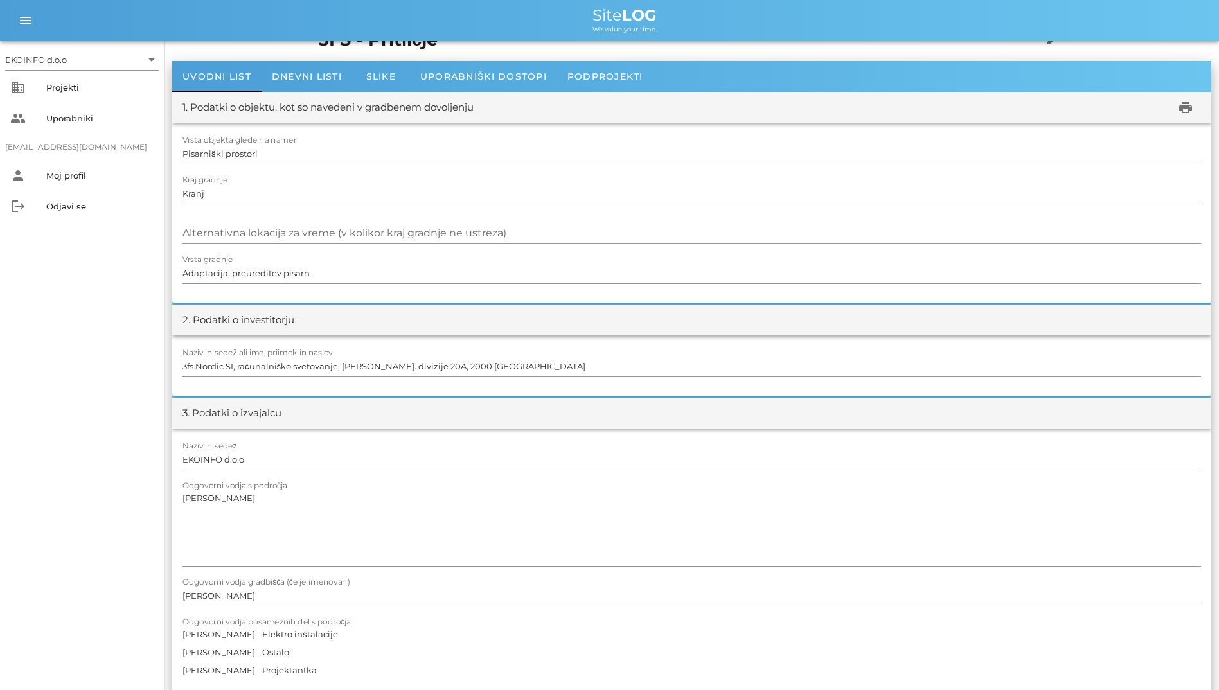
scroll to position [0, 0]
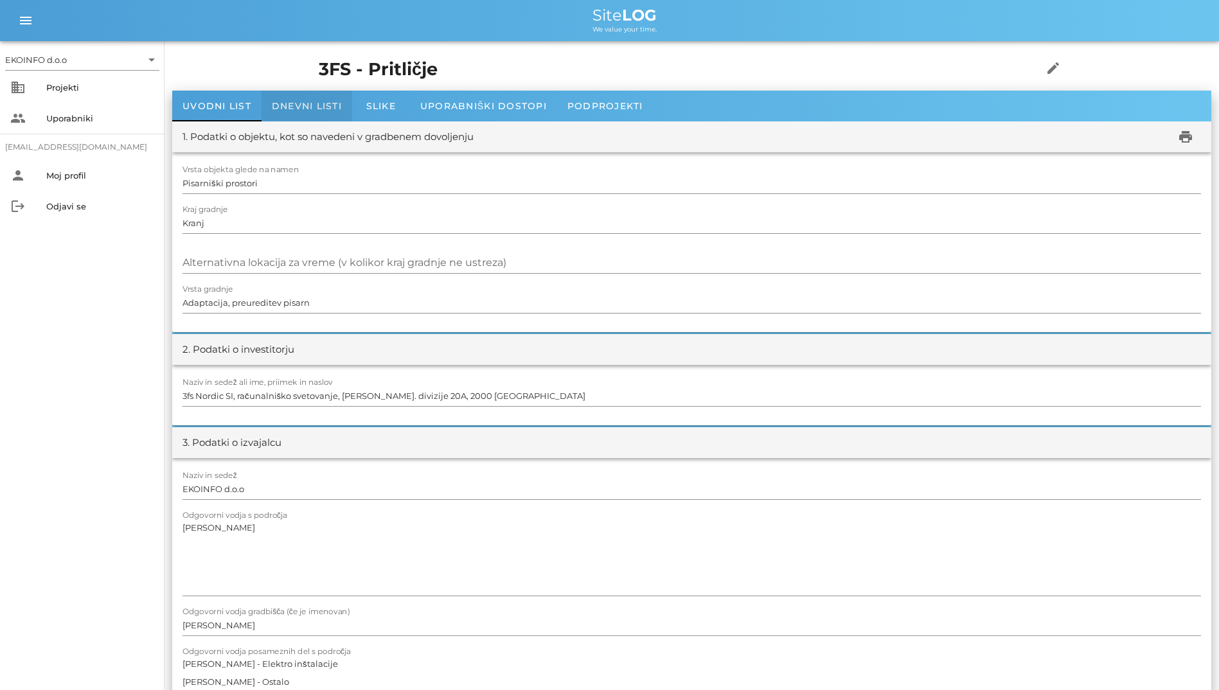
click at [347, 103] on div "Dnevni listi" at bounding box center [307, 106] width 91 height 31
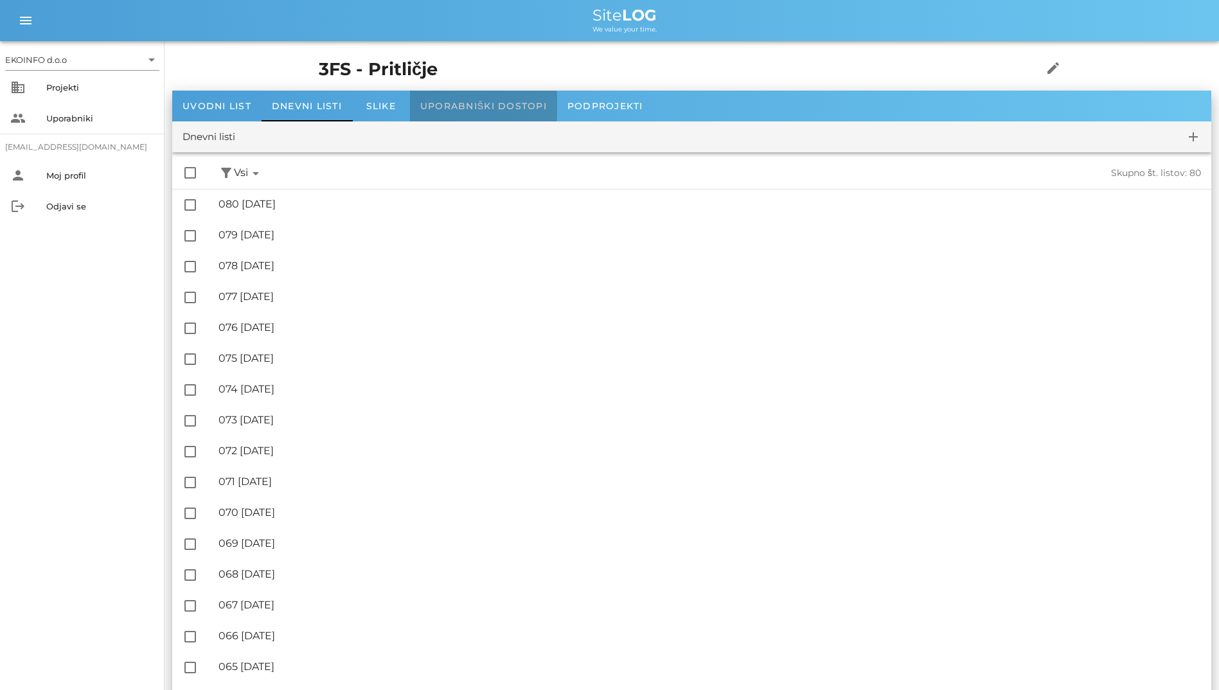
click at [430, 104] on span "Uporabniški dostopi" at bounding box center [483, 106] width 127 height 12
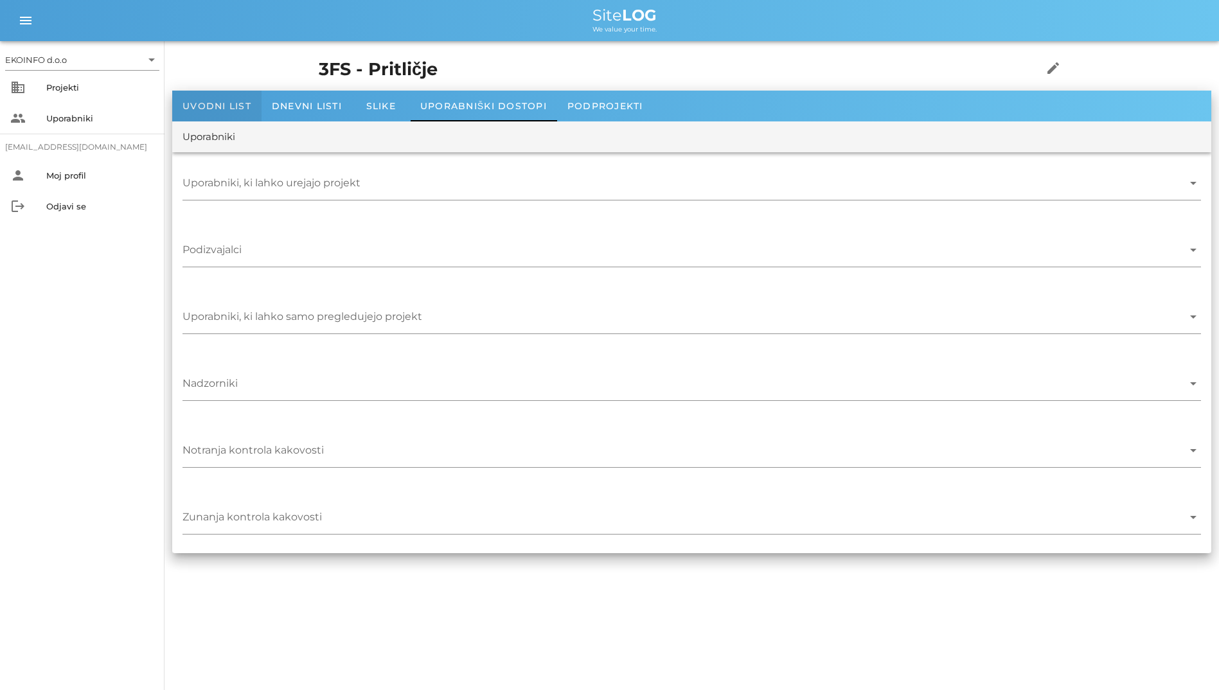
click at [256, 114] on div "Uvodni list" at bounding box center [216, 106] width 89 height 31
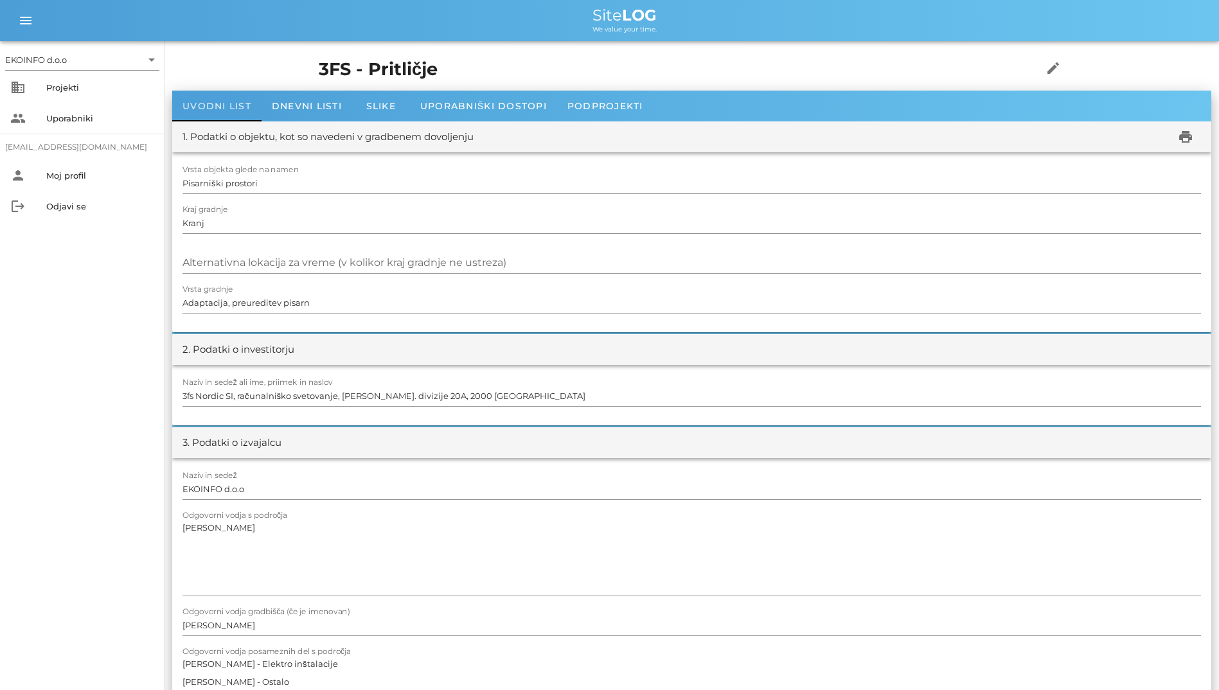
click at [249, 101] on span "Uvodni list" at bounding box center [217, 106] width 69 height 12
click at [289, 108] on span "Dnevni listi" at bounding box center [307, 106] width 70 height 12
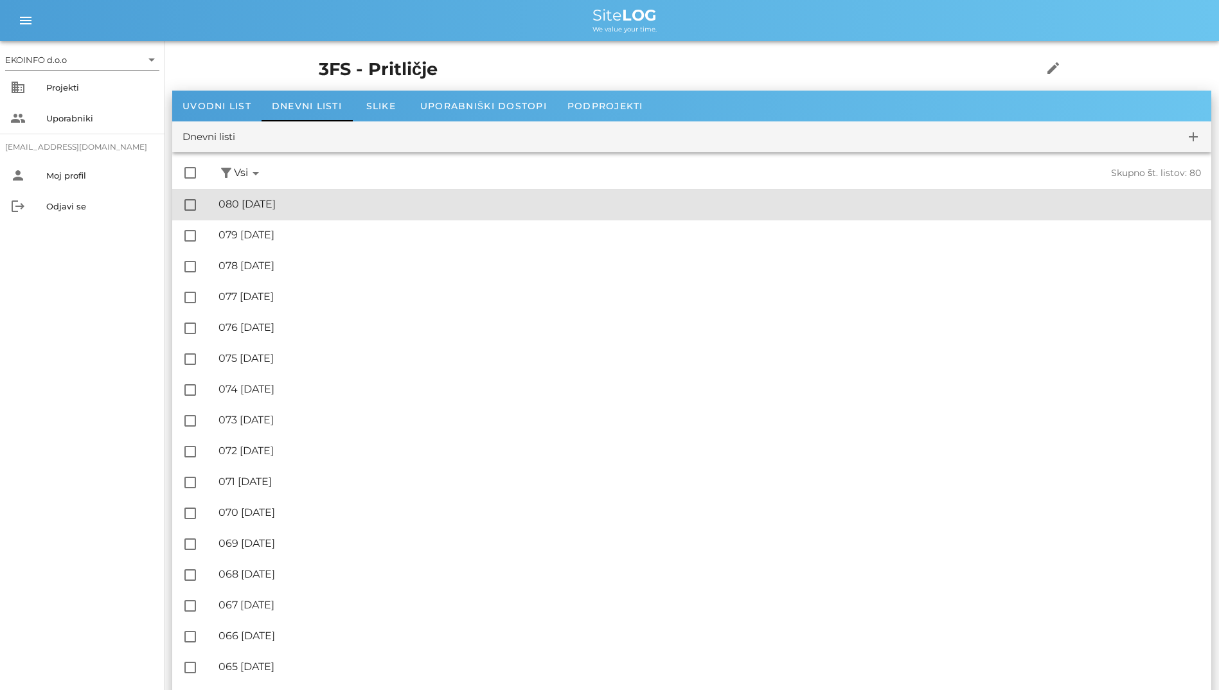
click at [321, 215] on div "🔏 080 [DATE] ✓ Podpisal: Nadzornik ✓ Podpisal: Sestavljalec ✓ Podpisal: Odgovor…" at bounding box center [710, 204] width 983 height 29
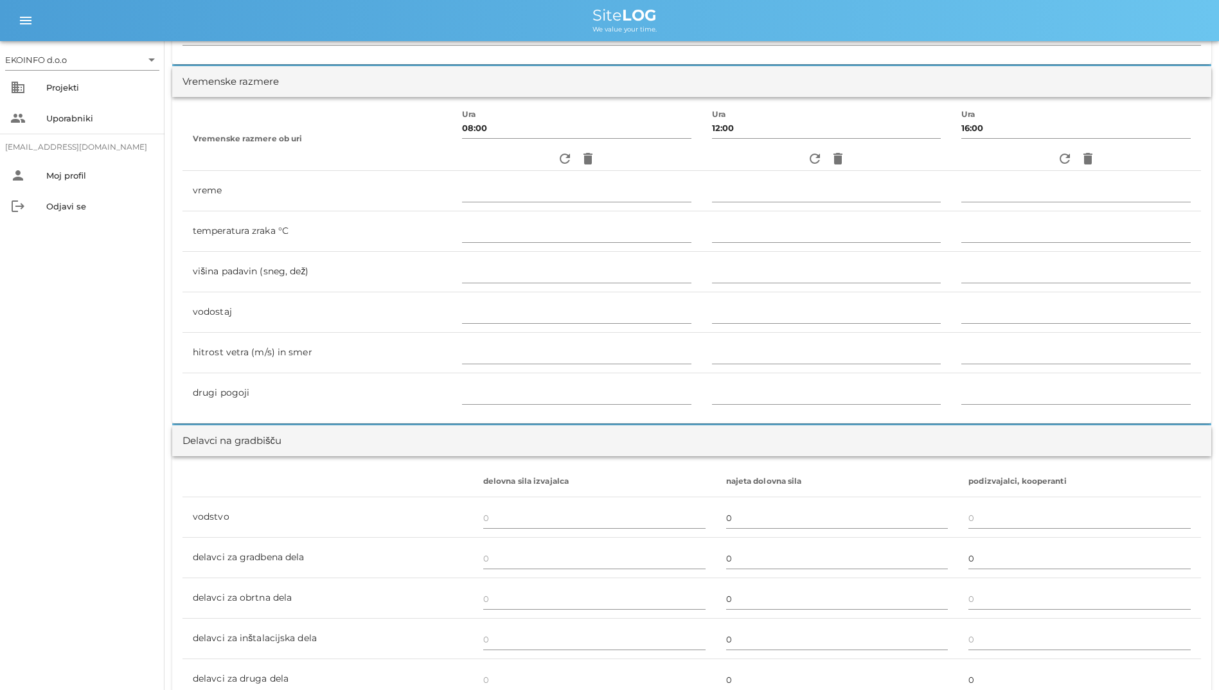
scroll to position [386, 0]
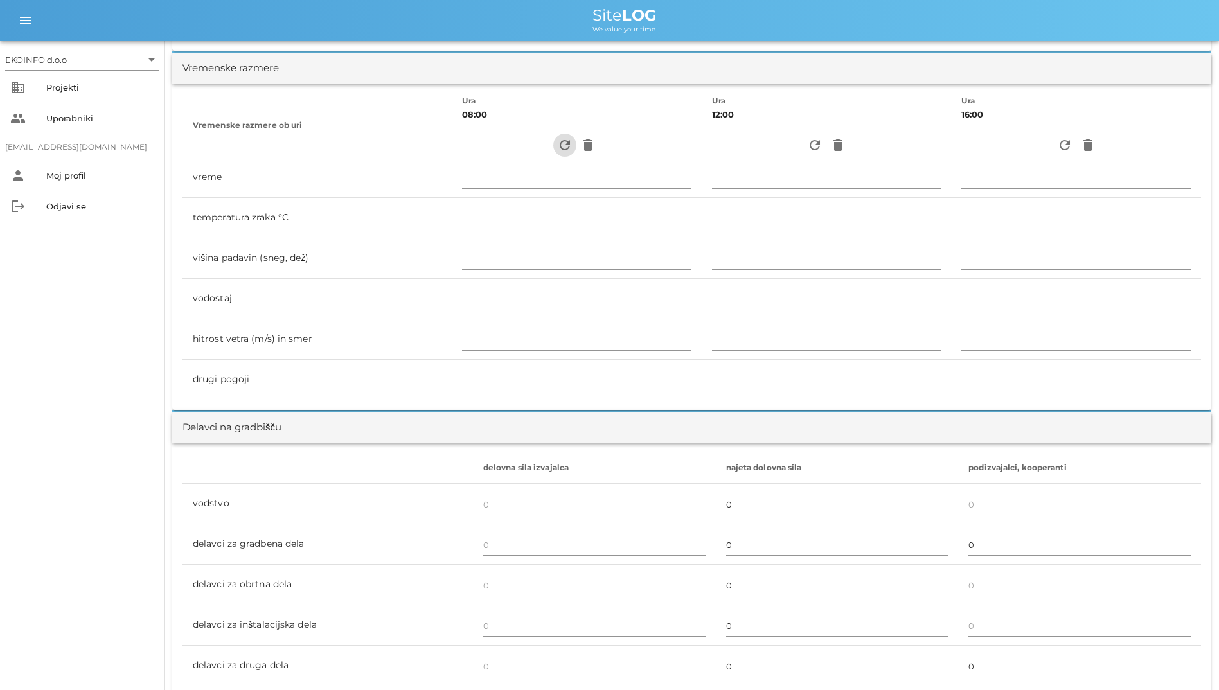
click at [558, 147] on icon "refresh" at bounding box center [564, 145] width 15 height 15
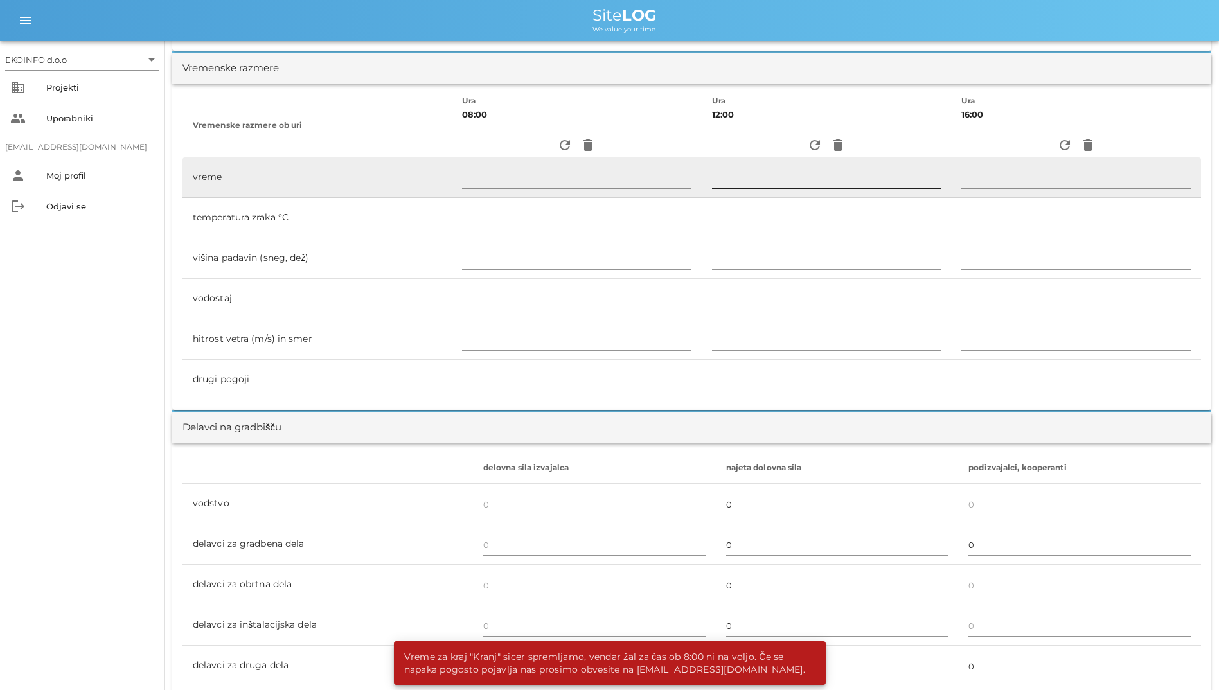
scroll to position [0, 0]
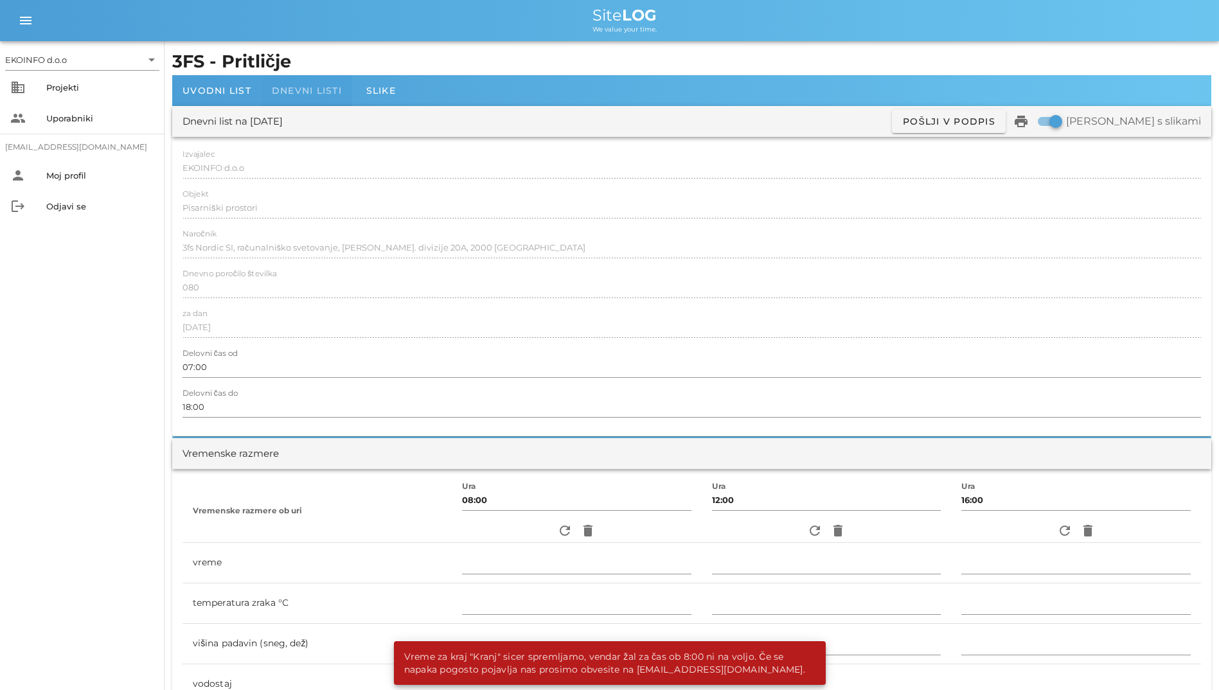
click at [346, 86] on div "Dnevni listi" at bounding box center [307, 90] width 91 height 31
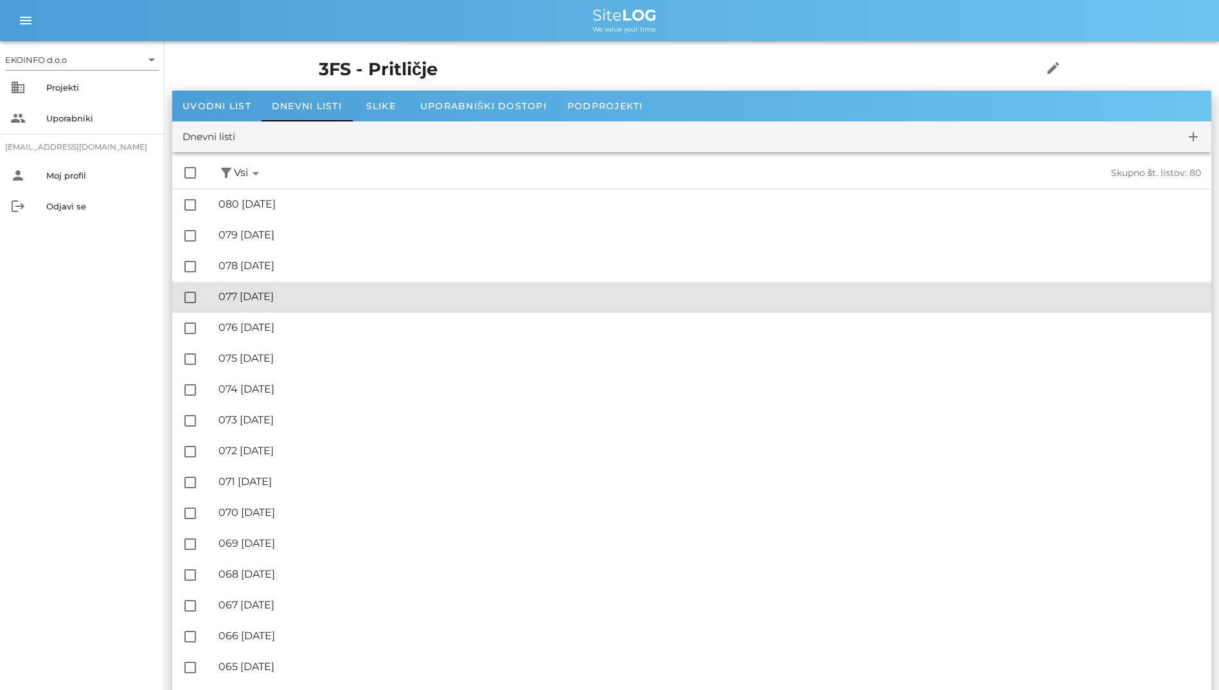
click at [300, 294] on div "🔏 077 [DATE]" at bounding box center [710, 297] width 983 height 12
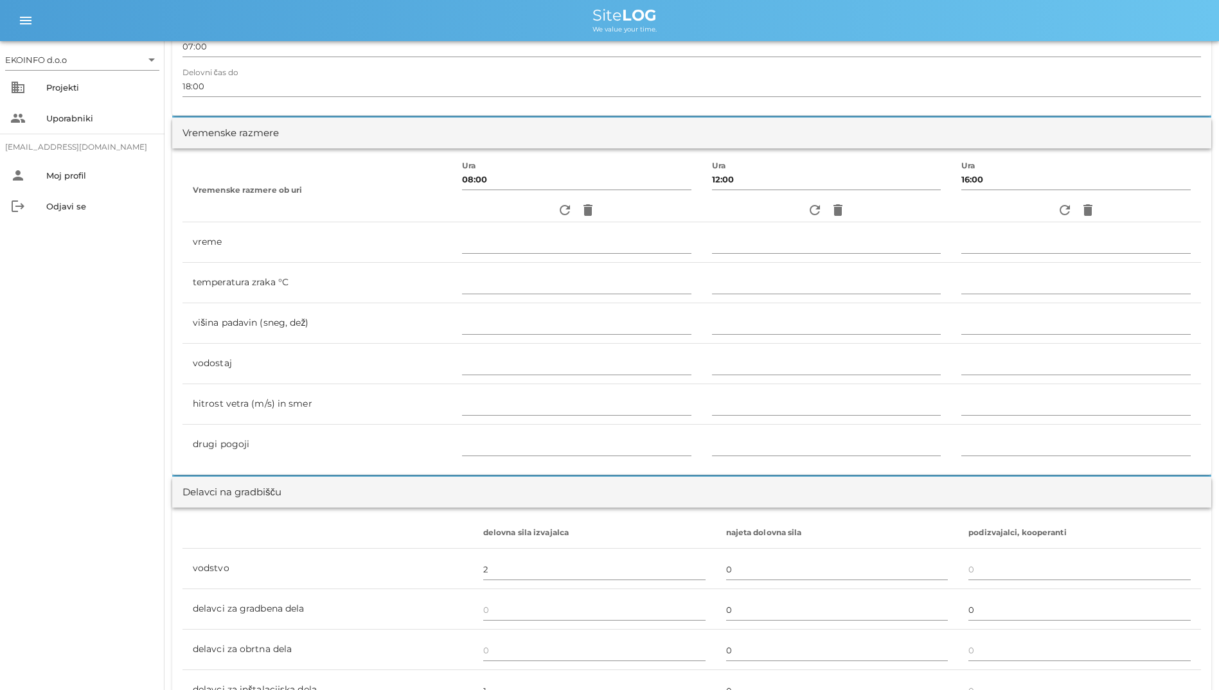
scroll to position [321, 0]
click at [559, 212] on icon "refresh" at bounding box center [564, 209] width 15 height 15
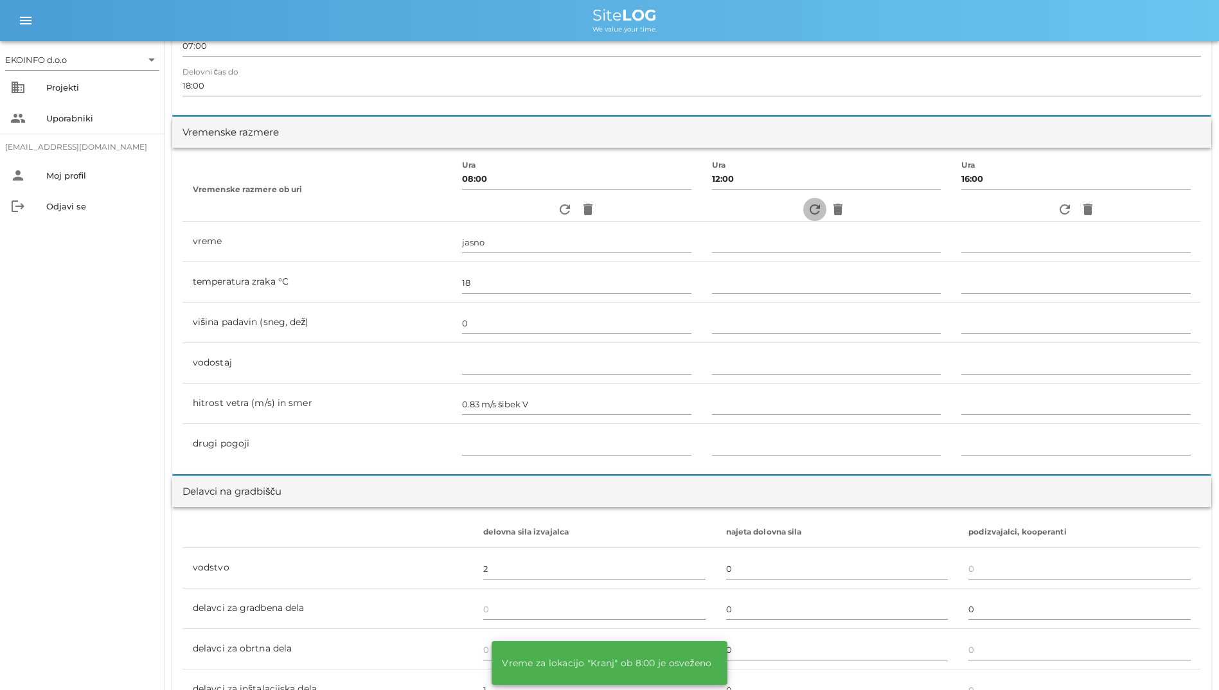
click at [807, 211] on icon "refresh" at bounding box center [814, 209] width 15 height 15
click at [1057, 203] on icon "refresh" at bounding box center [1064, 209] width 15 height 15
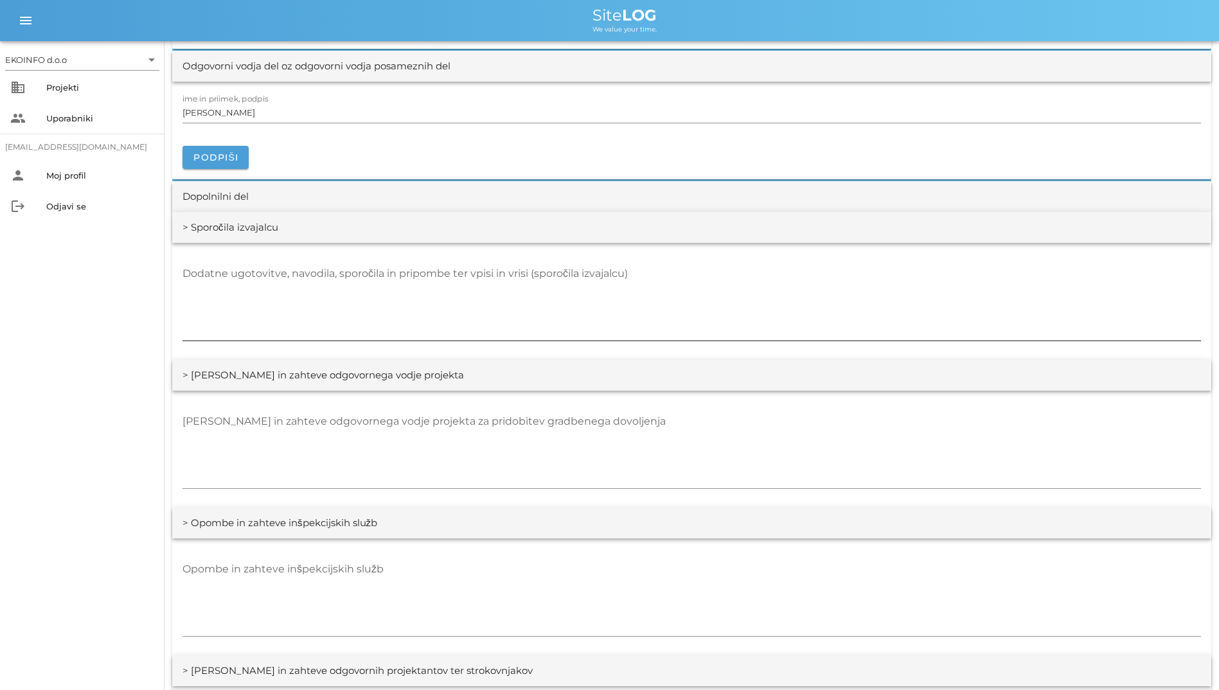
scroll to position [1681, 0]
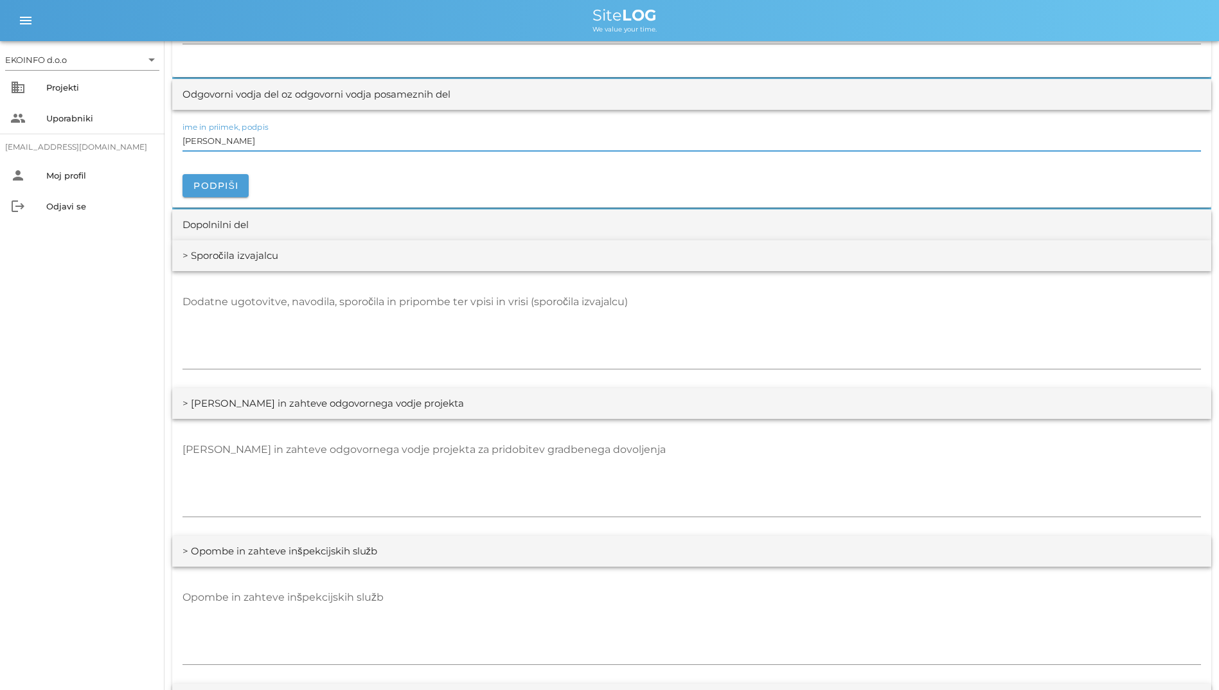
click at [442, 144] on input "[PERSON_NAME]" at bounding box center [692, 140] width 1019 height 21
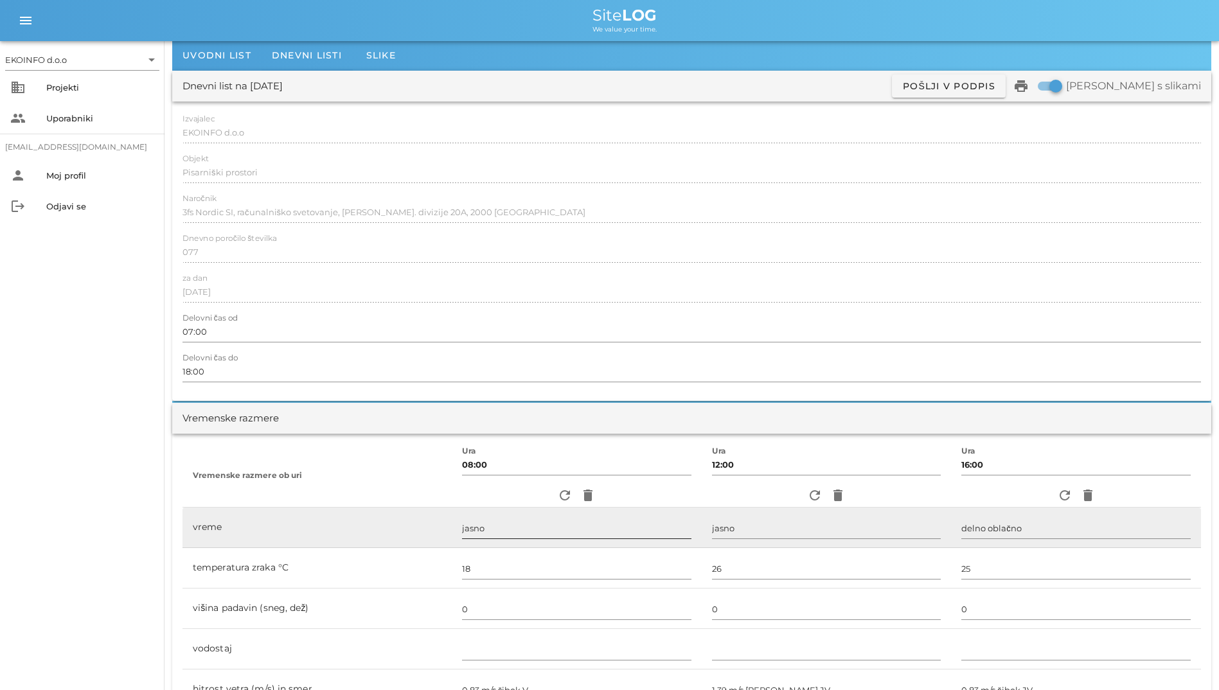
scroll to position [0, 0]
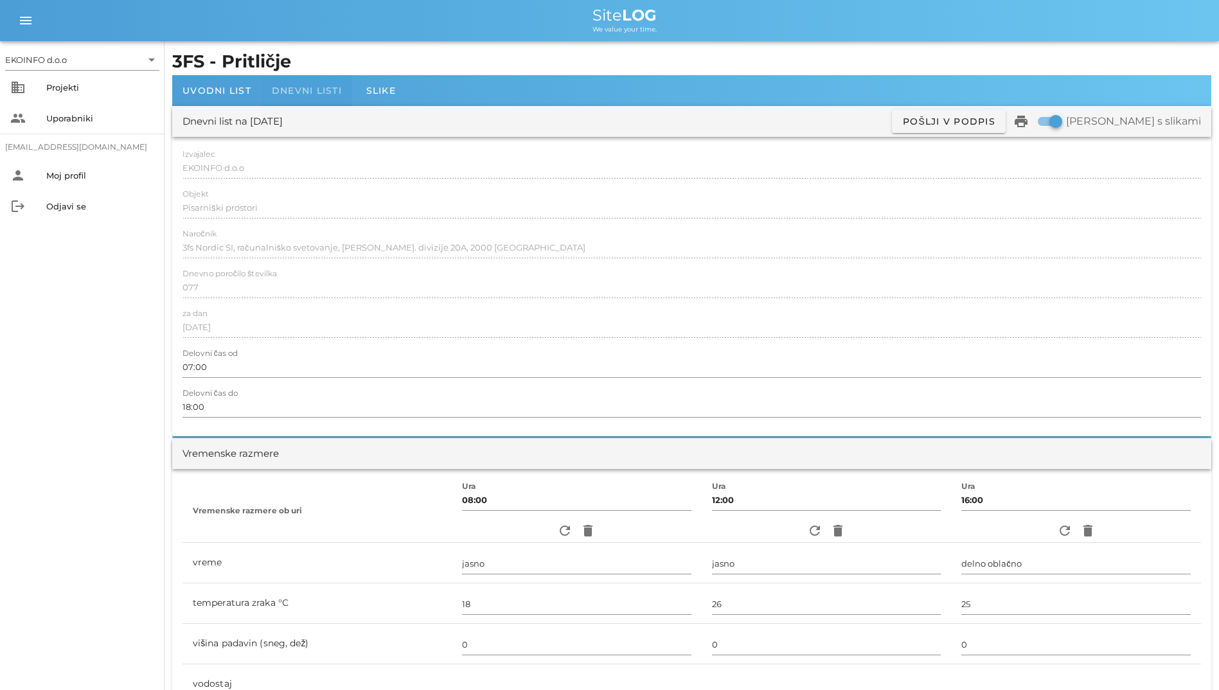
click at [281, 98] on div "Dnevni listi" at bounding box center [307, 90] width 91 height 31
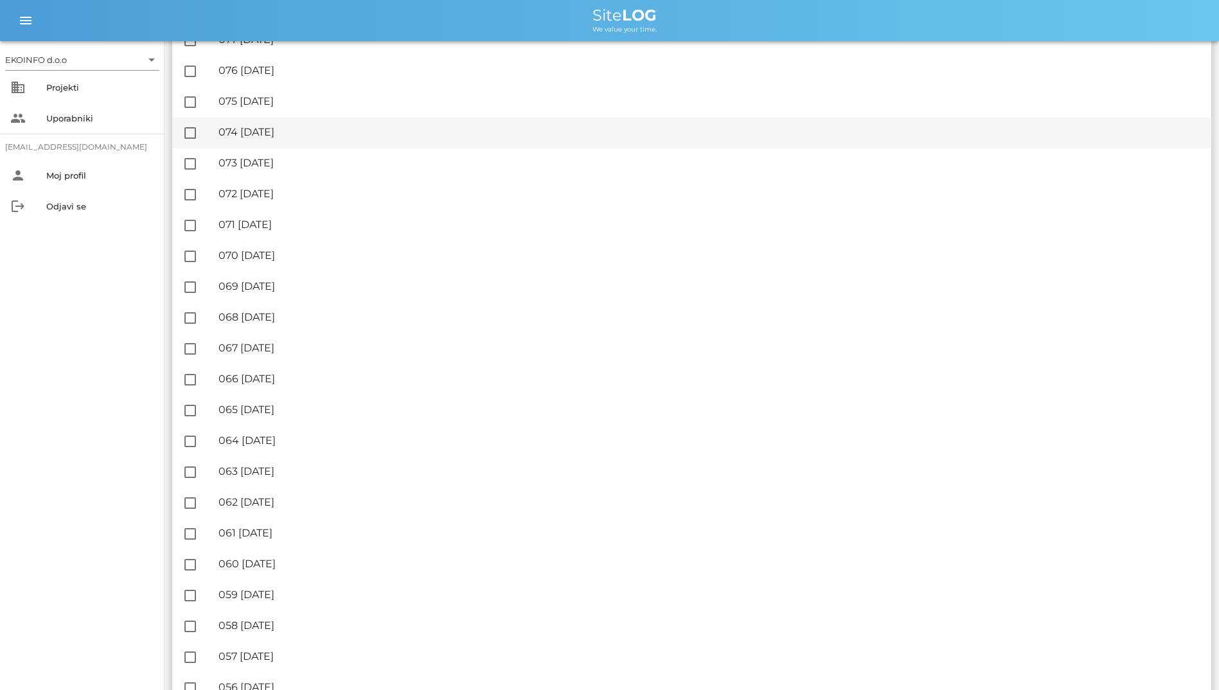
scroll to position [193, 0]
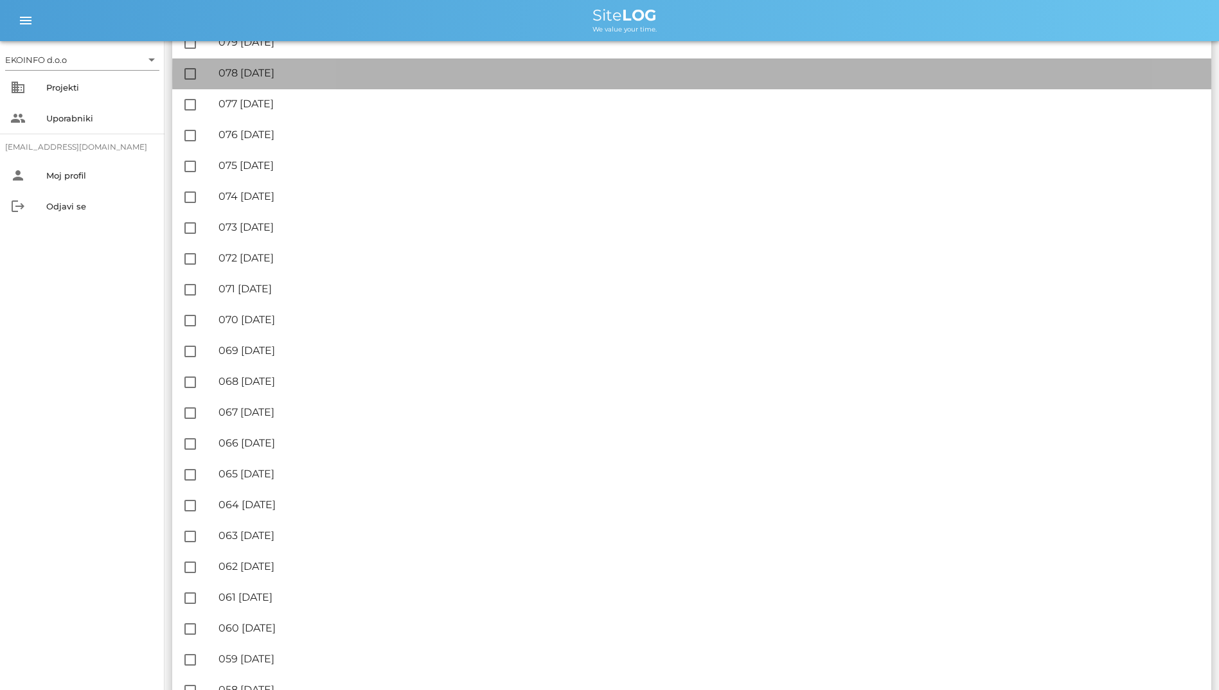
click at [343, 74] on div "🔏 078 [DATE]" at bounding box center [710, 73] width 983 height 12
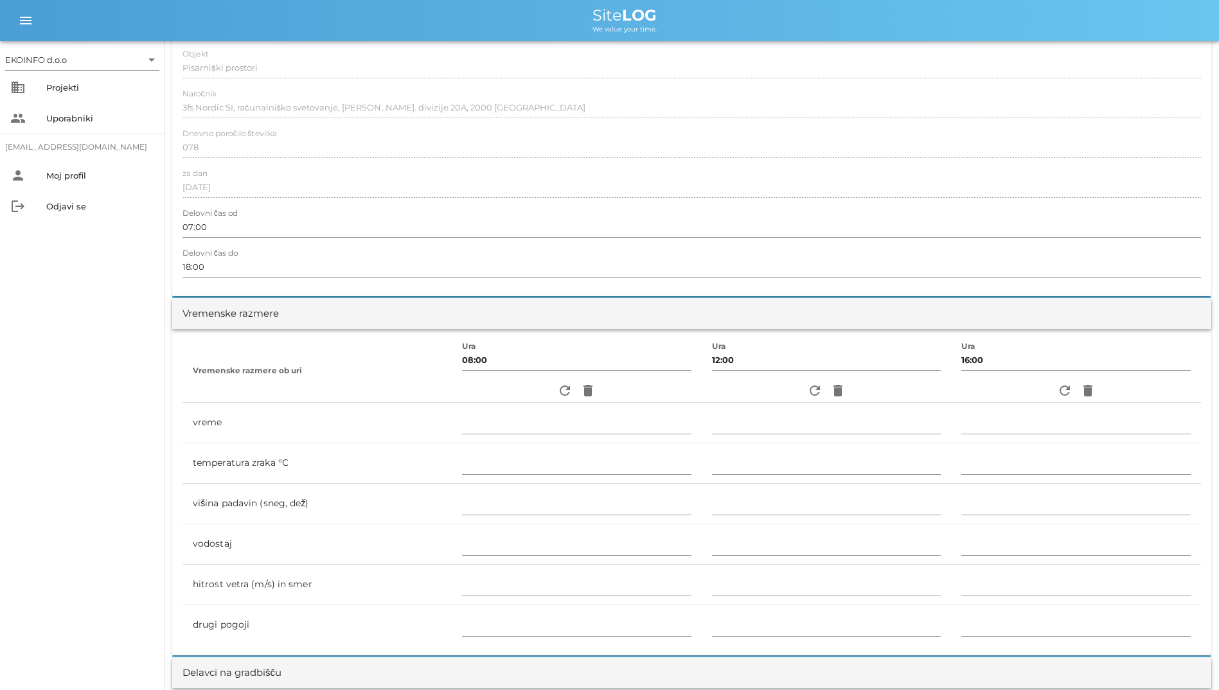
scroll to position [321, 0]
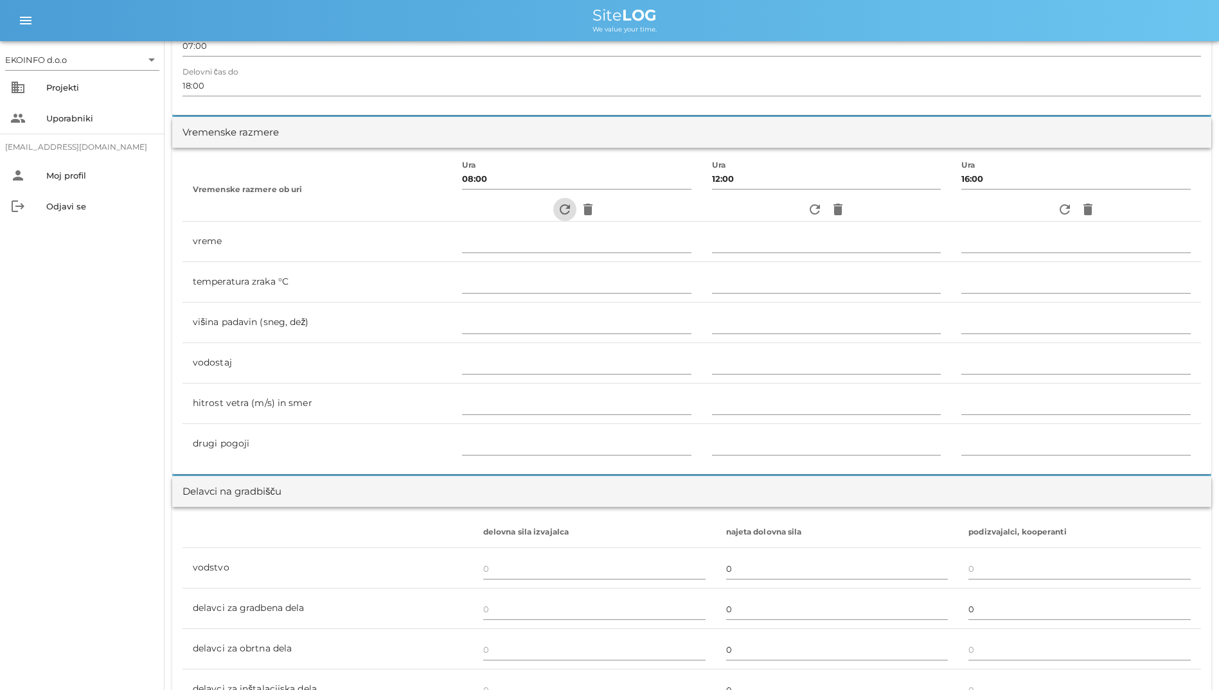
click at [557, 216] on icon "refresh" at bounding box center [564, 209] width 15 height 15
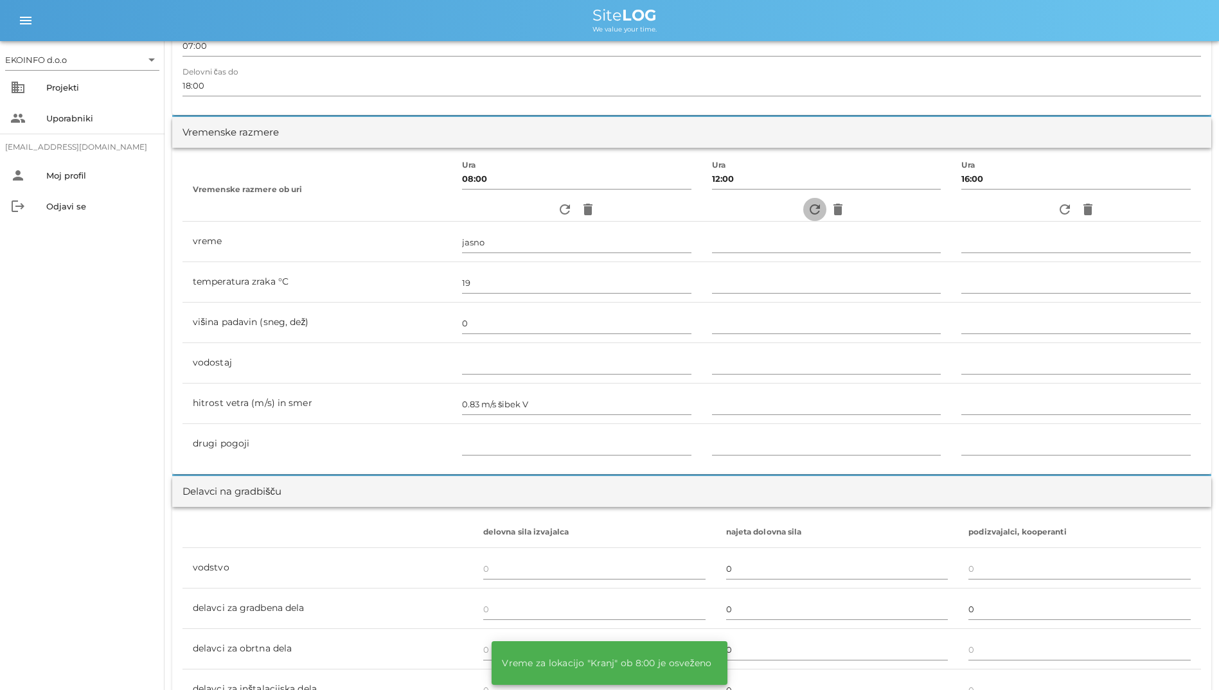
click at [803, 207] on span "refresh" at bounding box center [814, 209] width 23 height 15
click at [1061, 208] on icon "refresh" at bounding box center [1064, 209] width 15 height 15
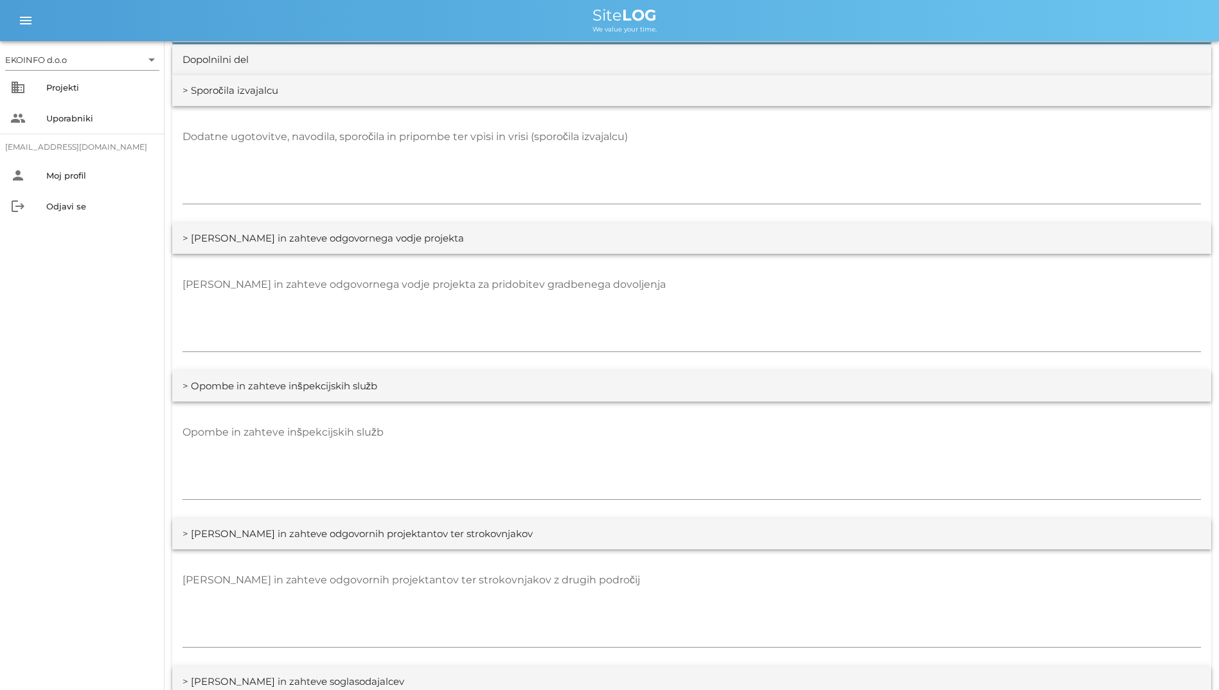
scroll to position [1735, 0]
